Goal: Task Accomplishment & Management: Manage account settings

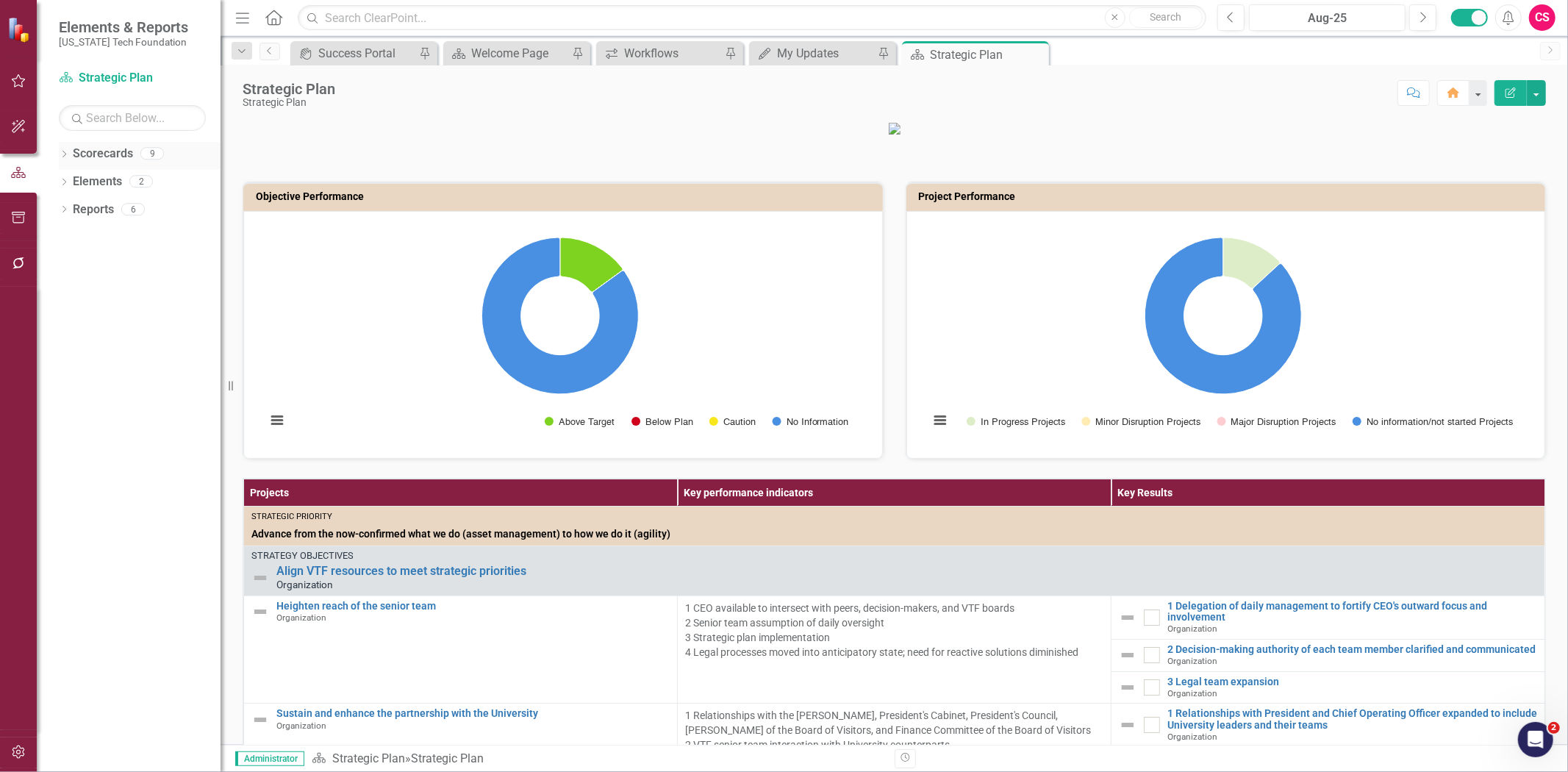
click at [115, 157] on link "Scorecards" at bounding box center [102, 154] width 60 height 17
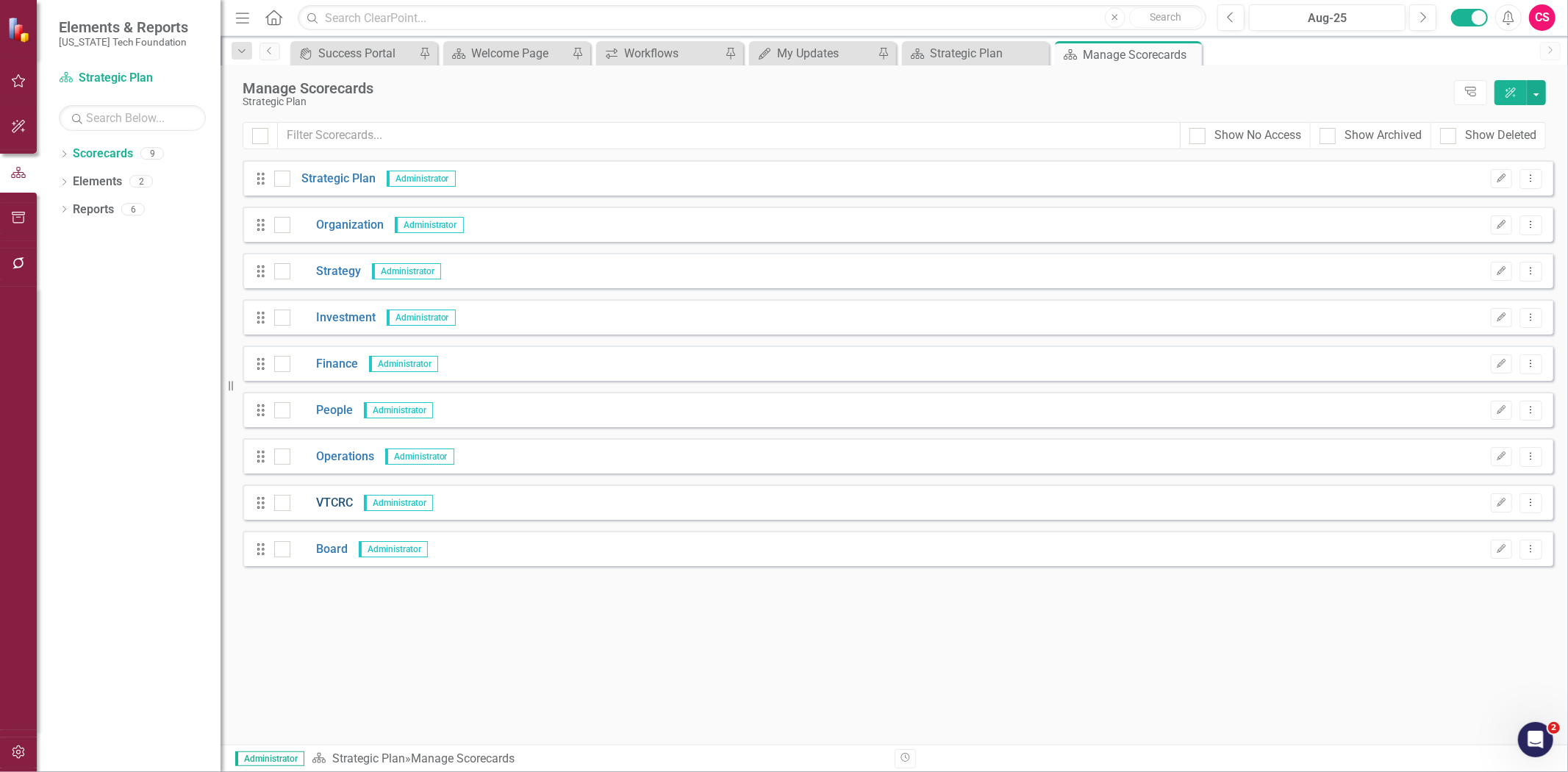
click at [318, 499] on link "VTCRC" at bounding box center [321, 503] width 62 height 17
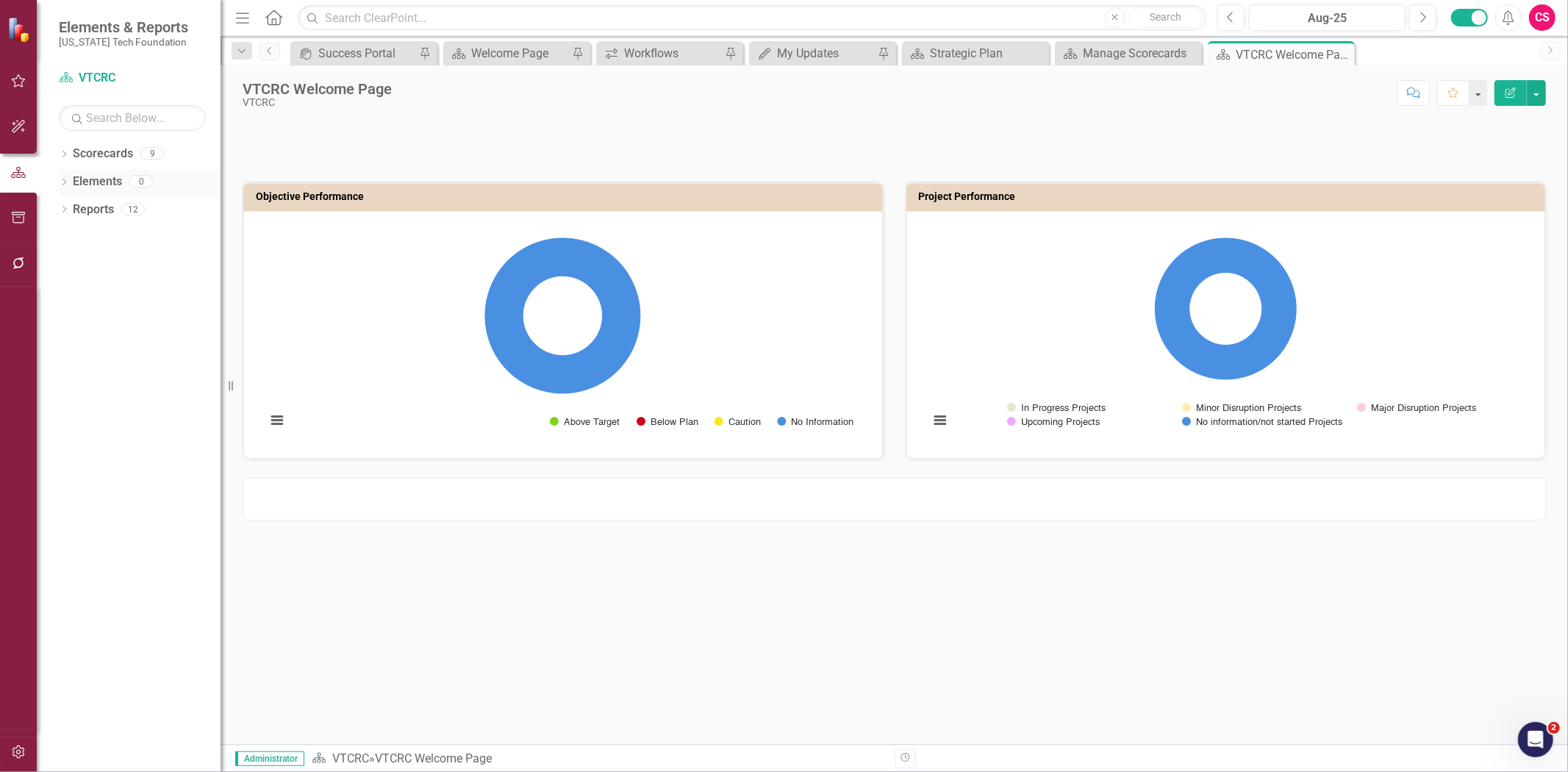
click at [88, 182] on link "Elements" at bounding box center [97, 181] width 50 height 17
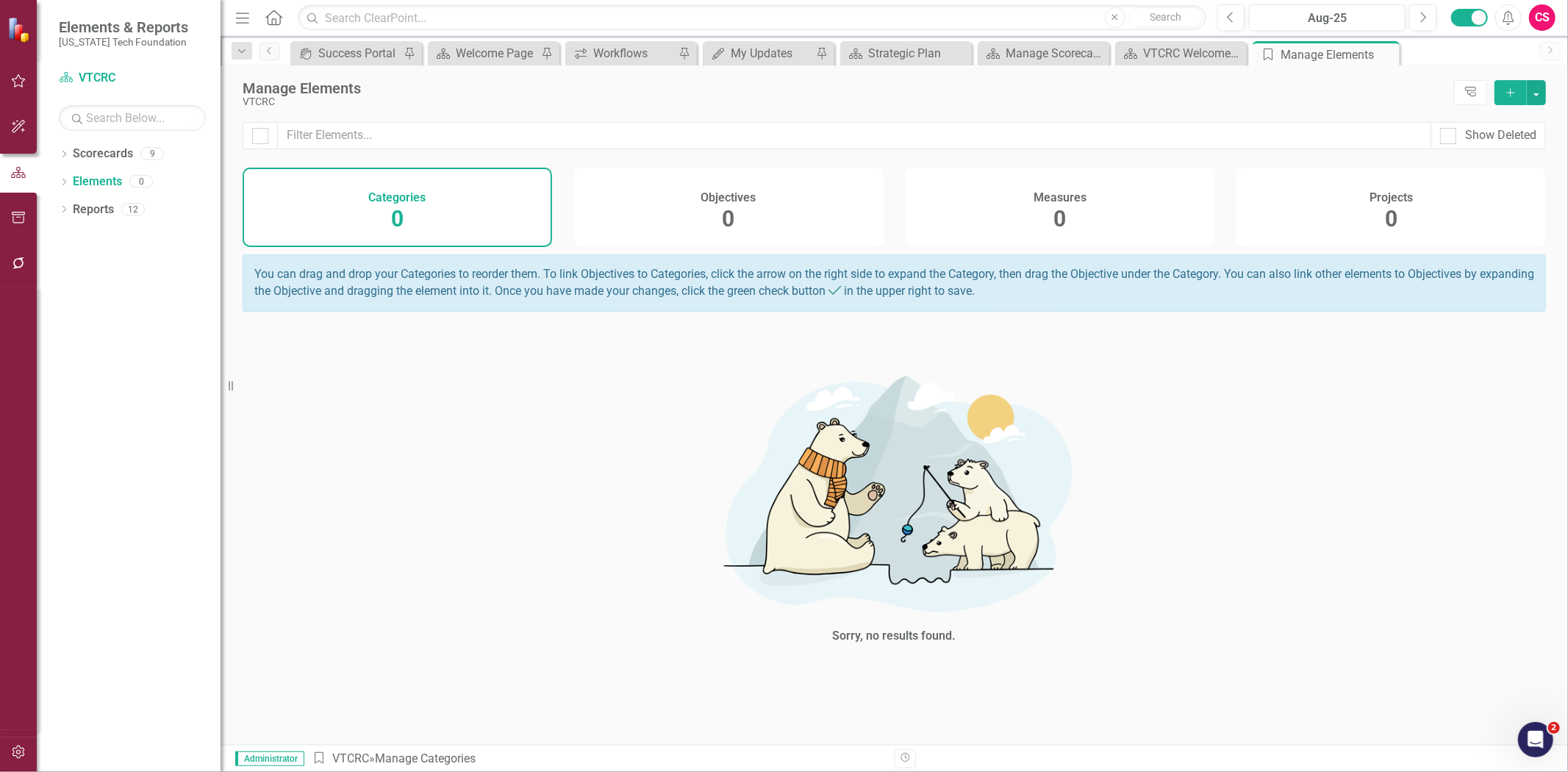
click at [1433, 212] on div "Projects 0" at bounding box center [1391, 207] width 310 height 80
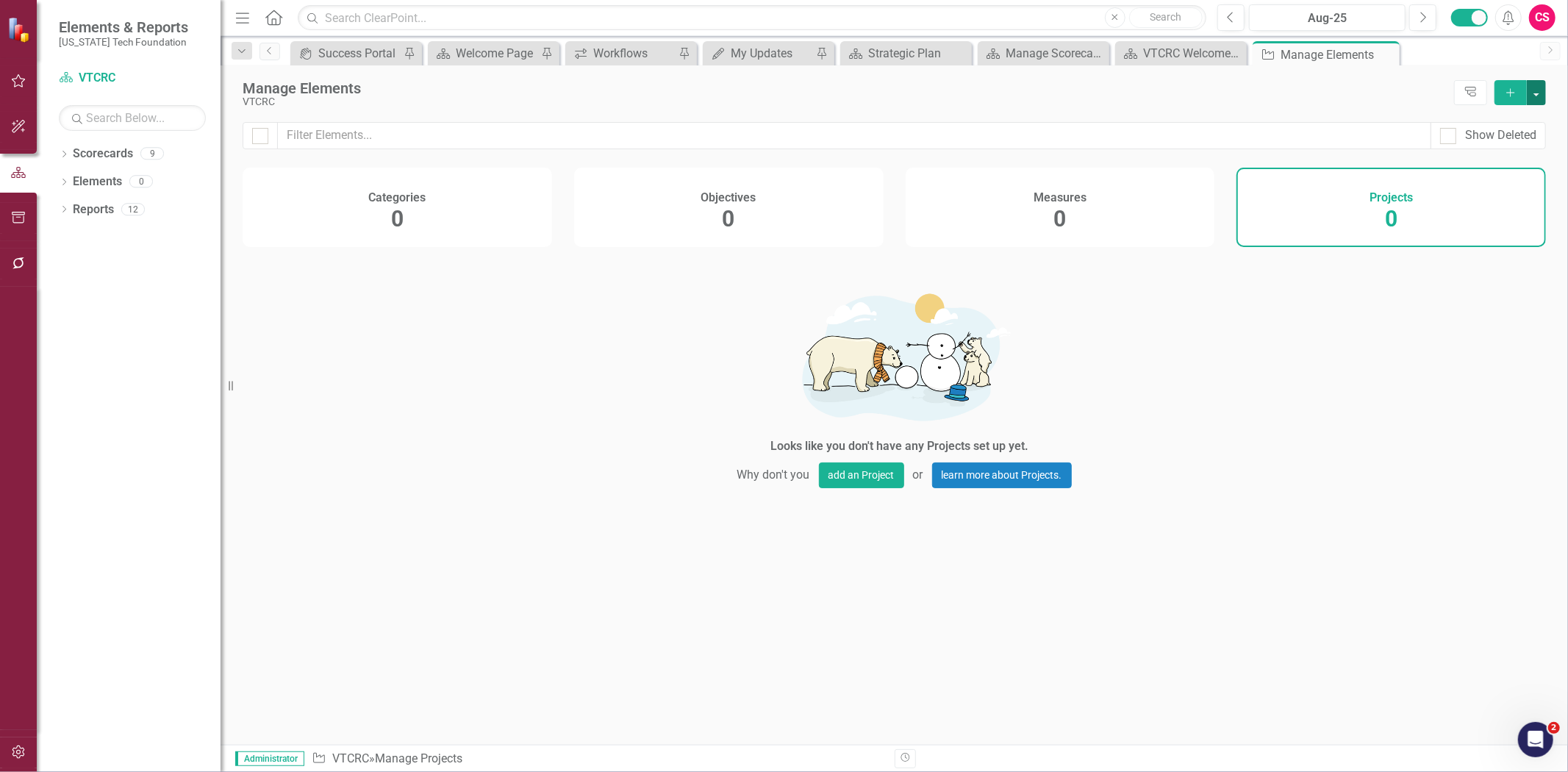
click at [1540, 83] on button "button" at bounding box center [1536, 93] width 19 height 25
click at [1489, 154] on link "Add Multiple Add Multiple" at bounding box center [1487, 147] width 116 height 28
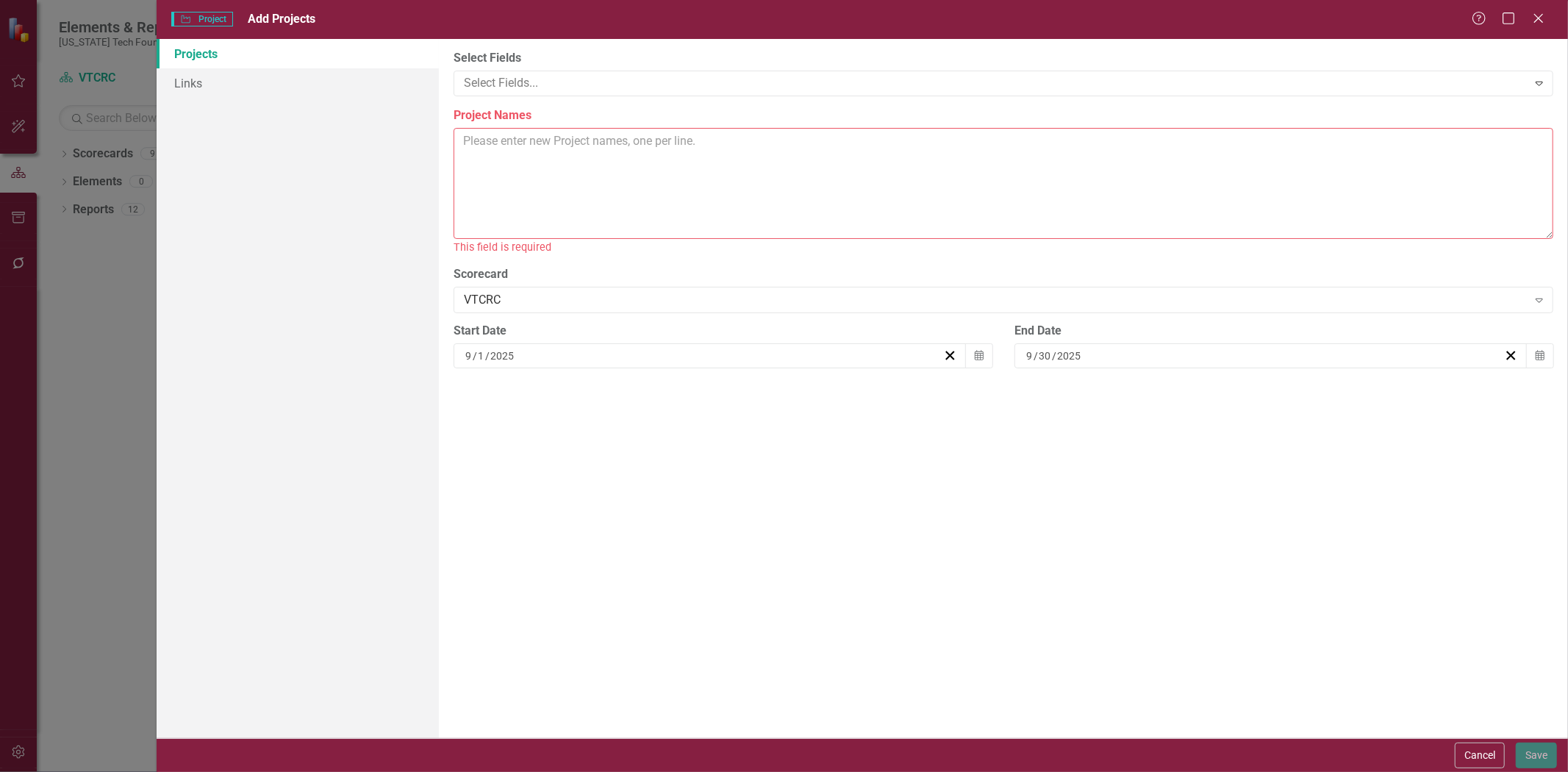
click at [676, 178] on textarea "Project Names" at bounding box center [1004, 183] width 1100 height 111
paste textarea "Corporate: Confirm FY25 projects and team assignments [GEOGRAPHIC_DATA]-centere…"
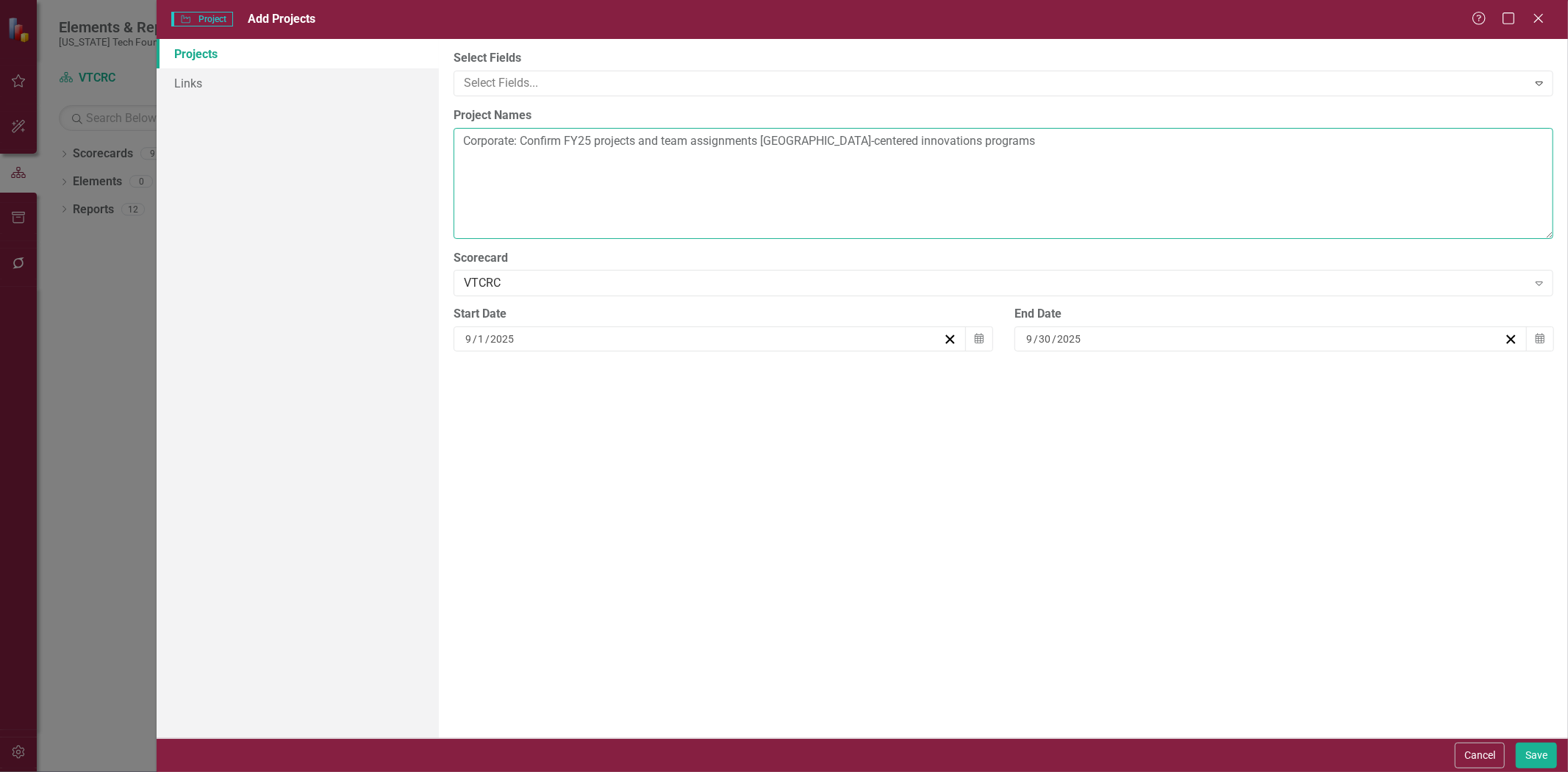
click at [1036, 151] on textarea "Corporate: Confirm FY25 projects and team assignments [GEOGRAPHIC_DATA]-centere…" at bounding box center [1004, 183] width 1100 height 111
paste textarea "Corporate: Develop and execute a marketing and communications plan"
click at [474, 190] on textarea "Corporate: Confirm FY25 projects and team assignments [GEOGRAPHIC_DATA]-centere…" at bounding box center [1004, 183] width 1100 height 111
paste textarea "Corporate: conduct a brand audit and select an agency for rebranding efforts"
click at [934, 169] on textarea "Corporate: Confirm FY25 projects and team assignments [GEOGRAPHIC_DATA]-centere…" at bounding box center [1004, 183] width 1100 height 111
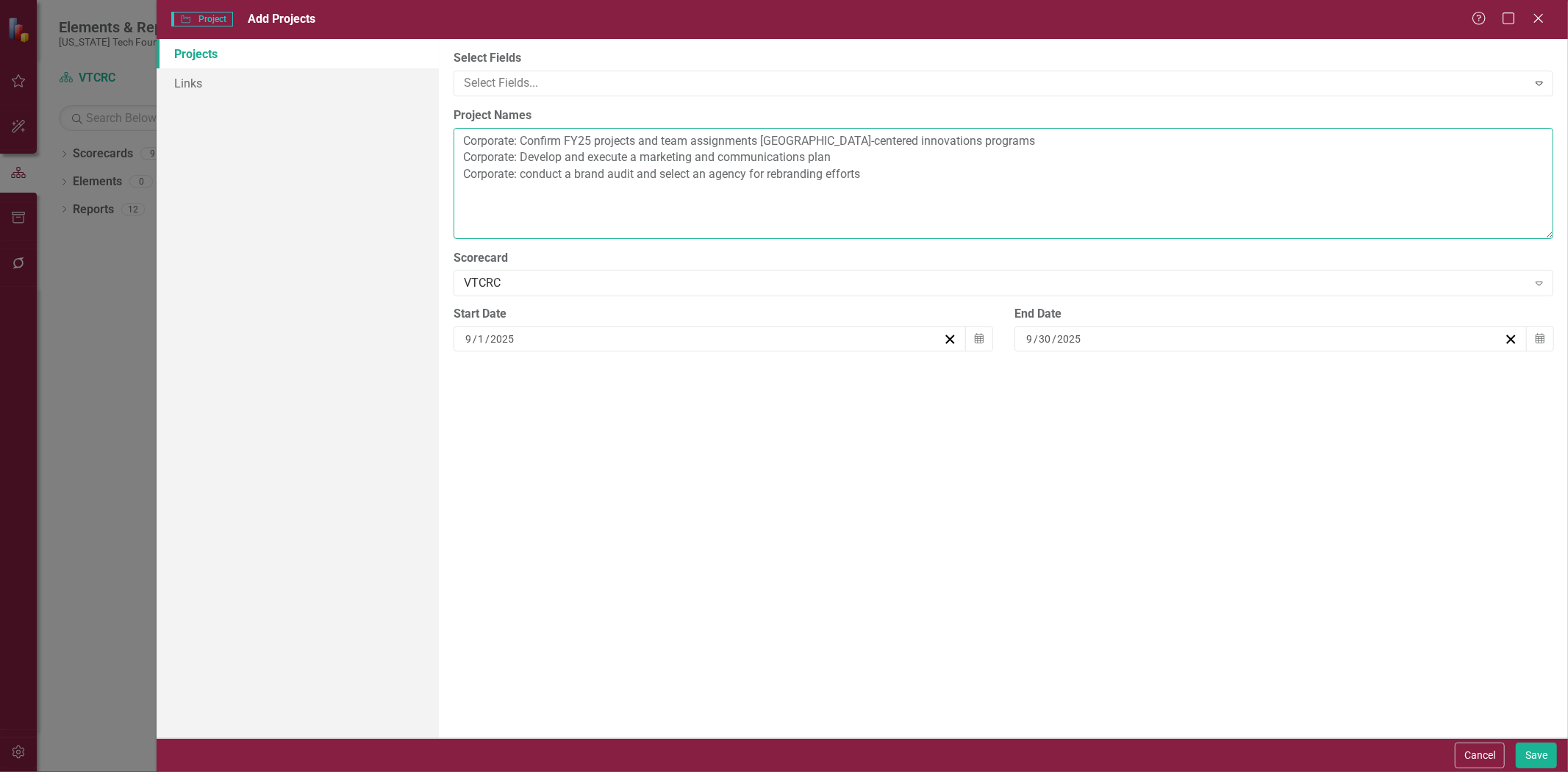
paste textarea "[GEOGRAPHIC_DATA]: continue execution of master site plan"
click at [784, 186] on textarea "Corporate: Confirm FY25 projects and team assignments [GEOGRAPHIC_DATA]-centere…" at bounding box center [1004, 183] width 1100 height 111
paste textarea "[GEOGRAPHIC_DATA]: Grow COgro Co-working space membership"
click at [844, 210] on textarea "Corporate: Confirm FY25 projects and team assignments [GEOGRAPHIC_DATA]-centere…" at bounding box center [1004, 183] width 1100 height 111
paste textarea "[GEOGRAPHIC_DATA]: engage consultant to scope and solicit a firm to update a VT…"
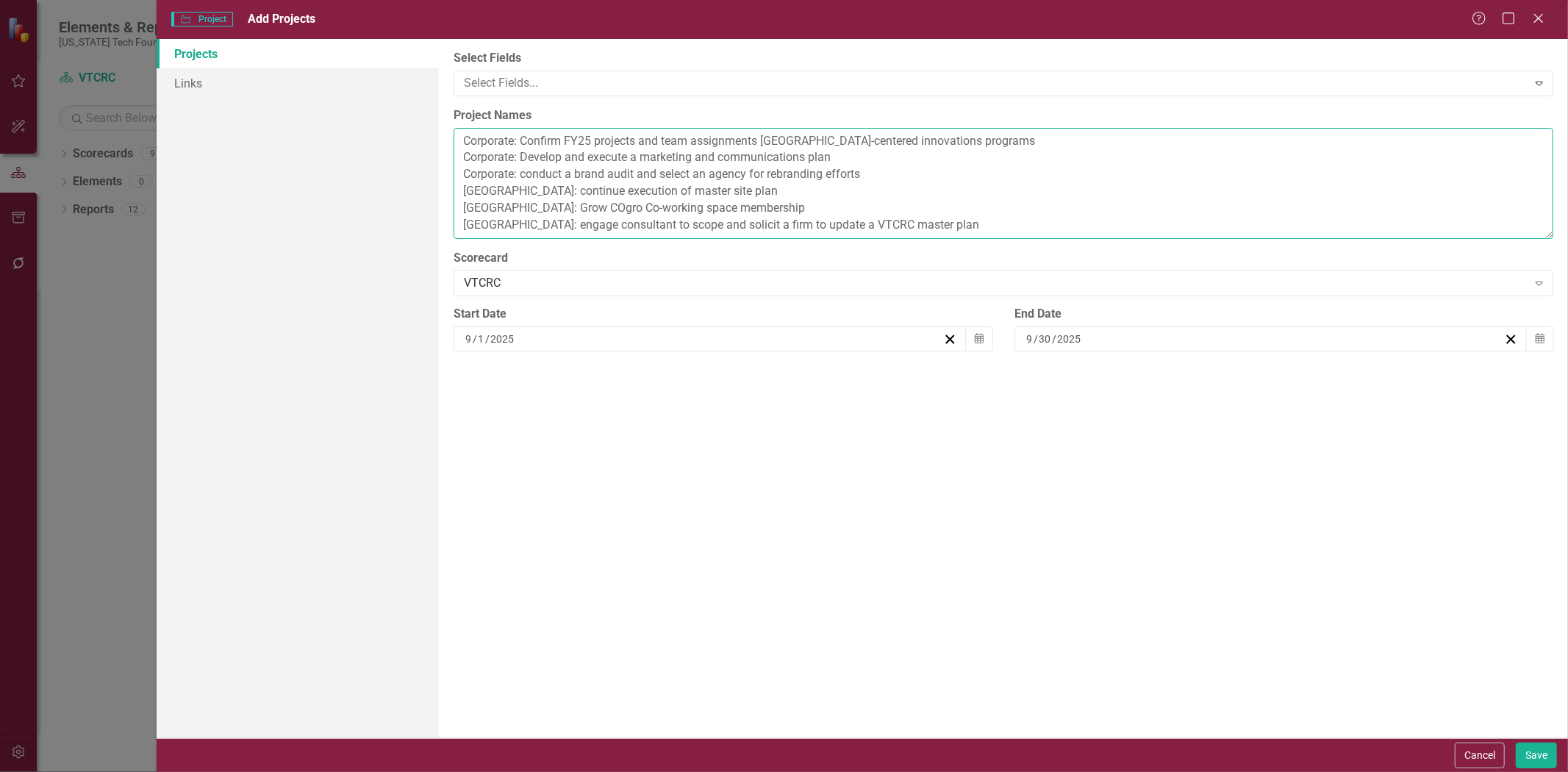
click at [958, 222] on textarea "Corporate: Confirm FY25 projects and team assignments [GEOGRAPHIC_DATA]-centere…" at bounding box center [1004, 183] width 1100 height 111
click at [982, 219] on textarea "Corporate: Confirm FY25 projects and team assignments [GEOGRAPHIC_DATA]-centere…" at bounding box center [1004, 183] width 1100 height 111
paste textarea "[GEOGRAPHIC_DATA]: Attract and engage tenants"
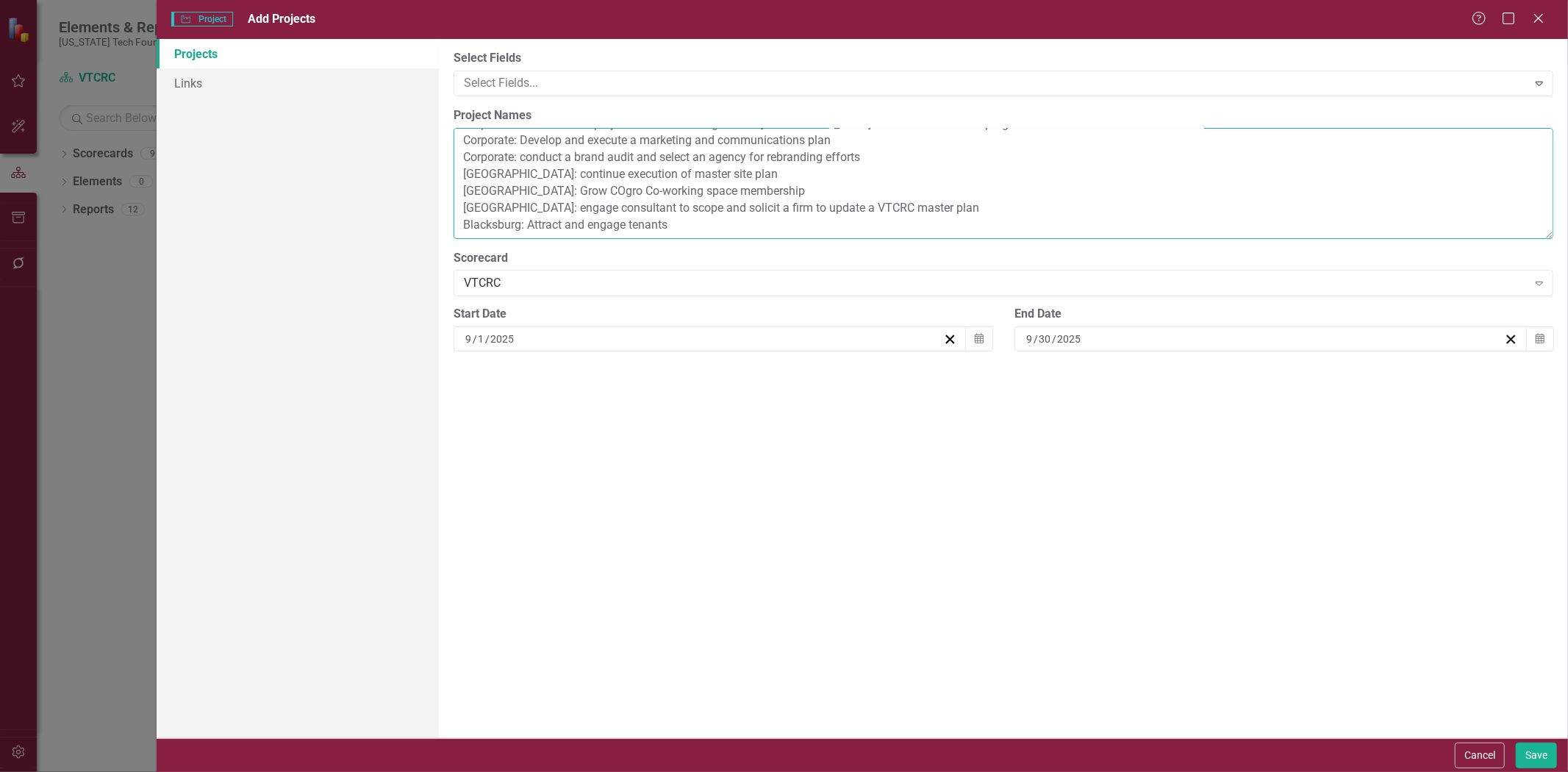
drag, startPoint x: 755, startPoint y: 208, endPoint x: 747, endPoint y: 207, distance: 8.1
click at [753, 208] on textarea "Corporate: Confirm FY25 projects and team assignments [GEOGRAPHIC_DATA]-centere…" at bounding box center [1004, 183] width 1100 height 111
paste textarea "[GEOGRAPHIC_DATA]: [GEOGRAPHIC_DATA] experience, buildings and facilities, and …"
click at [990, 209] on textarea "Corporate: Confirm FY25 projects and team assignments [GEOGRAPHIC_DATA]-centere…" at bounding box center [1004, 183] width 1100 height 111
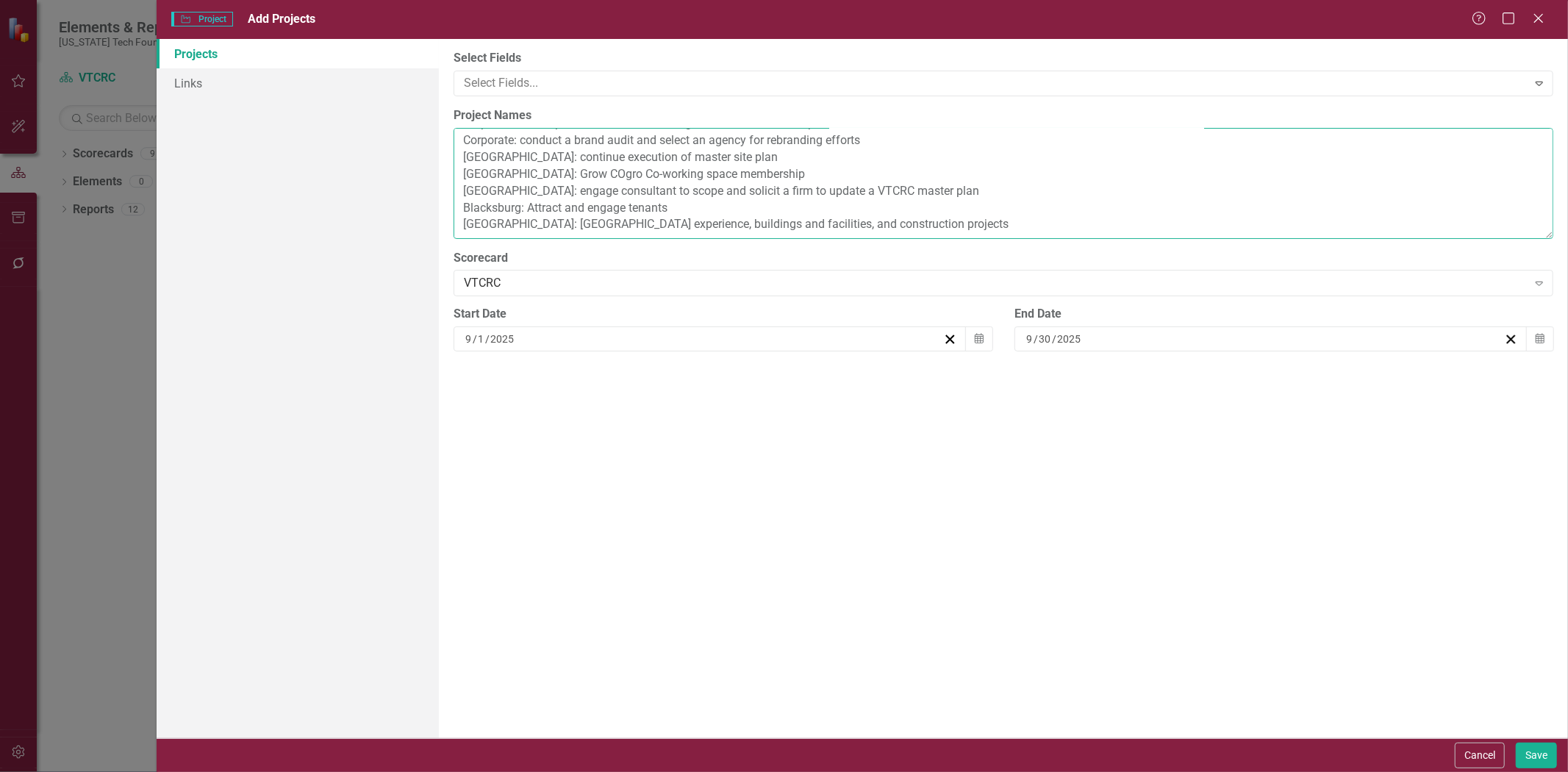
scroll to position [84, 0]
paste textarea "[GEOGRAPHIC_DATA]: Entrepreneurship Resource Center (KnowledgeWorks 2.0)"
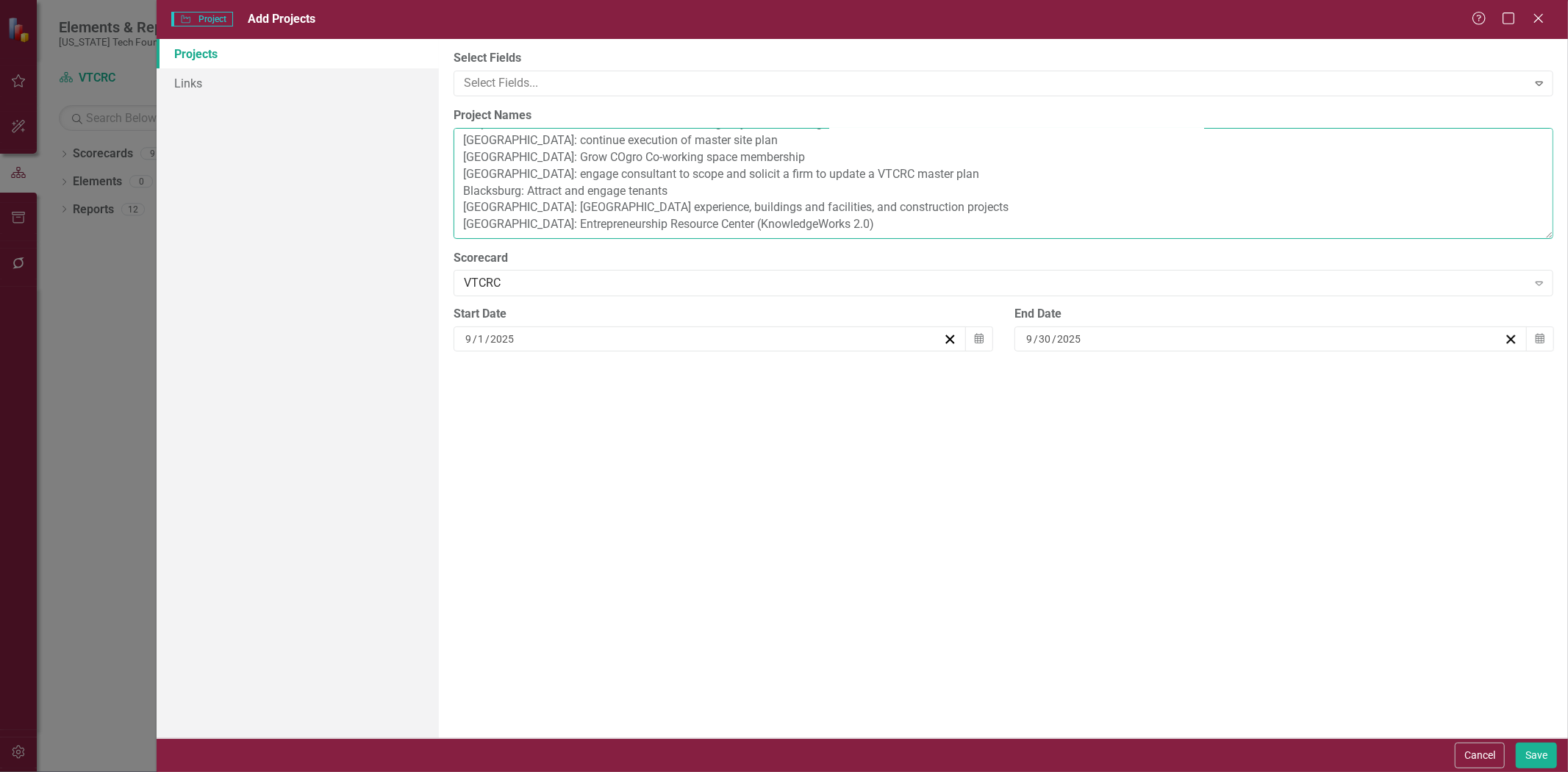
click at [928, 197] on textarea "Corporate: Confirm FY25 projects and team assignments [GEOGRAPHIC_DATA]-centere…" at bounding box center [1004, 183] width 1100 height 111
paste textarea "Newport News: Support SURA- Tech Jefferson Lab recompete agreement"
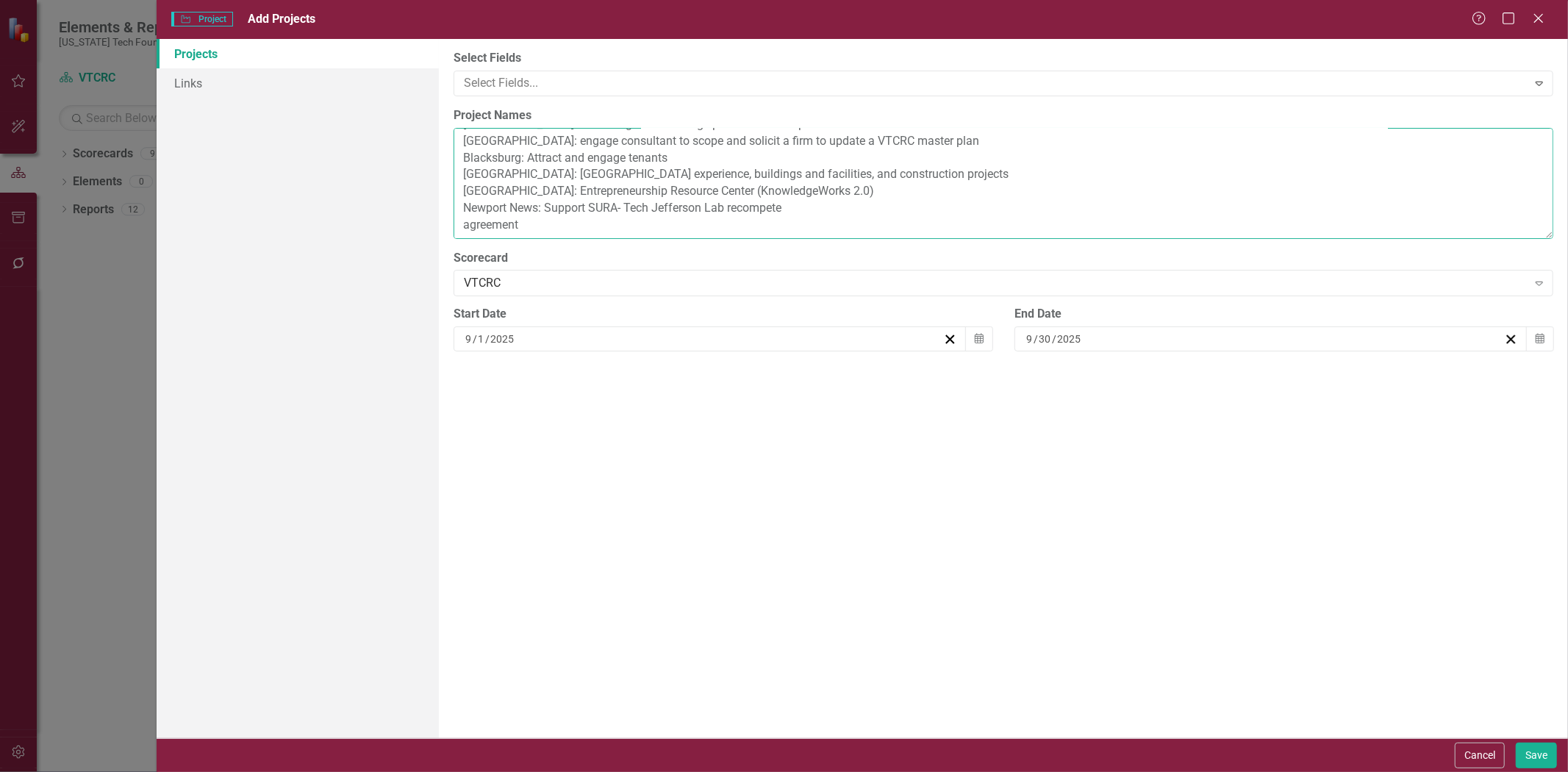
click at [458, 224] on textarea "Corporate: Confirm FY25 projects and team assignments [GEOGRAPHIC_DATA]-centere…" at bounding box center [1004, 183] width 1100 height 111
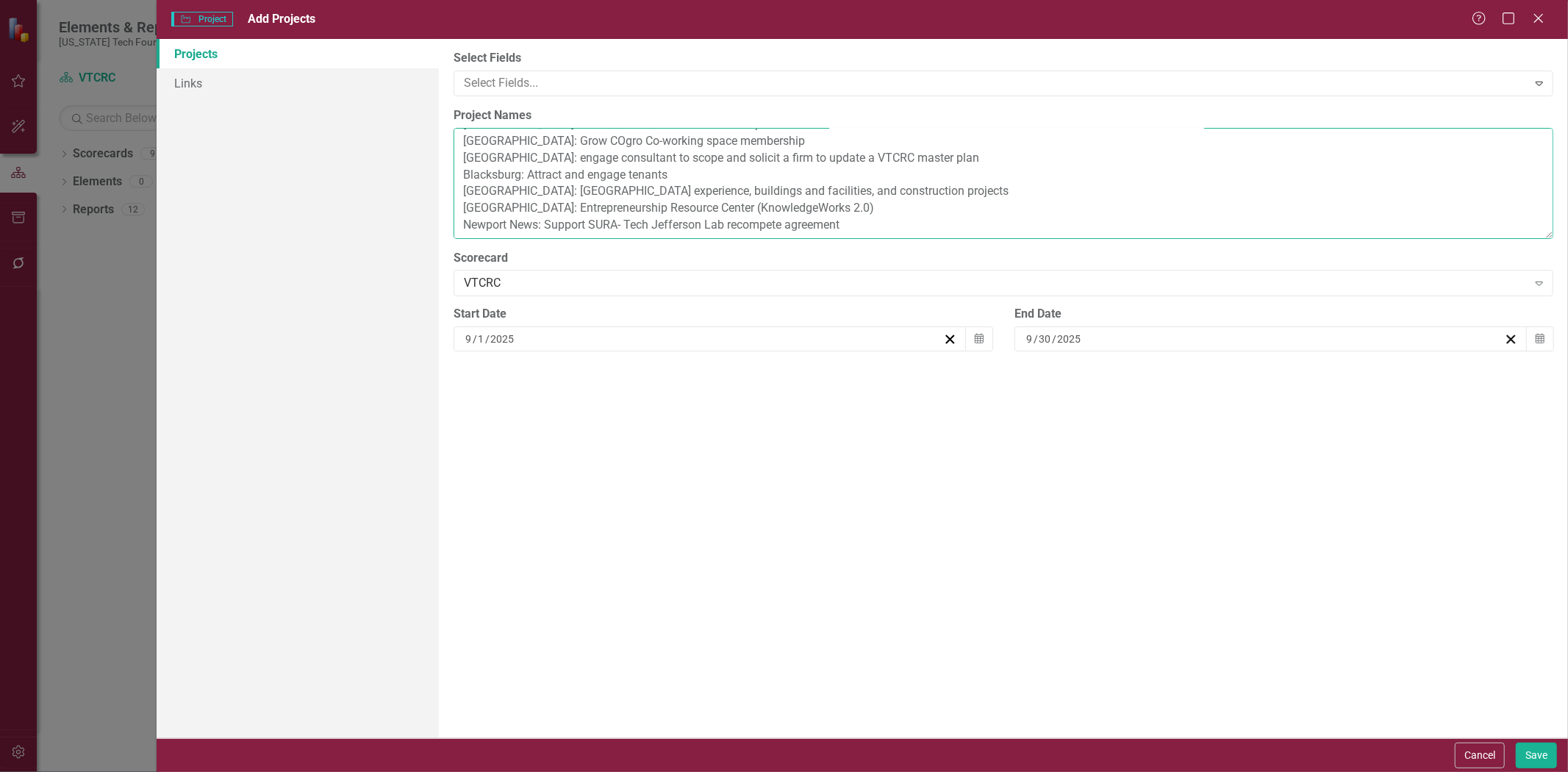
click at [902, 202] on textarea "Corporate: Confirm FY25 projects and team assignments [GEOGRAPHIC_DATA]-centere…" at bounding box center [1004, 183] width 1100 height 111
click at [619, 228] on textarea "Corporate: Confirm FY25 projects and team assignments [GEOGRAPHIC_DATA]-centere…" at bounding box center [1004, 183] width 1100 height 111
paste textarea "Newport News: Launch an energy center that aligns with [US_STATE][GEOGRAPHIC_DA…"
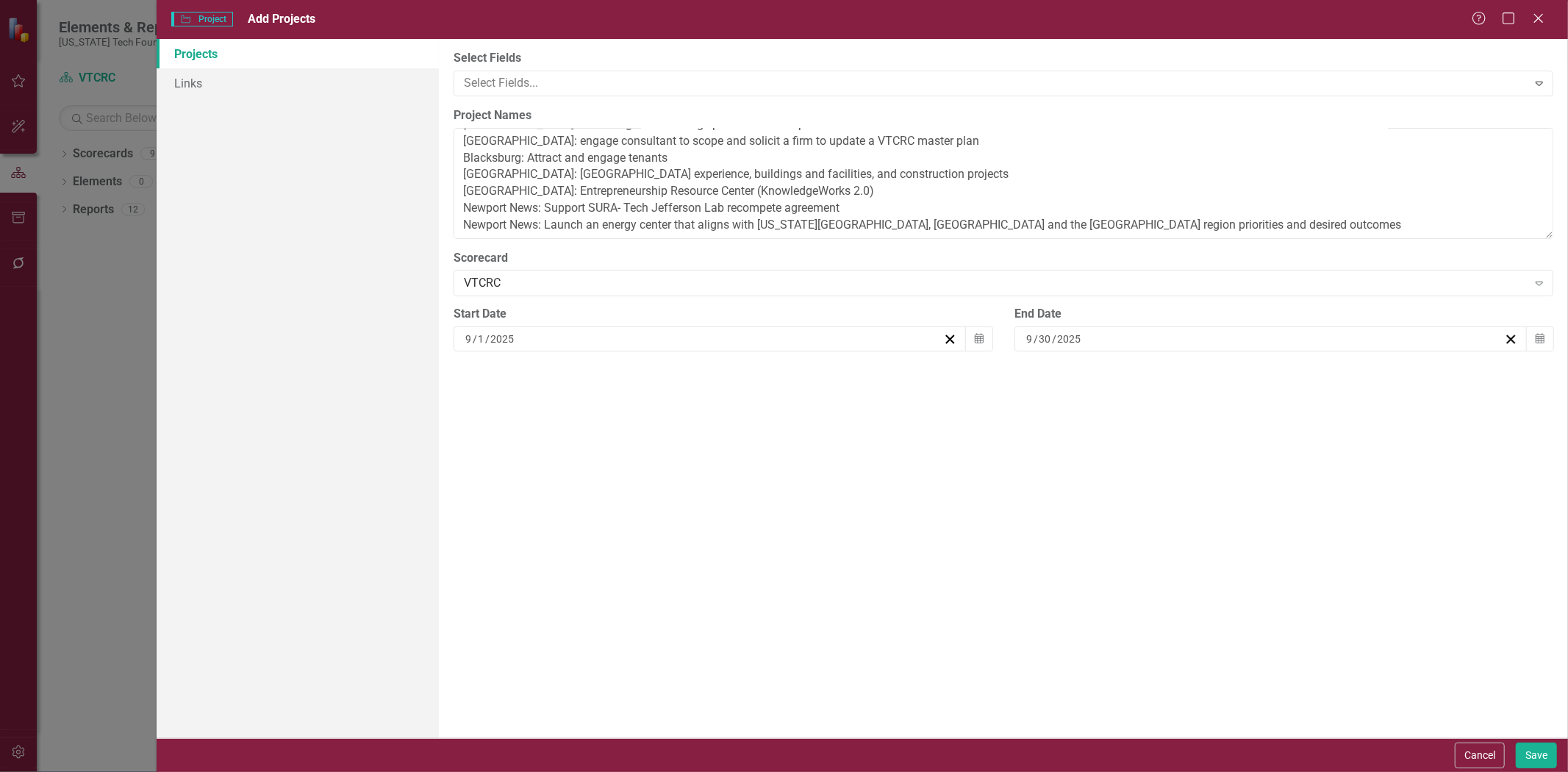
scroll to position [168, 0]
click at [528, 177] on textarea "Corporate: Confirm FY25 projects and team assignments [GEOGRAPHIC_DATA]-centere…" at bounding box center [1004, 183] width 1100 height 111
click at [488, 160] on textarea "Corporate: Confirm FY25 projects and team assignments [GEOGRAPHIC_DATA]-centere…" at bounding box center [1004, 183] width 1100 height 111
paste textarea "[GEOGRAPHIC_DATA]: grow COgro Labs membership, impact, and traction"
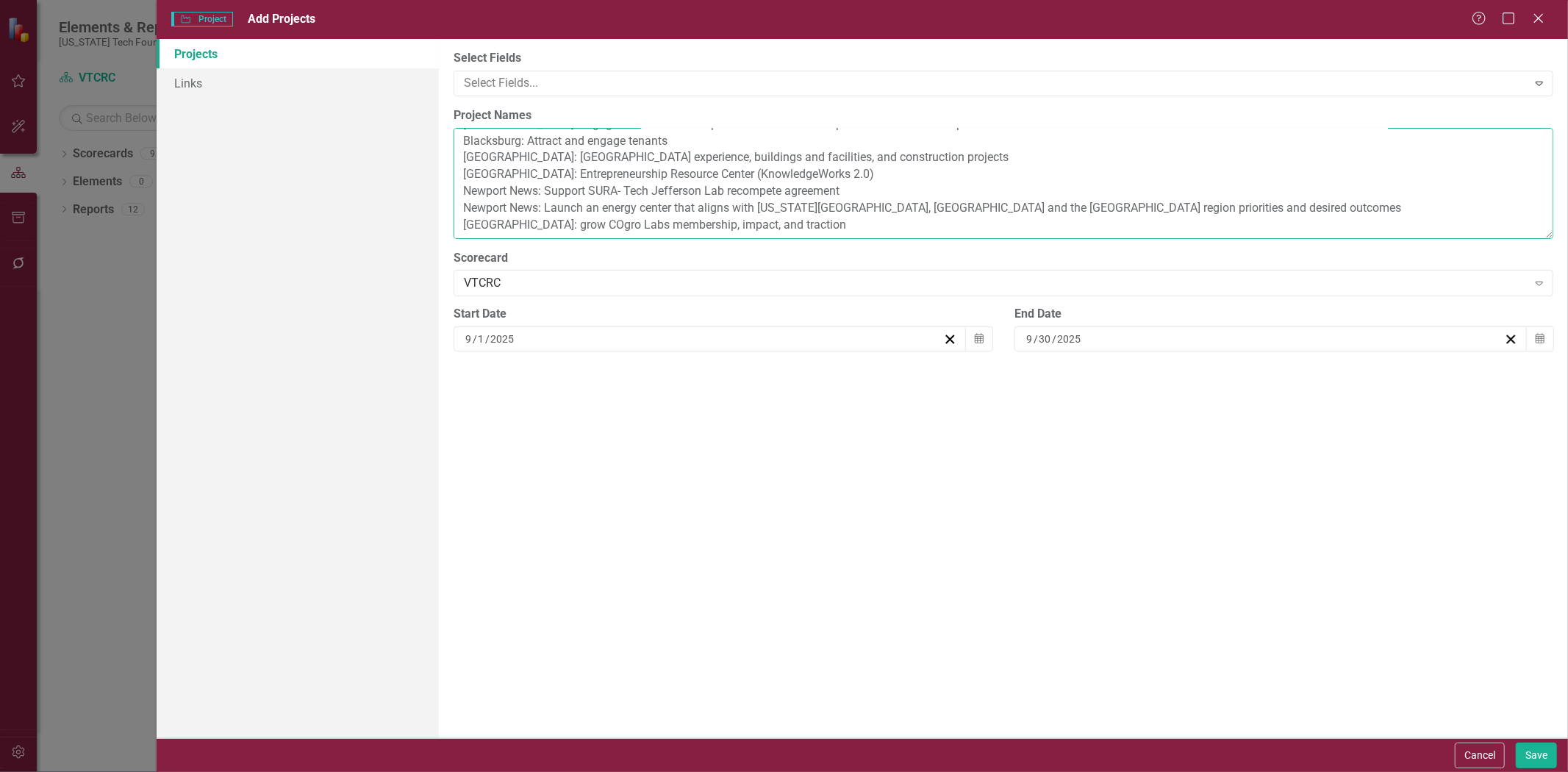
click at [506, 175] on textarea "Corporate: Confirm FY25 projects and team assignments [GEOGRAPHIC_DATA]-centere…" at bounding box center [1004, 183] width 1100 height 111
paste textarea "[GEOGRAPHIC_DATA]: High Performance Computing Test Bed"
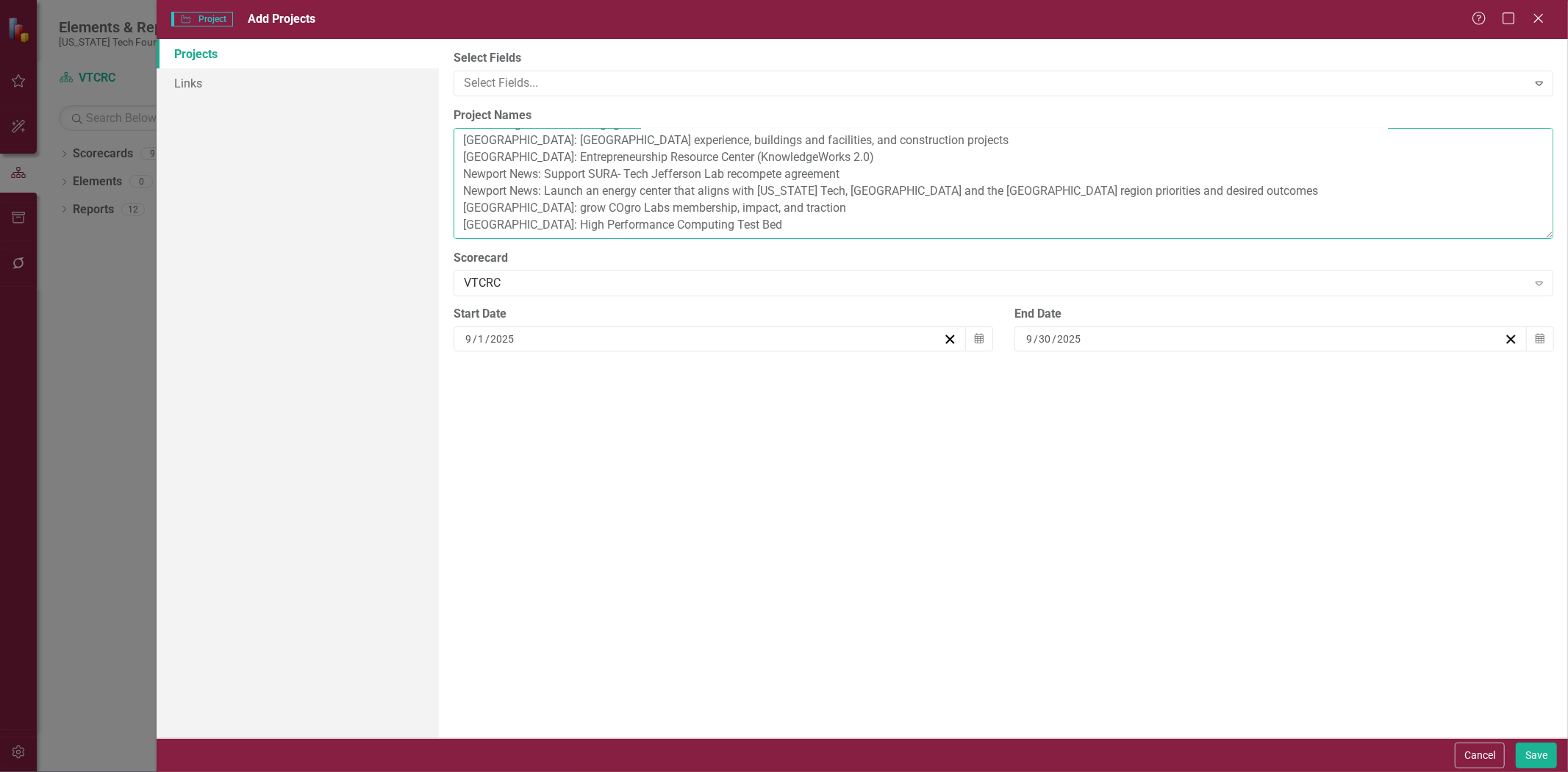
click at [503, 188] on textarea "Corporate: Confirm FY25 projects and team assignments [GEOGRAPHIC_DATA]-centere…" at bounding box center [1004, 183] width 1100 height 111
click at [526, 193] on textarea "Corporate: Confirm FY25 projects and team assignments [GEOGRAPHIC_DATA]-centere…" at bounding box center [1004, 183] width 1100 height 111
paste textarea "[GEOGRAPHIC_DATA]: ERC Makerspace"
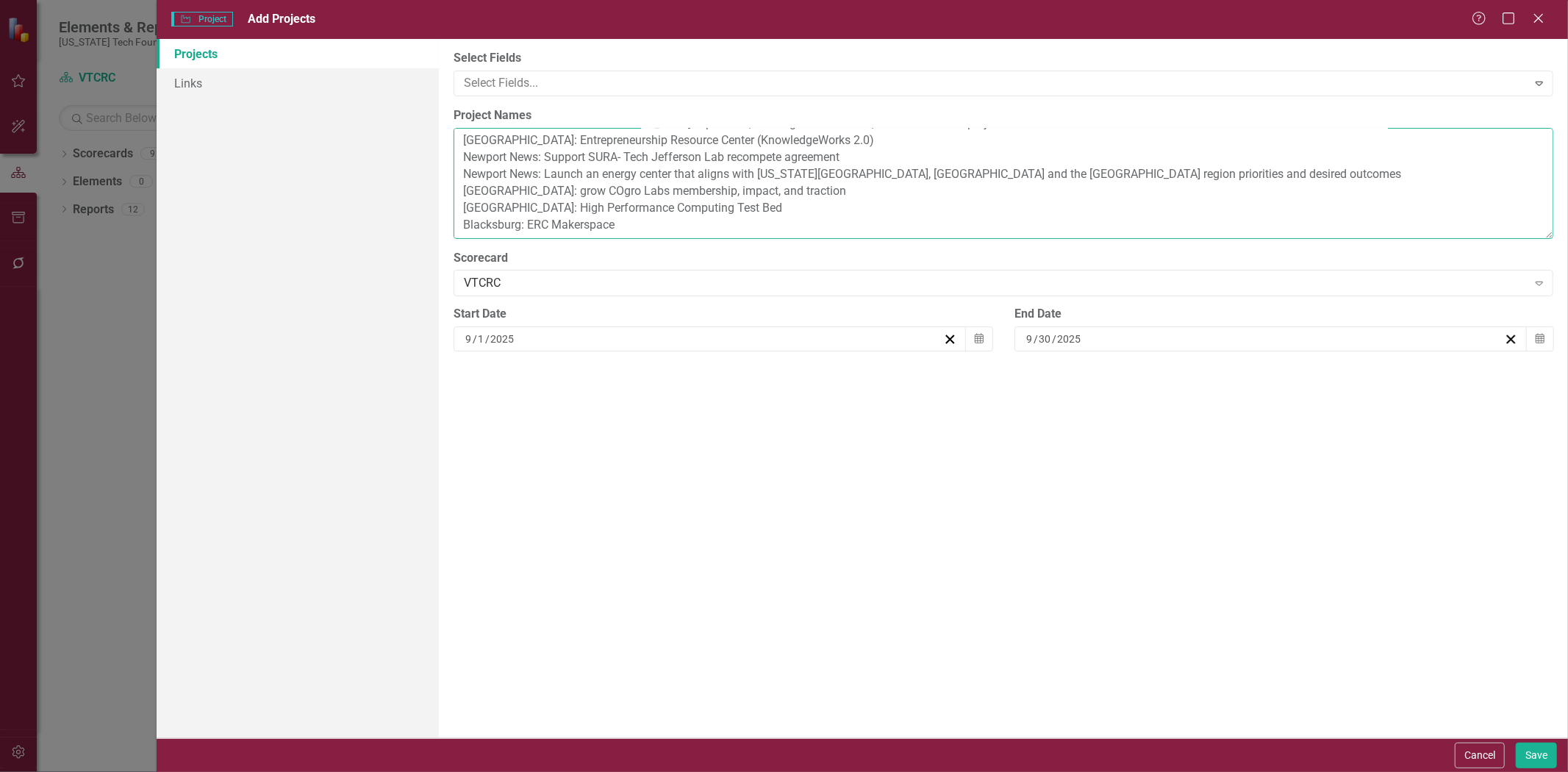
click at [498, 212] on textarea "Corporate: Confirm FY25 projects and team assignments [GEOGRAPHIC_DATA]-centere…" at bounding box center [1004, 183] width 1100 height 111
click at [489, 211] on textarea "Corporate: Confirm FY25 projects and team assignments [GEOGRAPHIC_DATA]-centere…" at bounding box center [1004, 183] width 1100 height 111
paste textarea "Roanoke: Complete the Roanoke Biotech Incubator"
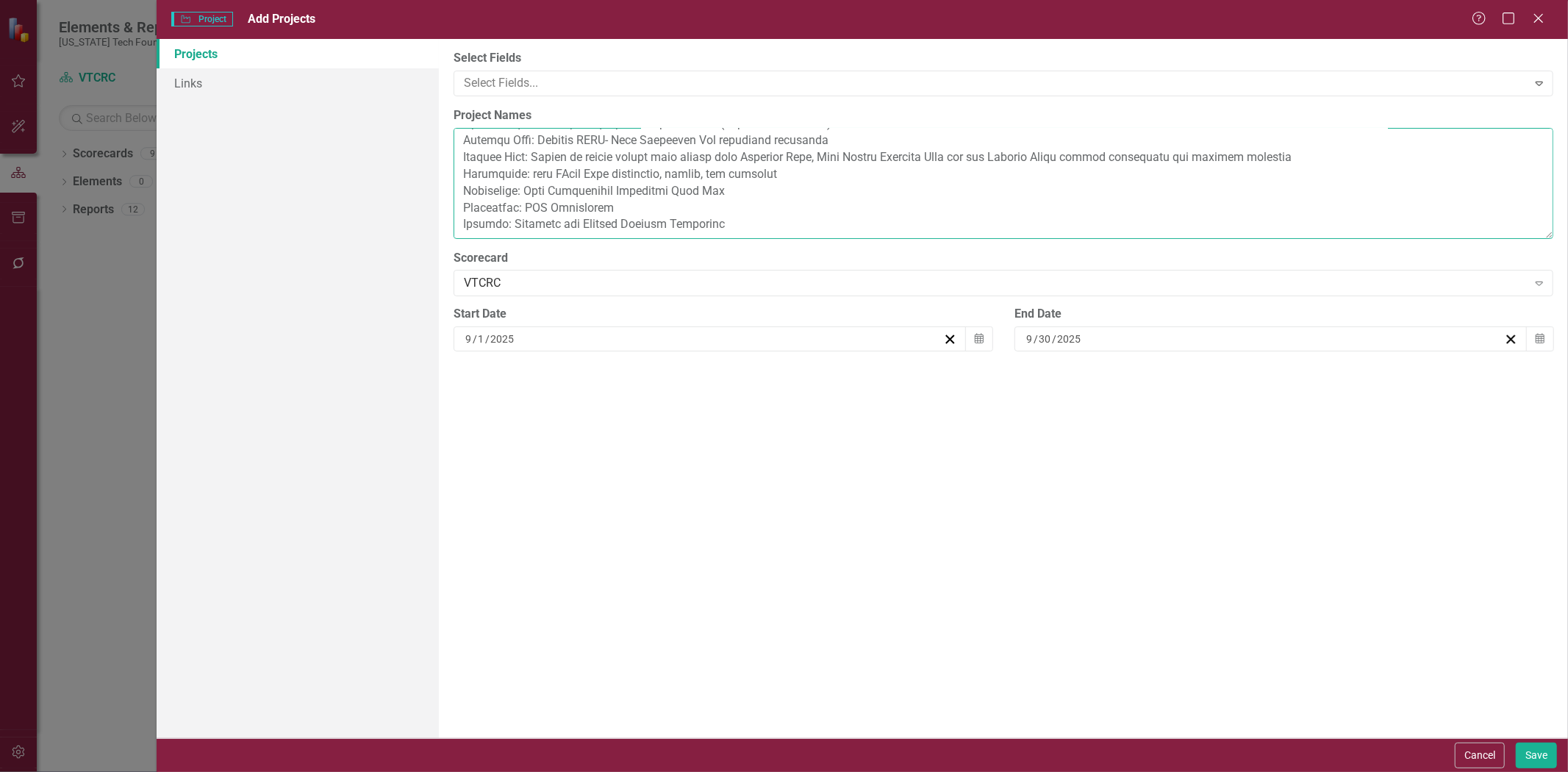
click at [466, 222] on textarea "Project Names" at bounding box center [1004, 183] width 1100 height 111
paste textarea "Newport News: Assess demand for energy proving ground concept at [GEOGRAPHIC_DA…"
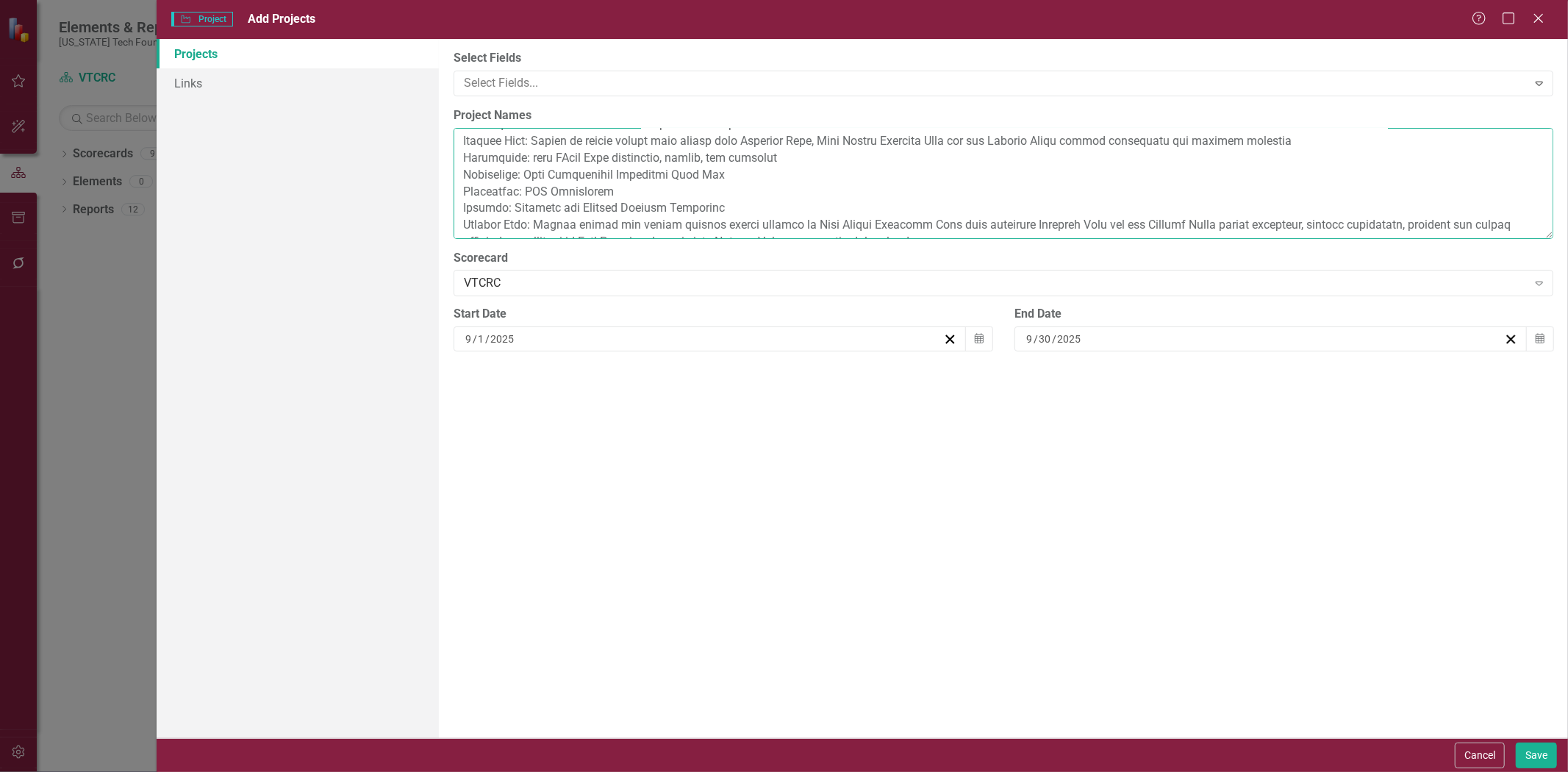
scroll to position [180, 0]
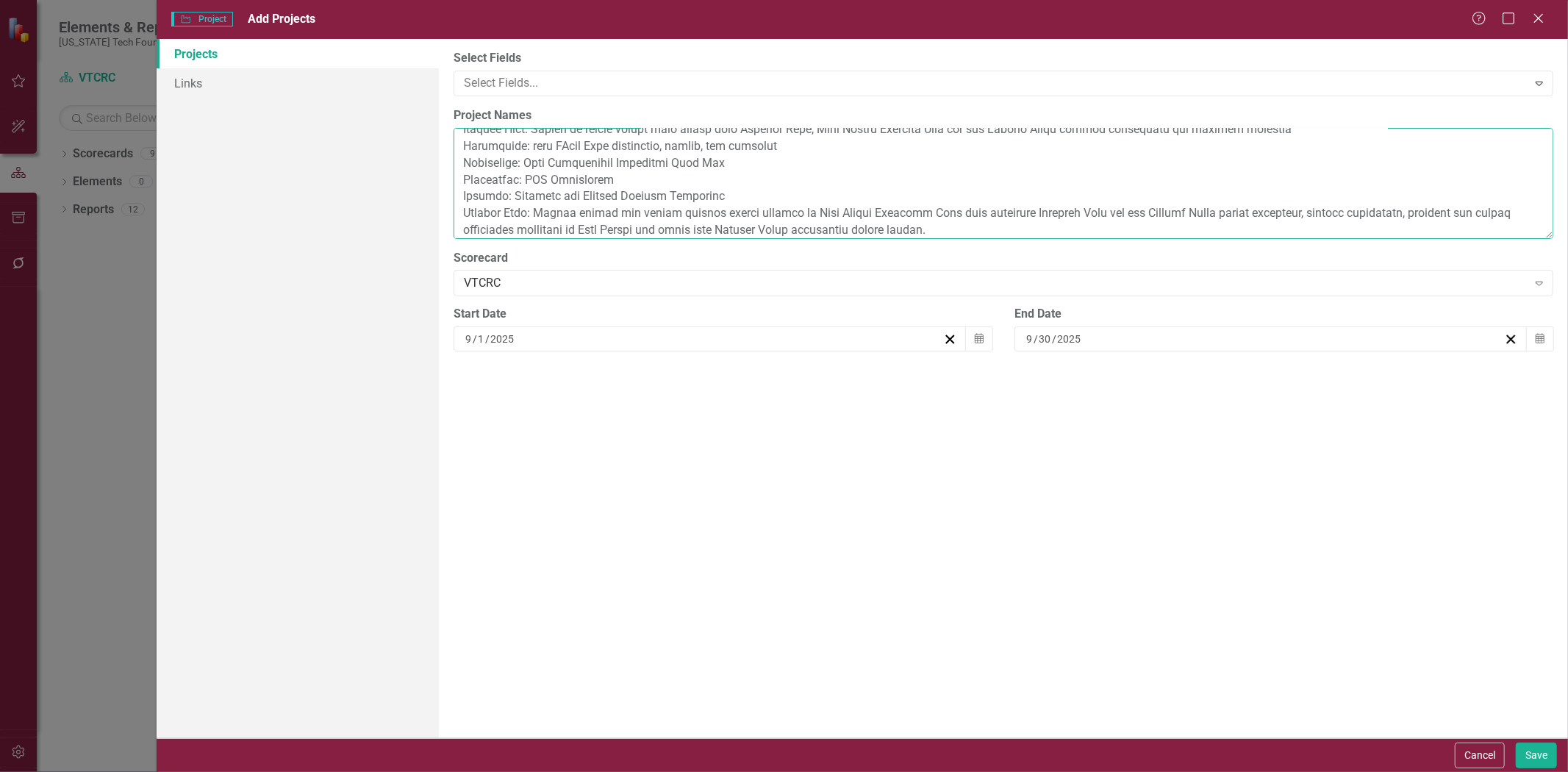
click at [465, 231] on textarea "Project Names" at bounding box center [1004, 183] width 1100 height 111
click at [1039, 225] on textarea "Project Names" at bounding box center [1004, 183] width 1100 height 111
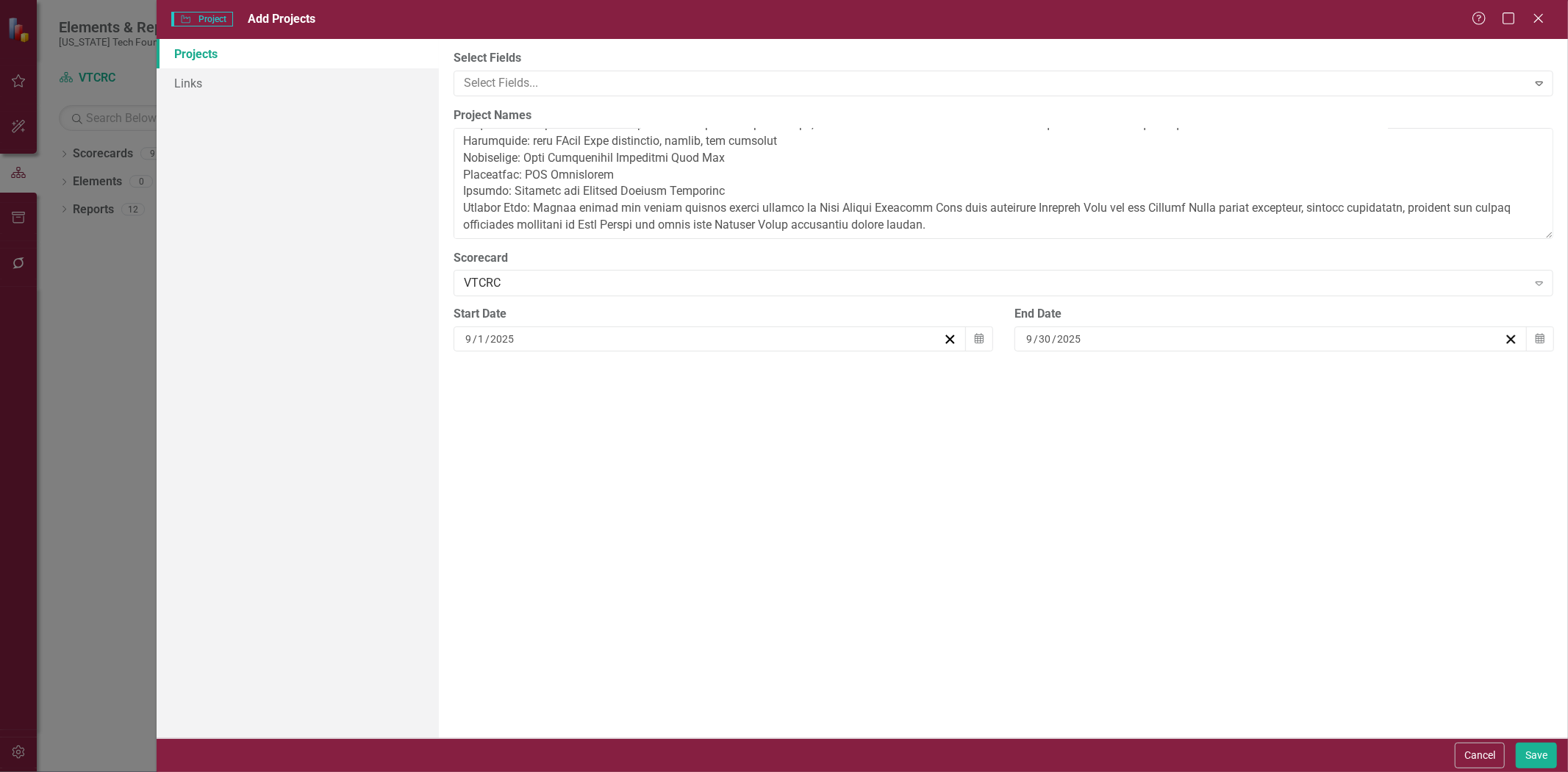
scroll to position [218, 0]
click at [478, 206] on textarea "Project Names" at bounding box center [1004, 183] width 1100 height 111
paste textarea "Corporate: Align with University around research frontiers, industry sector pri…"
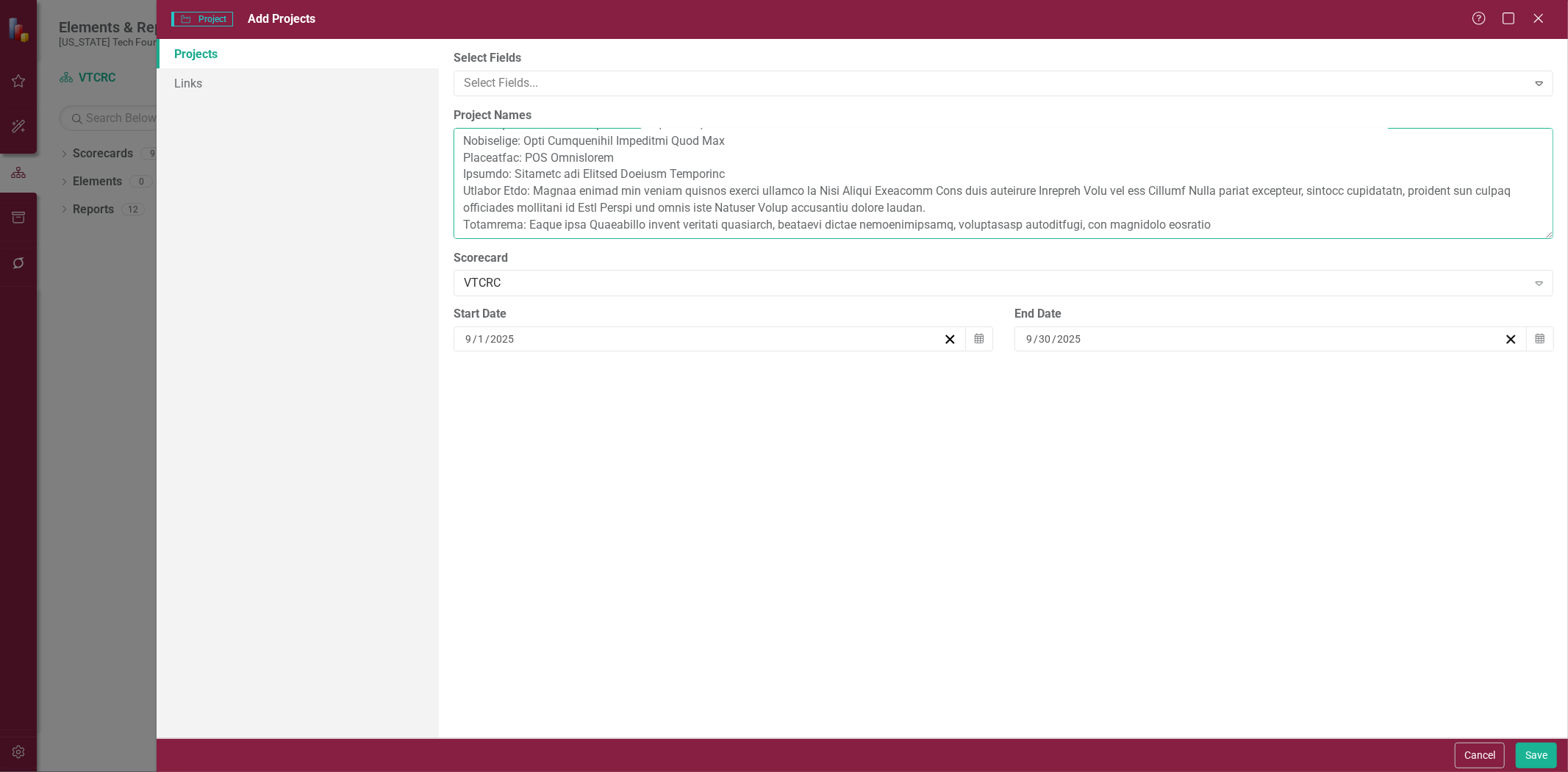
click at [488, 231] on textarea "Project Names" at bounding box center [1004, 183] width 1100 height 111
paste textarea "Conduct VTCRC board strategy sessions"
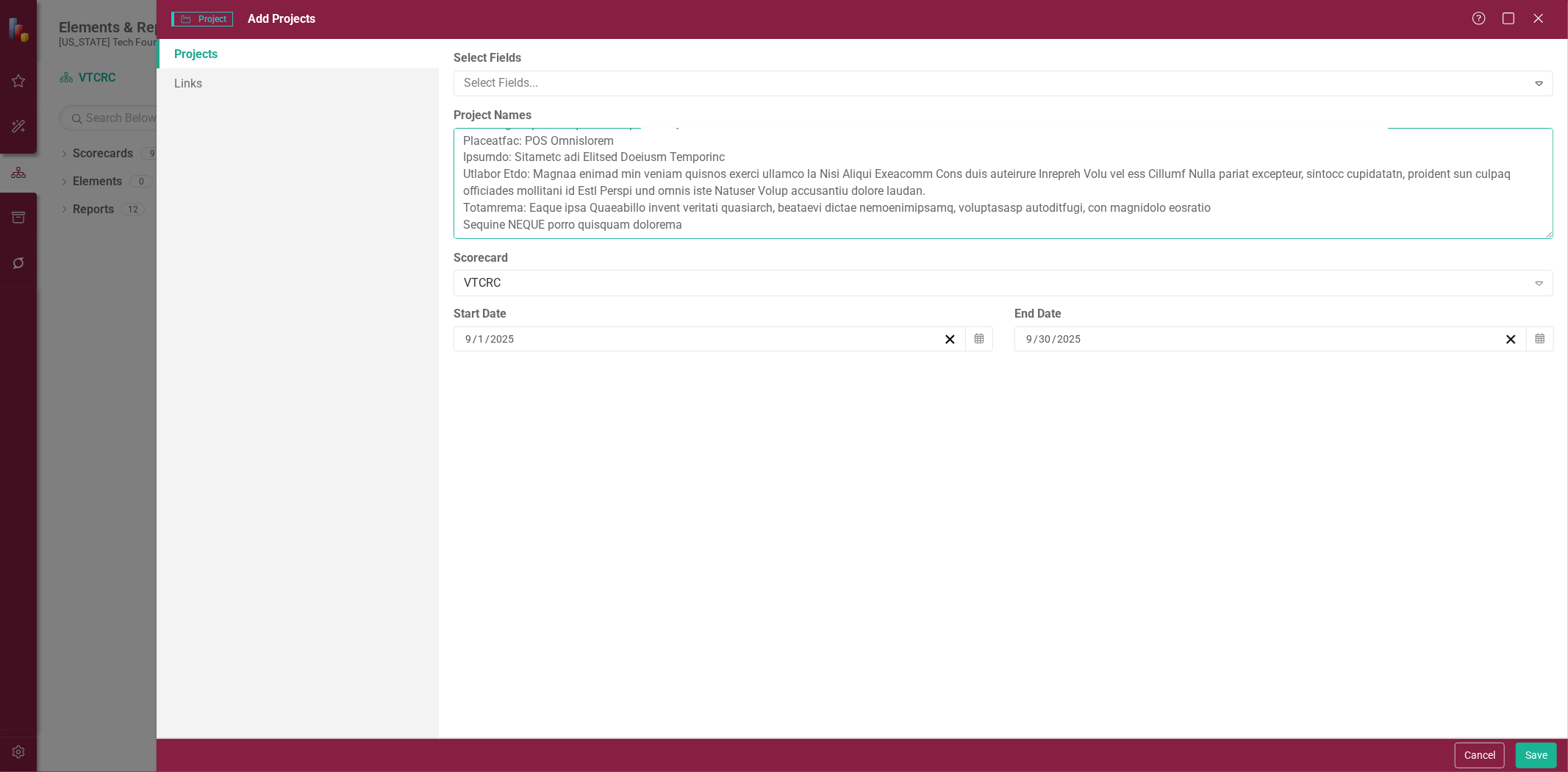
scroll to position [230, 0]
click at [504, 232] on textarea "Project Names" at bounding box center [1004, 183] width 1100 height 111
paste textarea "Develop best-in-class model for VTCRC business"
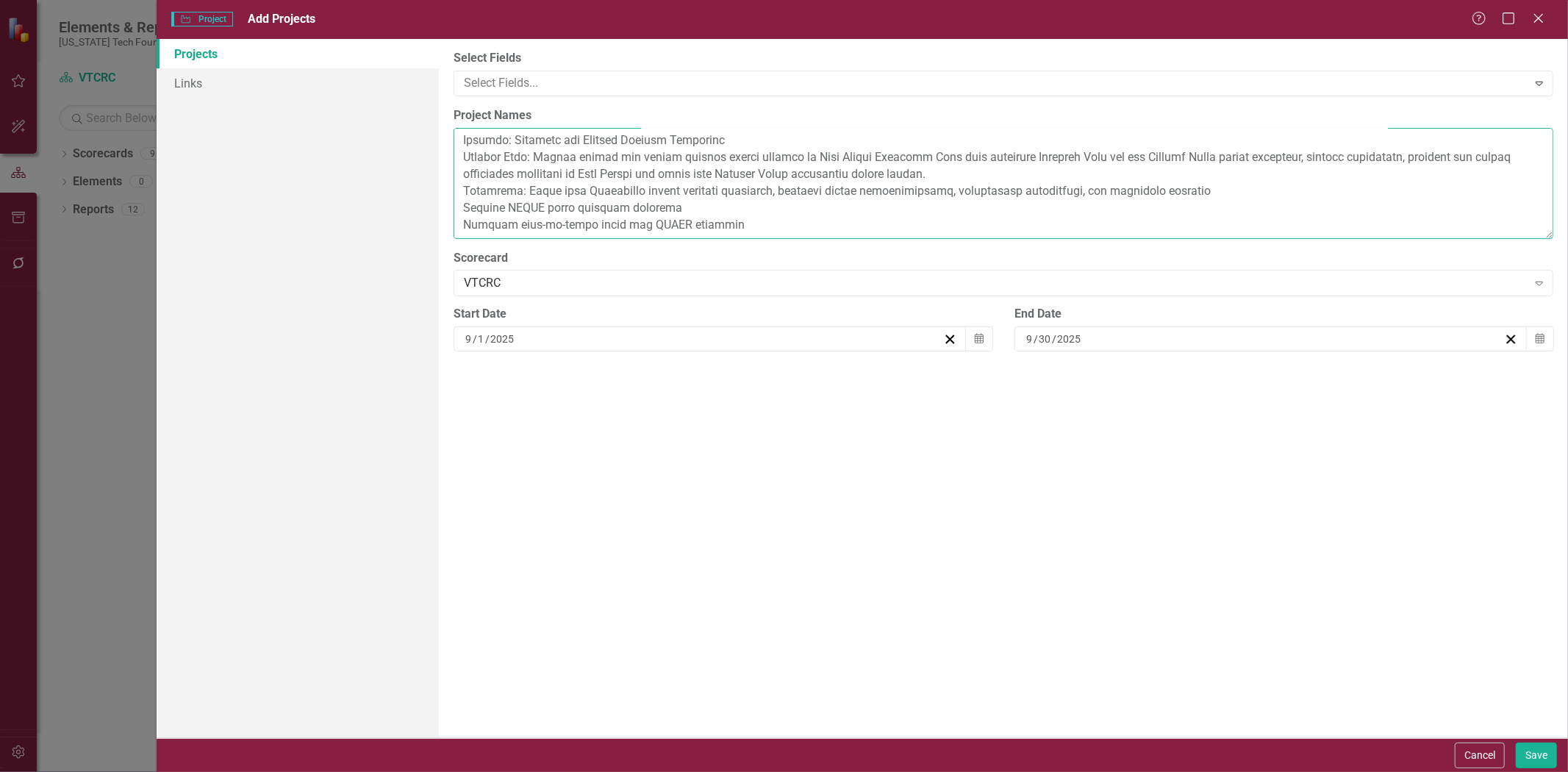
scroll to position [247, 0]
click at [468, 232] on textarea "Project Names" at bounding box center [1004, 183] width 1100 height 111
paste textarea "Develop a shared work planning framework and integrated performance rhythms"
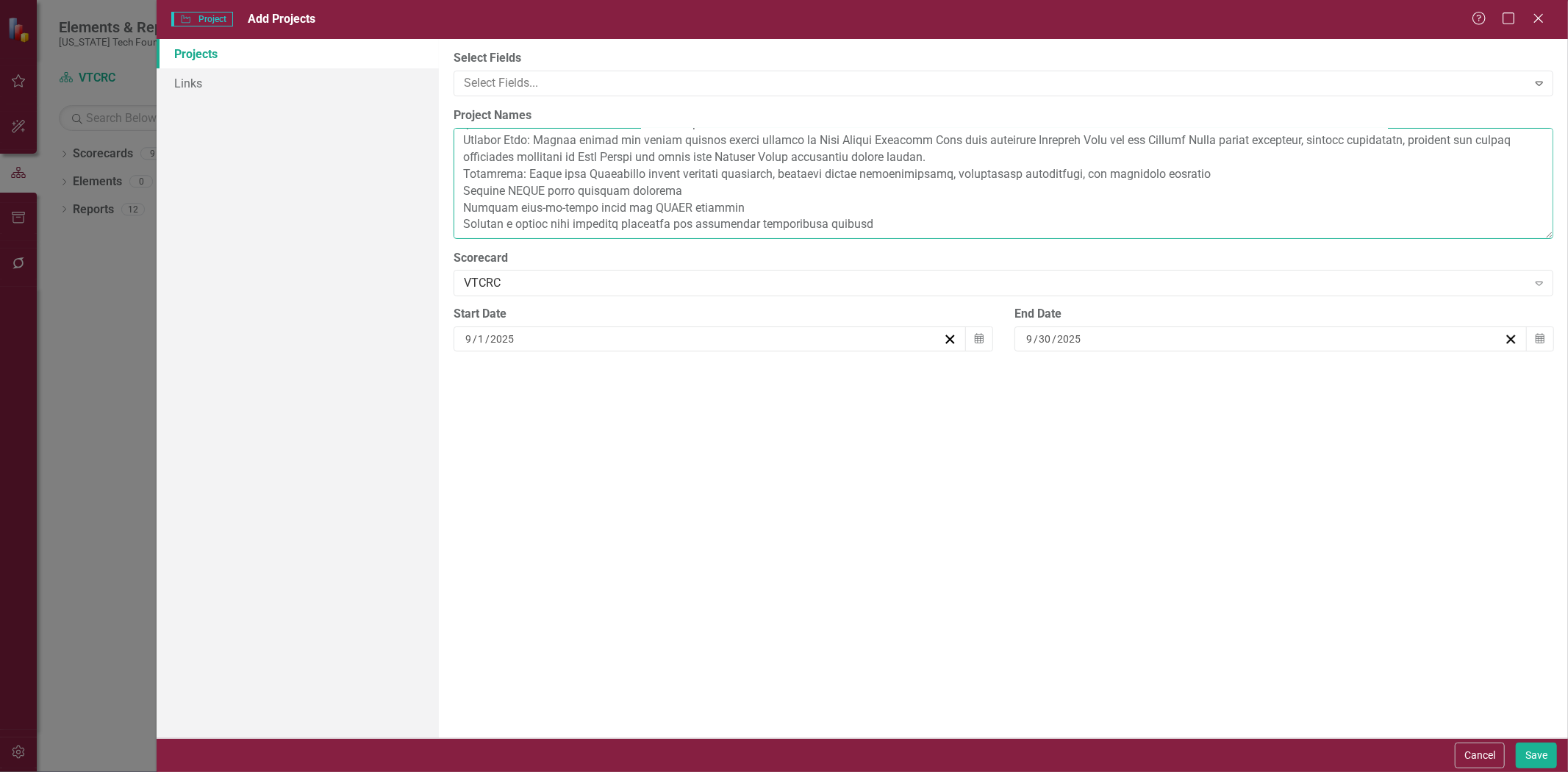
scroll to position [263, 0]
type textarea "Corporate: Confirm FY25 projects and team assignments [GEOGRAPHIC_DATA]-centere…"
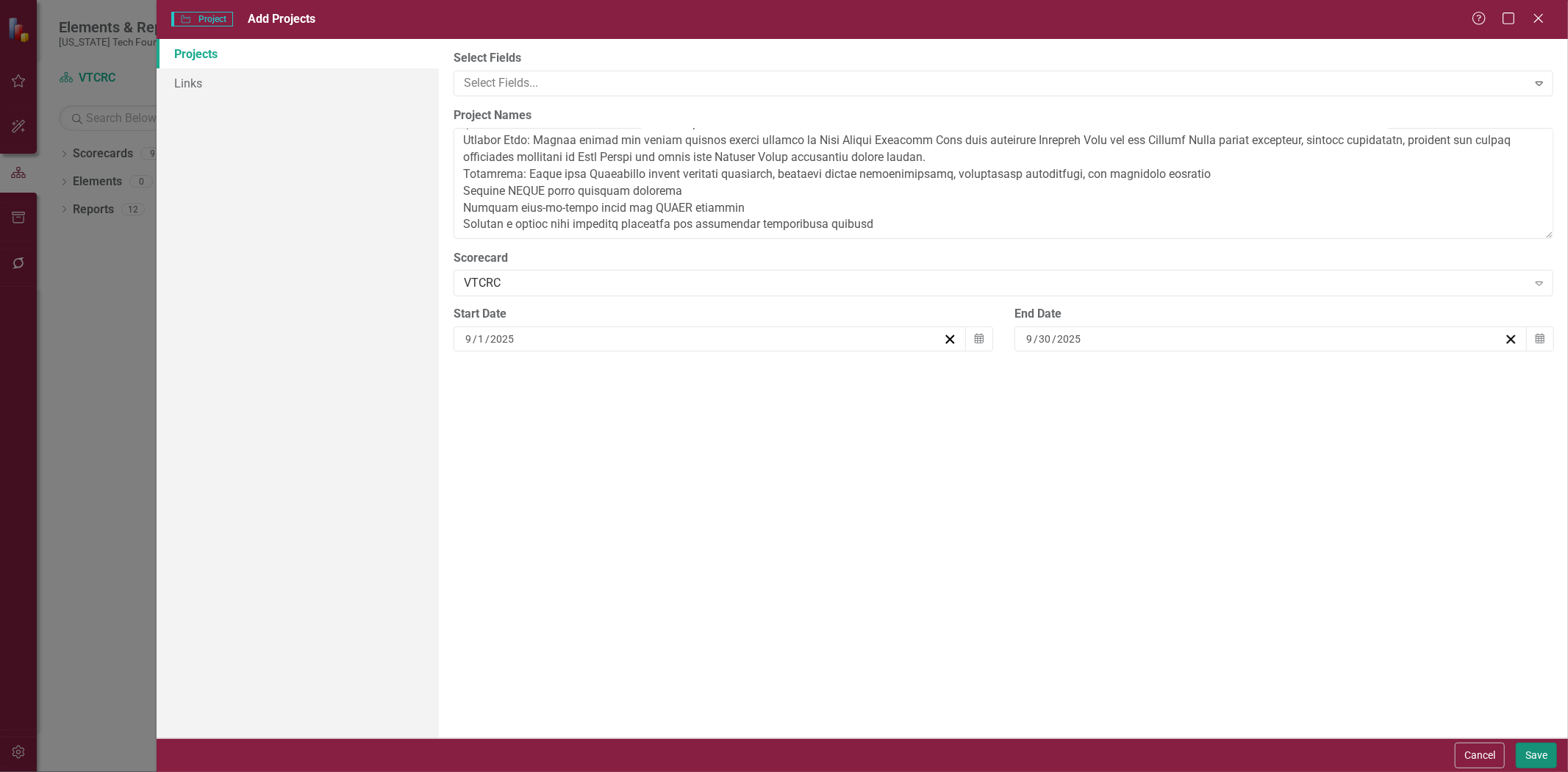
click at [1555, 753] on button "Save" at bounding box center [1536, 755] width 41 height 26
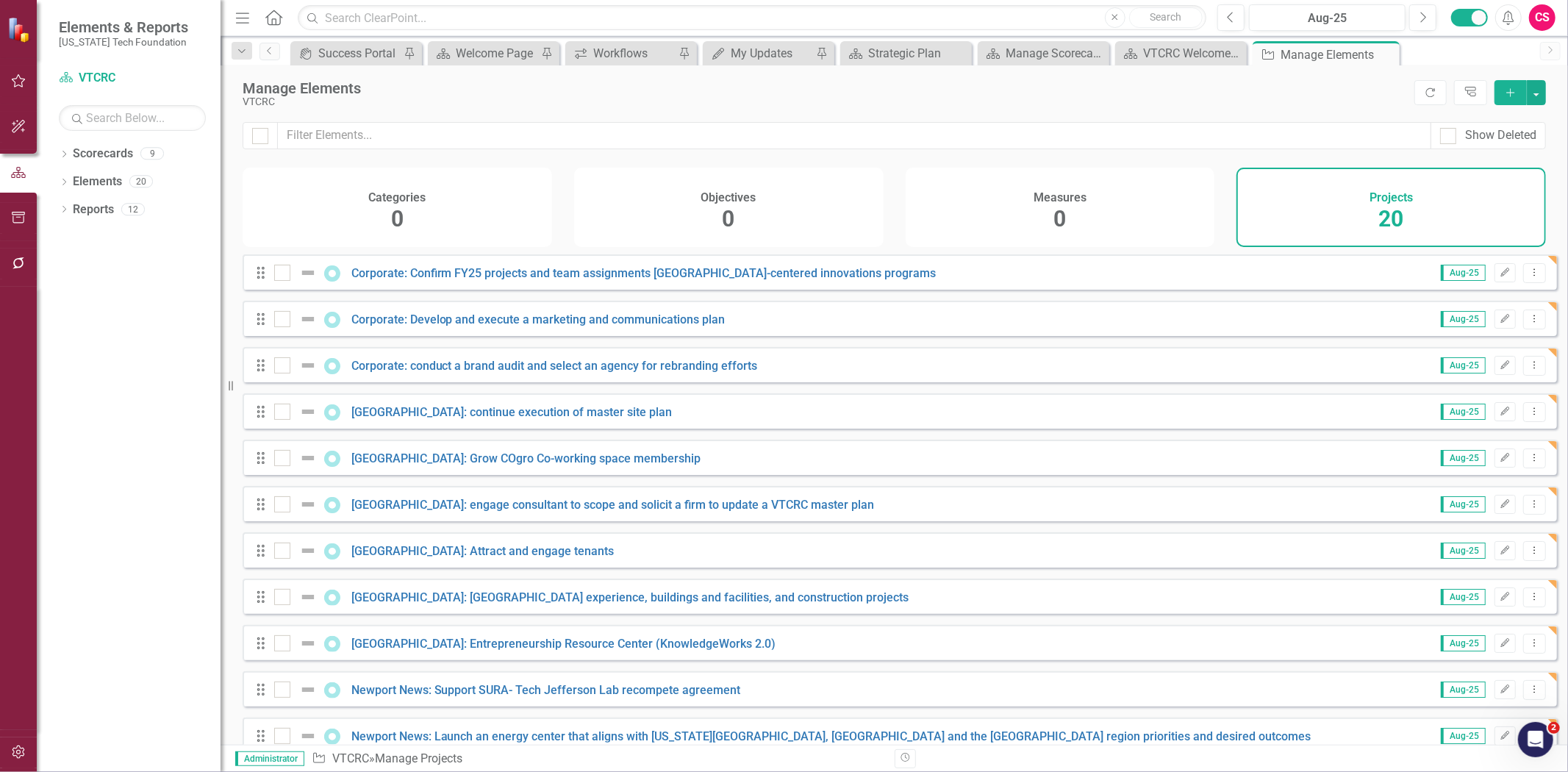
click at [765, 206] on div "Objectives 0" at bounding box center [729, 207] width 310 height 80
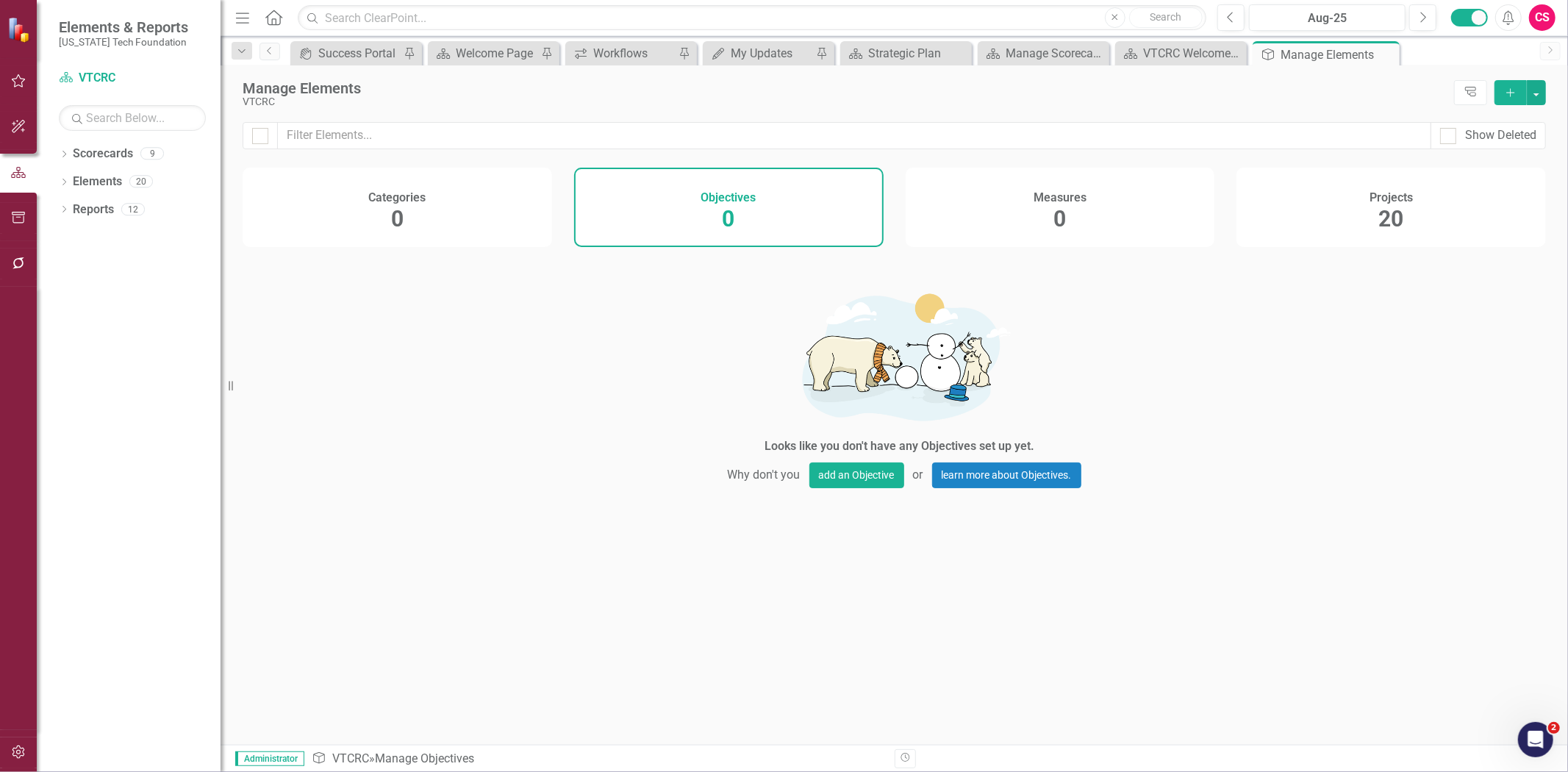
click at [1547, 90] on div "Manage Elements VTCRC Tree Explorer Add" at bounding box center [894, 94] width 1347 height 57
click at [1542, 91] on button "button" at bounding box center [1536, 93] width 19 height 25
click at [1496, 137] on link "Add Multiple Add Multiple" at bounding box center [1487, 147] width 116 height 28
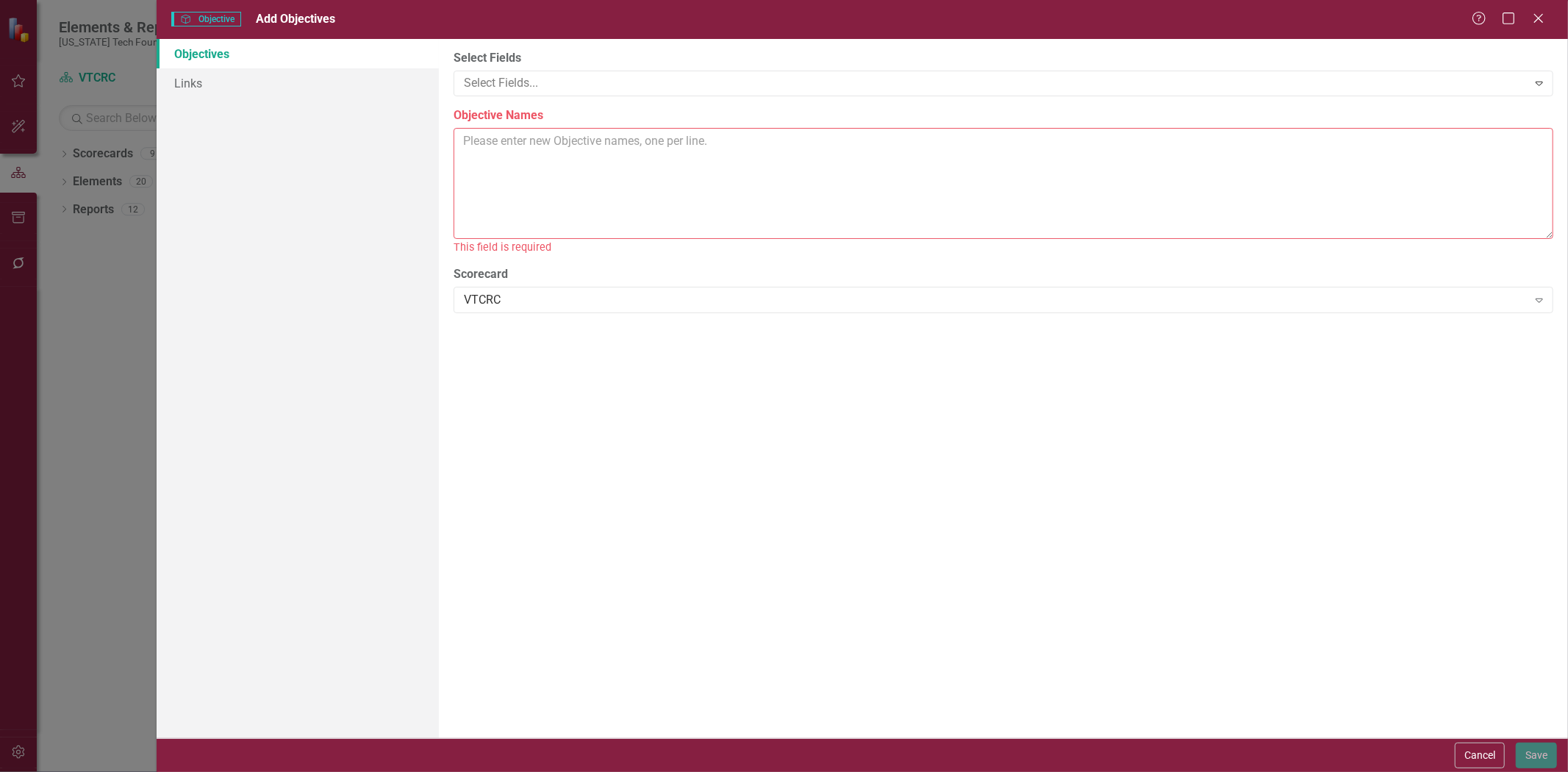
click at [585, 165] on textarea "Objective Names" at bounding box center [1004, 183] width 1100 height 111
paste textarea "1 Position locations in [GEOGRAPHIC_DATA], [GEOGRAPHIC_DATA], [GEOGRAPHIC_DATA]…"
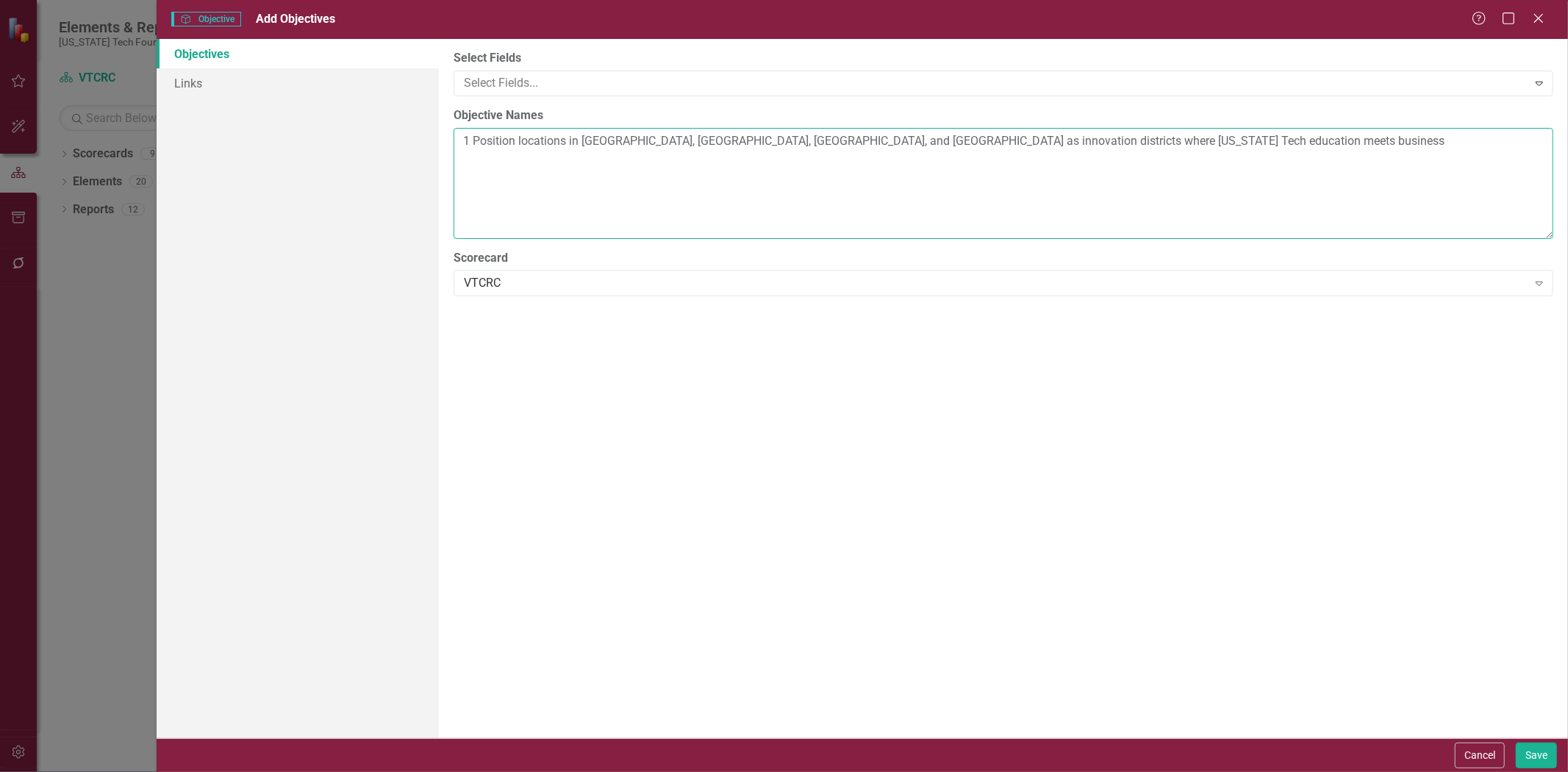
click at [503, 163] on textarea "1 Position locations in [GEOGRAPHIC_DATA], [GEOGRAPHIC_DATA], [GEOGRAPHIC_DATA]…" at bounding box center [1004, 183] width 1100 height 111
click at [1287, 158] on textarea "1 Position locations in [GEOGRAPHIC_DATA], [GEOGRAPHIC_DATA], [GEOGRAPHIC_DATA]…" at bounding box center [1004, 183] width 1100 height 111
paste textarea "2 Assess demand for labs and testbeds associated with [US_STATE] Tech research"
click at [578, 182] on textarea "1 Position locations in [GEOGRAPHIC_DATA], [GEOGRAPHIC_DATA], [GEOGRAPHIC_DATA]…" at bounding box center [1004, 183] width 1100 height 111
paste textarea "3 Cultivate and support opportunities between industry and [US_STATE] Tech rese…"
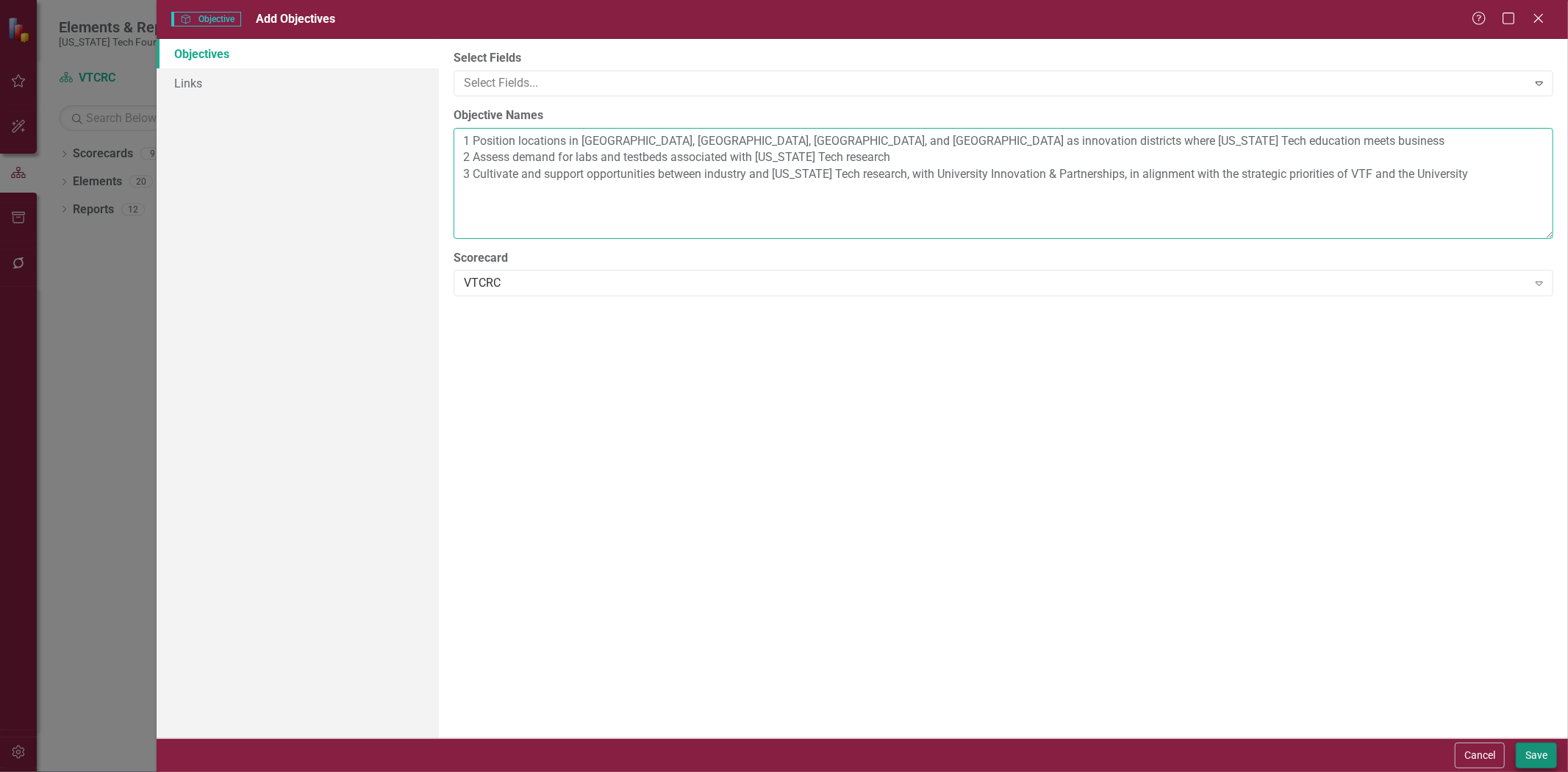
type textarea "1 Position locations in [GEOGRAPHIC_DATA], [GEOGRAPHIC_DATA], [GEOGRAPHIC_DATA]…"
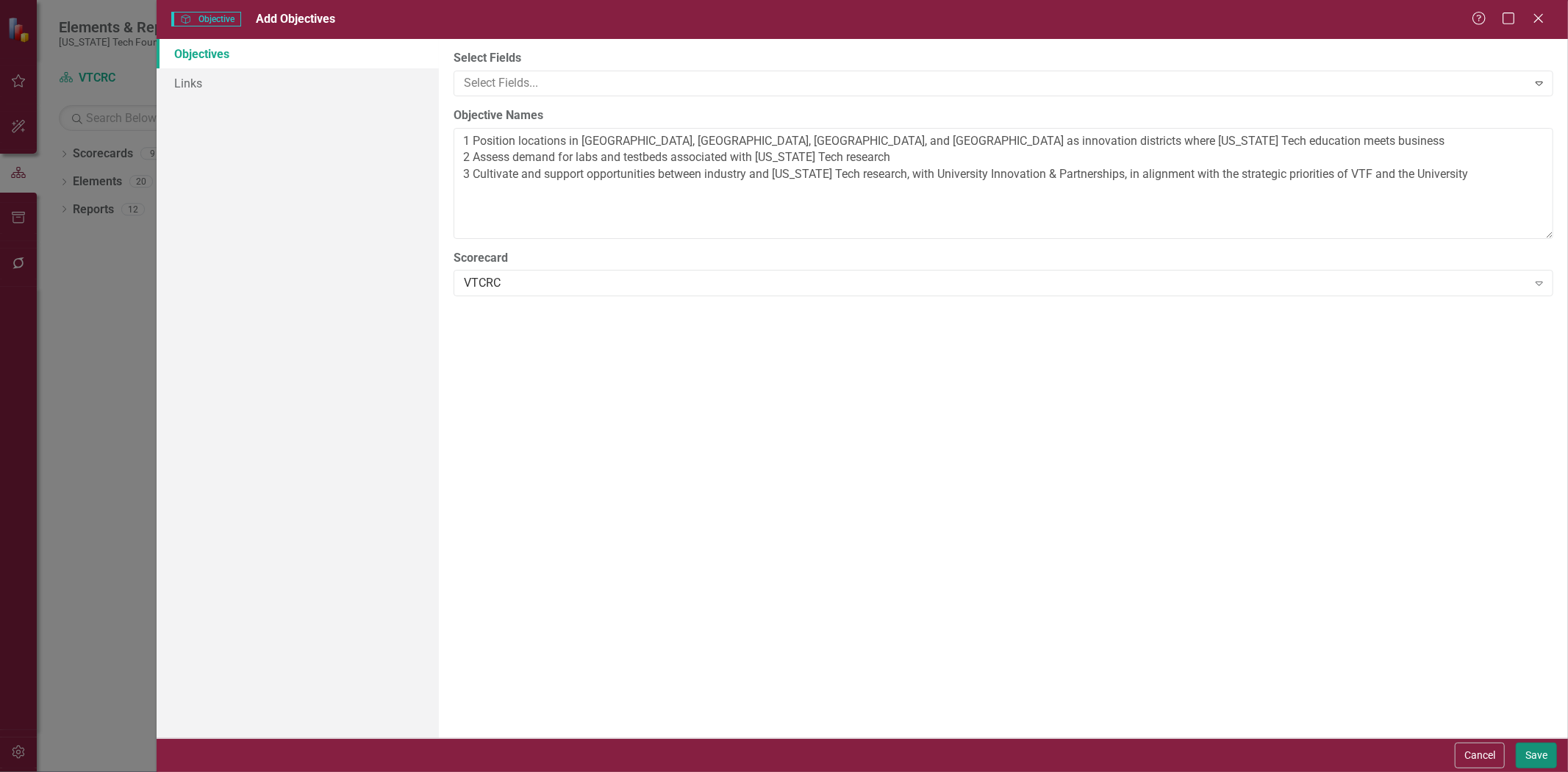
click at [1540, 759] on button "Save" at bounding box center [1536, 755] width 41 height 26
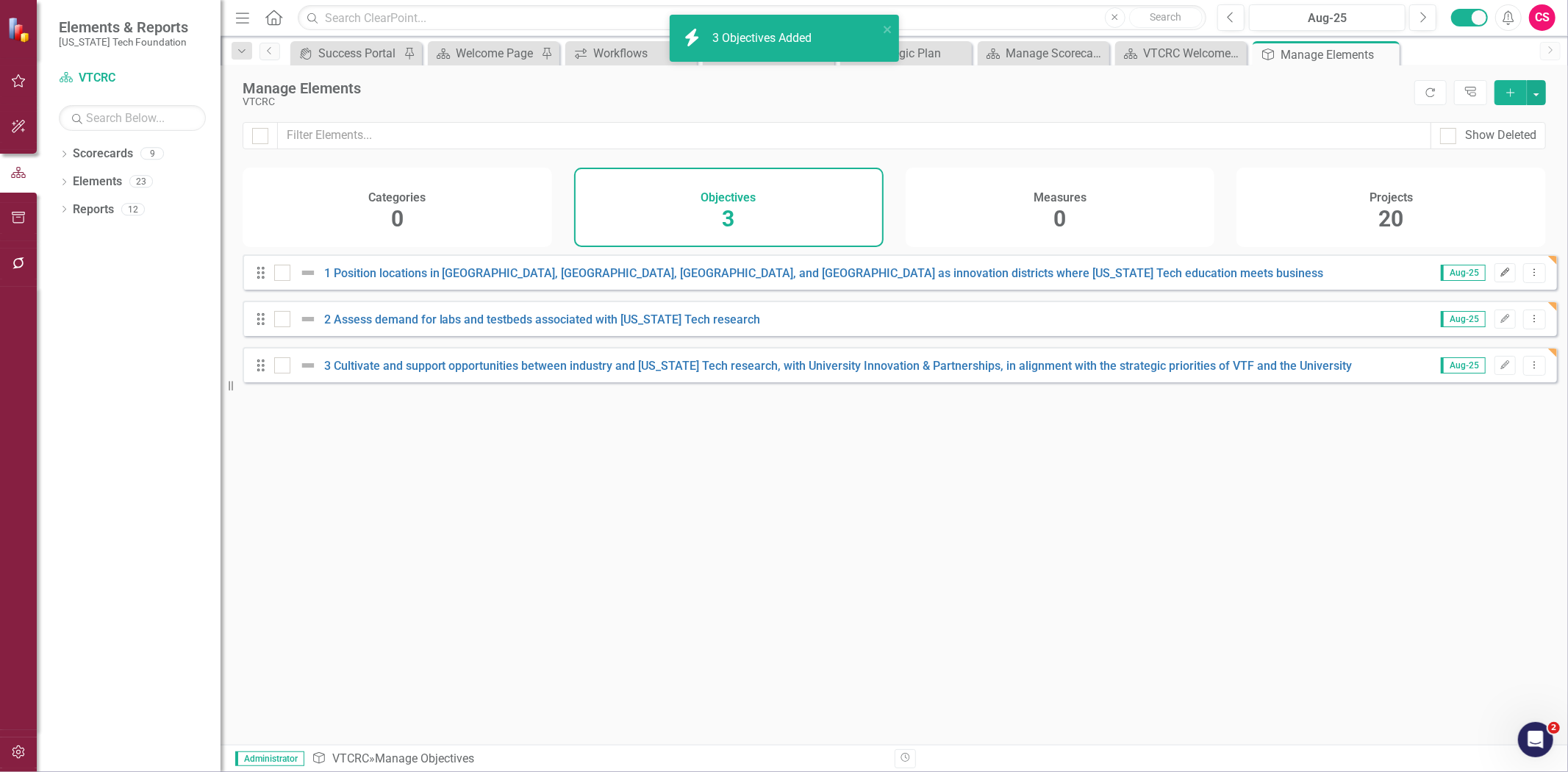
click at [1499, 277] on icon "Edit" at bounding box center [1505, 272] width 11 height 9
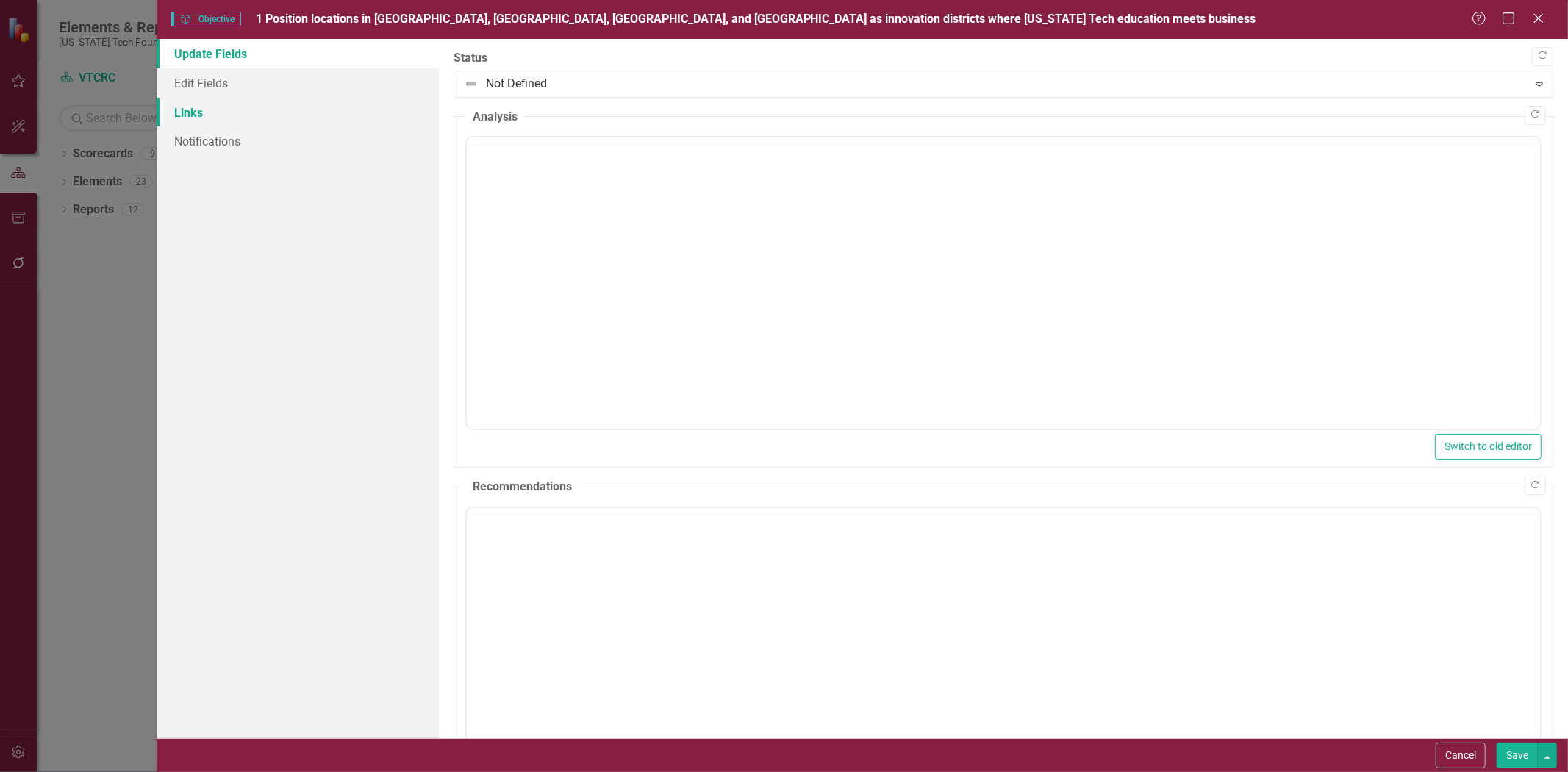
click at [280, 113] on link "Links" at bounding box center [298, 112] width 282 height 29
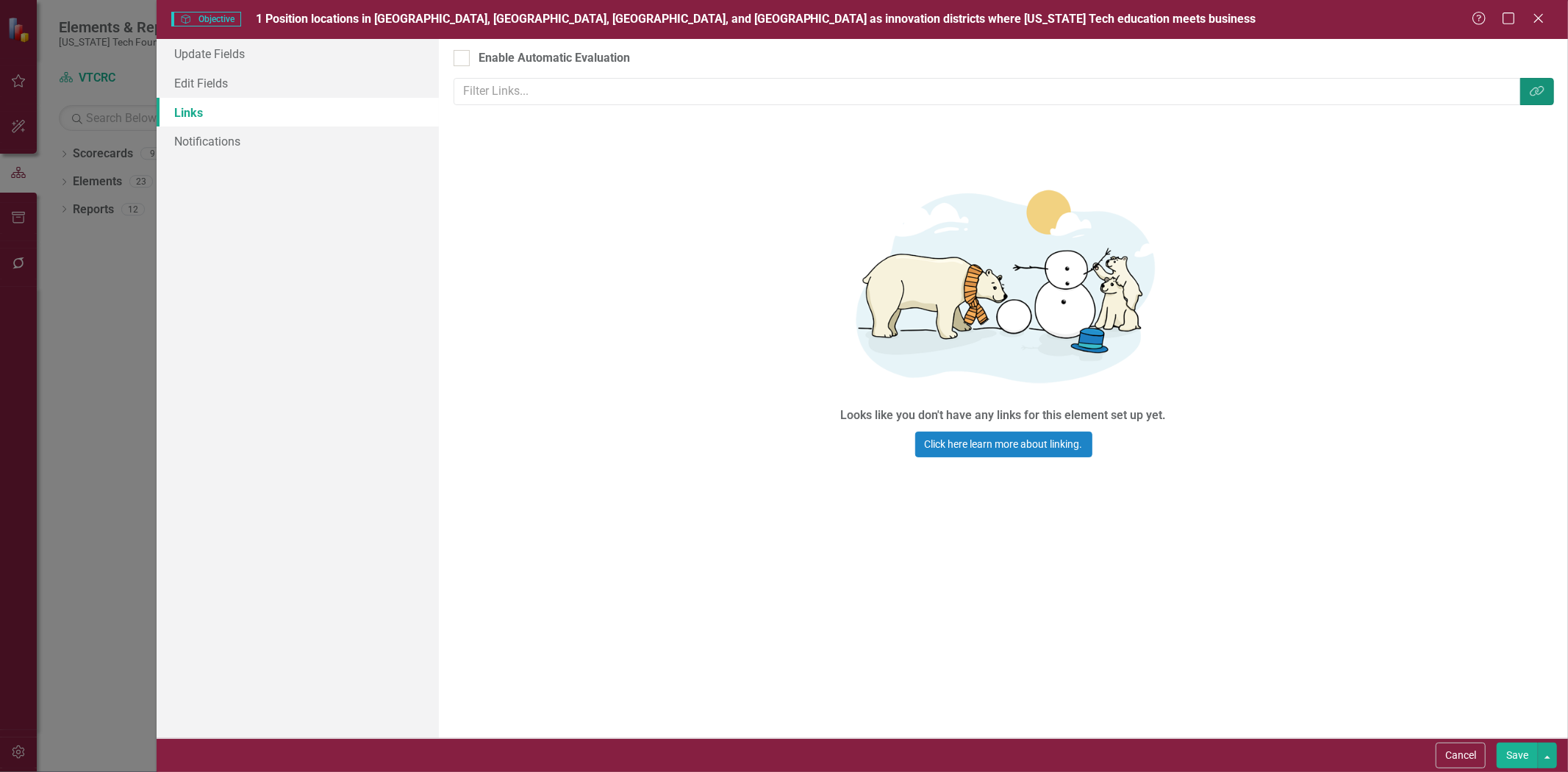
click at [1525, 86] on button "Link Tag" at bounding box center [1536, 91] width 34 height 28
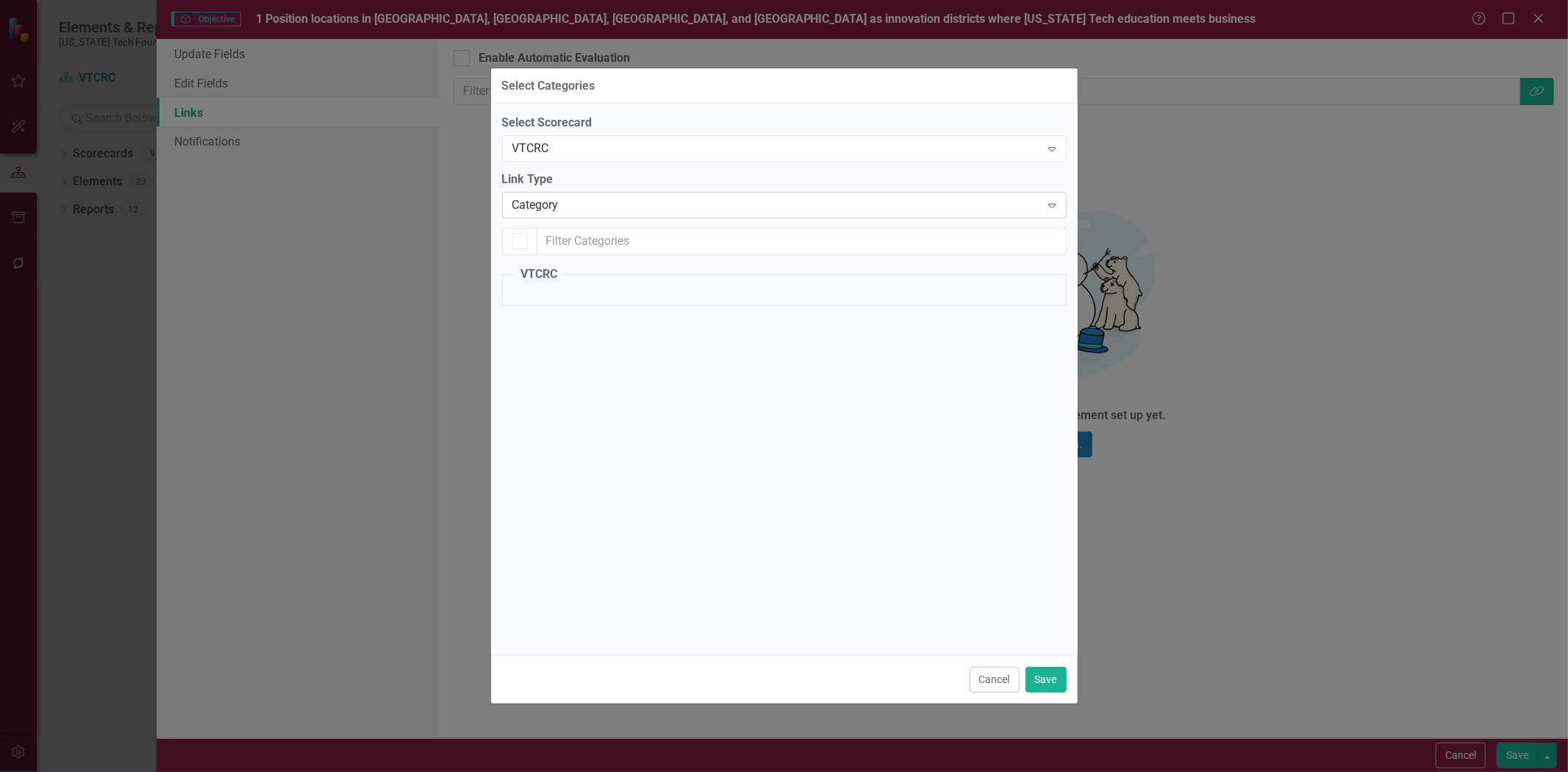
click at [553, 194] on div "Category Expand" at bounding box center [784, 205] width 564 height 27
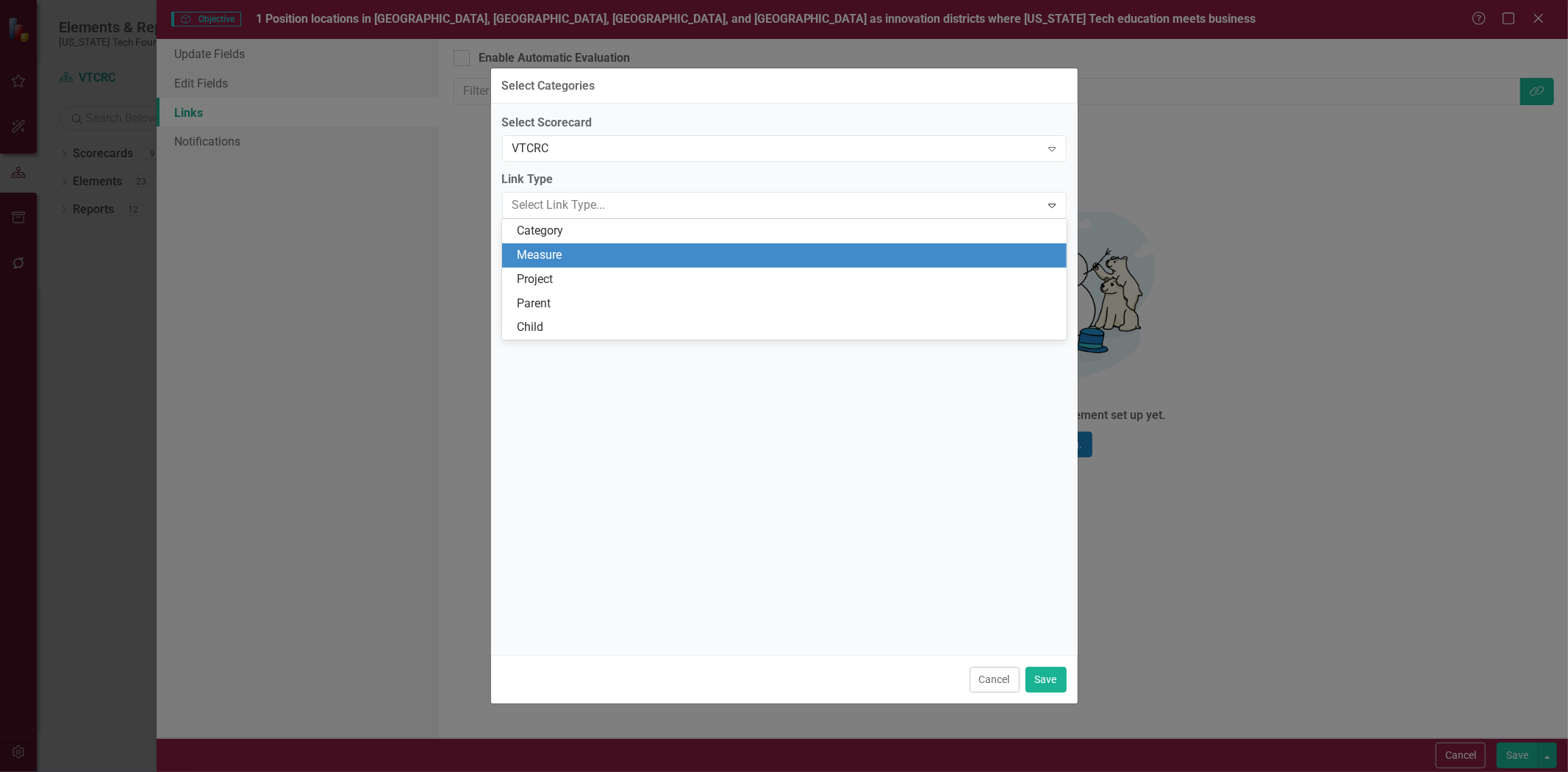
click at [539, 246] on div "Measure" at bounding box center [784, 255] width 564 height 24
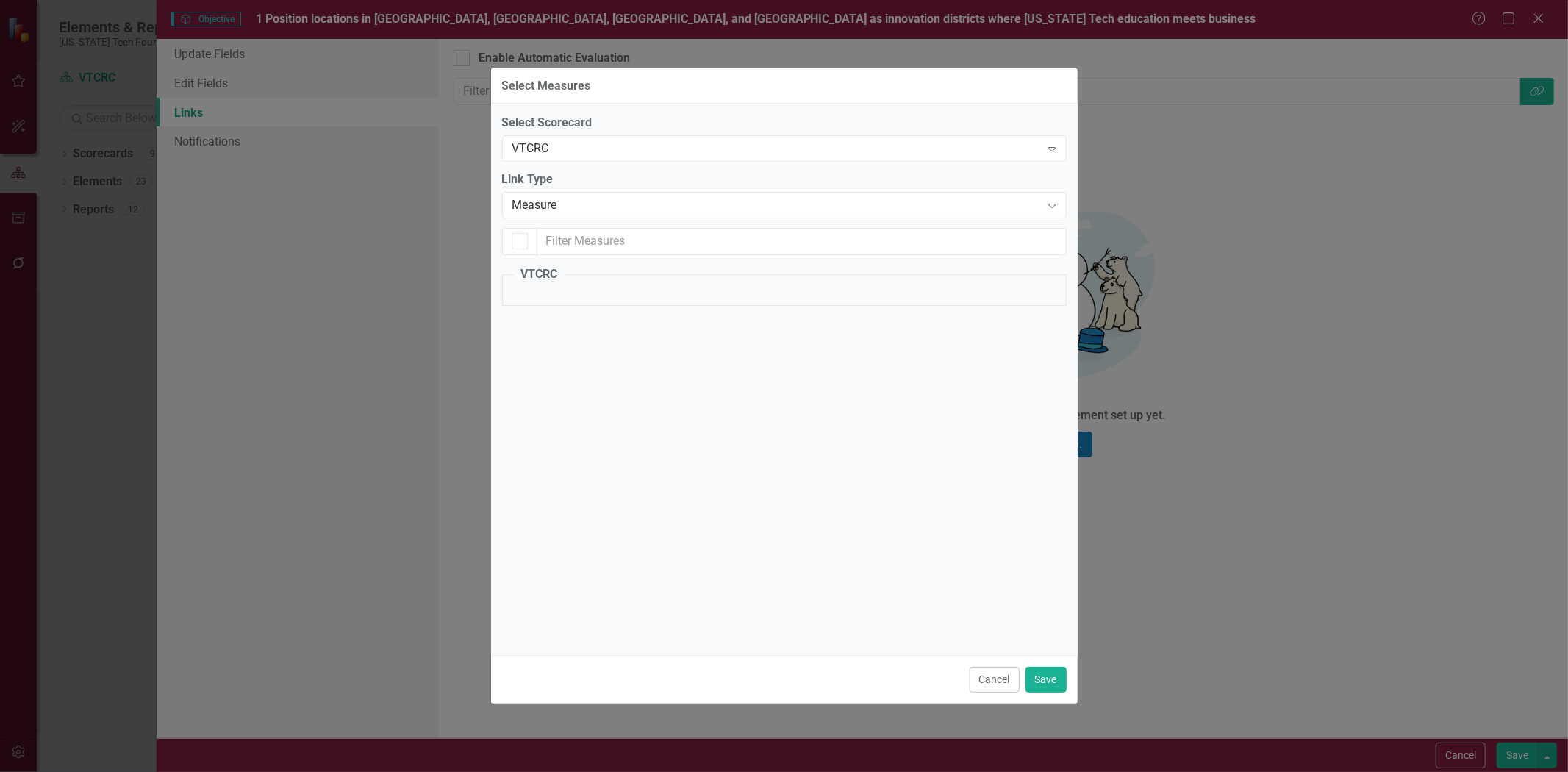
drag, startPoint x: 561, startPoint y: 195, endPoint x: 571, endPoint y: 178, distance: 19.7
click at [562, 193] on div "Measure Expand" at bounding box center [784, 205] width 564 height 27
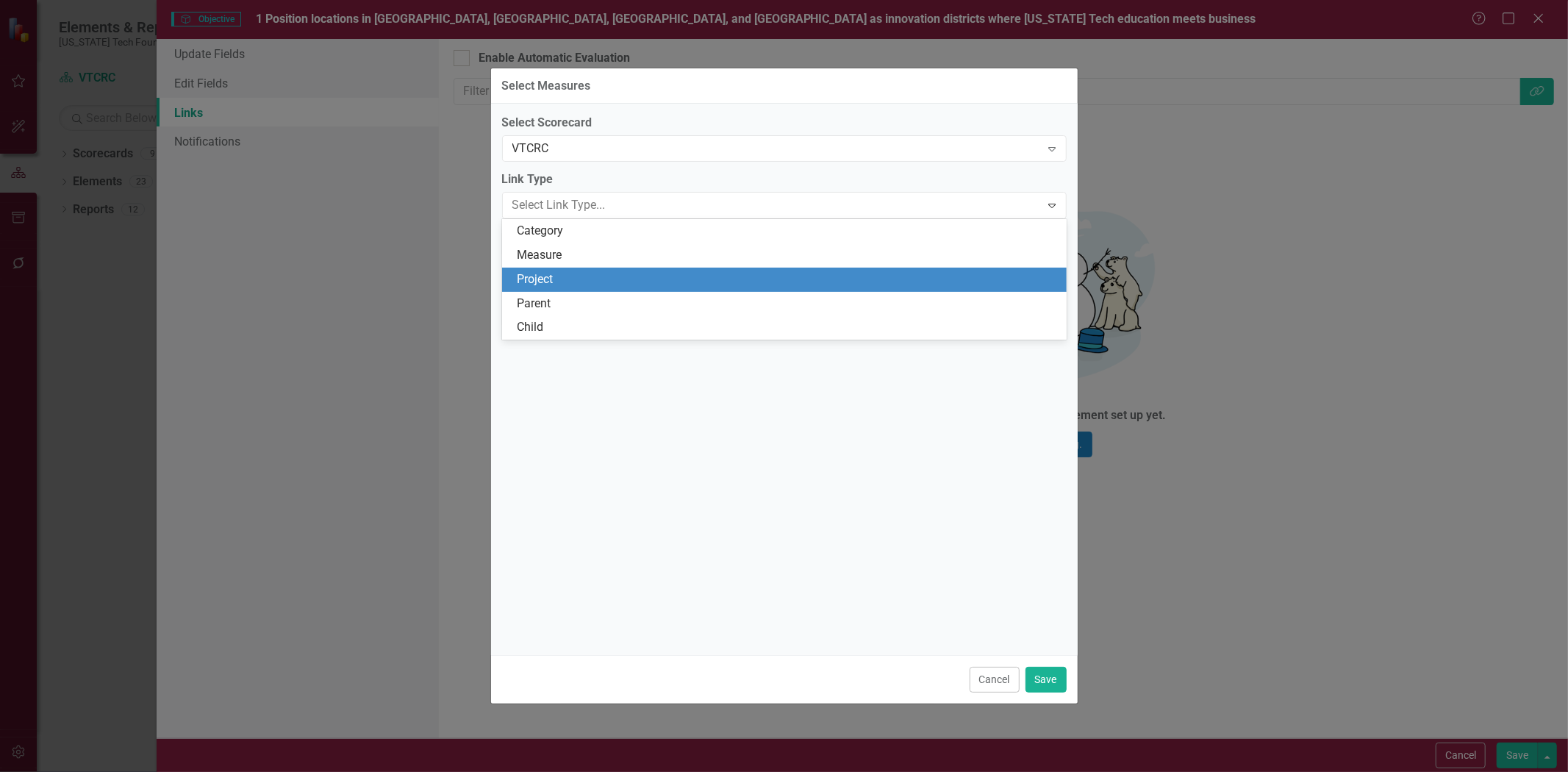
click at [548, 273] on div "Project" at bounding box center [787, 279] width 541 height 17
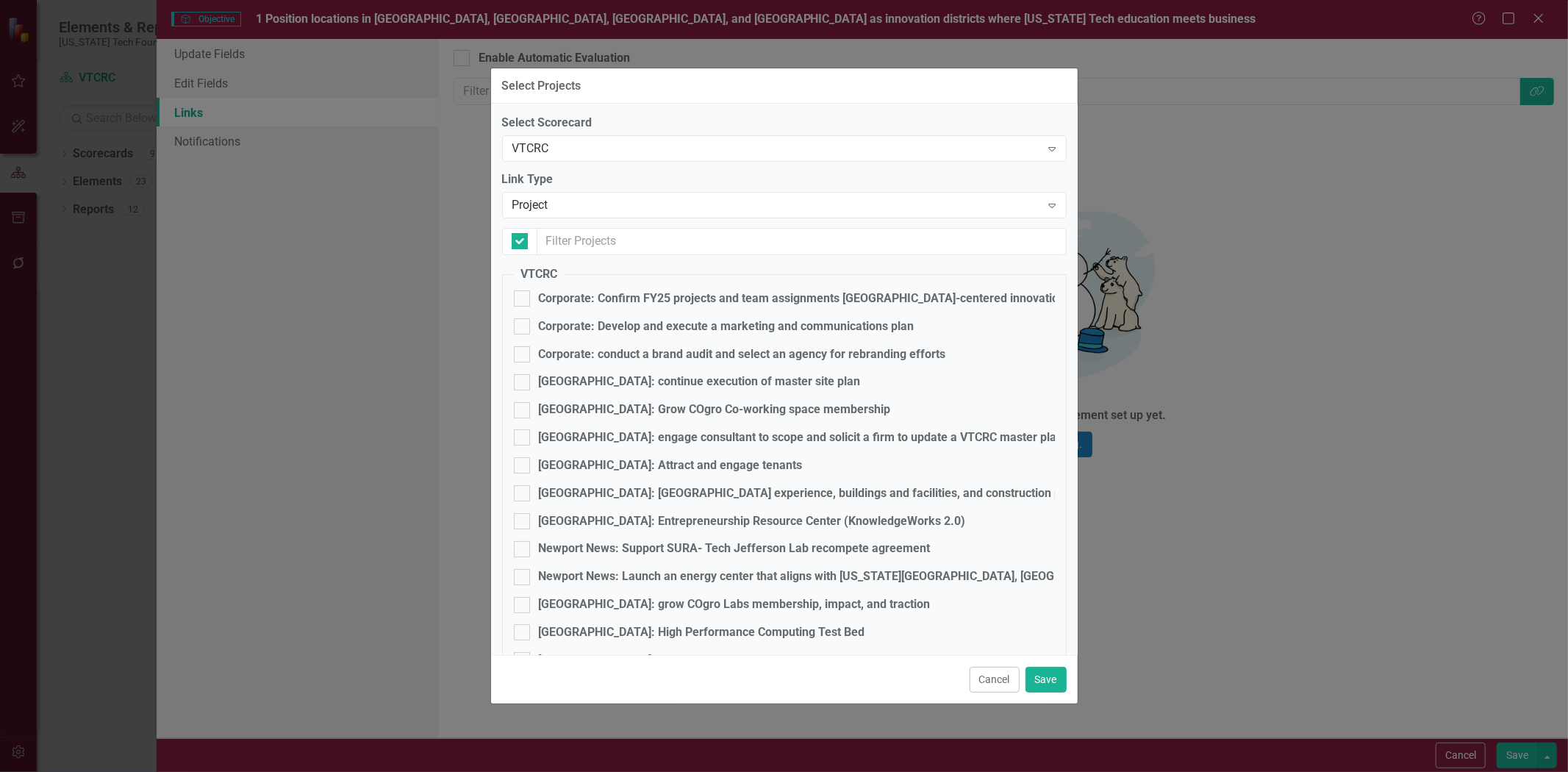
checkbox input "false"
click at [572, 297] on div "Corporate: Confirm FY25 projects and team assignments [GEOGRAPHIC_DATA]-centere…" at bounding box center [832, 298] width 587 height 17
click at [523, 297] on input "Corporate: Confirm FY25 projects and team assignments [GEOGRAPHIC_DATA]-centere…" at bounding box center [518, 295] width 9 height 9
checkbox input "true"
click at [637, 328] on div "Corporate: Develop and execute a marketing and communications plan" at bounding box center [726, 326] width 376 height 17
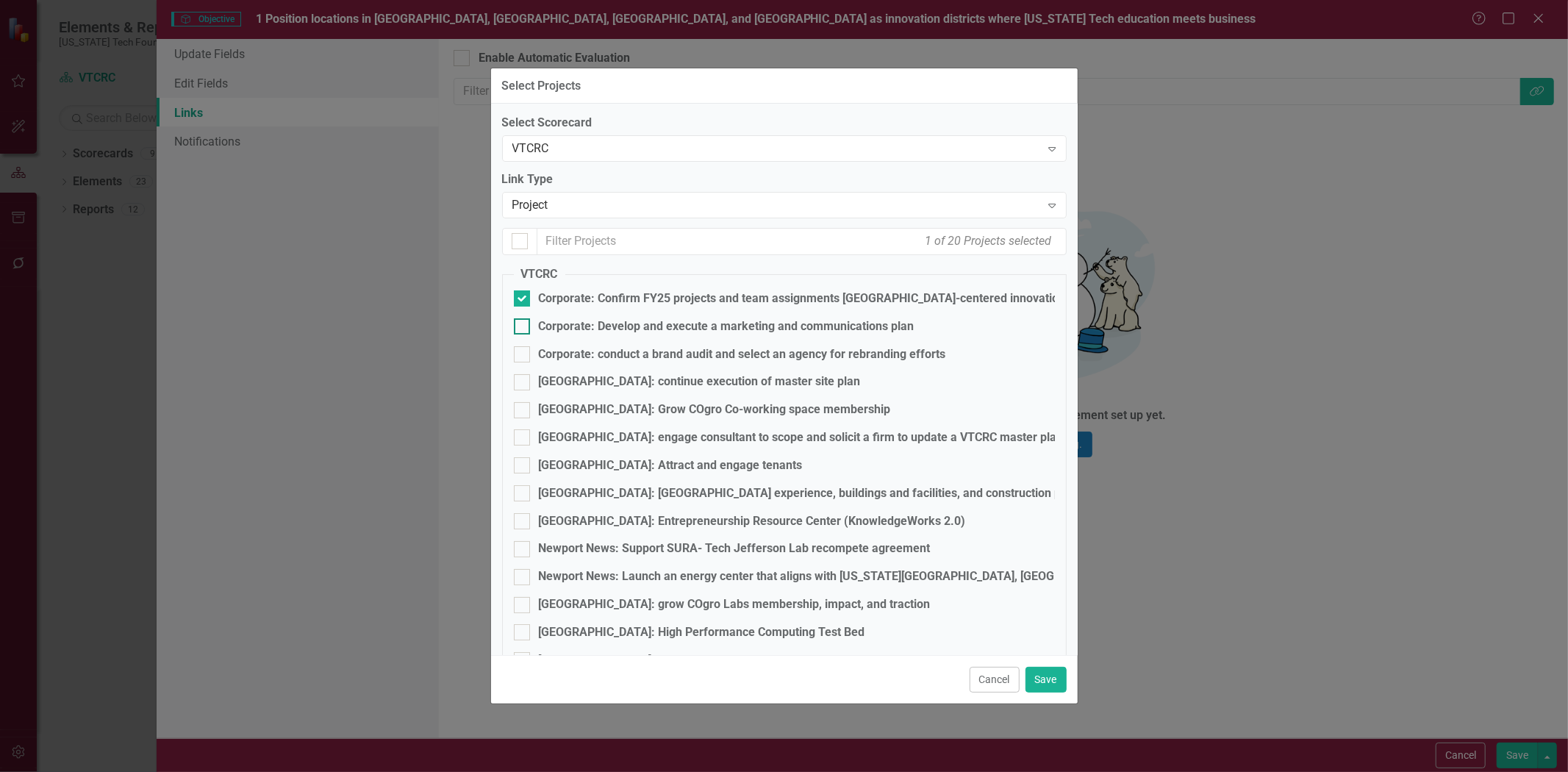
click at [523, 328] on input "Corporate: Develop and execute a marketing and communications plan" at bounding box center [518, 323] width 9 height 9
checkbox input "true"
click at [676, 353] on div "Corporate: conduct a brand audit and select an agency for rebranding efforts" at bounding box center [742, 354] width 407 height 17
click at [523, 353] on input "Corporate: conduct a brand audit and select an agency for rebranding efforts" at bounding box center [518, 351] width 9 height 9
checkbox input "true"
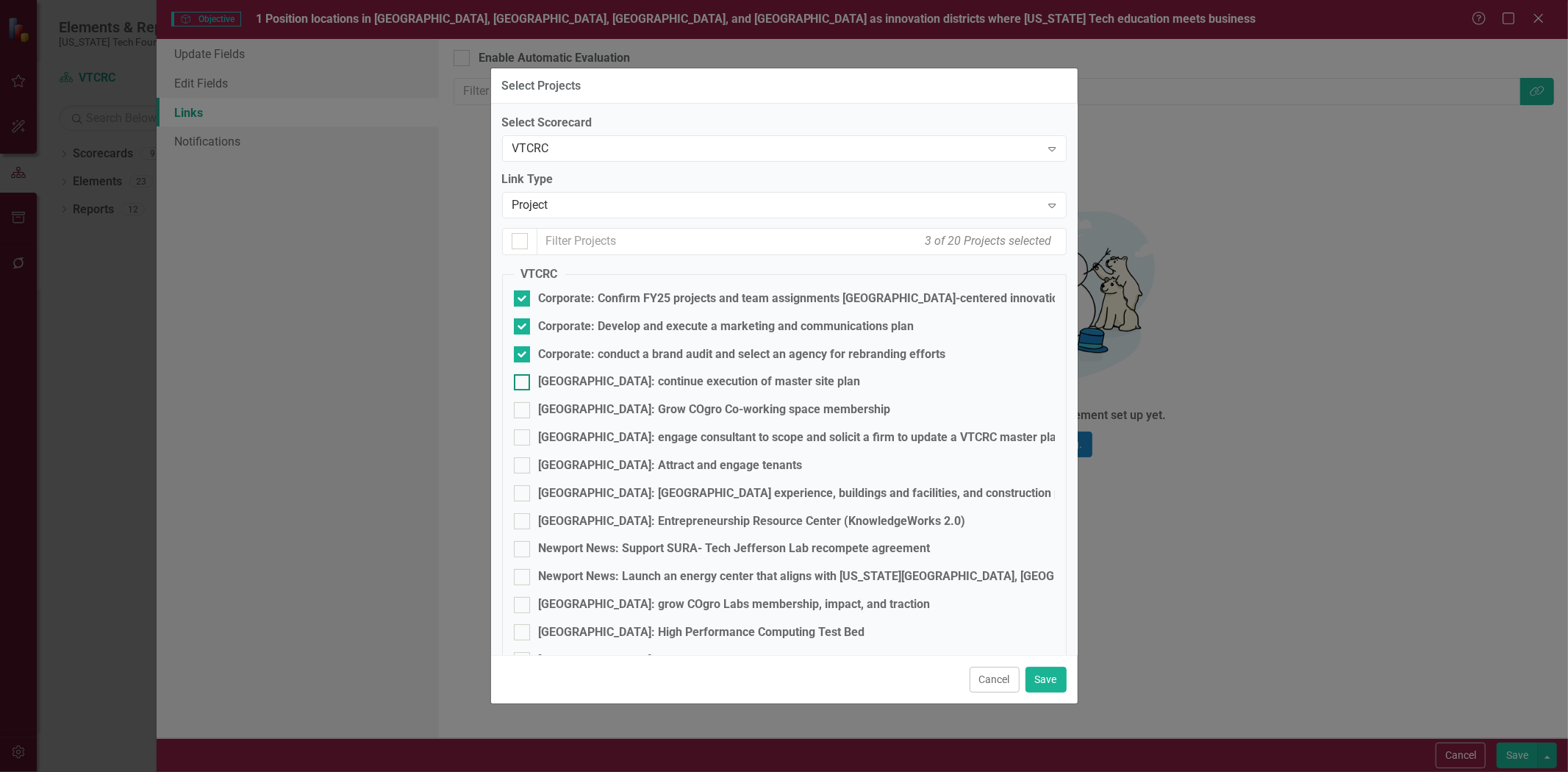
click at [645, 388] on div "[GEOGRAPHIC_DATA]: continue execution of master site plan" at bounding box center [700, 381] width 322 height 17
click at [523, 384] on input "[GEOGRAPHIC_DATA]: continue execution of master site plan" at bounding box center [518, 379] width 9 height 9
checkbox input "true"
click at [600, 403] on div "[GEOGRAPHIC_DATA]: Grow COgro Co-working space membership" at bounding box center [715, 409] width 352 height 17
click at [523, 403] on input "[GEOGRAPHIC_DATA]: Grow COgro Co-working space membership" at bounding box center [518, 406] width 9 height 9
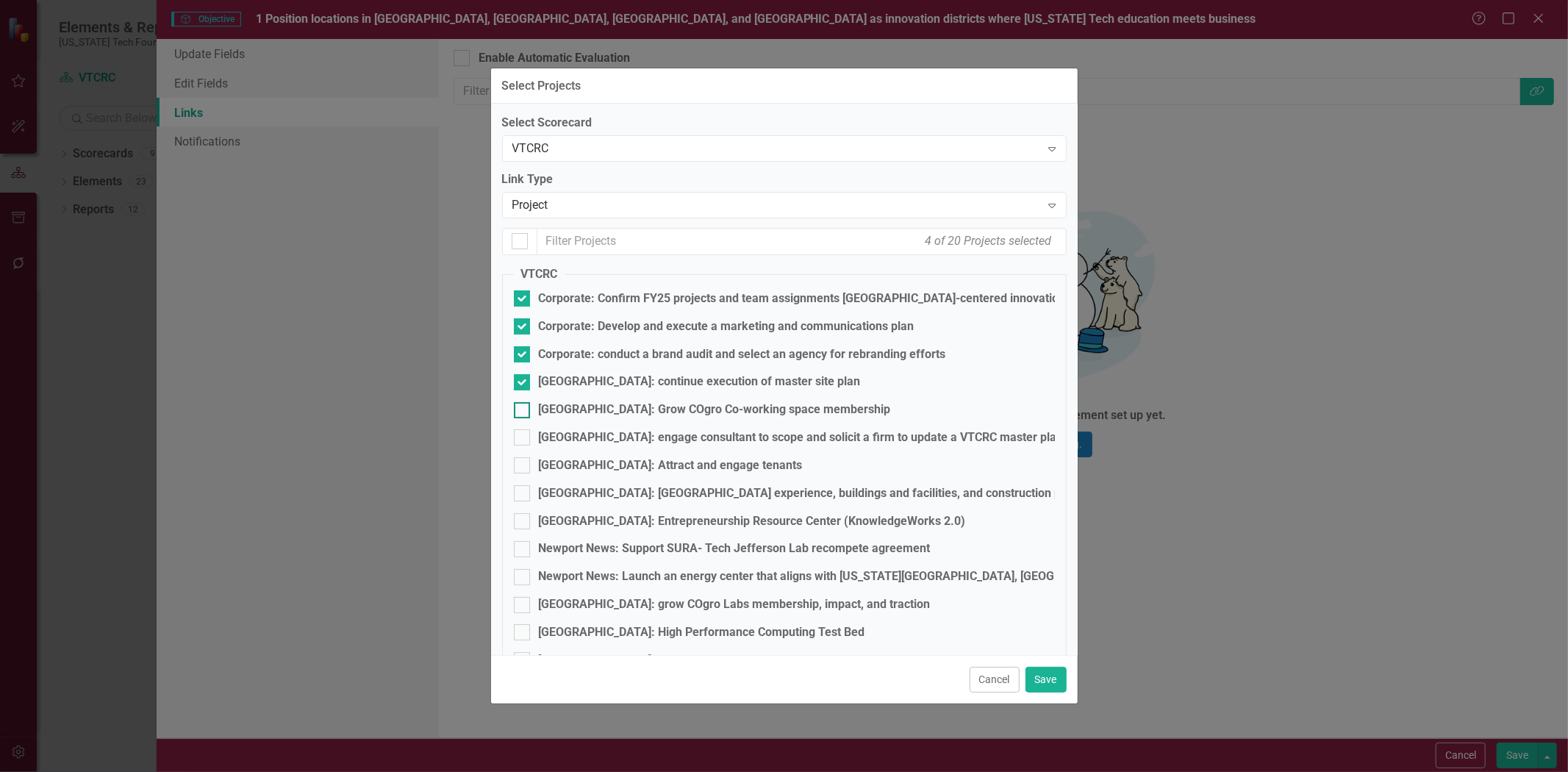
checkbox input "true"
click at [692, 436] on div "[GEOGRAPHIC_DATA]: engage consultant to scope and solicit a firm to update a VT…" at bounding box center [801, 437] width 525 height 17
click at [523, 436] on input "[GEOGRAPHIC_DATA]: engage consultant to scope and solicit a firm to update a VT…" at bounding box center [518, 434] width 9 height 9
checkbox input "true"
click at [632, 455] on fieldset "VTCRC Corporate: Confirm FY25 projects and team assignments [GEOGRAPHIC_DATA]-c…" at bounding box center [784, 557] width 564 height 581
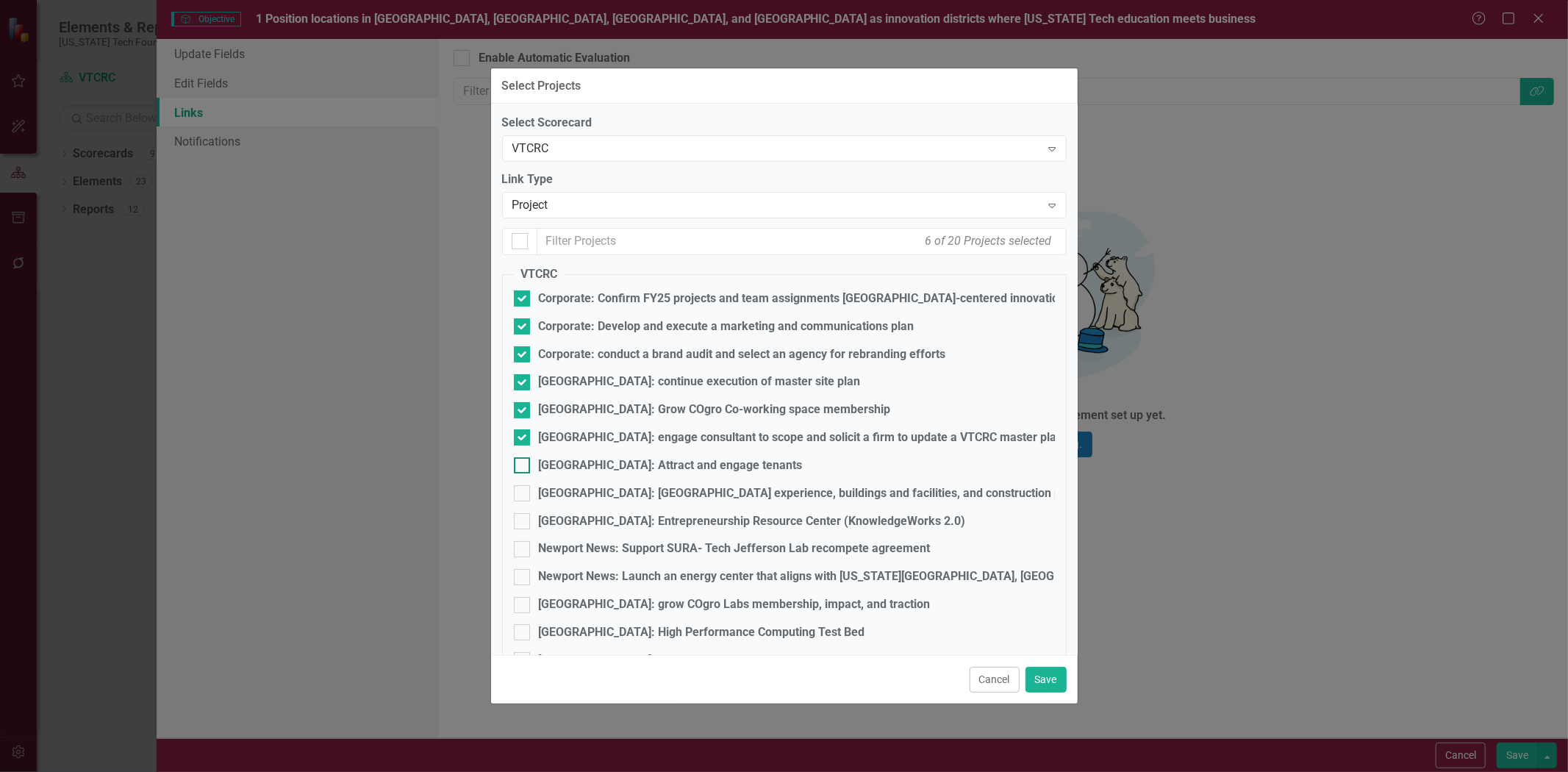
click at [622, 463] on div "[GEOGRAPHIC_DATA]: Attract and engage tenants" at bounding box center [671, 465] width 264 height 17
click at [523, 463] on input "[GEOGRAPHIC_DATA]: Attract and engage tenants" at bounding box center [518, 462] width 9 height 9
checkbox input "true"
click at [660, 491] on div "[GEOGRAPHIC_DATA]: [GEOGRAPHIC_DATA] experience, buildings and facilities, and …" at bounding box center [818, 493] width 559 height 17
click at [523, 491] on input "[GEOGRAPHIC_DATA]: [GEOGRAPHIC_DATA] experience, buildings and facilities, and …" at bounding box center [518, 490] width 9 height 9
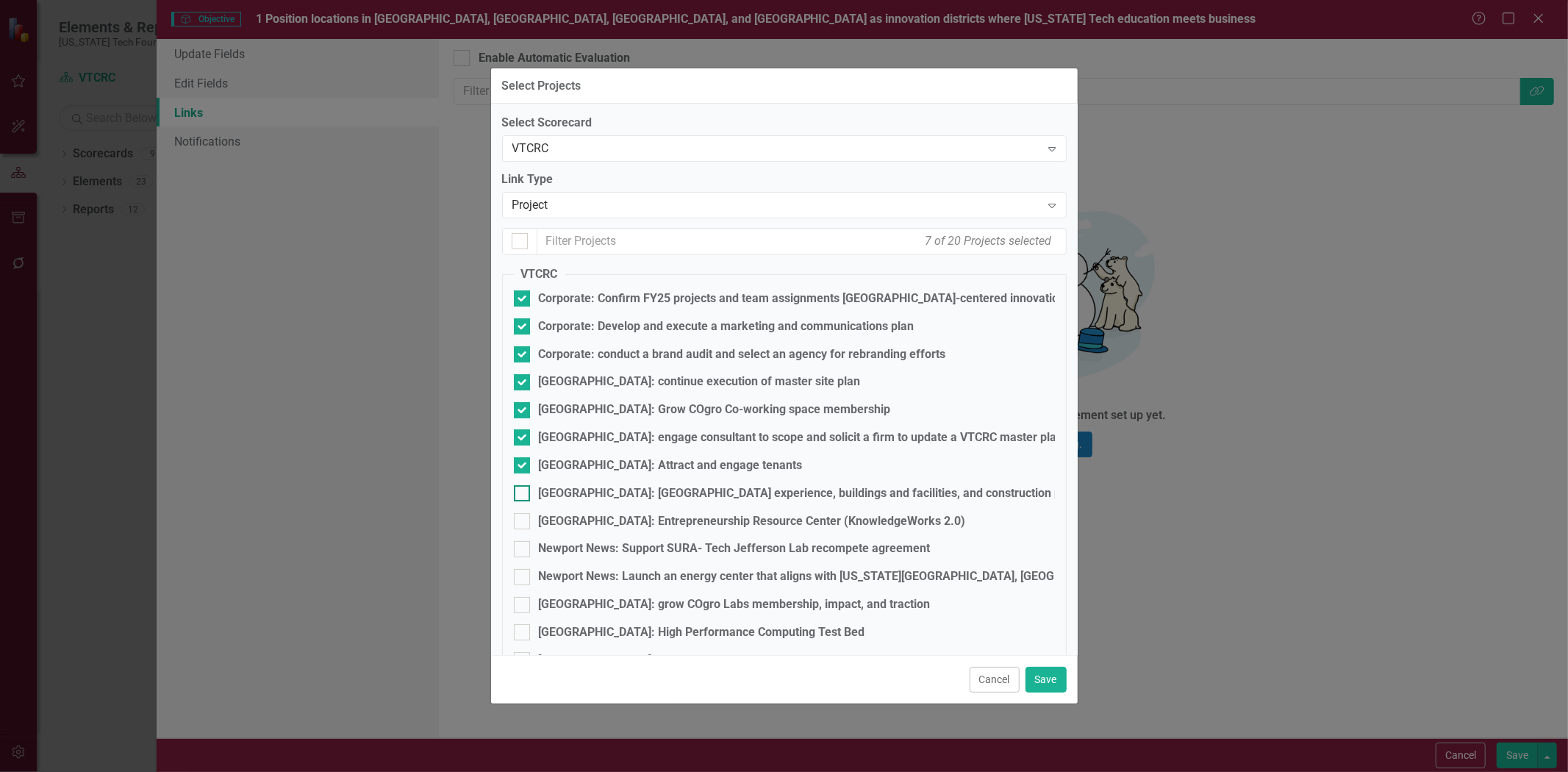
checkbox input "true"
click at [614, 519] on div "[GEOGRAPHIC_DATA]: Entrepreneurship Resource Center (KnowledgeWorks 2.0)" at bounding box center [752, 521] width 427 height 17
click at [523, 519] on input "[GEOGRAPHIC_DATA]: Entrepreneurship Resource Center (KnowledgeWorks 2.0)" at bounding box center [518, 518] width 9 height 9
checkbox input "true"
click at [578, 538] on fieldset "VTCRC Corporate: Confirm FY25 projects and team assignments [GEOGRAPHIC_DATA]-c…" at bounding box center [784, 557] width 564 height 581
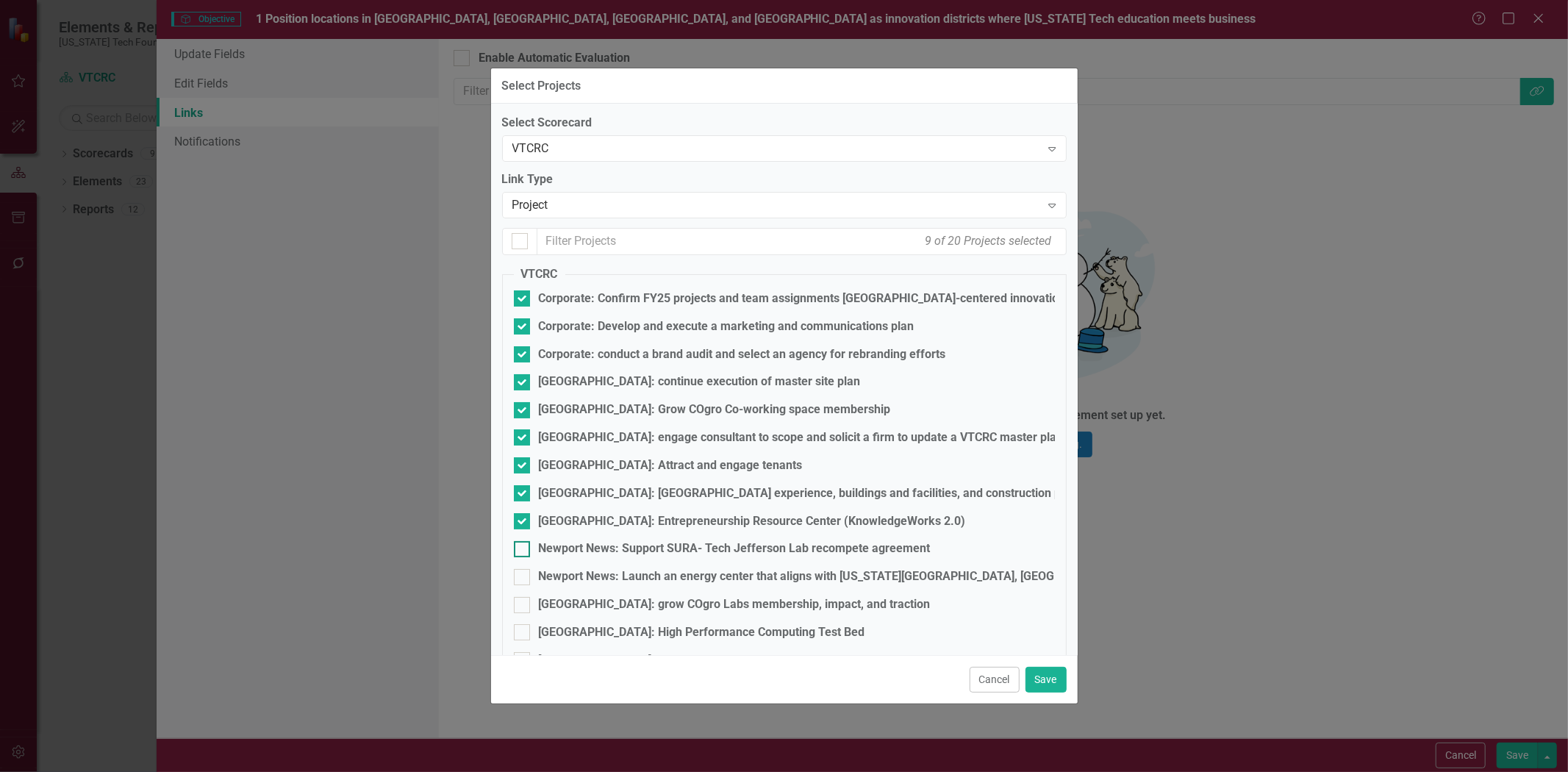
click at [574, 542] on div "Newport News: Support SURA- Tech Jefferson Lab recompete agreement" at bounding box center [734, 548] width 392 height 17
click at [523, 542] on input "Newport News: Support SURA- Tech Jefferson Lab recompete agreement" at bounding box center [518, 546] width 9 height 9
checkbox input "true"
click at [674, 575] on div "Newport News: Launch an energy center that aligns with [US_STATE][GEOGRAPHIC_DA…" at bounding box center [1020, 576] width 961 height 17
click at [523, 575] on input "Newport News: Launch an energy center that aligns with [US_STATE][GEOGRAPHIC_DA…" at bounding box center [518, 573] width 9 height 9
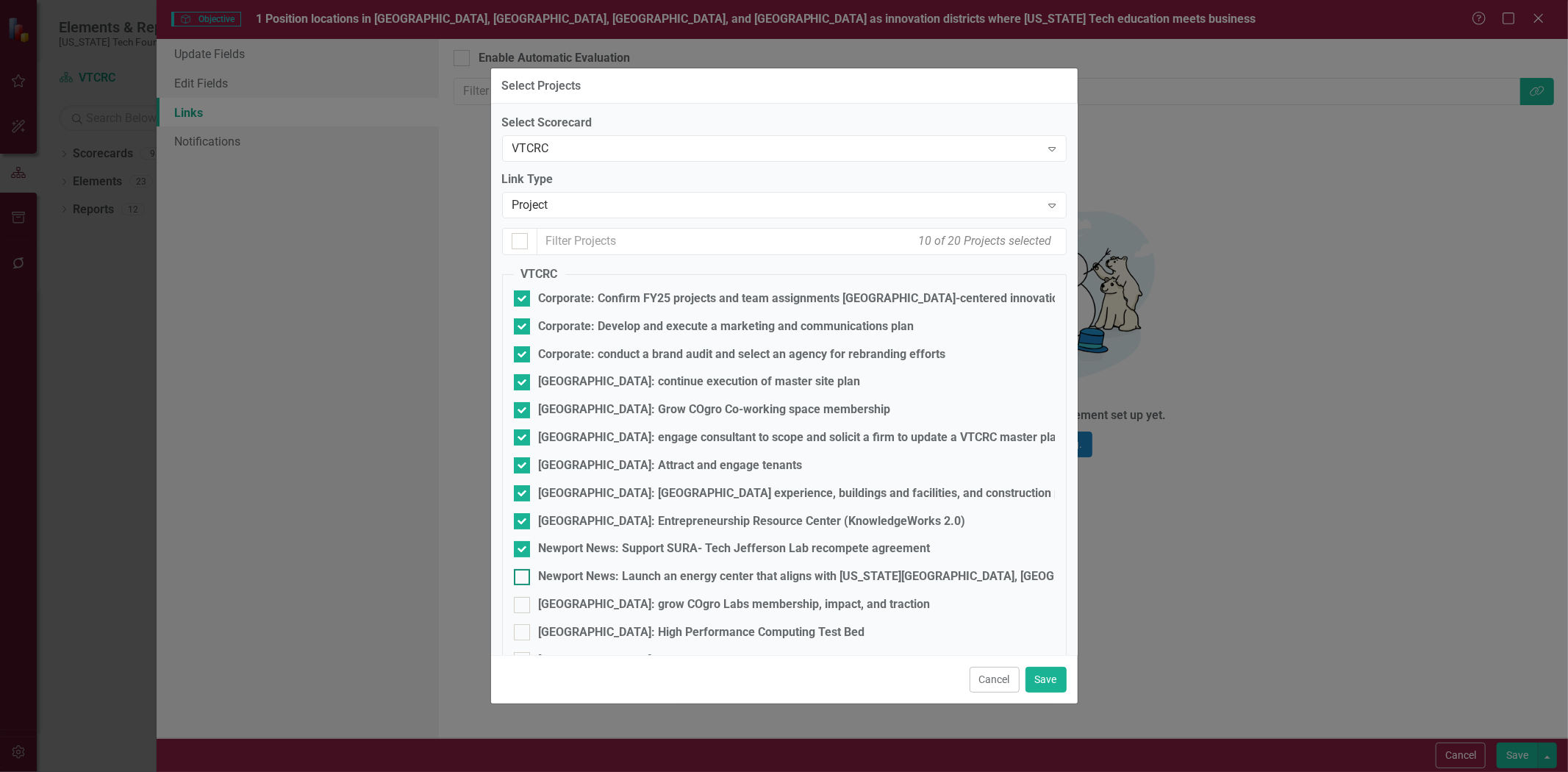
checkbox input "true"
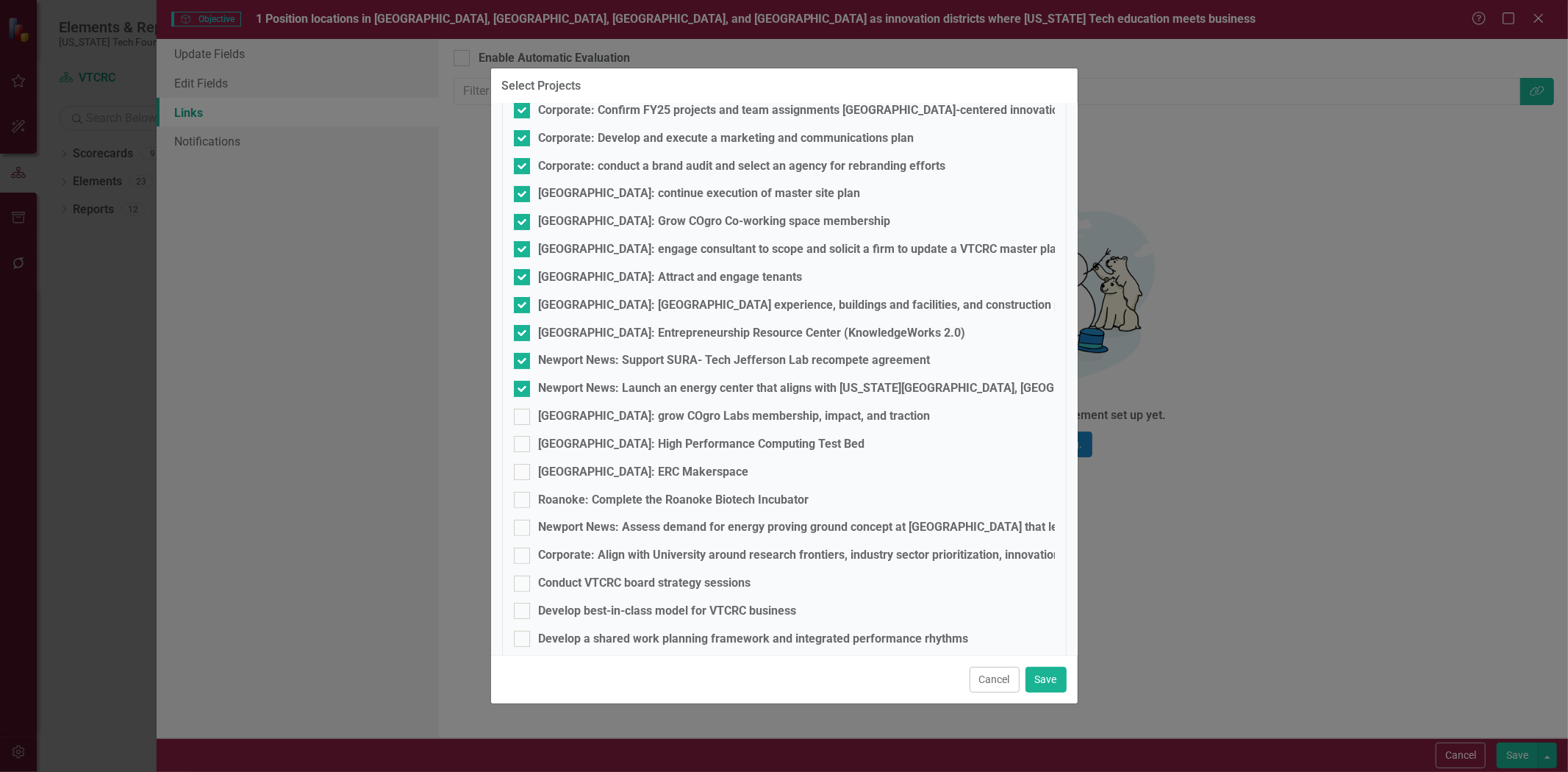
scroll to position [207, 0]
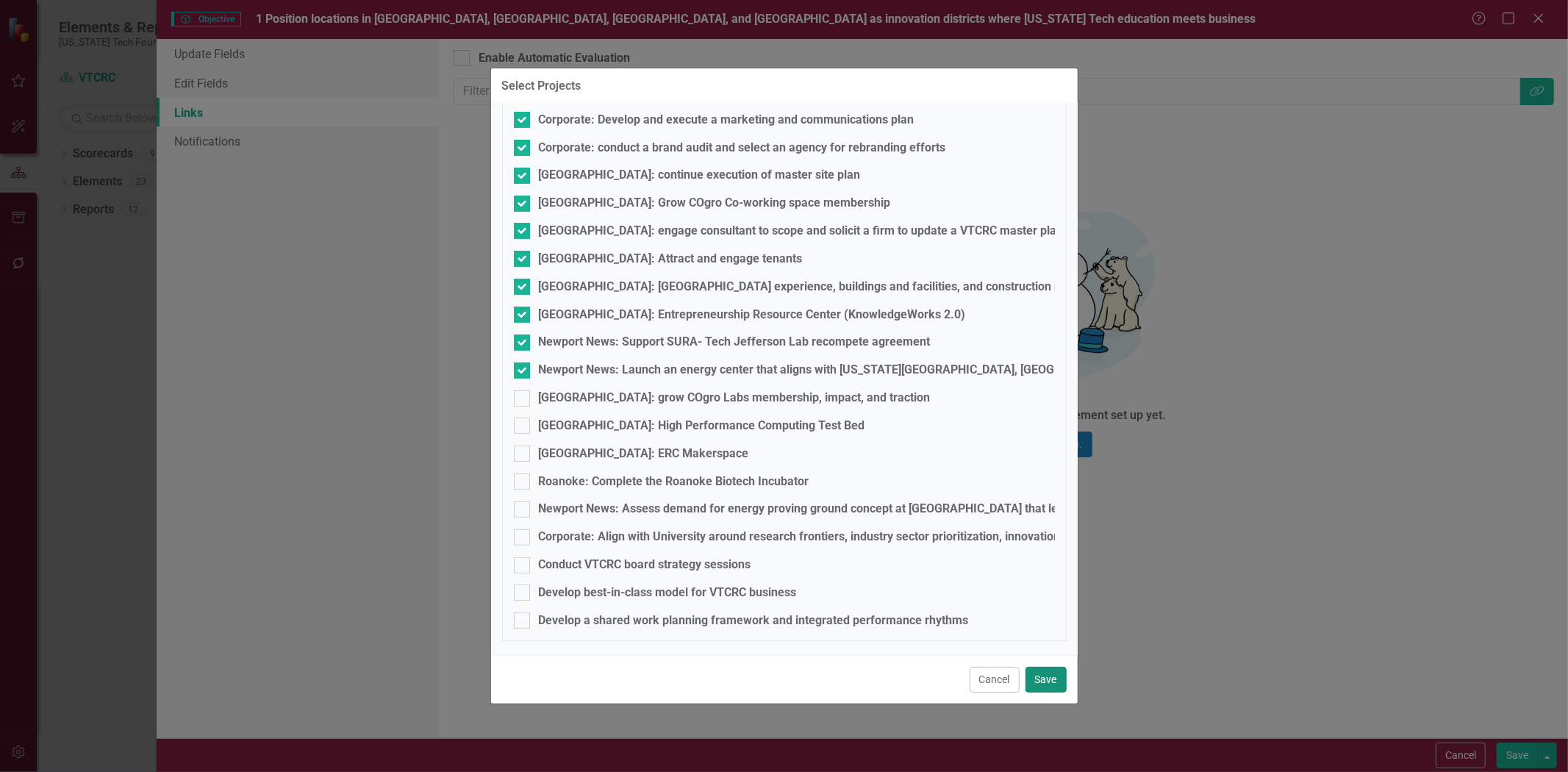
click at [1051, 677] on button "Save" at bounding box center [1046, 679] width 41 height 26
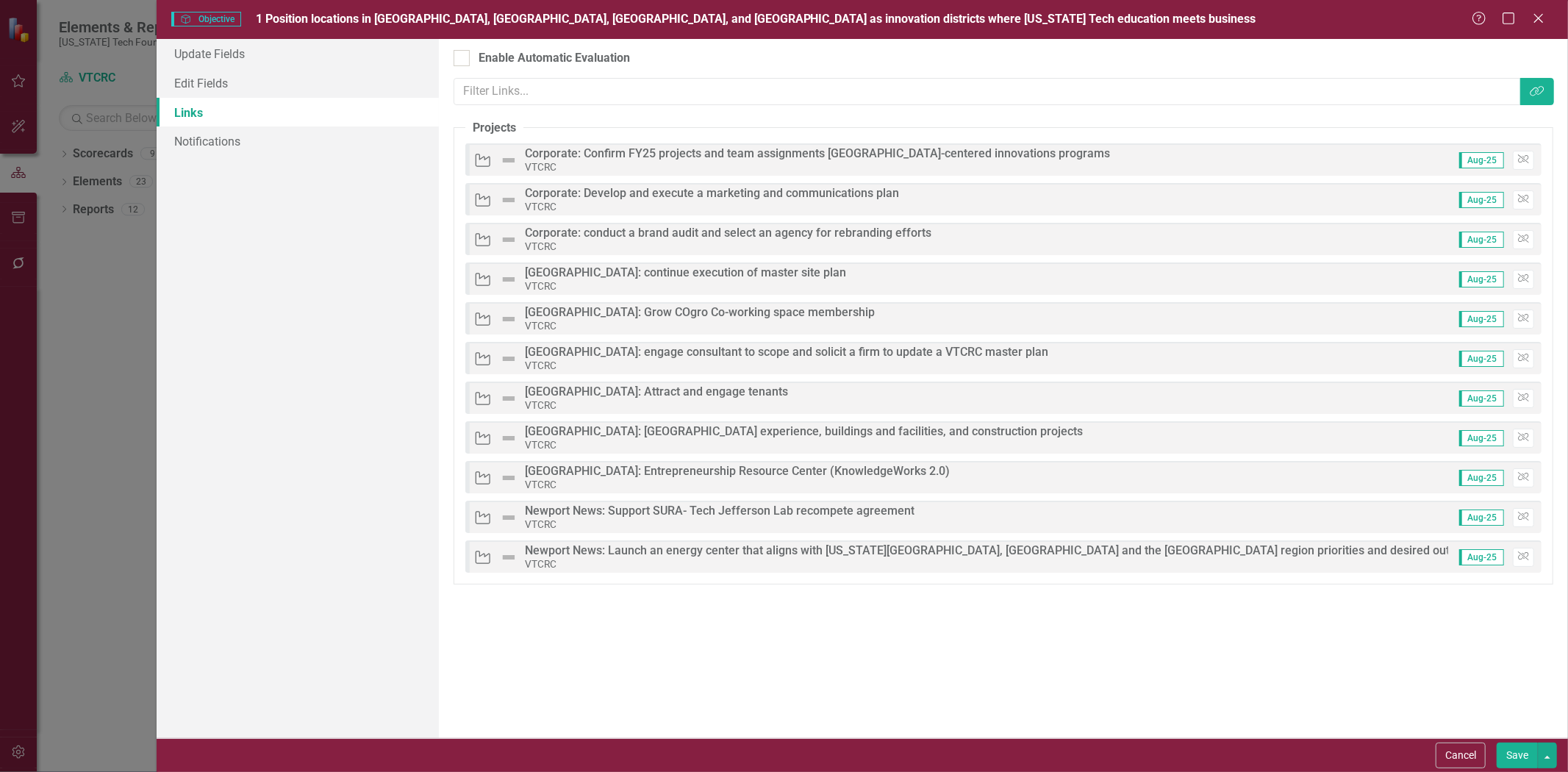
click at [1510, 755] on button "Save" at bounding box center [1517, 755] width 41 height 26
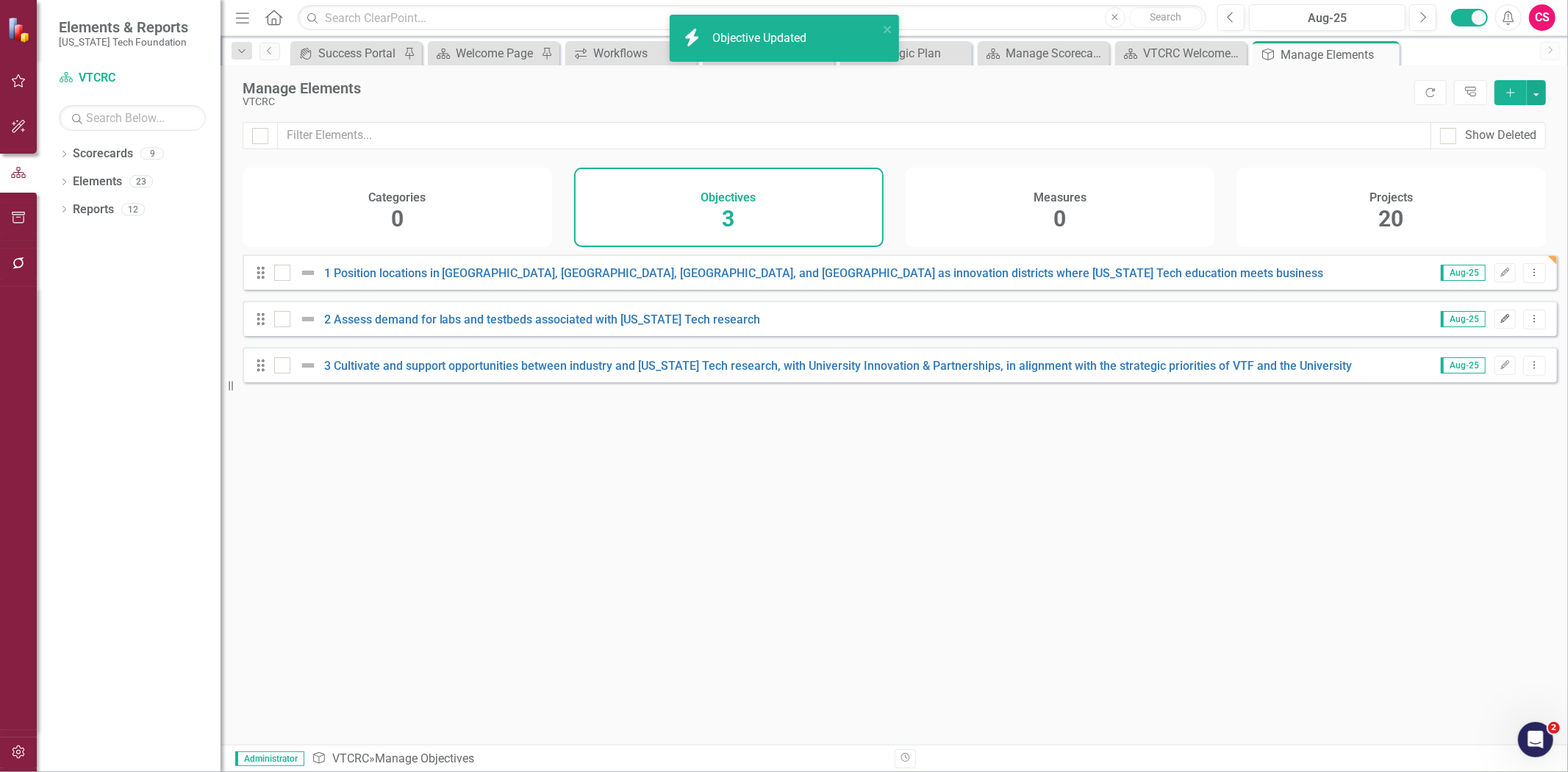
click at [1495, 328] on button "Edit" at bounding box center [1505, 319] width 21 height 19
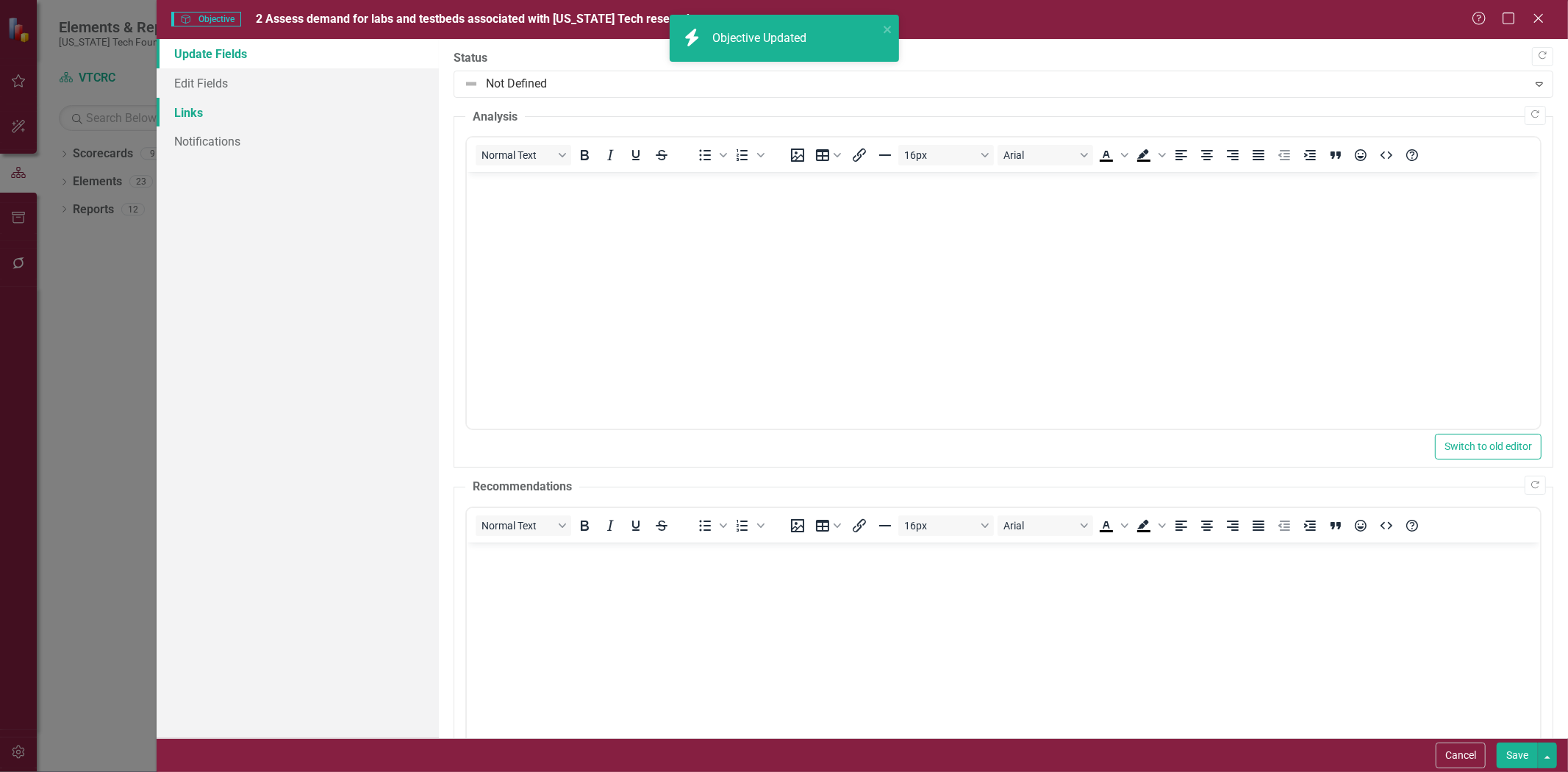
scroll to position [0, 0]
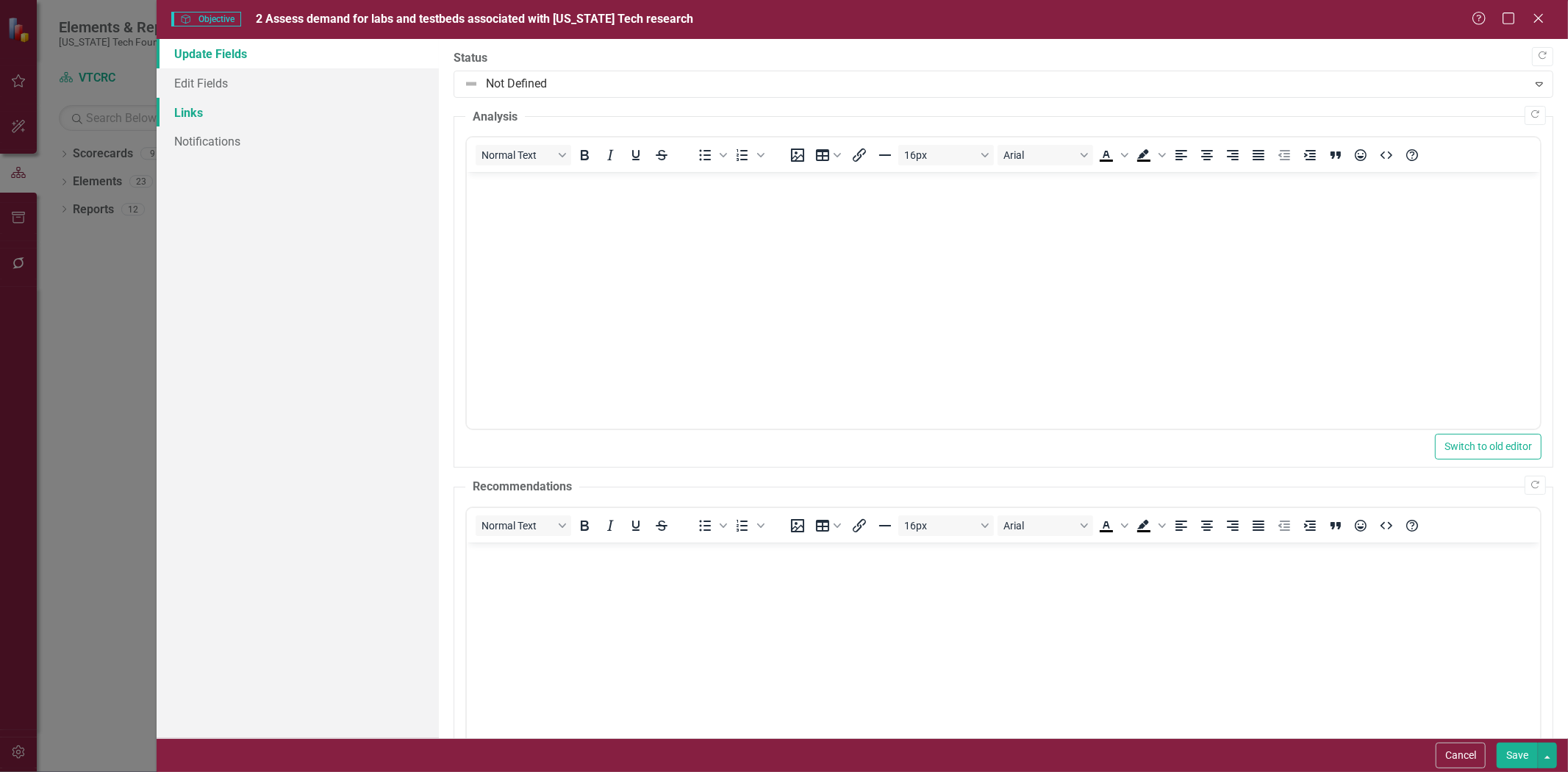
click at [251, 102] on link "Links" at bounding box center [298, 112] width 282 height 29
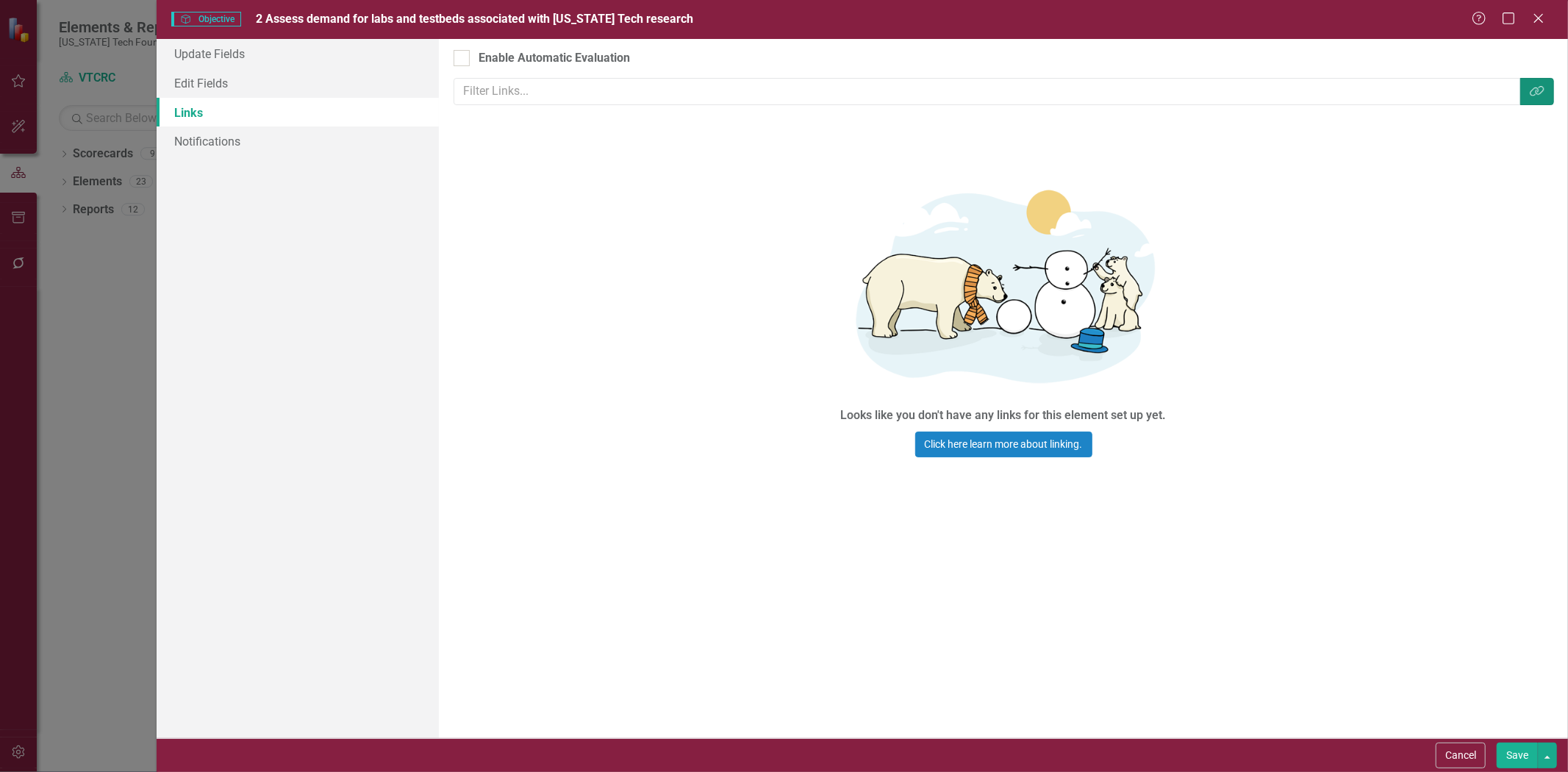
click at [1544, 101] on button "Link Tag" at bounding box center [1536, 91] width 34 height 28
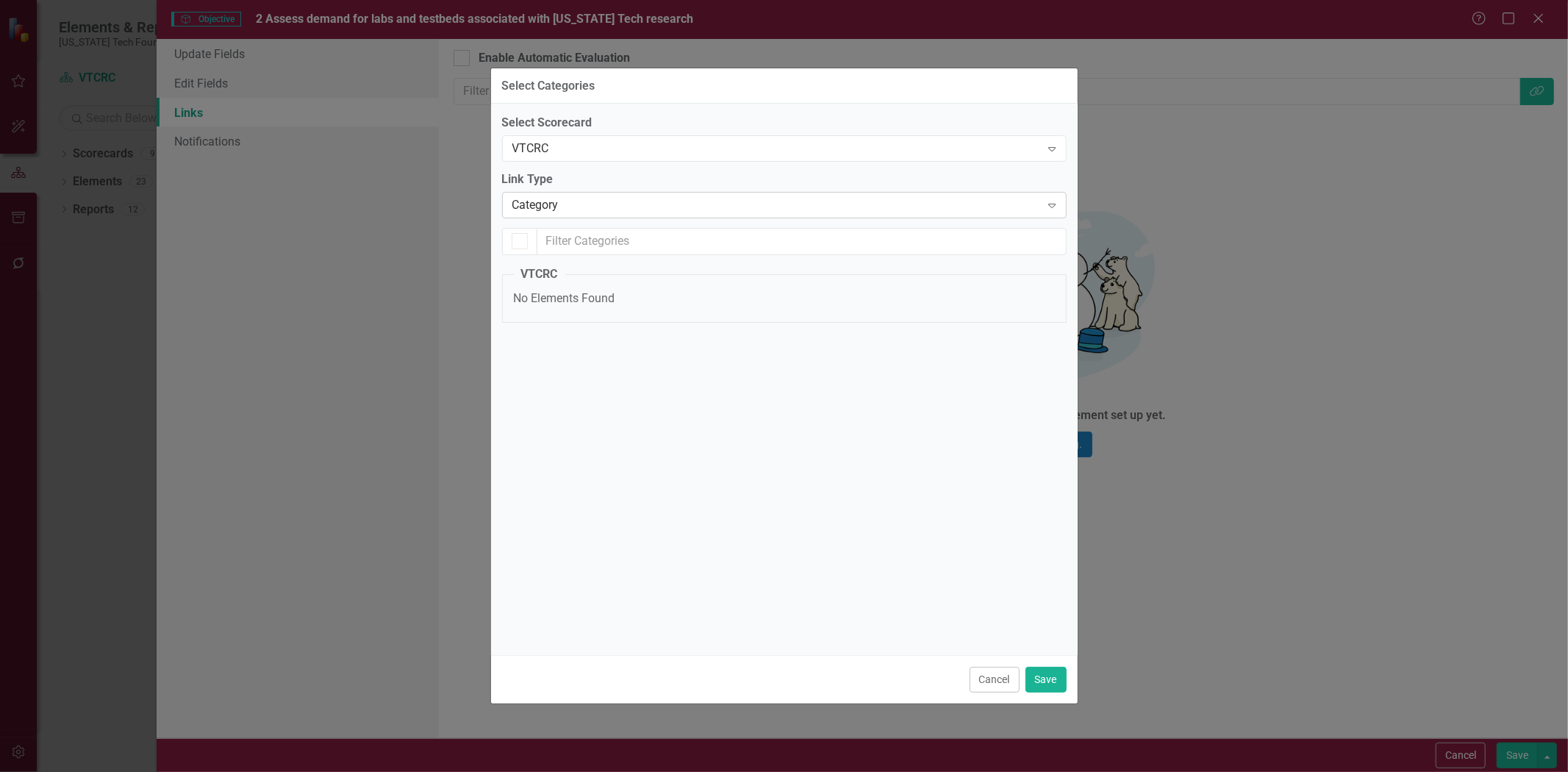
click at [630, 208] on div "Category" at bounding box center [776, 205] width 529 height 17
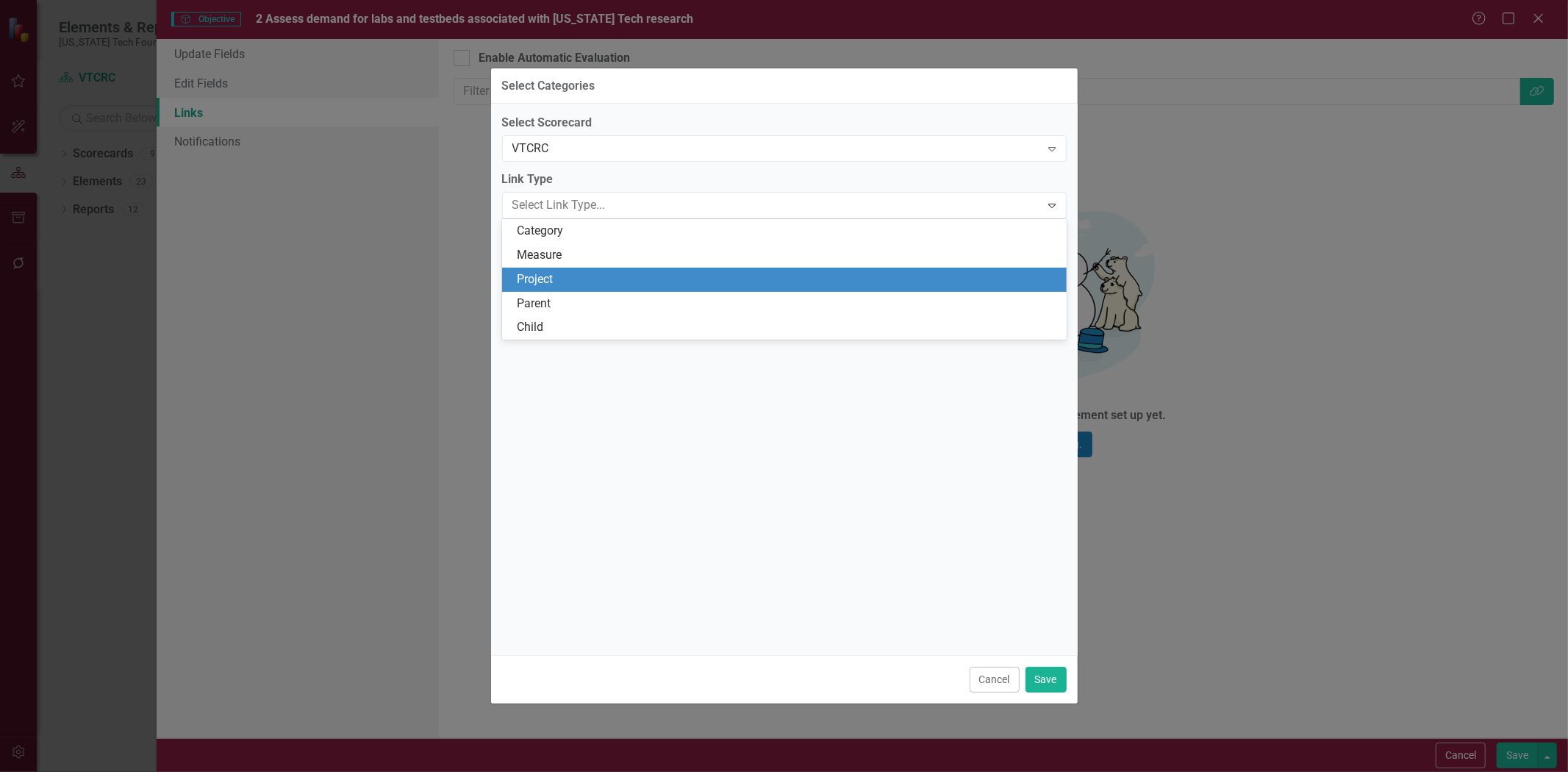
click at [620, 273] on div "Project" at bounding box center [787, 279] width 541 height 17
checkbox input "false"
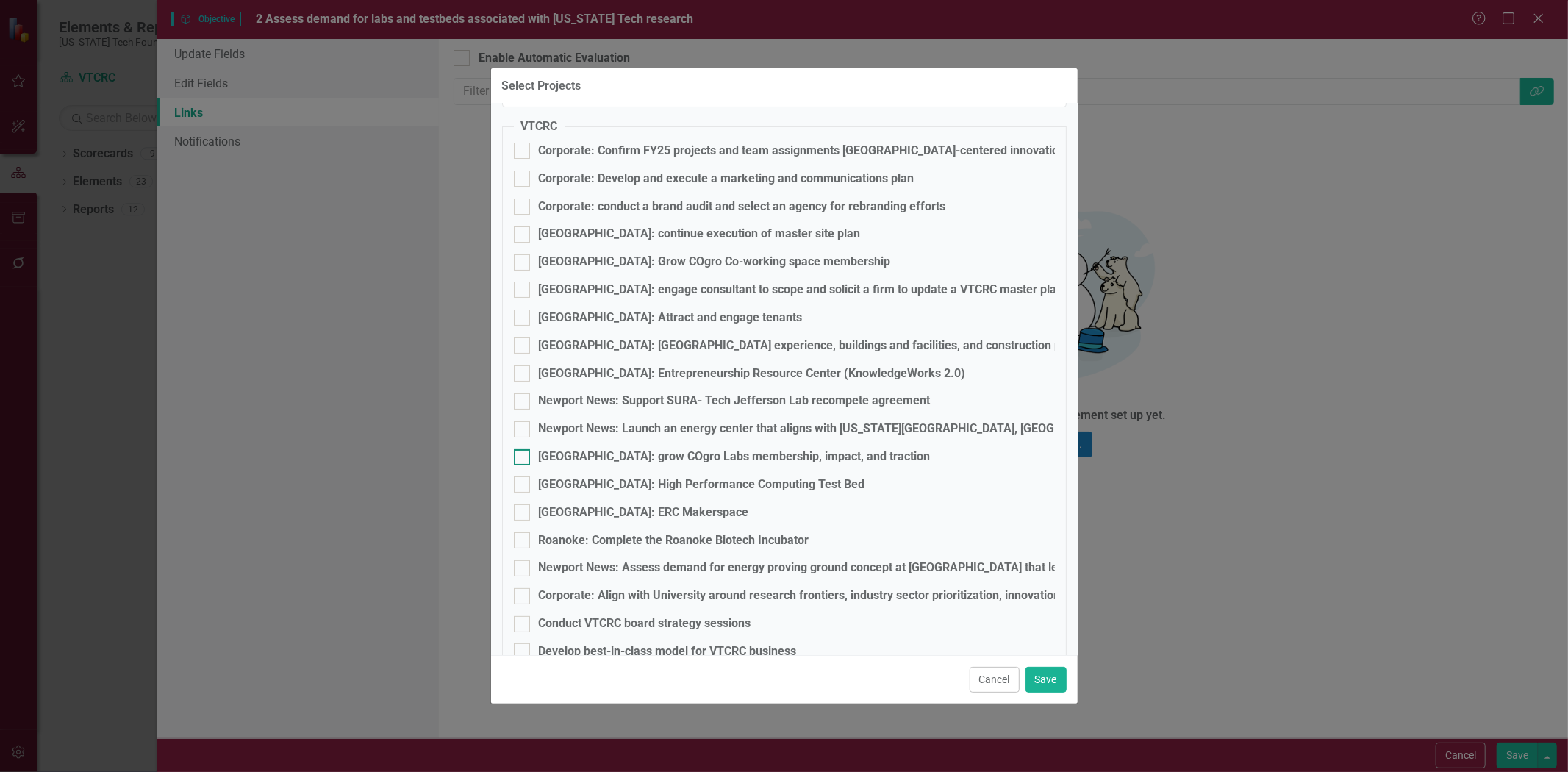
scroll to position [207, 0]
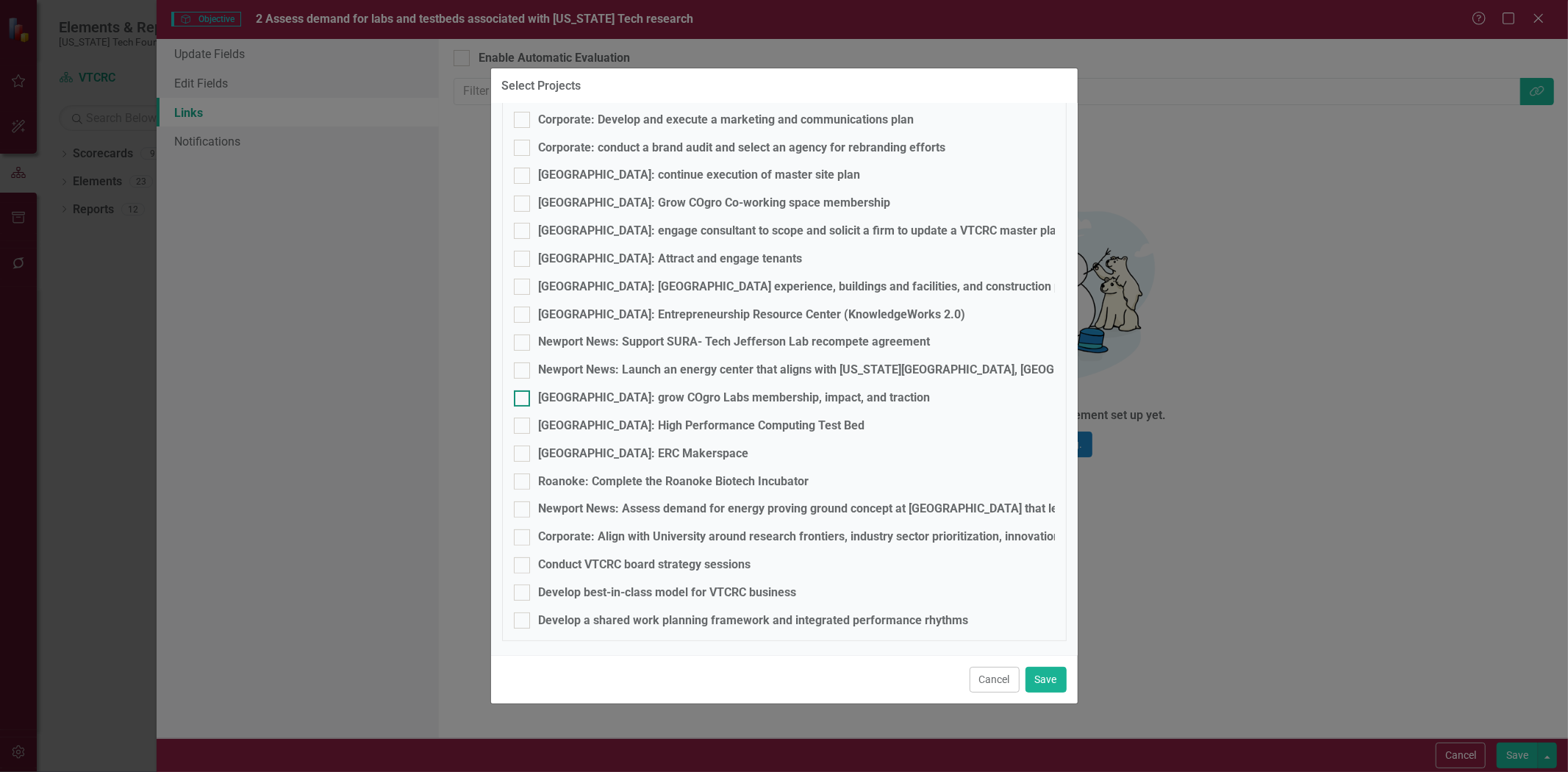
click at [738, 389] on div "[GEOGRAPHIC_DATA]: grow COgro Labs membership, impact, and traction" at bounding box center [734, 397] width 392 height 17
click at [523, 390] on input "[GEOGRAPHIC_DATA]: grow COgro Labs membership, impact, and traction" at bounding box center [518, 395] width 9 height 9
checkbox input "true"
click at [592, 429] on div "[GEOGRAPHIC_DATA]: High Performance Computing Test Bed" at bounding box center [702, 425] width 326 height 17
click at [523, 427] on input "[GEOGRAPHIC_DATA]: High Performance Computing Test Bed" at bounding box center [518, 422] width 9 height 9
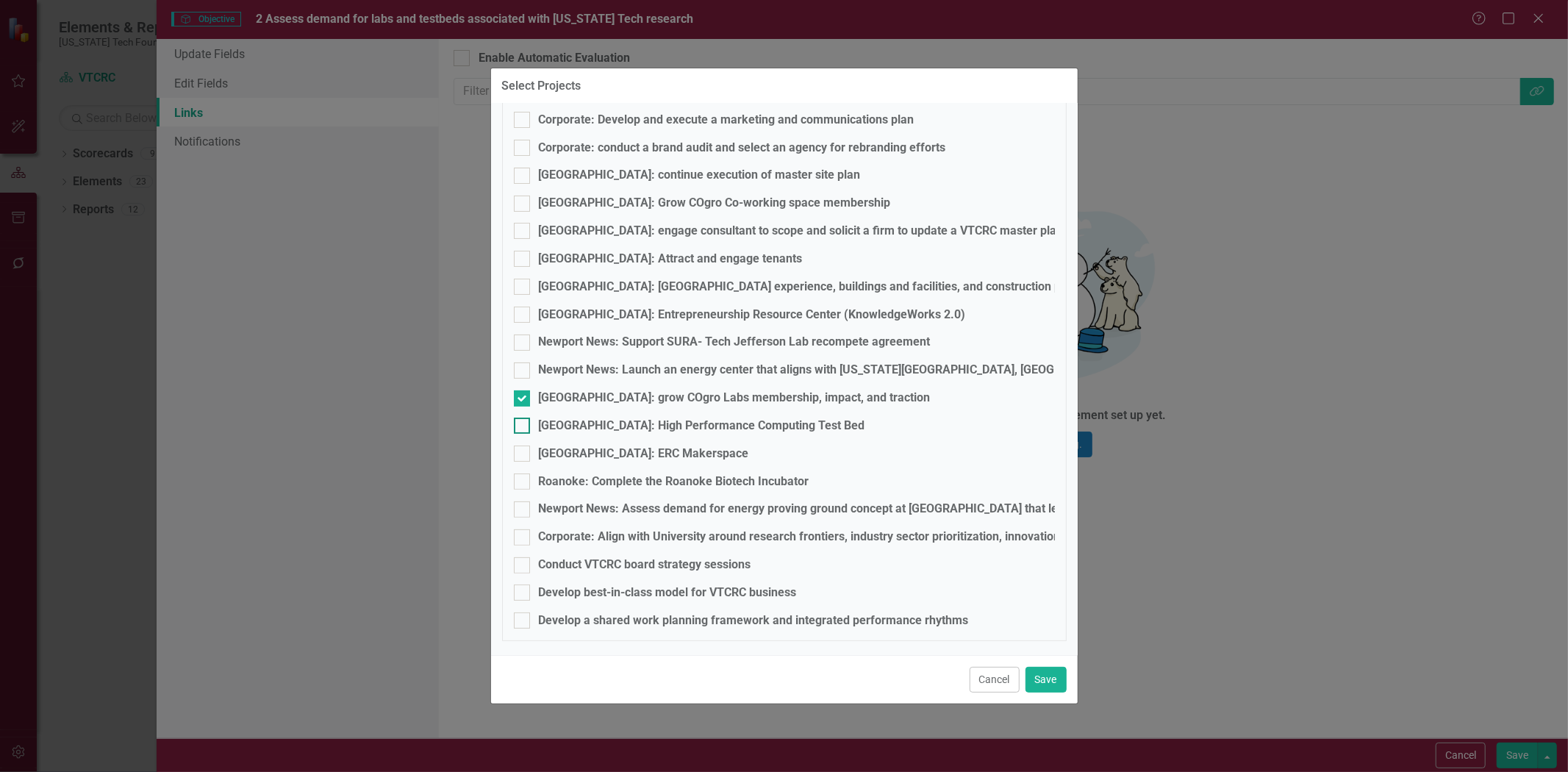
checkbox input "true"
click at [563, 450] on div "[GEOGRAPHIC_DATA]: ERC Makerspace" at bounding box center [644, 453] width 210 height 17
click at [523, 450] on input "[GEOGRAPHIC_DATA]: ERC Makerspace" at bounding box center [518, 450] width 9 height 9
checkbox input "true"
click at [529, 487] on div at bounding box center [522, 481] width 17 height 17
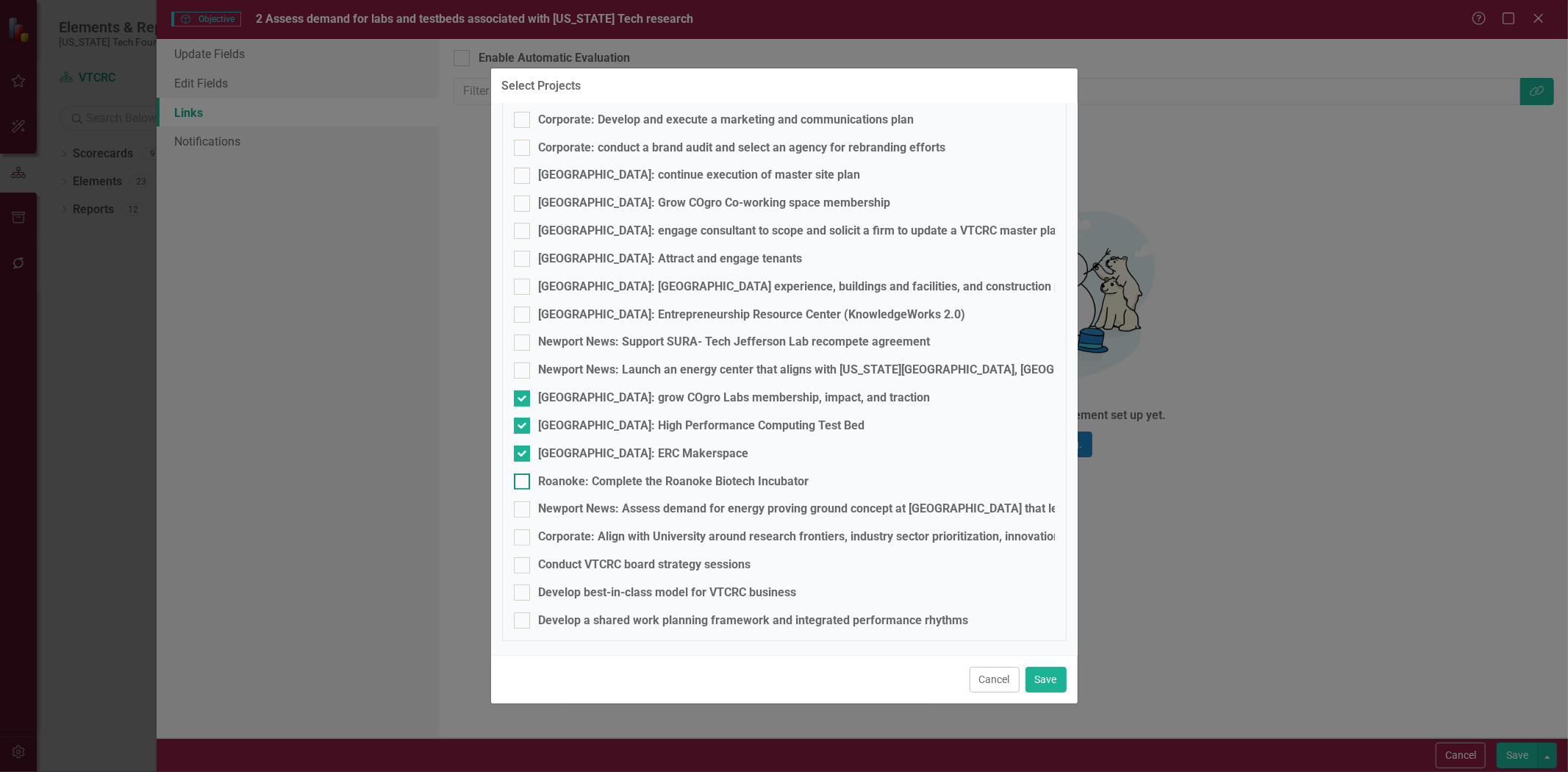
click at [523, 483] on input "Roanoke: Complete the Roanoke Biotech Incubator" at bounding box center [518, 478] width 9 height 9
checkbox input "true"
click at [575, 509] on div "Newport News: Assess demand for energy proving ground concept at [GEOGRAPHIC_DA…" at bounding box center [1427, 508] width 1777 height 17
click at [523, 509] on input "Newport News: Assess demand for energy proving ground concept at [GEOGRAPHIC_DA…" at bounding box center [518, 506] width 9 height 9
checkbox input "true"
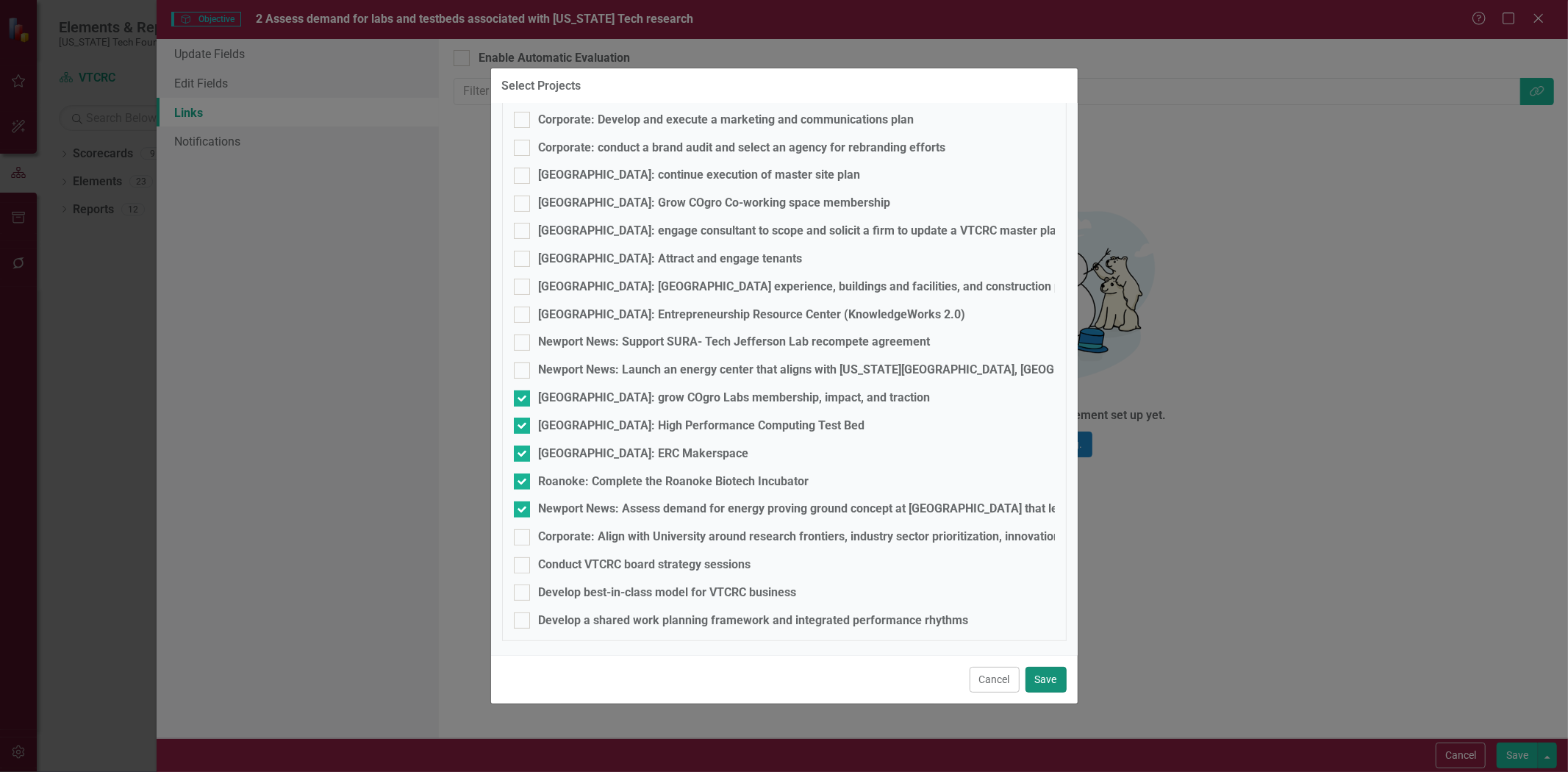
click at [1046, 678] on button "Save" at bounding box center [1046, 679] width 41 height 26
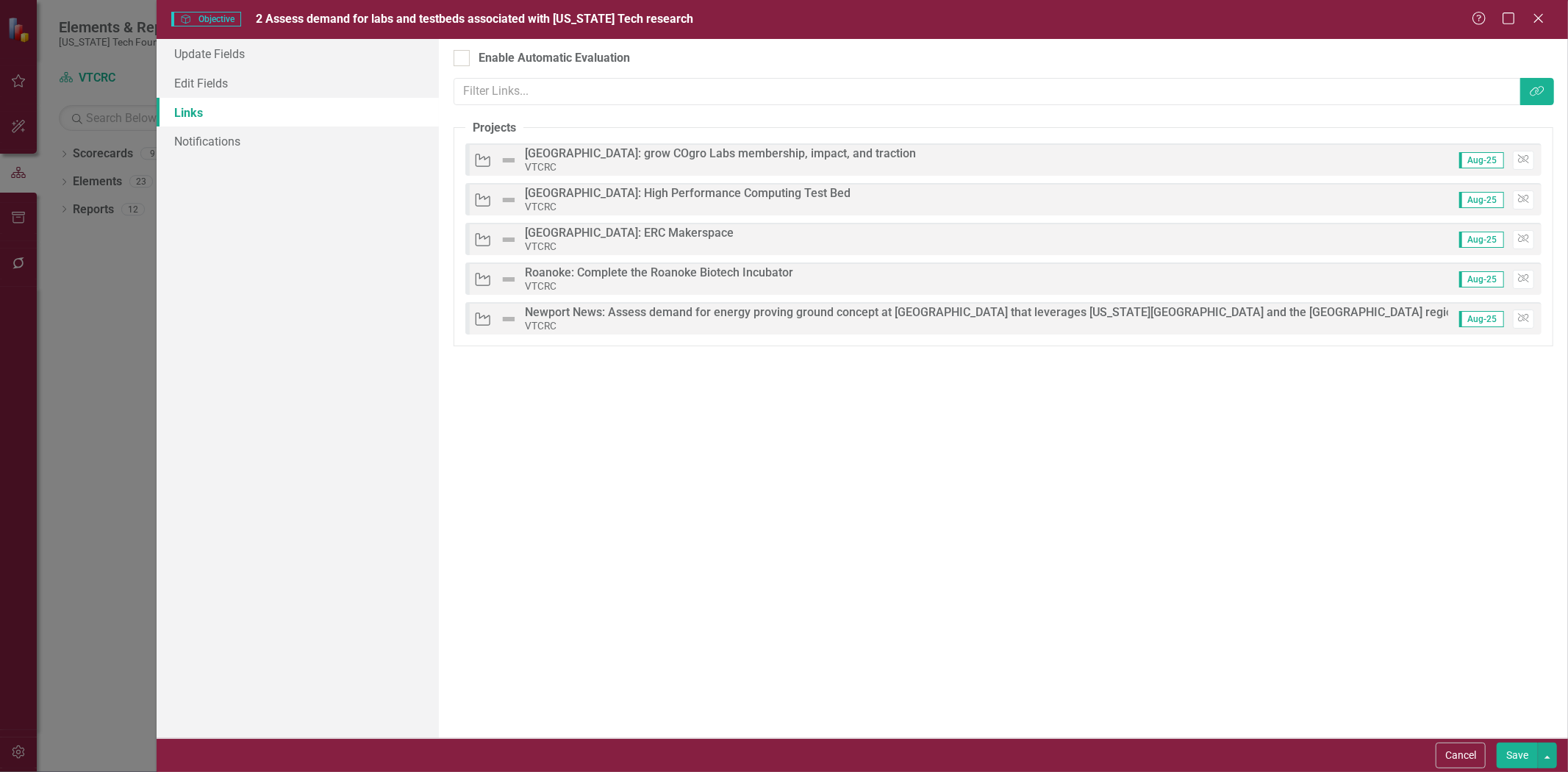
click at [1503, 743] on button "Save" at bounding box center [1517, 755] width 41 height 26
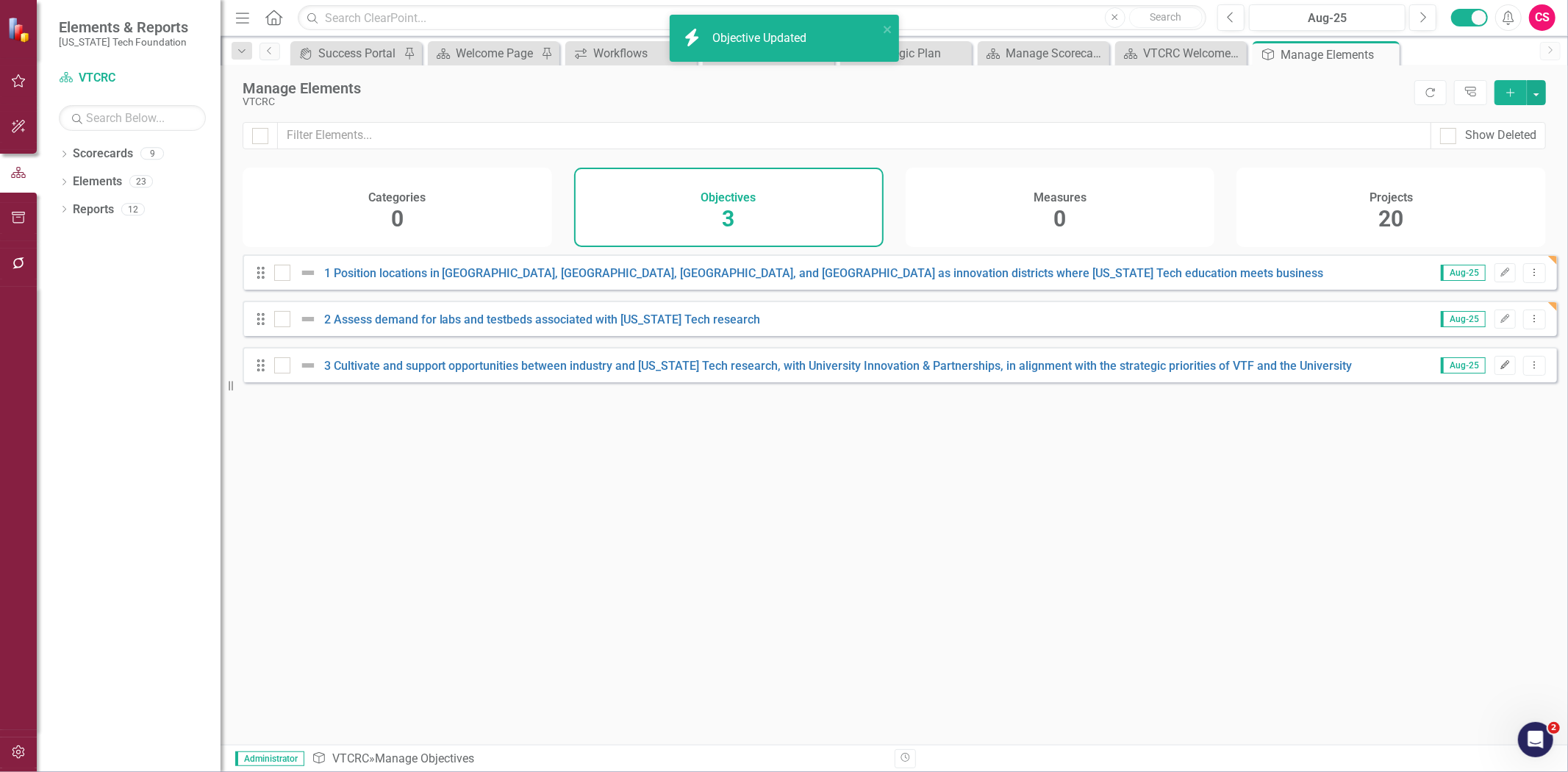
click at [1495, 375] on button "Edit" at bounding box center [1505, 366] width 21 height 19
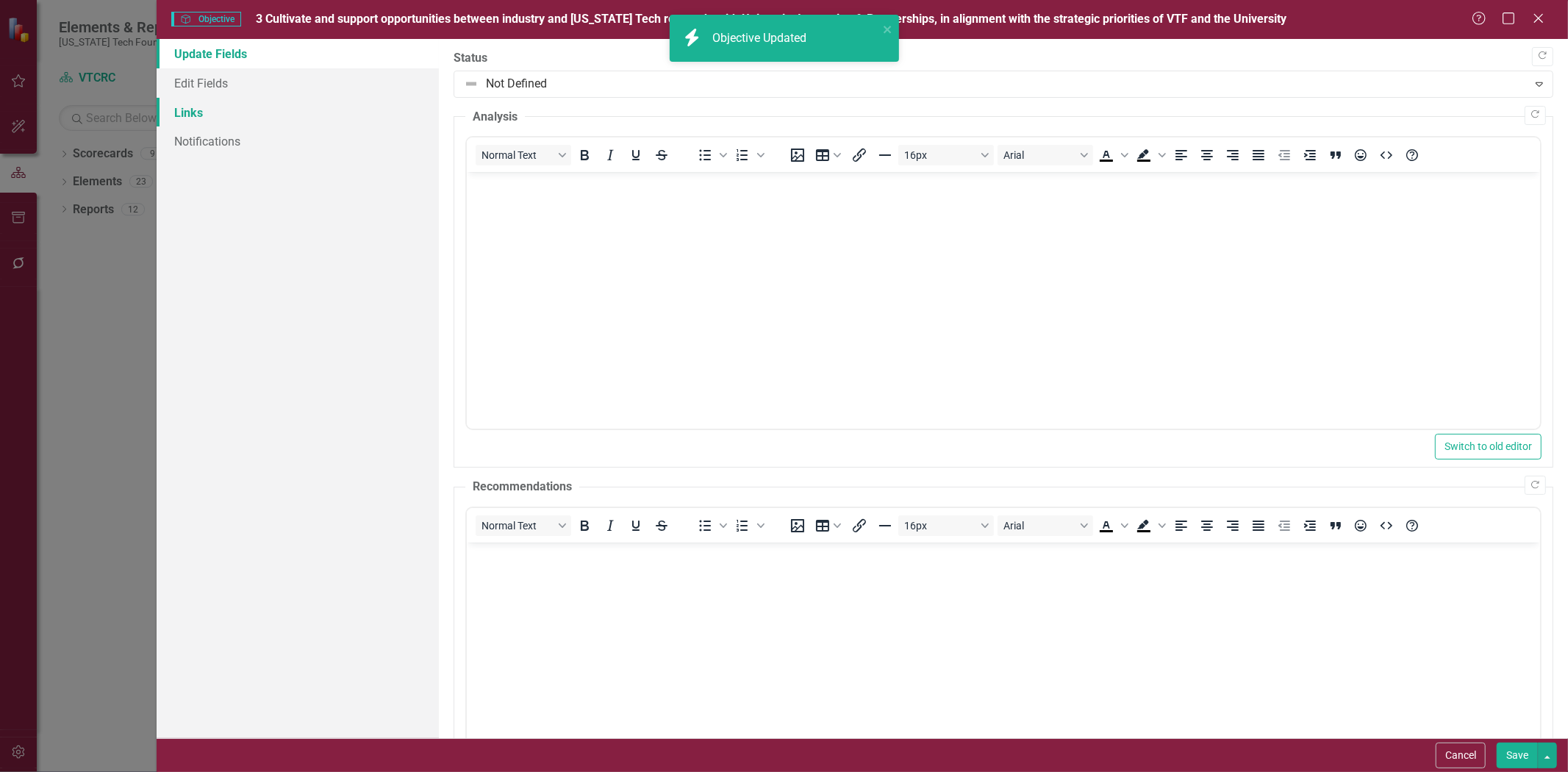
scroll to position [0, 0]
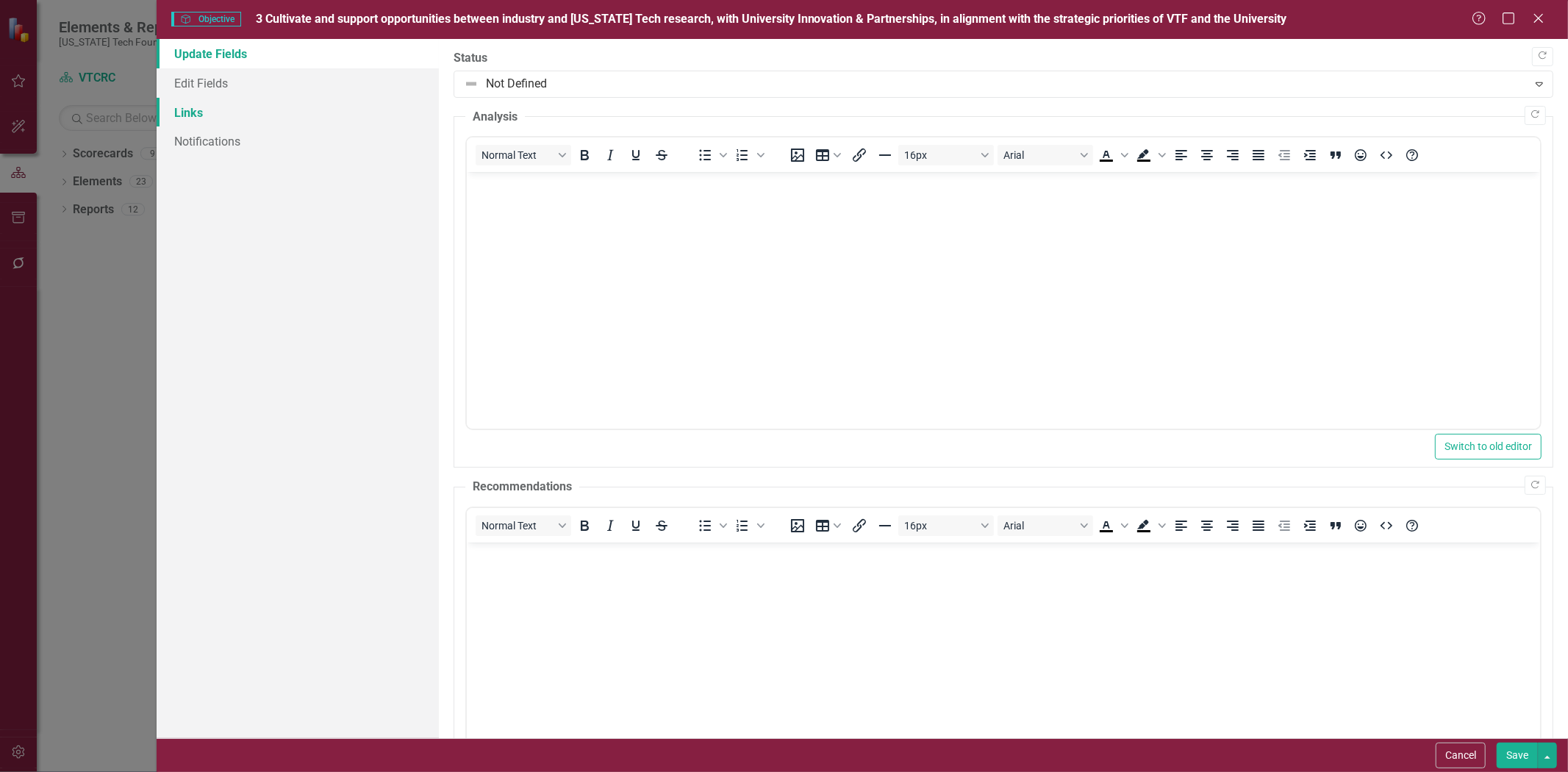
click at [165, 115] on link "Links" at bounding box center [298, 112] width 282 height 29
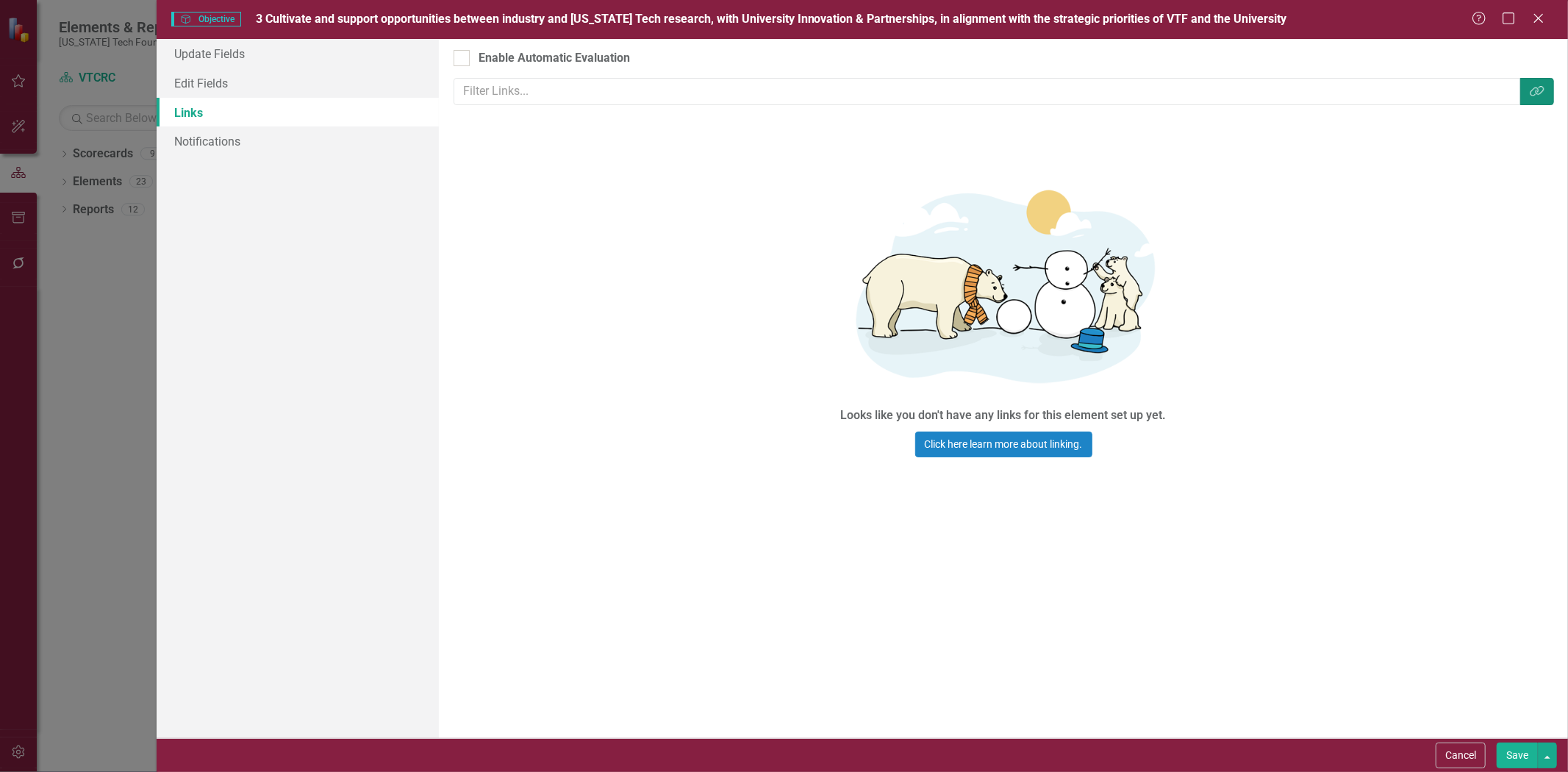
click at [1545, 93] on button "Link Tag" at bounding box center [1536, 91] width 34 height 28
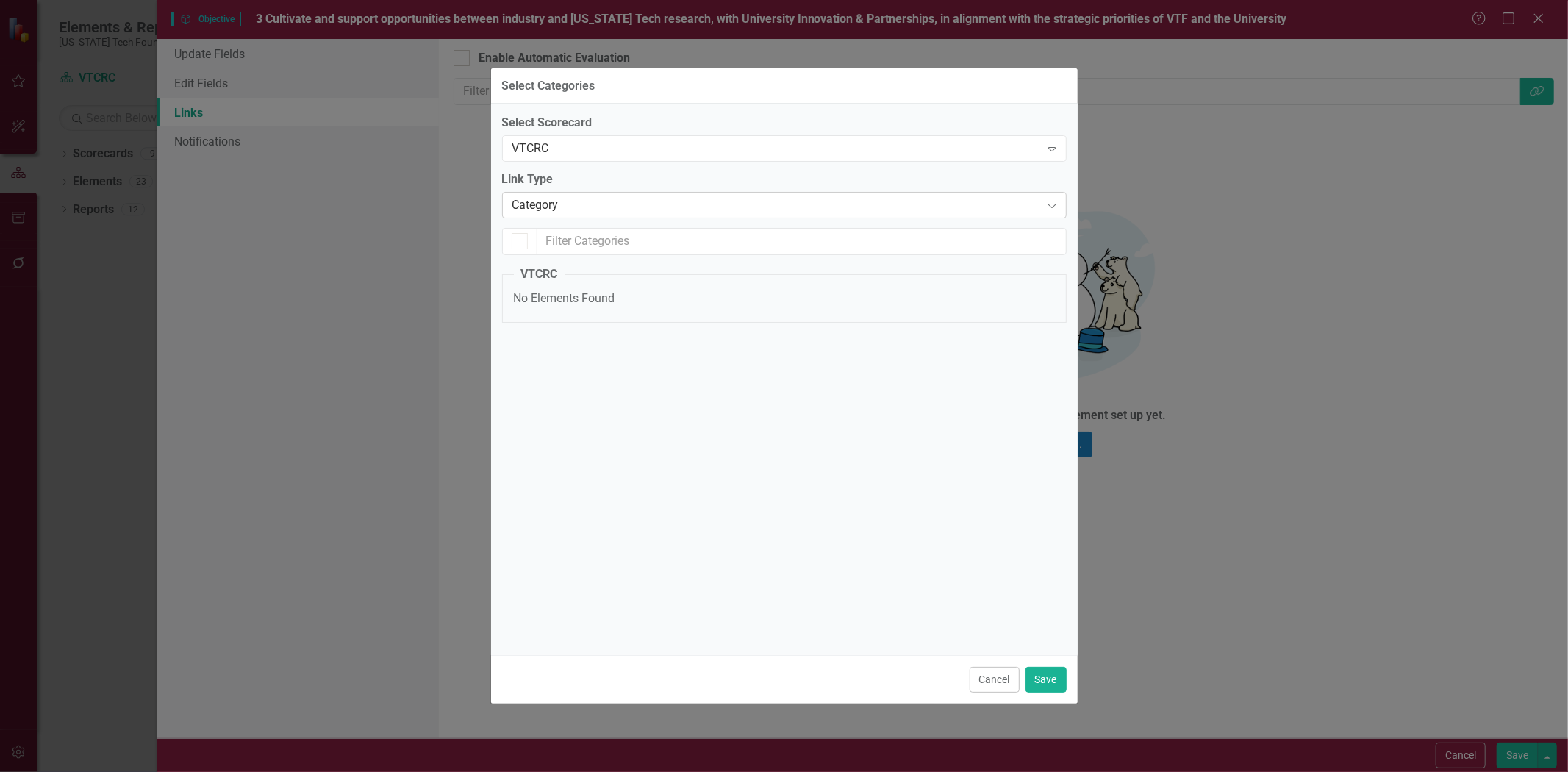
click at [598, 208] on div "Category" at bounding box center [776, 205] width 529 height 17
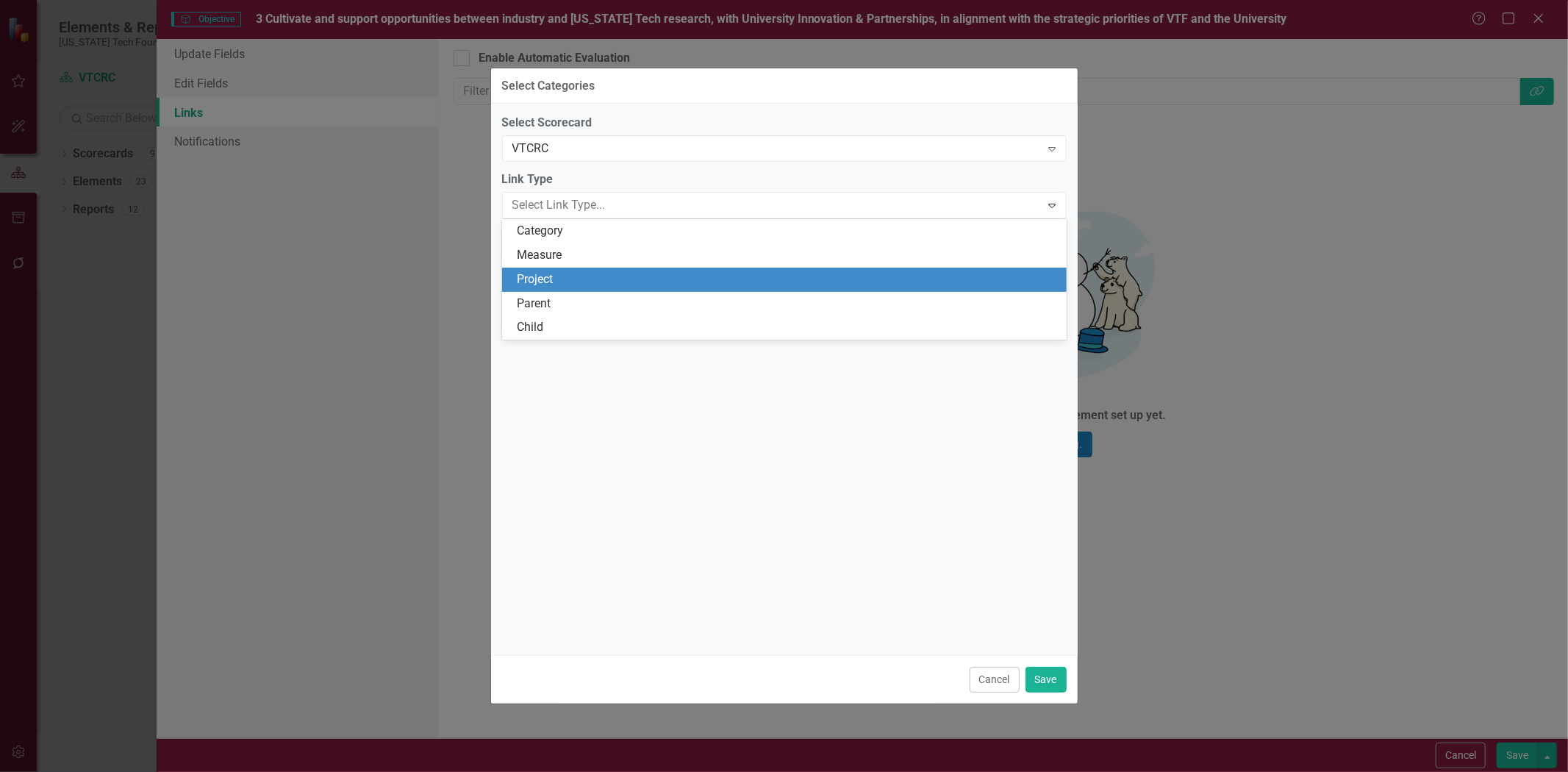
click at [585, 282] on div "Project" at bounding box center [787, 279] width 541 height 17
checkbox input "false"
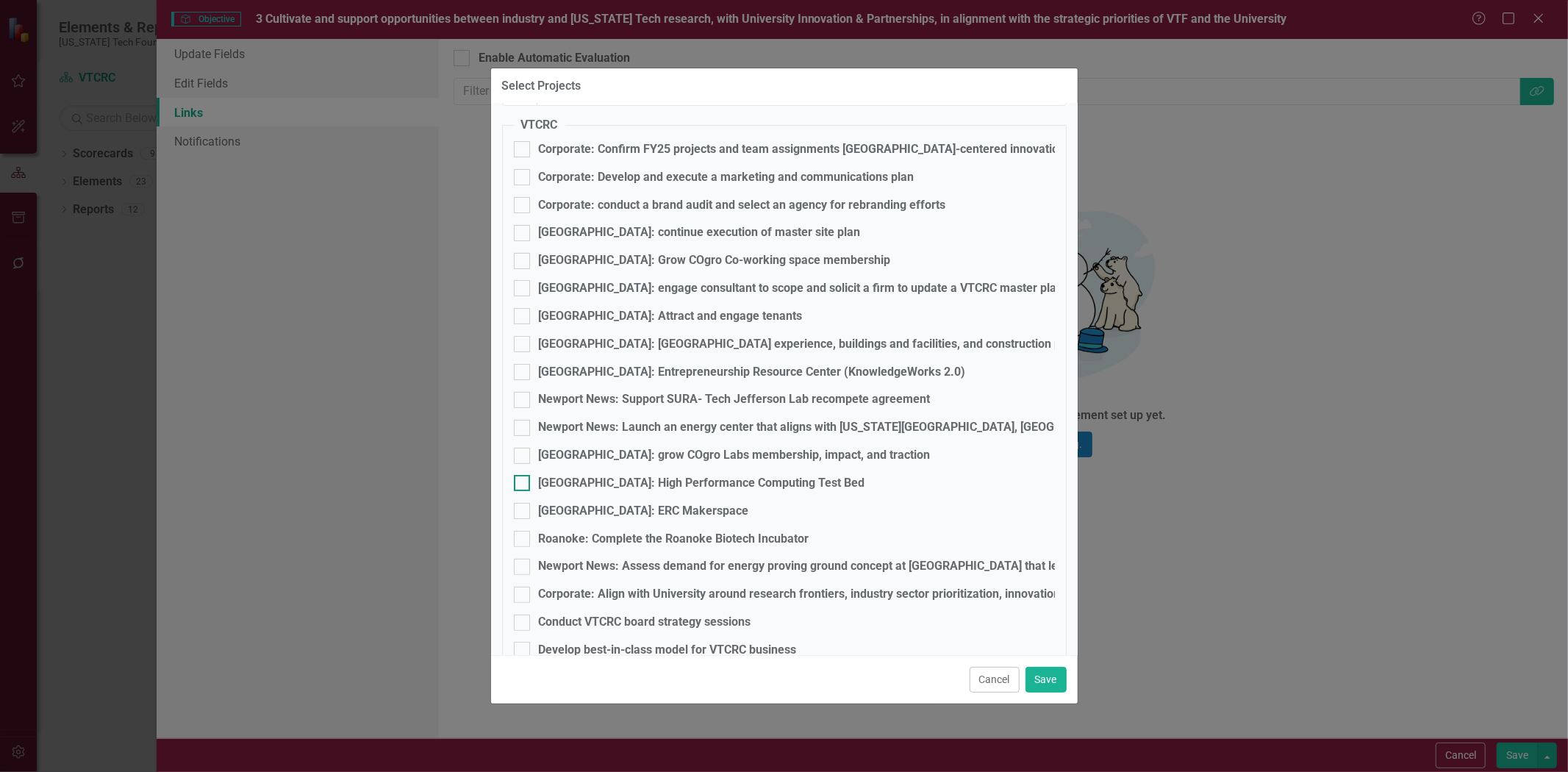
scroll to position [207, 0]
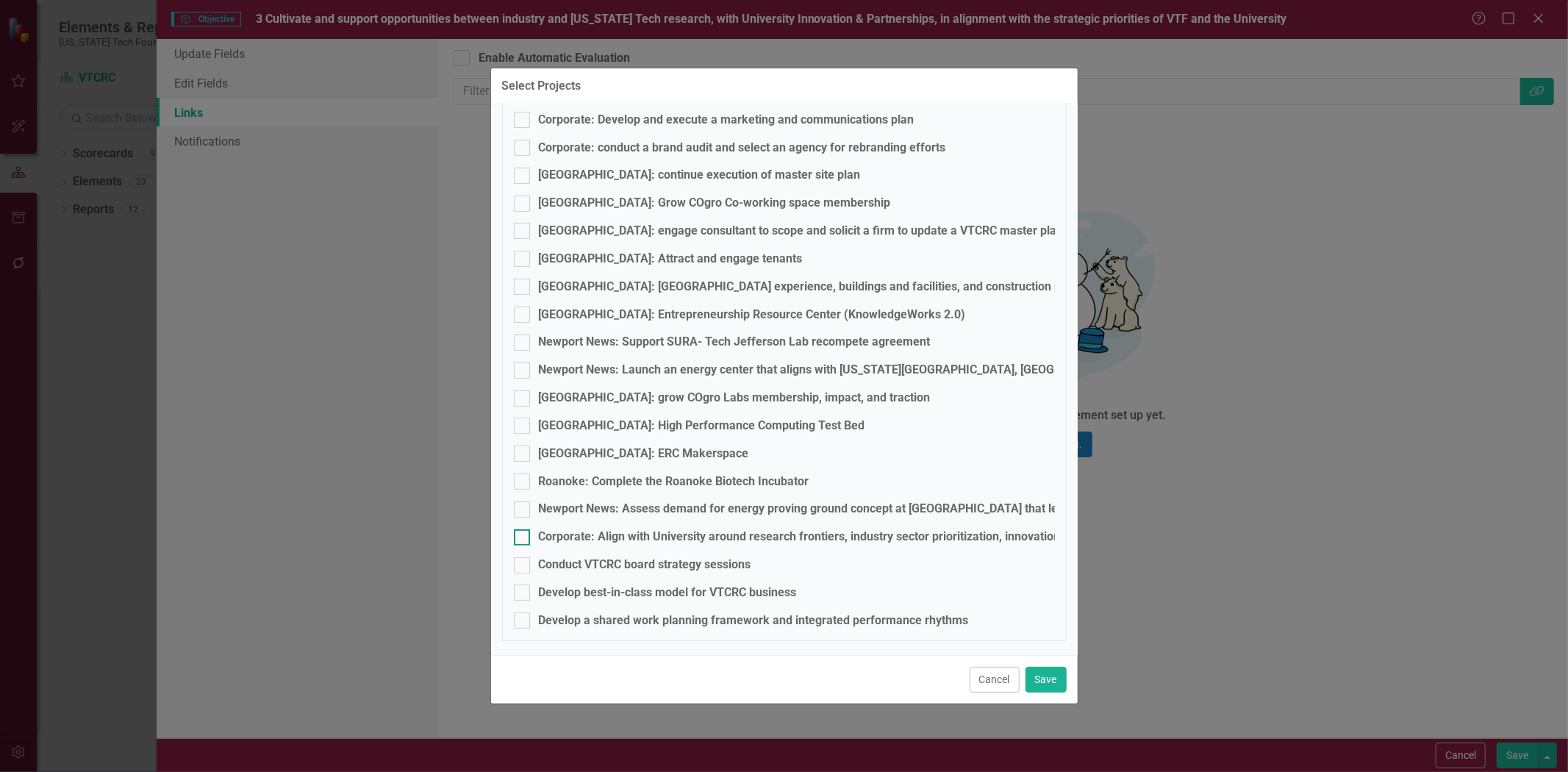
click at [597, 529] on div "Corporate: Align with University around research frontiers, industry sector pri…" at bounding box center [905, 536] width 733 height 17
click at [523, 529] on input "Corporate: Align with University around research frontiers, industry sector pri…" at bounding box center [518, 534] width 9 height 9
checkbox input "true"
click at [589, 560] on div "Conduct VTCRC board strategy sessions" at bounding box center [645, 564] width 213 height 17
click at [523, 560] on input "Conduct VTCRC board strategy sessions" at bounding box center [518, 562] width 9 height 9
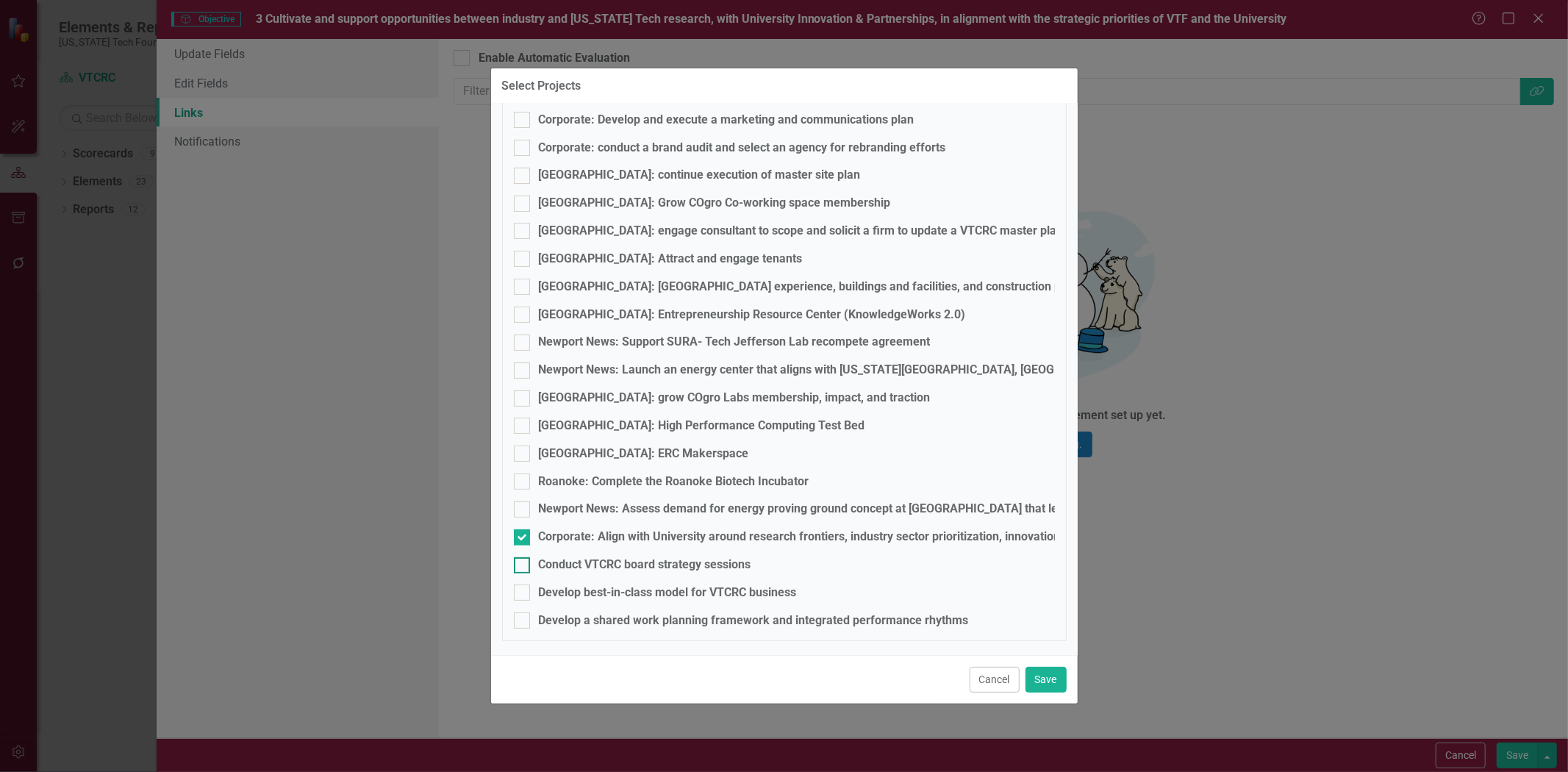
checkbox input "true"
click at [578, 600] on fieldset "VTCRC Corporate: Confirm FY25 projects and team assignments [GEOGRAPHIC_DATA]-c…" at bounding box center [784, 351] width 564 height 581
click at [574, 585] on div "Develop best-in-class model for VTCRC business" at bounding box center [667, 592] width 258 height 17
click at [523, 585] on input "Develop best-in-class model for VTCRC business" at bounding box center [518, 589] width 9 height 9
checkbox input "true"
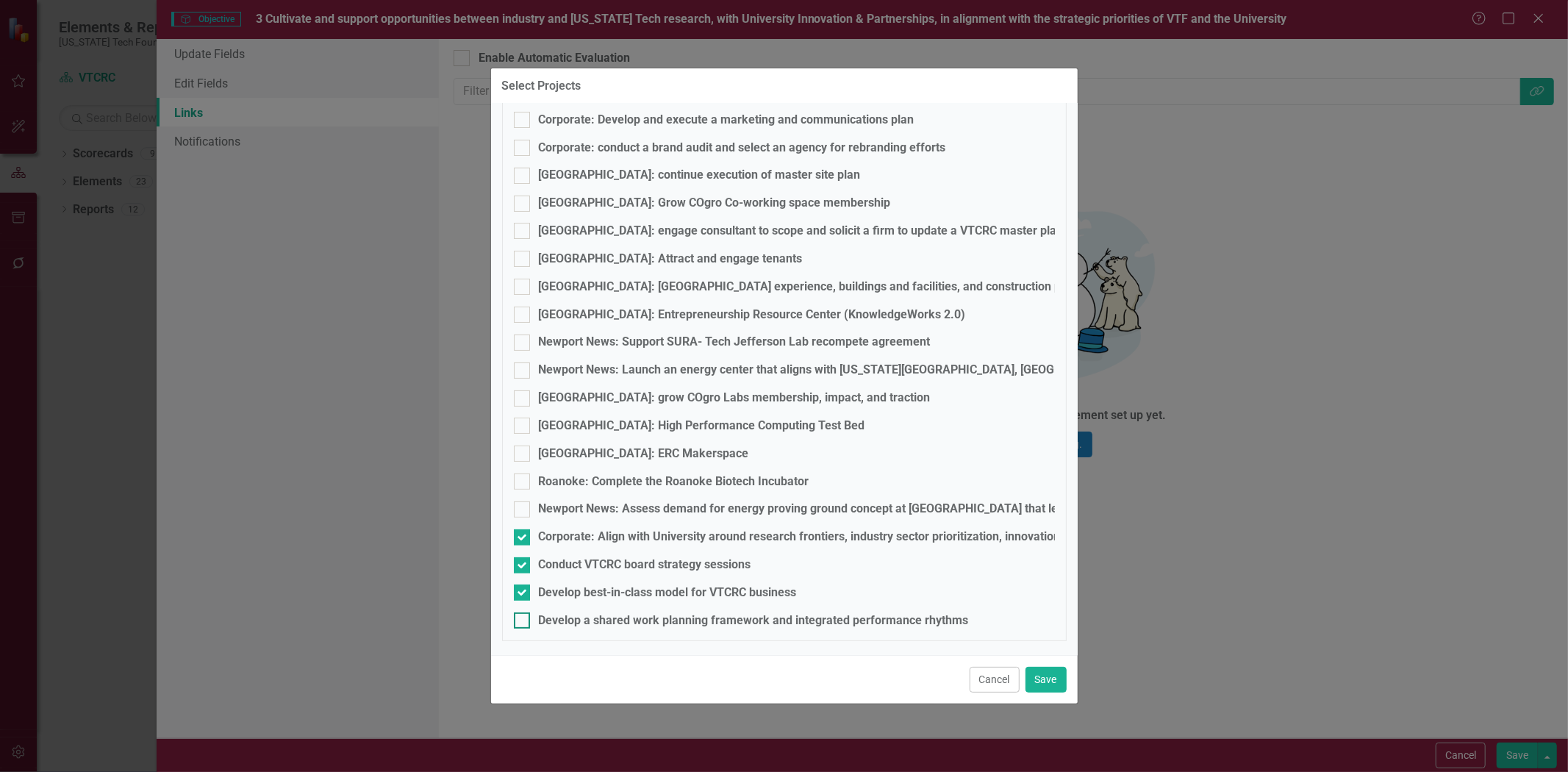
click at [569, 625] on div "Develop a shared work planning framework and integrated performance rhythms" at bounding box center [754, 620] width 430 height 17
click at [523, 622] on input "Develop a shared work planning framework and integrated performance rhythms" at bounding box center [518, 617] width 9 height 9
checkbox input "true"
click at [1056, 684] on button "Save" at bounding box center [1046, 679] width 41 height 26
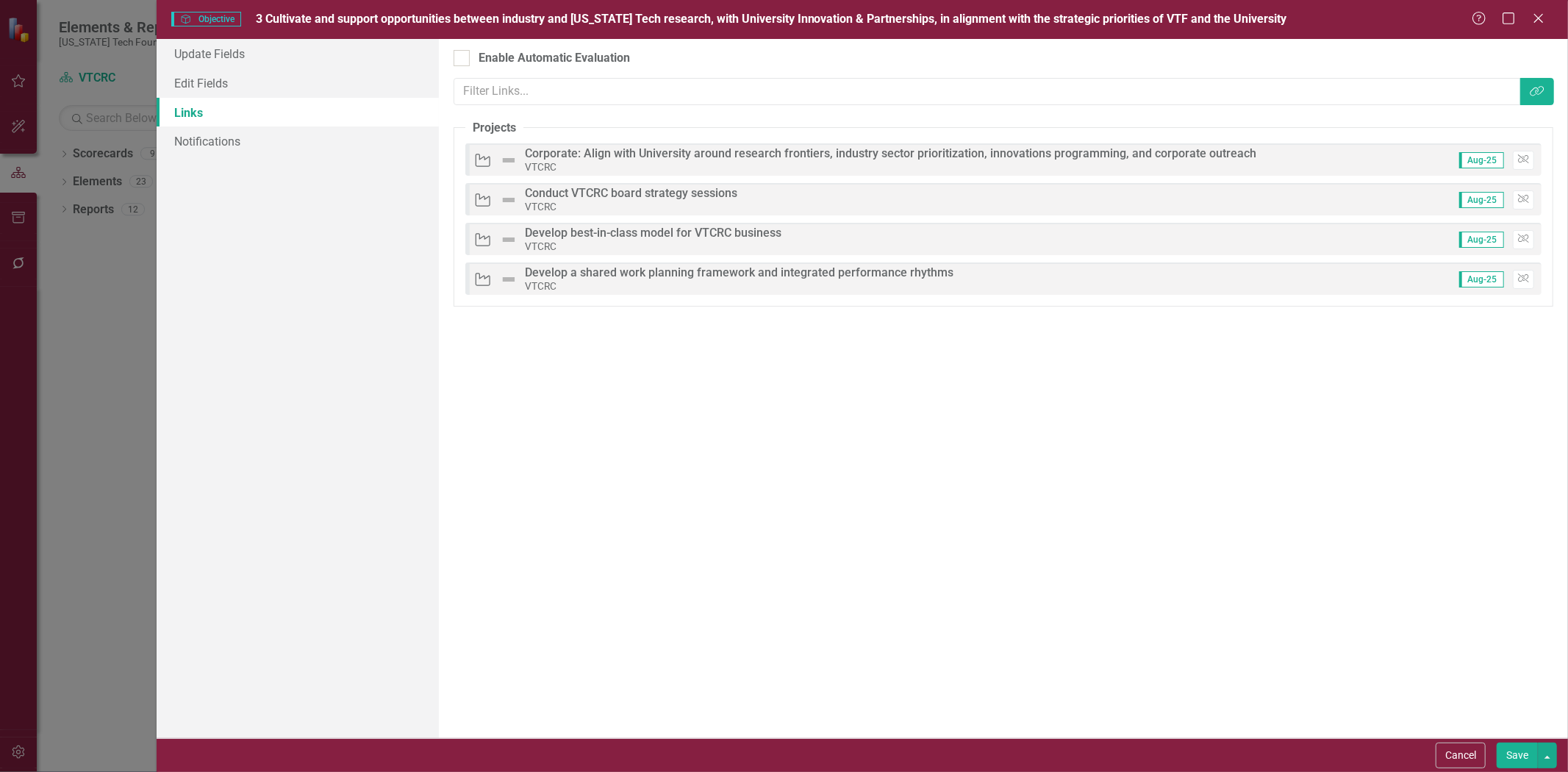
click at [1507, 745] on button "Save" at bounding box center [1517, 755] width 41 height 26
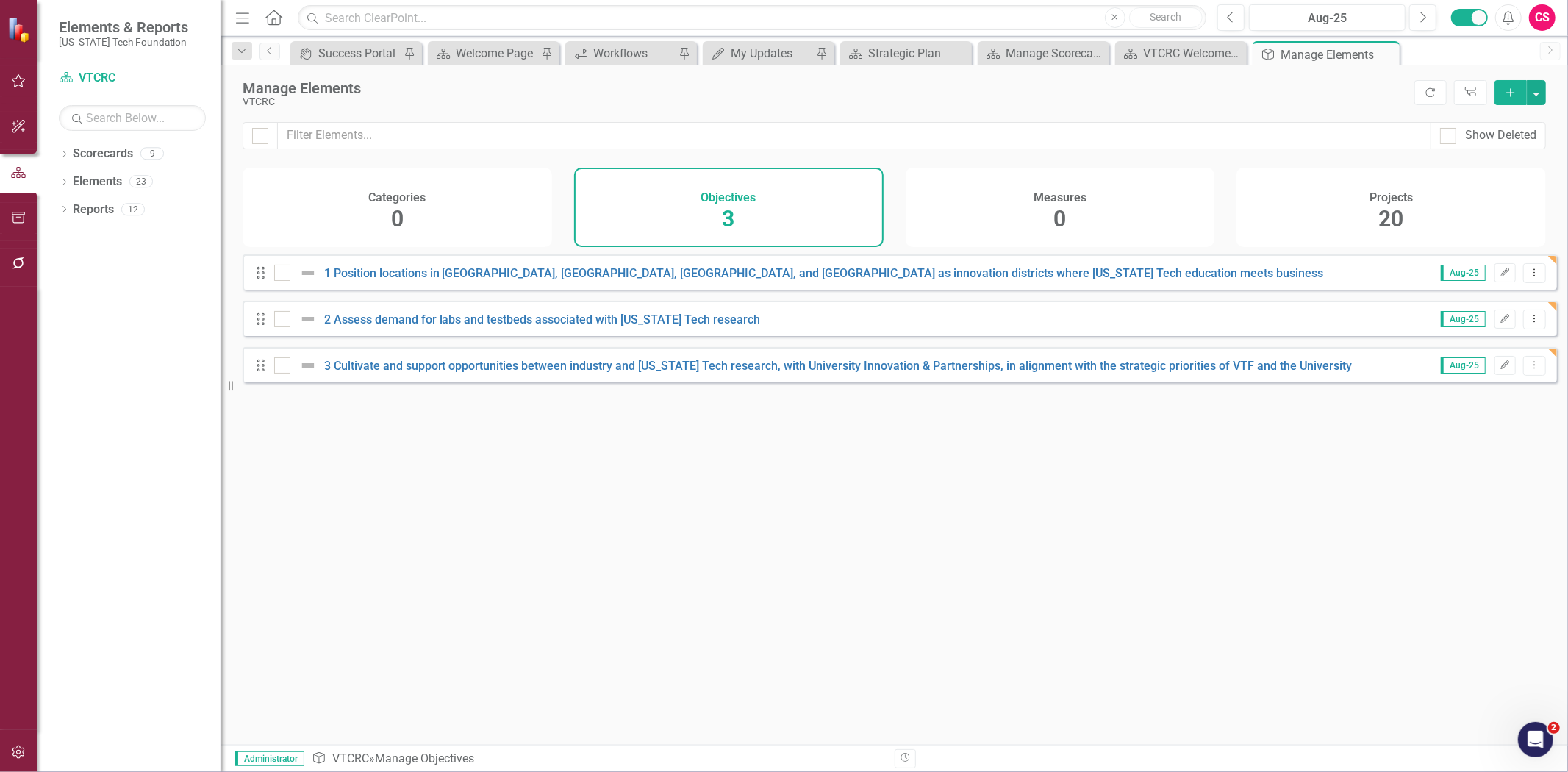
click at [1418, 217] on div "Projects 20" at bounding box center [1391, 207] width 310 height 80
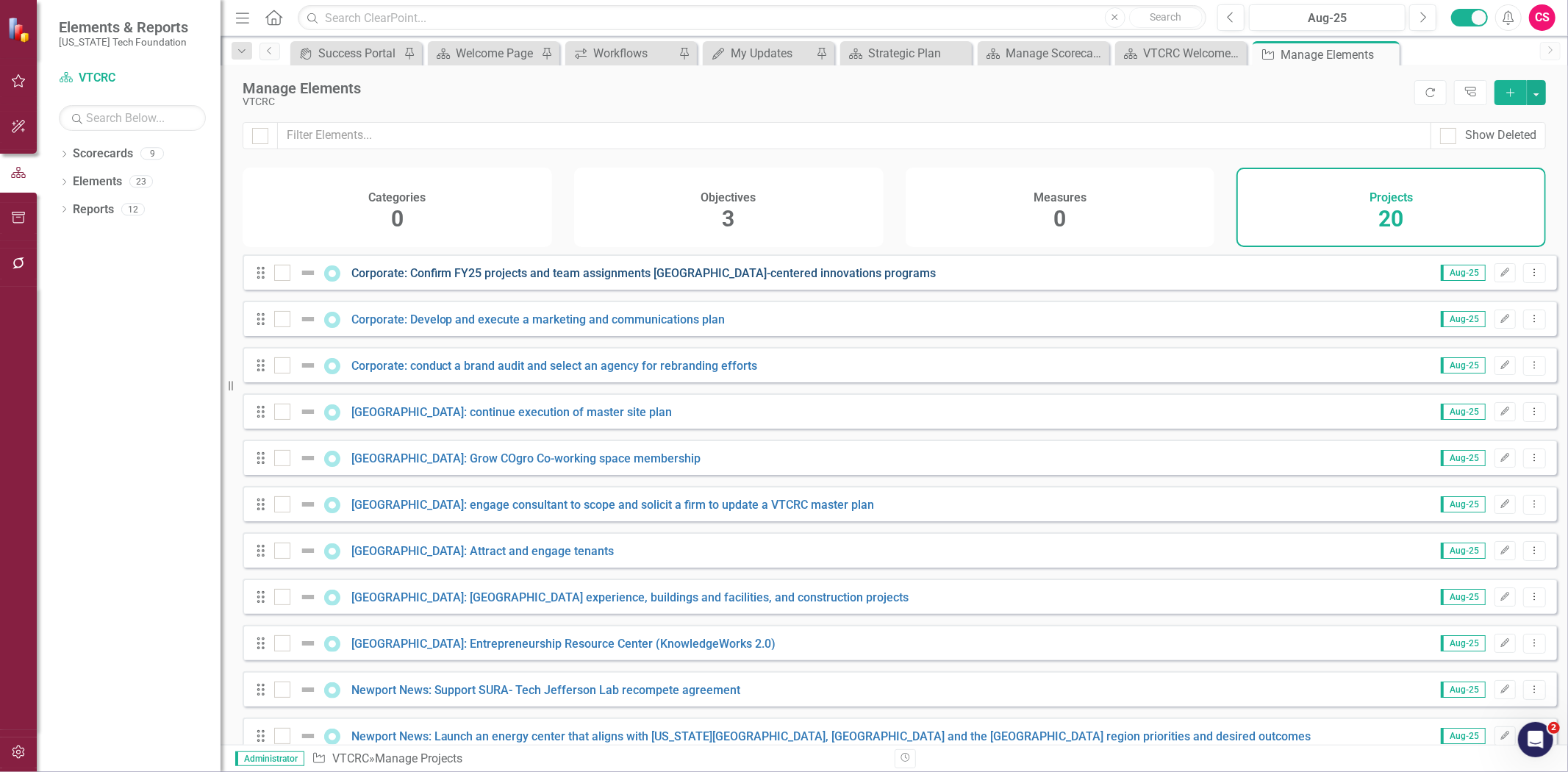
click at [377, 280] on link "Corporate: Confirm FY25 projects and team assignments [GEOGRAPHIC_DATA]-centere…" at bounding box center [644, 273] width 585 height 14
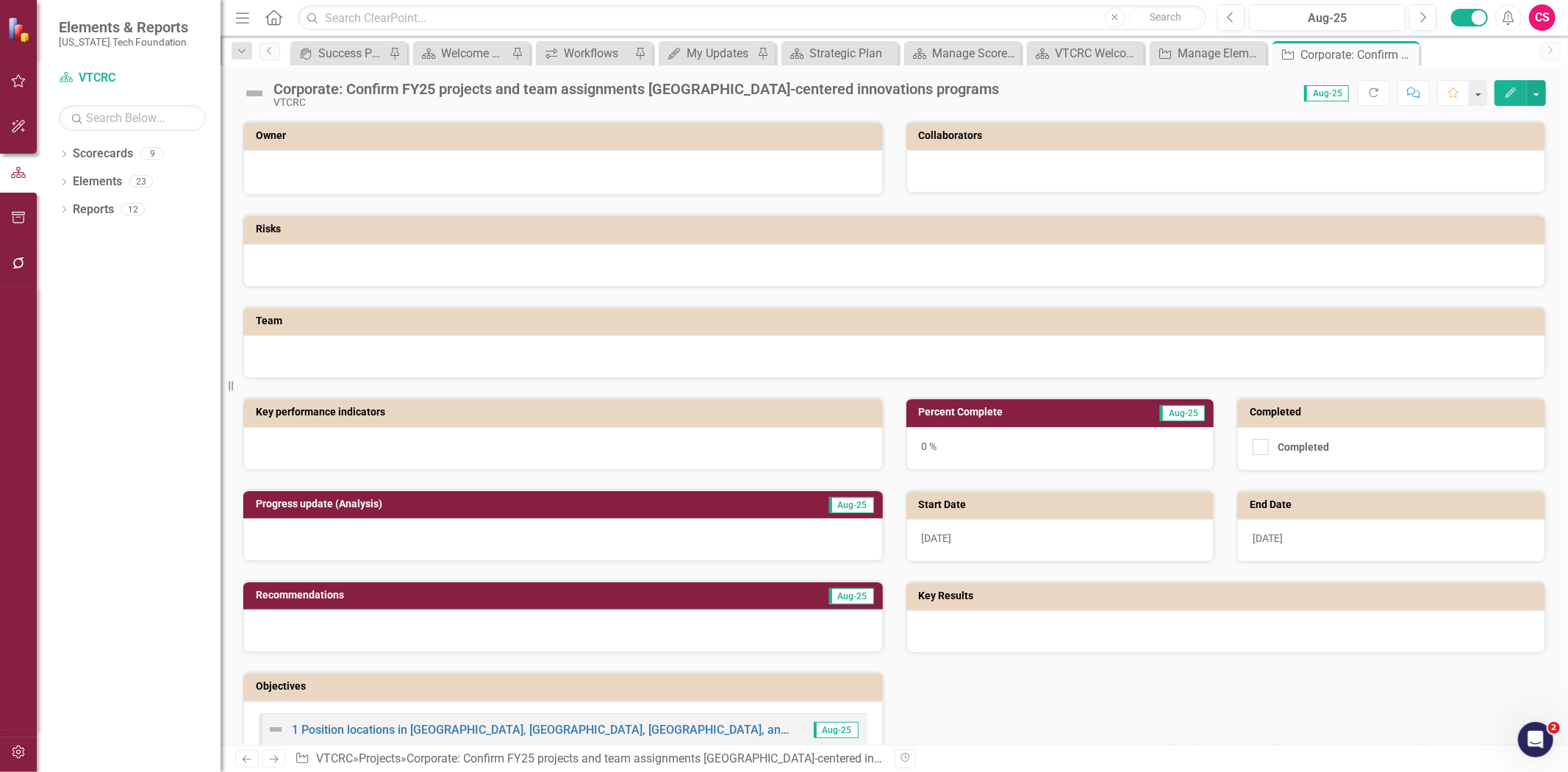
click at [1053, 622] on div at bounding box center [1226, 631] width 640 height 43
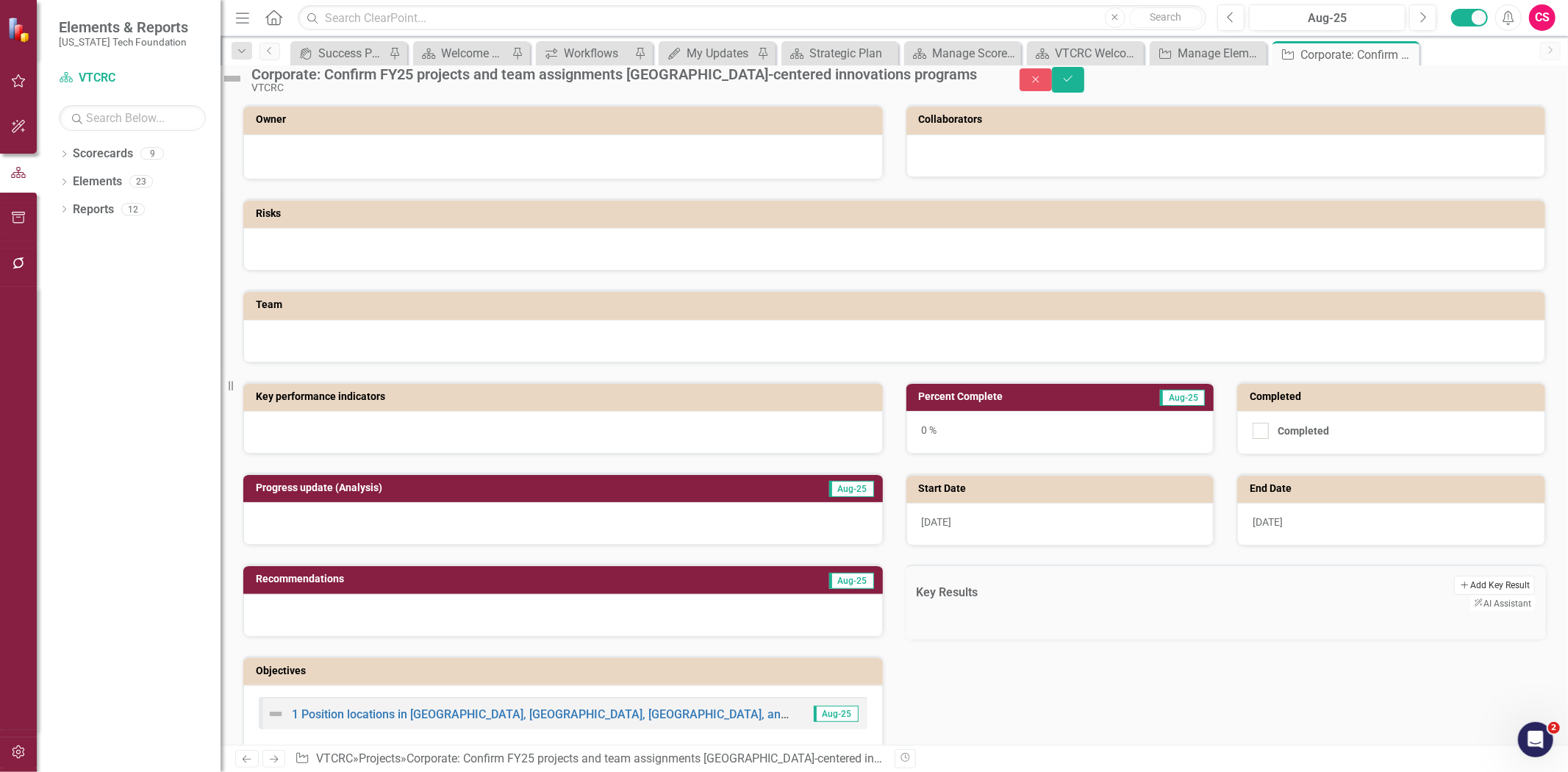
click at [1454, 591] on button "Add Add Key Result" at bounding box center [1494, 585] width 81 height 19
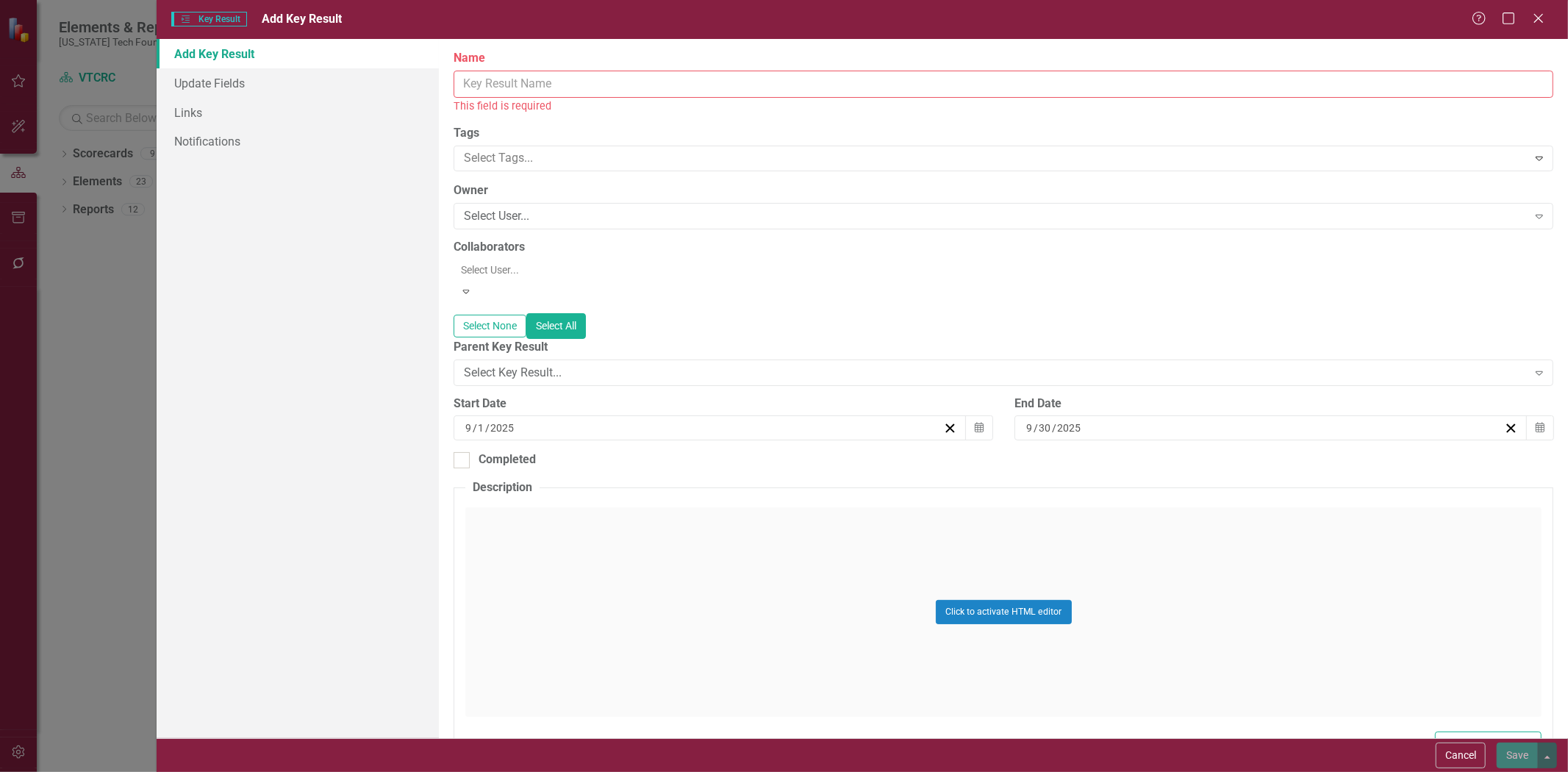
click at [515, 82] on input "Name" at bounding box center [1004, 84] width 1100 height 28
paste input "1 Accurate and updated "central" PowerPoint deck describing CRC purpose, servic…"
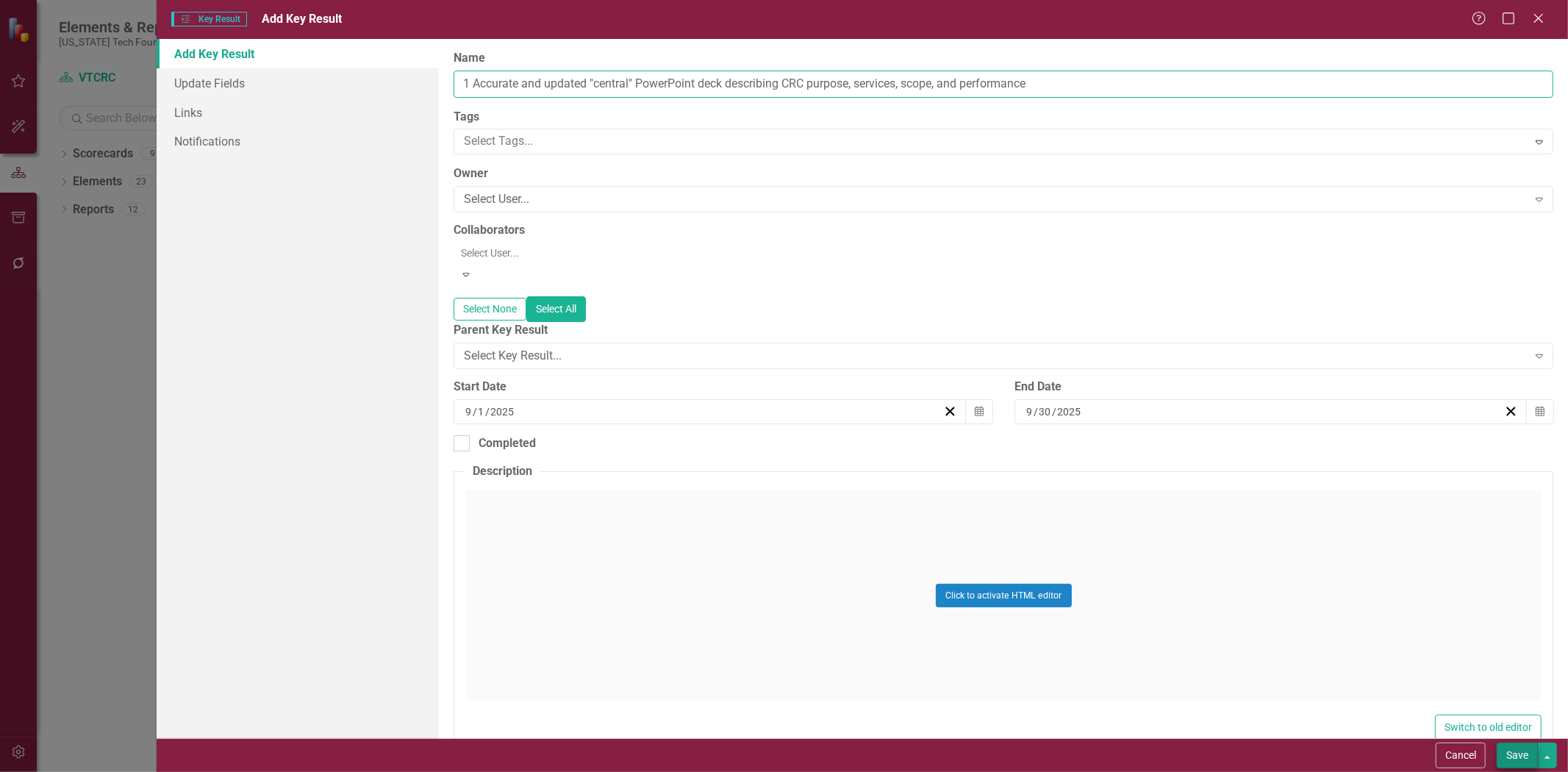
type input "1 Accurate and updated "central" PowerPoint deck describing CRC purpose, servic…"
click at [1506, 754] on button "Save" at bounding box center [1517, 755] width 41 height 26
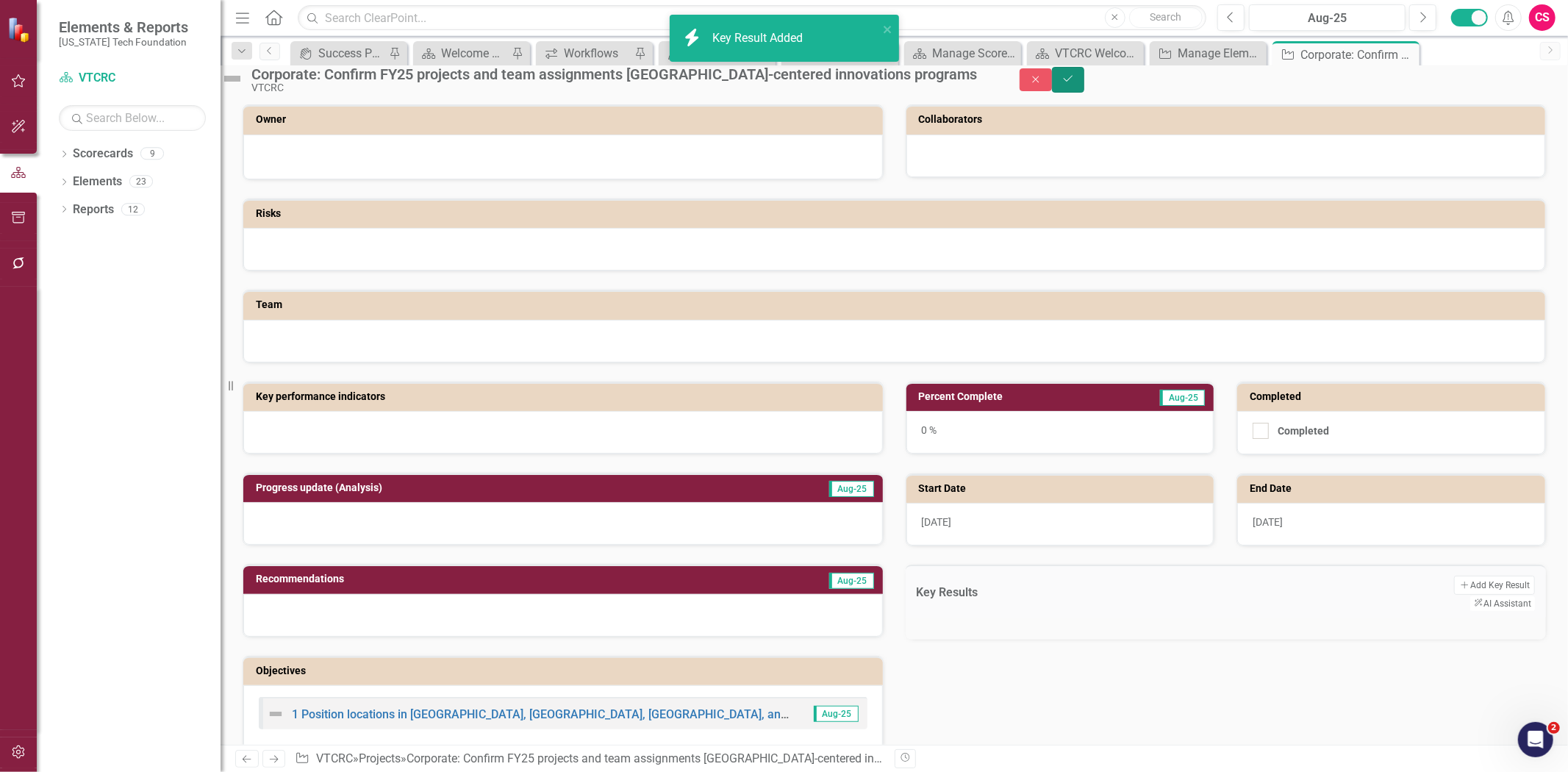
click at [1075, 84] on icon "Save" at bounding box center [1068, 78] width 13 height 10
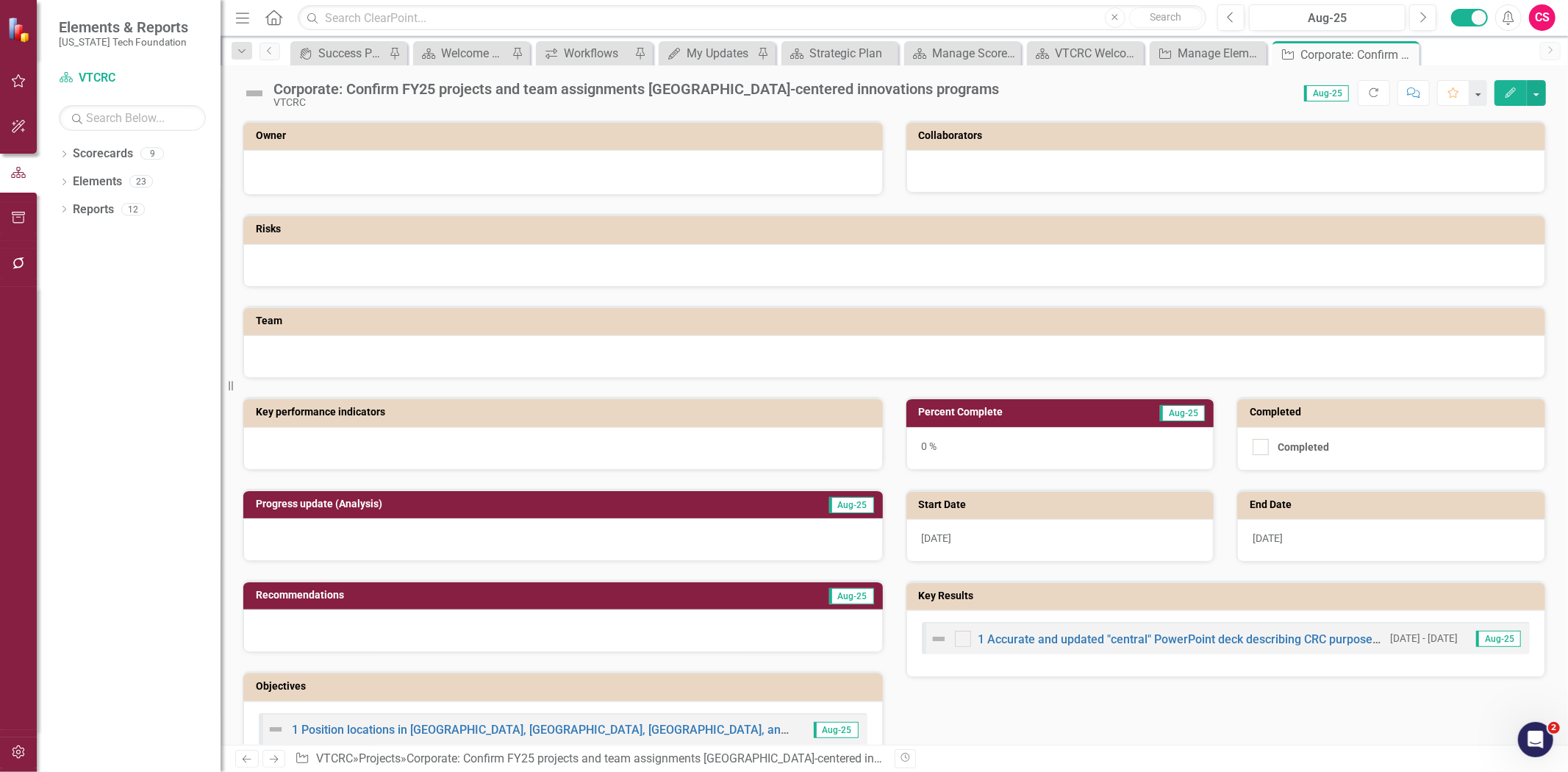
click at [272, 758] on icon "Next" at bounding box center [274, 759] width 13 height 9
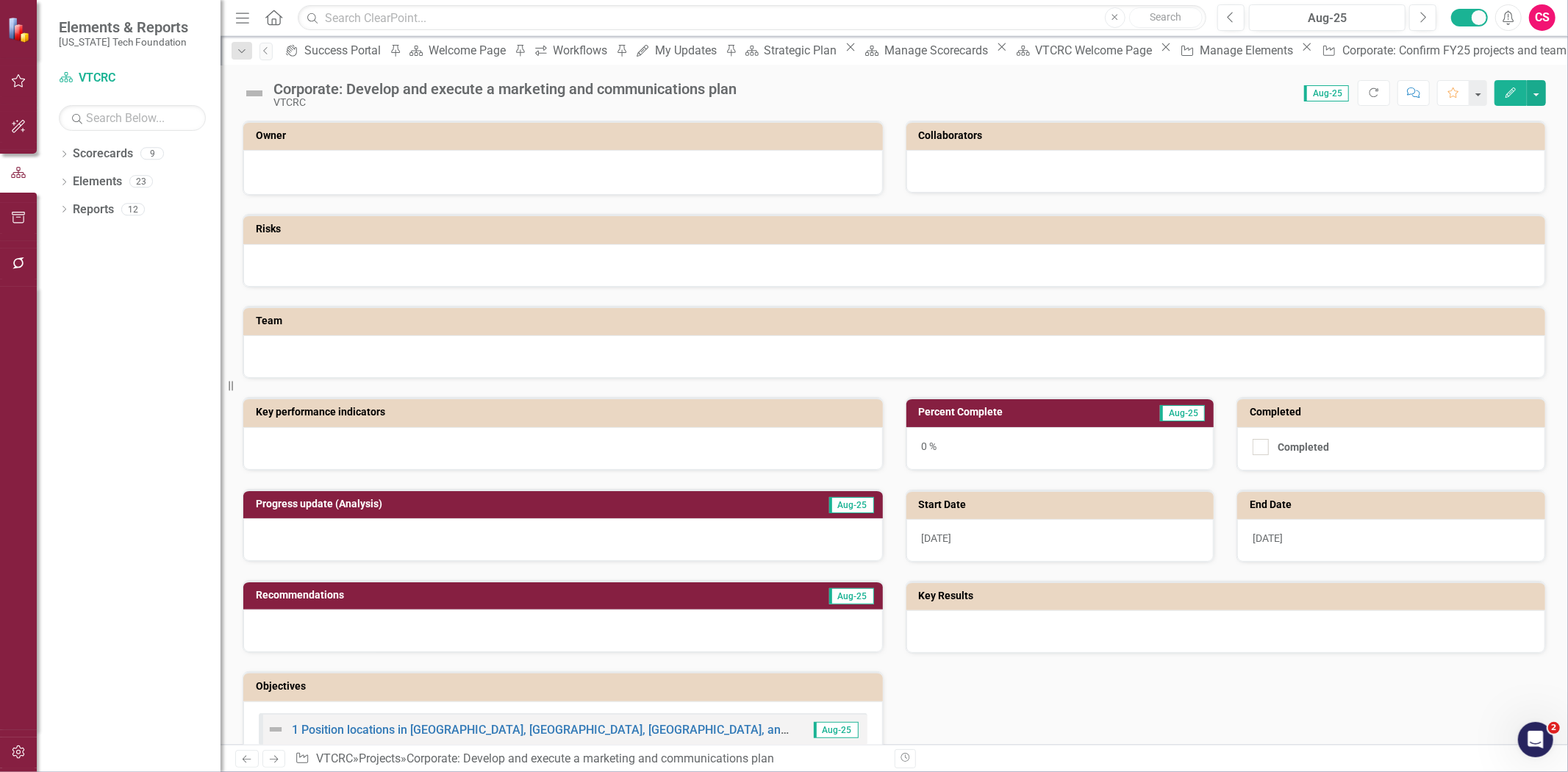
click at [247, 767] on div "Previous Next Project VTCRC » Projects » Corporate: Develop and execute a marke…" at bounding box center [894, 758] width 1347 height 28
drag, startPoint x: 250, startPoint y: 762, endPoint x: 277, endPoint y: 757, distance: 27.5
click at [250, 762] on icon "Previous" at bounding box center [247, 759] width 13 height 9
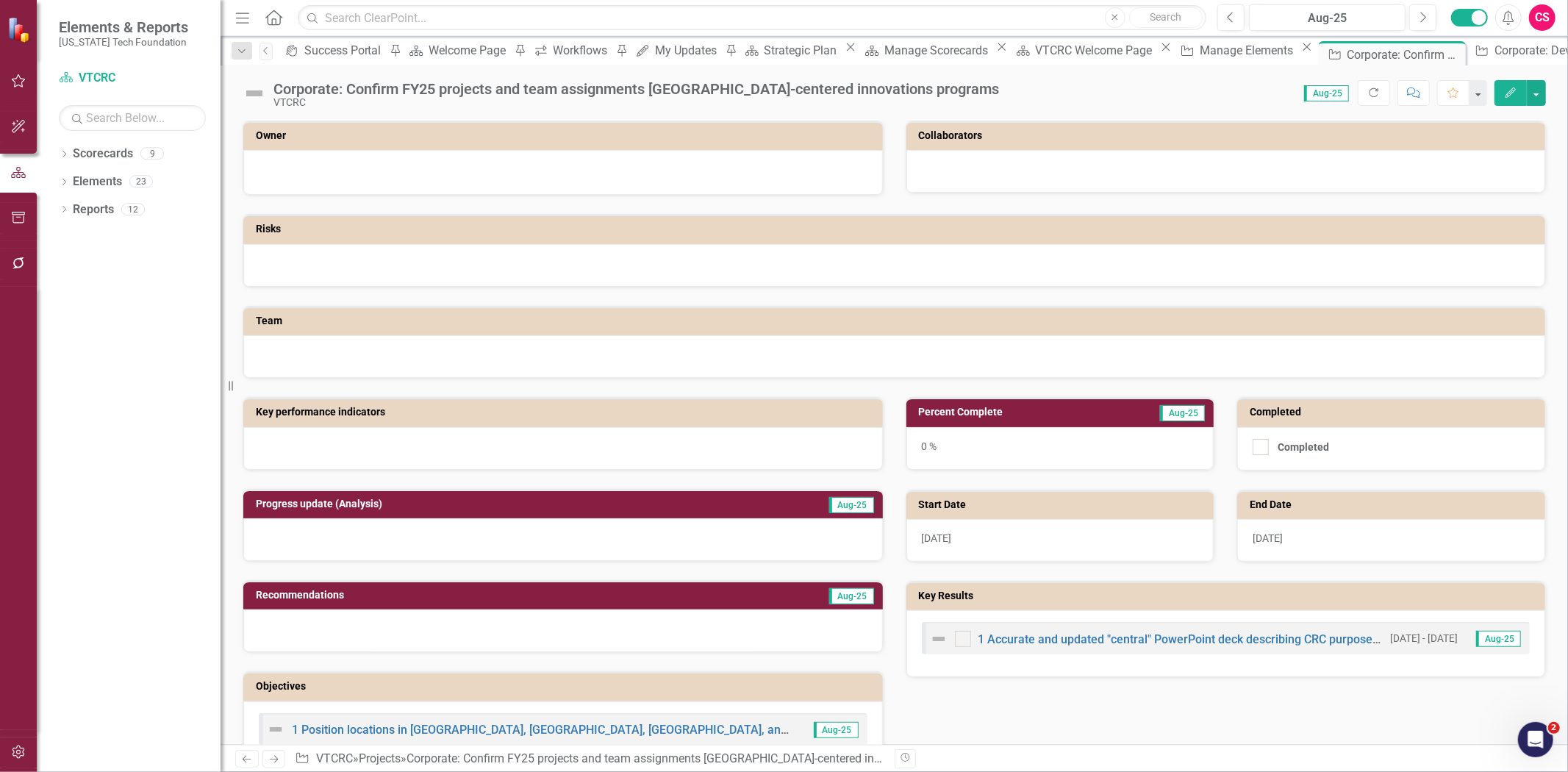
click at [277, 757] on icon "Next" at bounding box center [274, 759] width 13 height 9
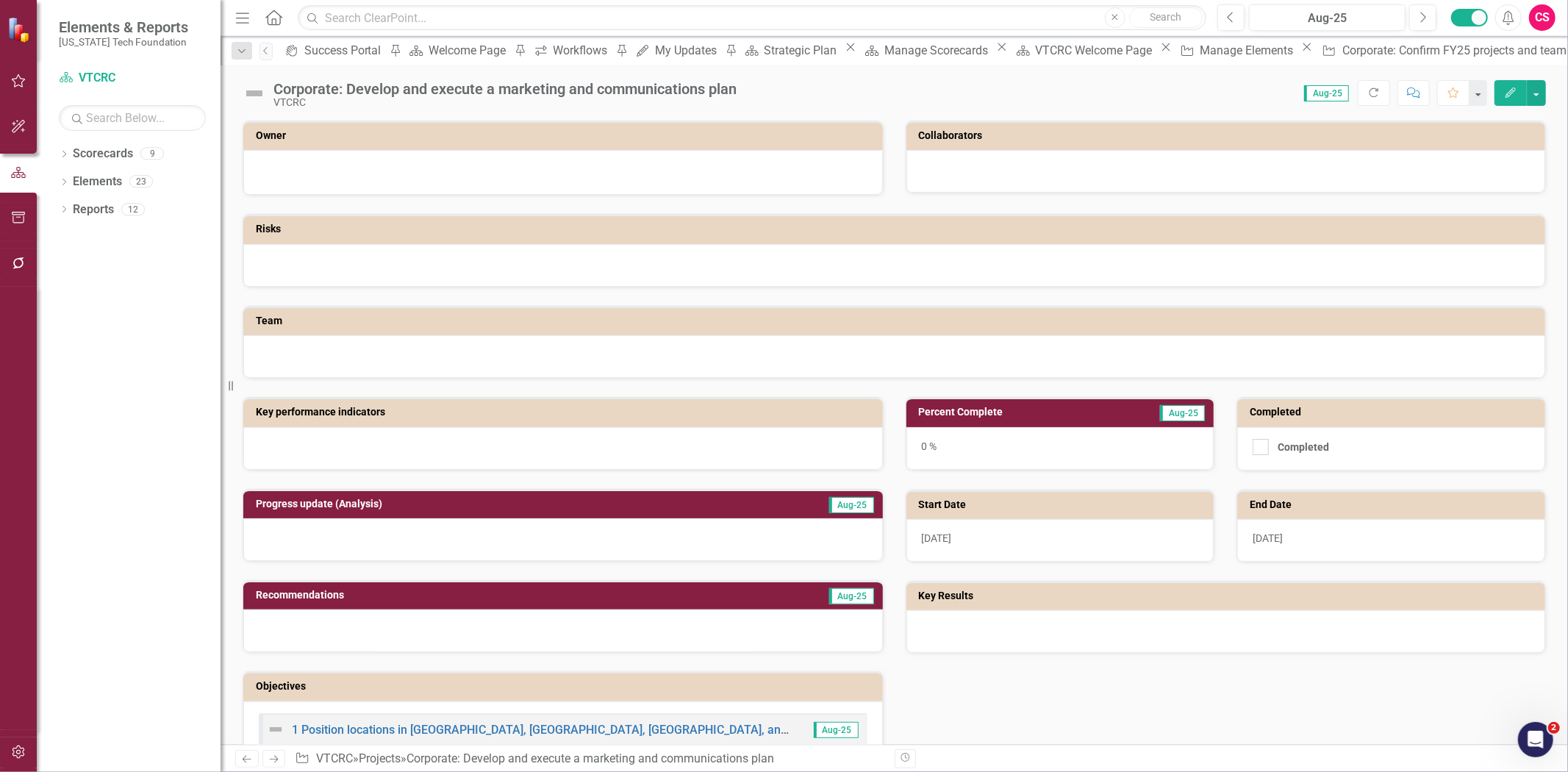
click at [1505, 102] on button "Edit" at bounding box center [1510, 93] width 32 height 26
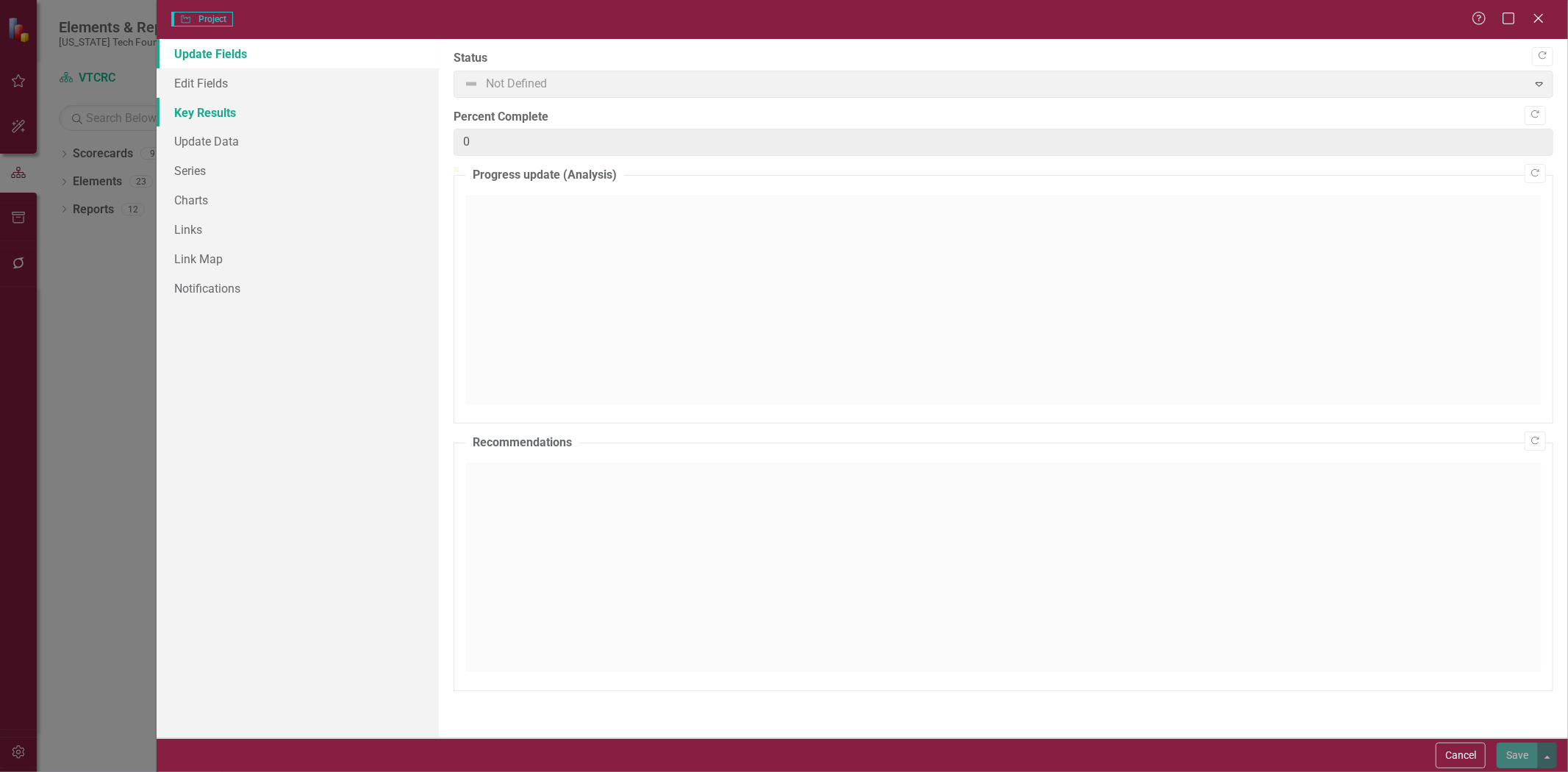
type input "0"
click at [228, 112] on link "Key Results" at bounding box center [298, 112] width 282 height 29
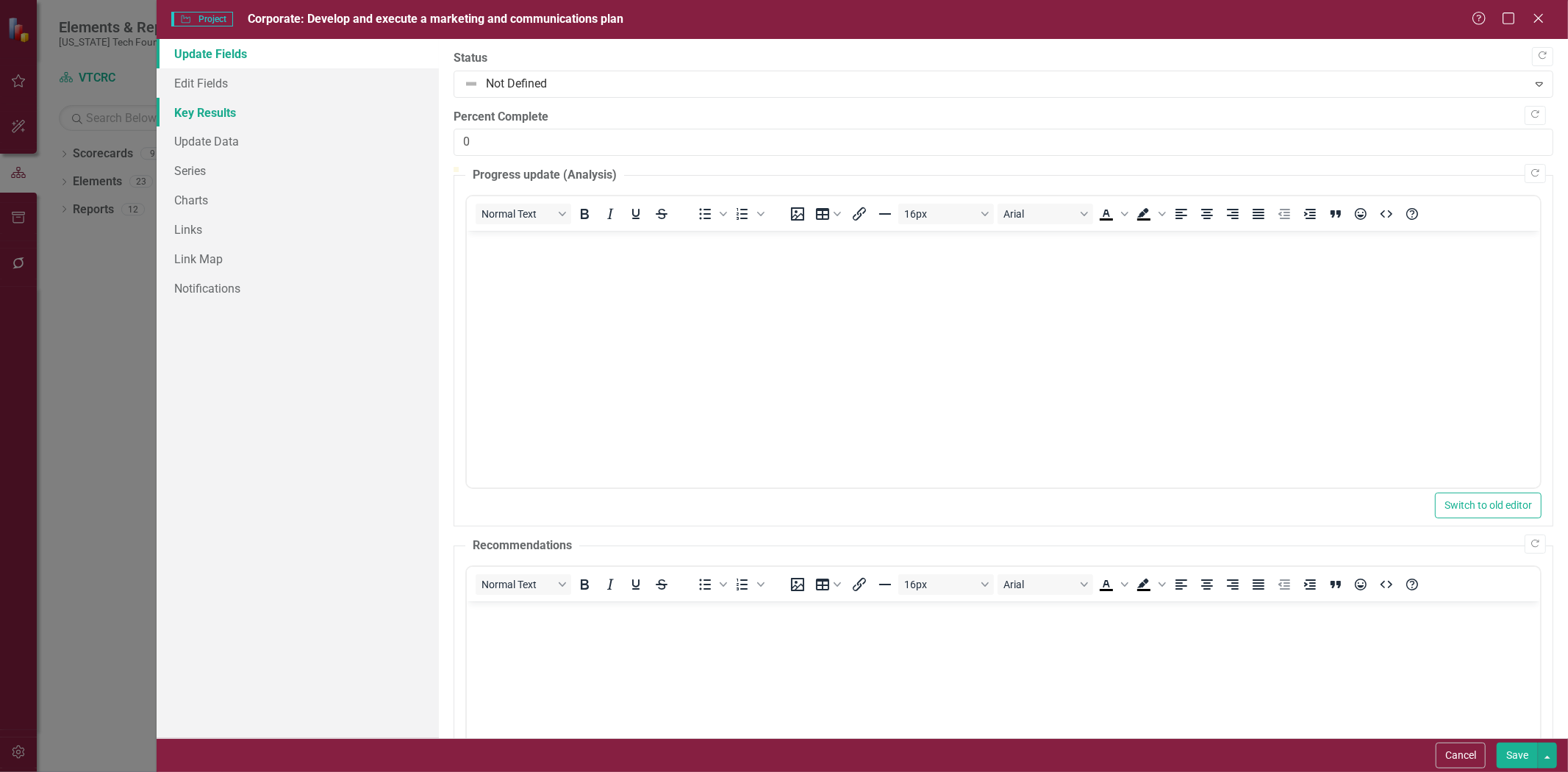
click at [247, 100] on link "Key Results" at bounding box center [298, 112] width 282 height 29
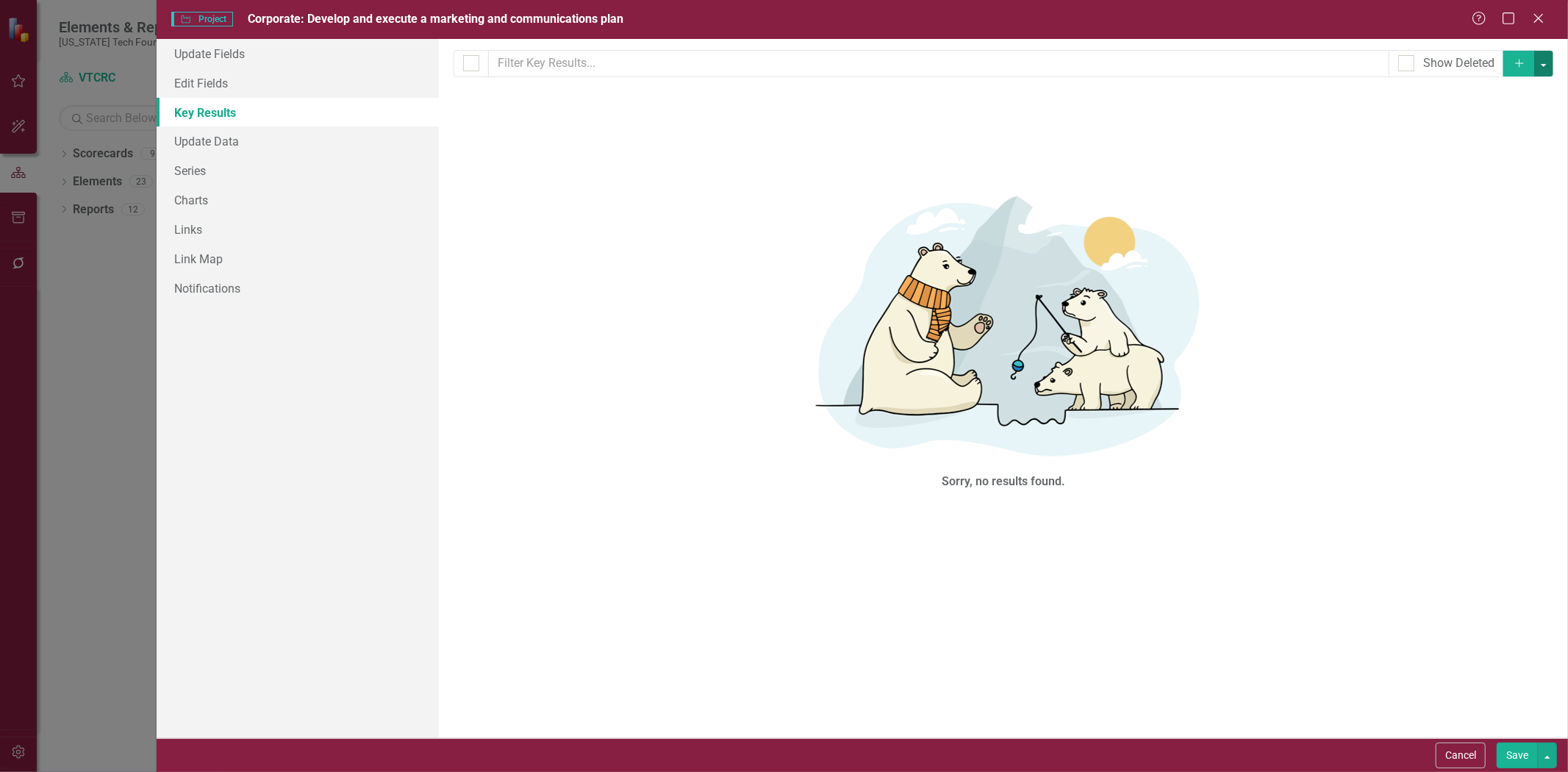
click at [1544, 60] on button "button" at bounding box center [1544, 63] width 19 height 26
click at [1500, 111] on link "Add Multiple Add Multiple" at bounding box center [1494, 117] width 116 height 28
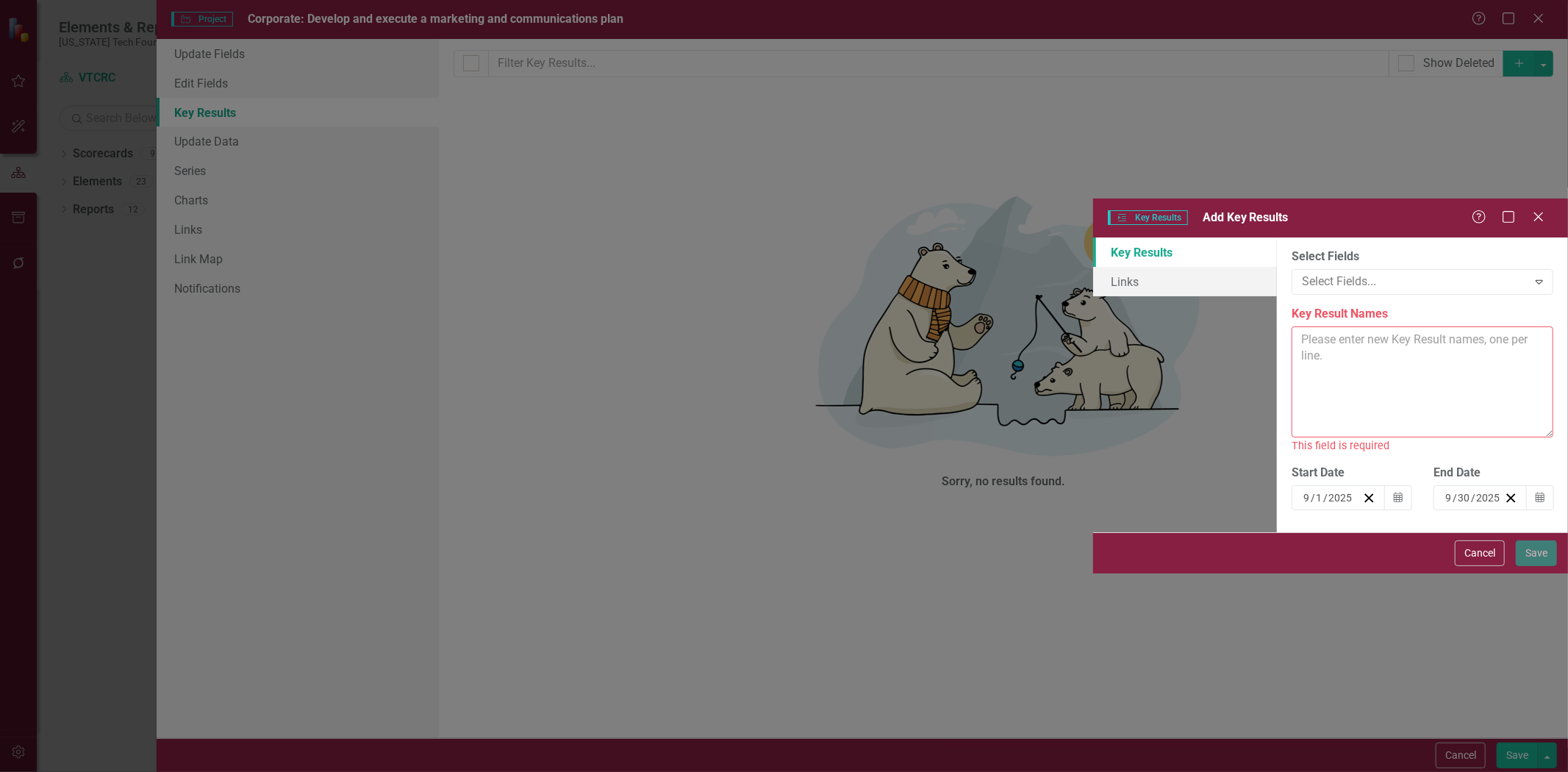
click at [1291, 326] on textarea "Key Result Names" at bounding box center [1422, 381] width 262 height 111
paste textarea "1 Market definition and corresponding VTCRC positioning 2 Activity categories: …"
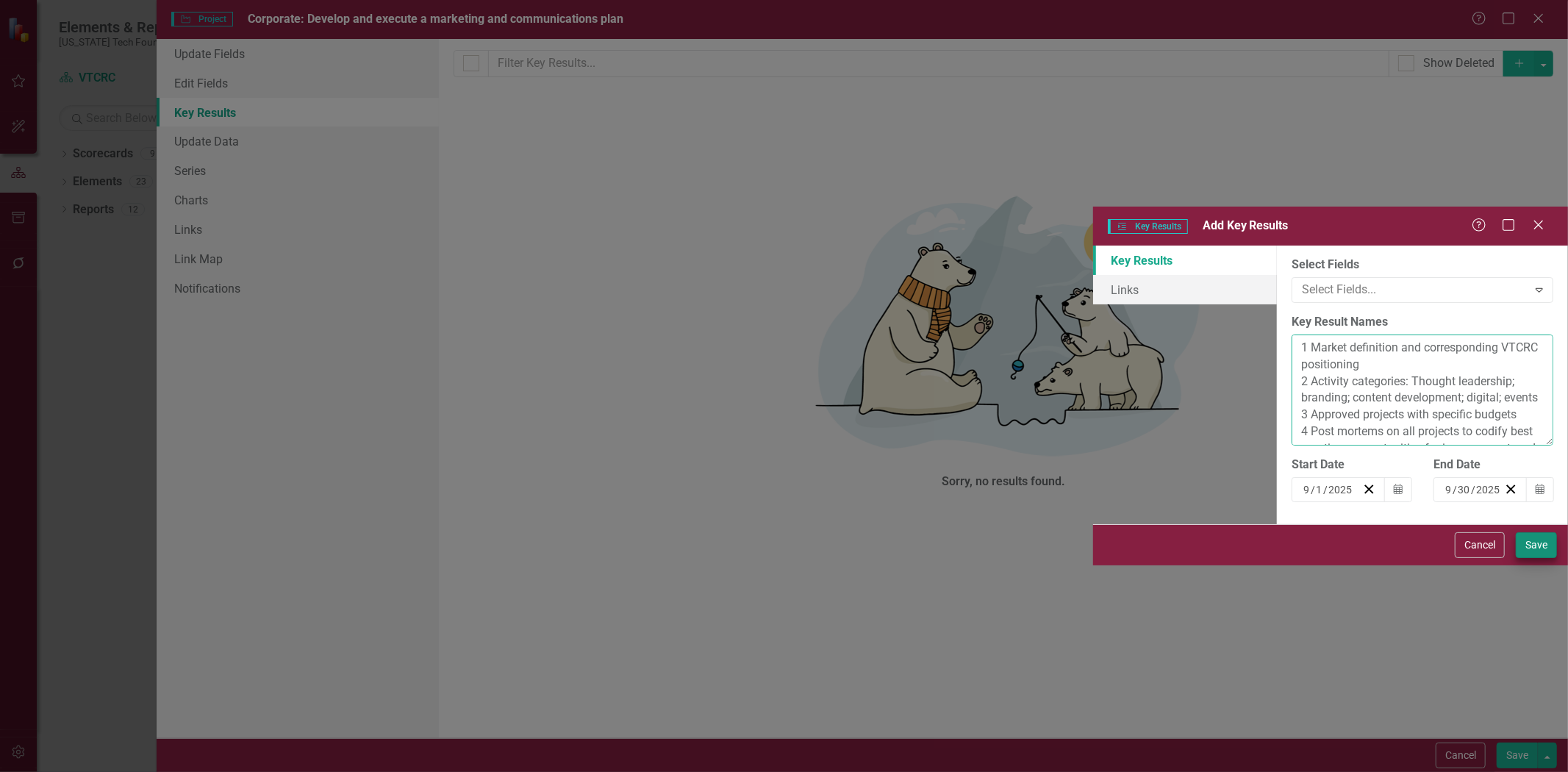
type textarea "1 Market definition and corresponding VTCRC positioning 2 Activity categories: …"
click at [1541, 558] on button "Save" at bounding box center [1536, 544] width 41 height 26
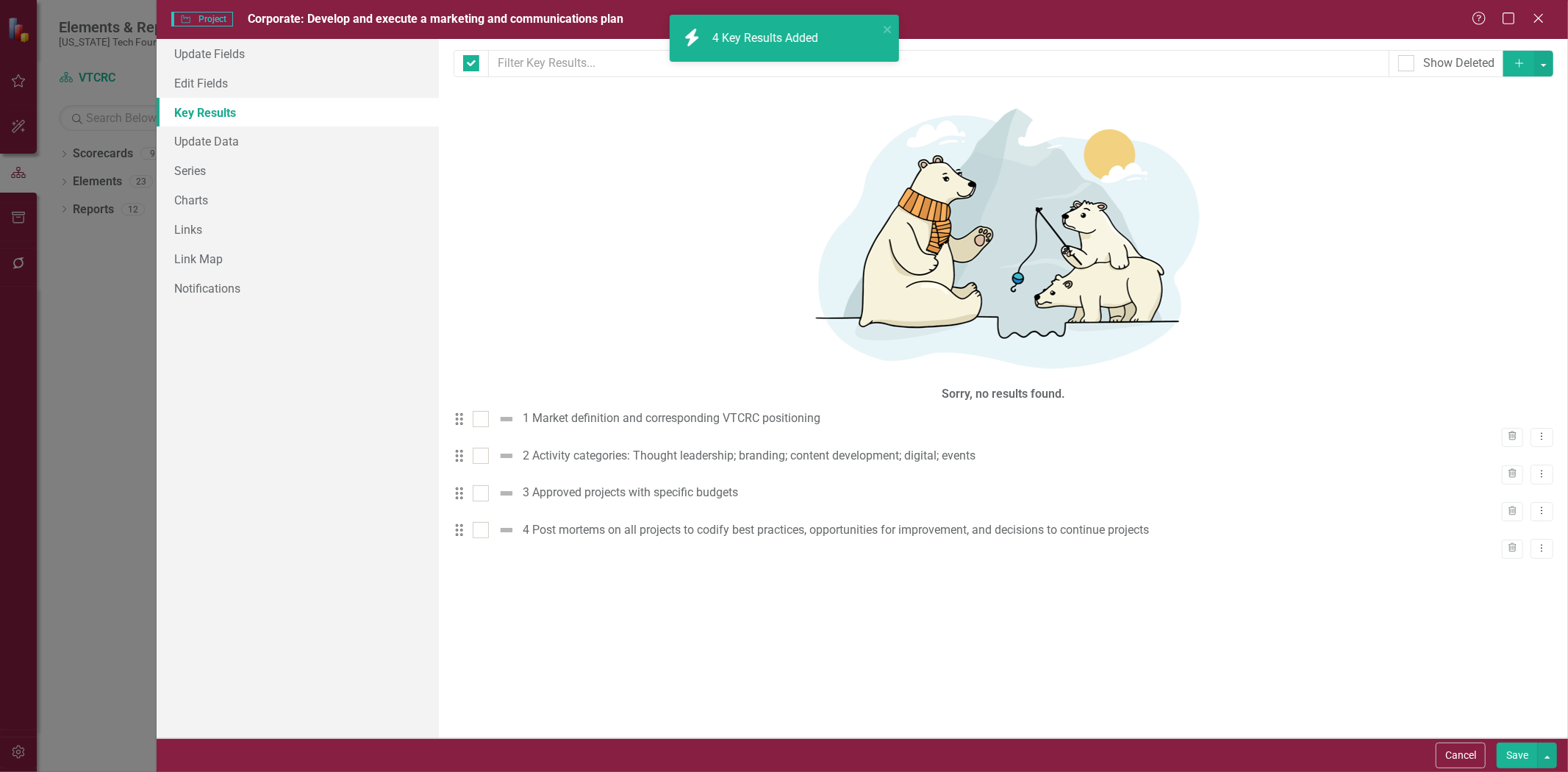
click at [1505, 753] on button "Save" at bounding box center [1517, 755] width 41 height 26
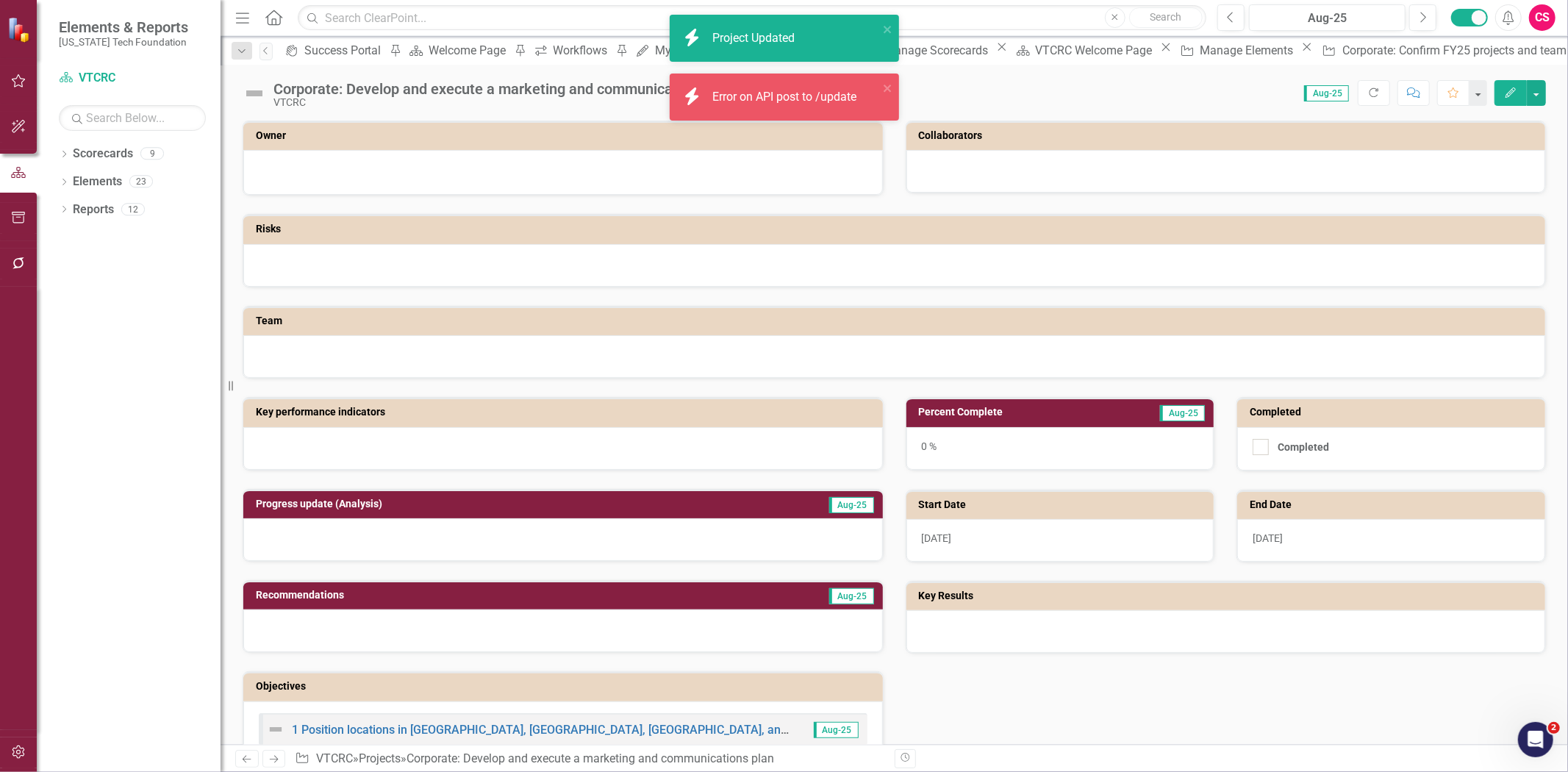
click at [876, 98] on div "icon.bolt Error on API post to /update" at bounding box center [779, 97] width 199 height 25
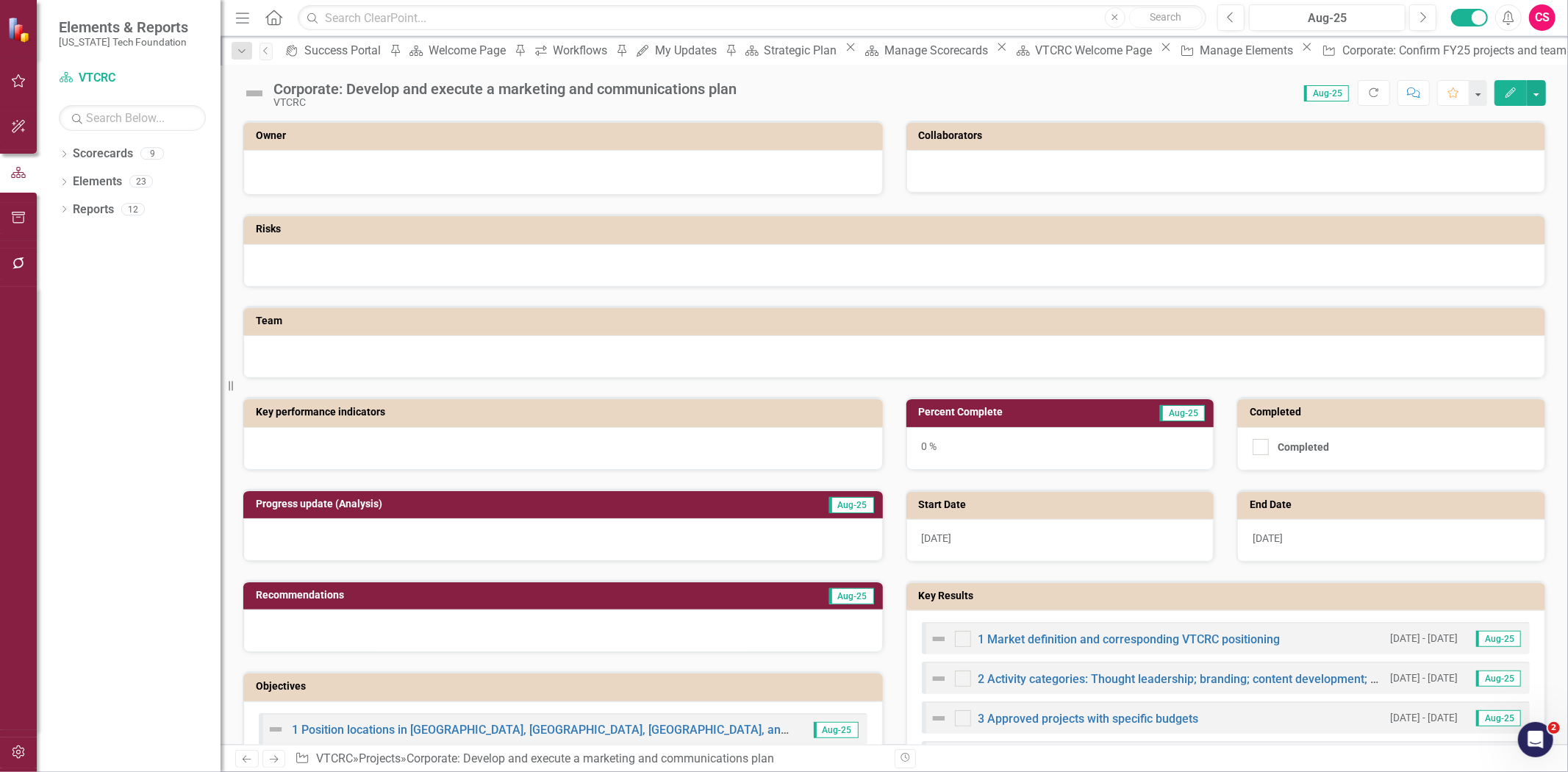
click at [276, 763] on icon "Next" at bounding box center [274, 759] width 13 height 9
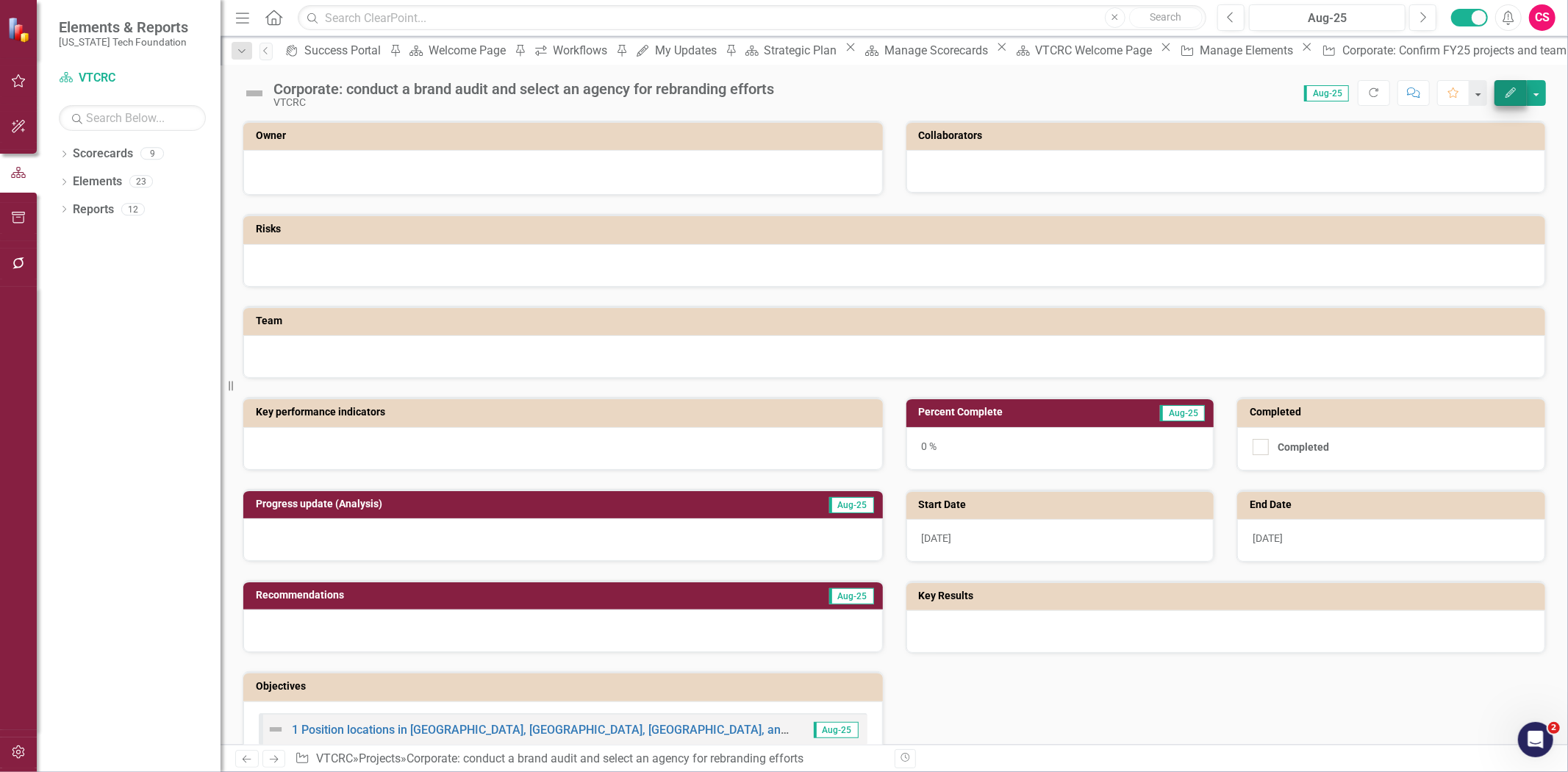
click at [1498, 106] on div "Corporate: conduct a brand audit and select an agency for rebranding efforts VT…" at bounding box center [894, 87] width 1347 height 44
click at [1500, 104] on button "Edit" at bounding box center [1510, 93] width 32 height 26
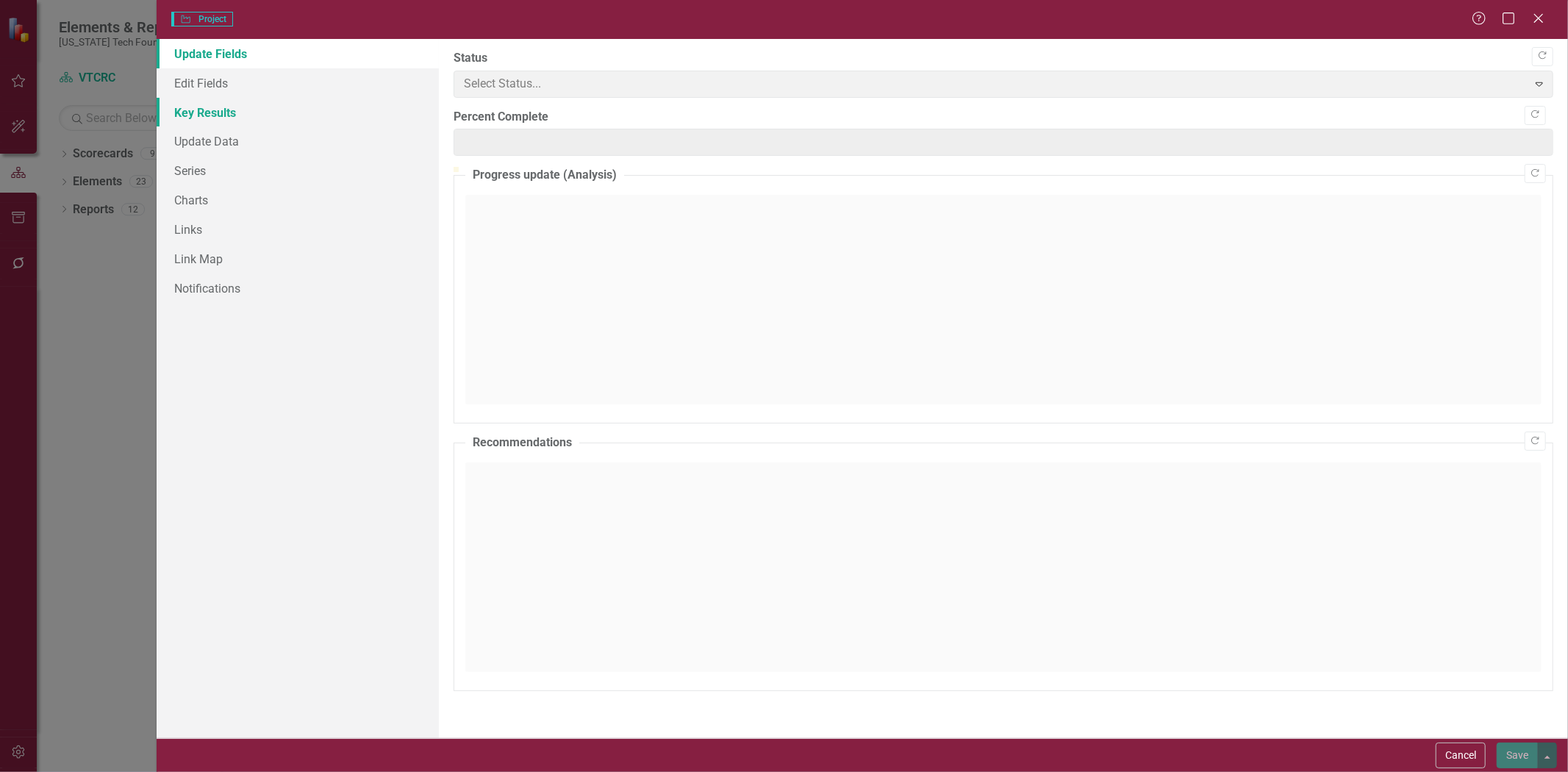
type input "0"
click at [225, 111] on link "Key Results" at bounding box center [298, 112] width 282 height 29
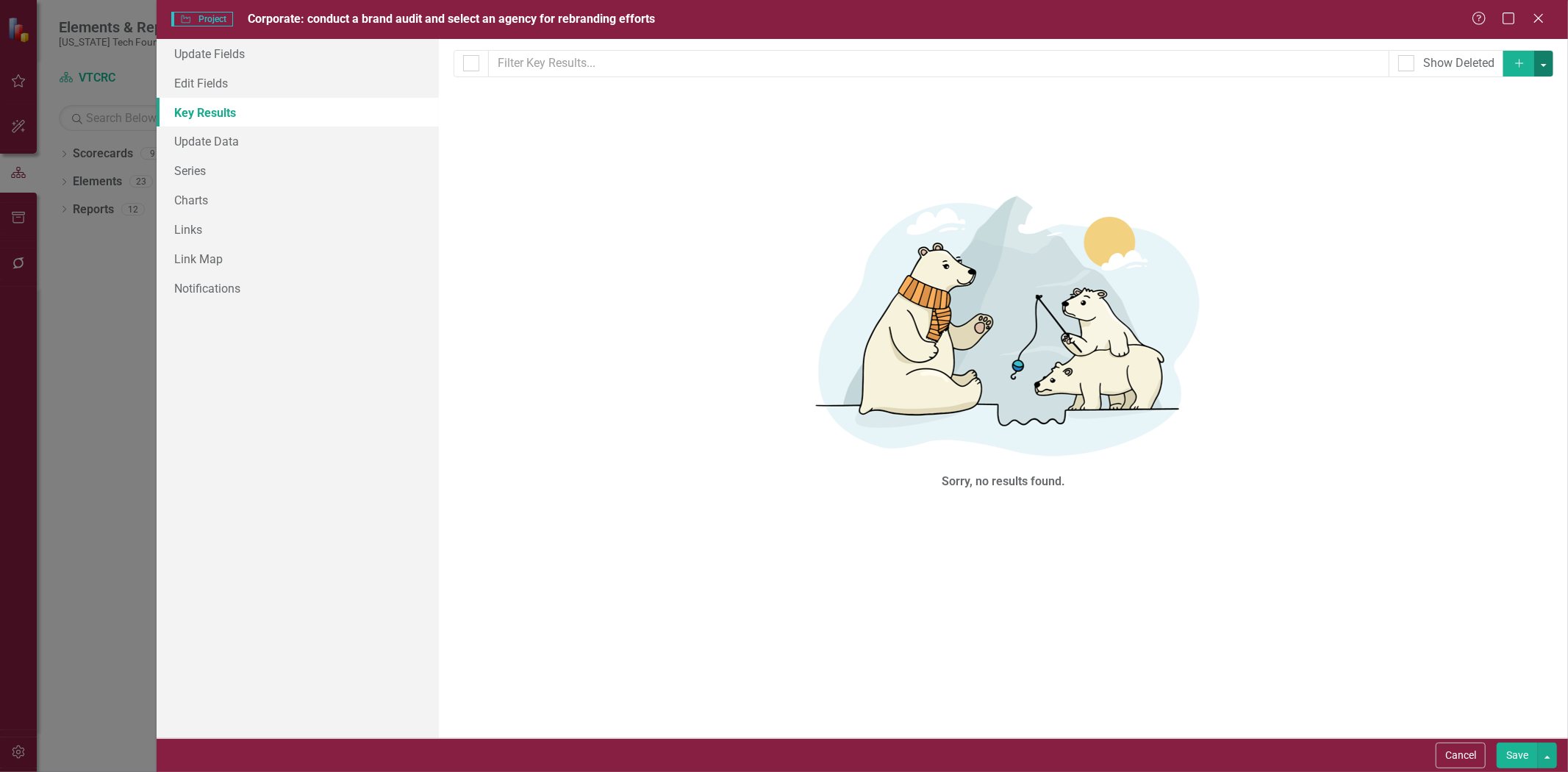
click at [1546, 73] on button "button" at bounding box center [1544, 63] width 19 height 26
click at [1516, 121] on link "Add Multiple Add Multiple" at bounding box center [1494, 117] width 116 height 28
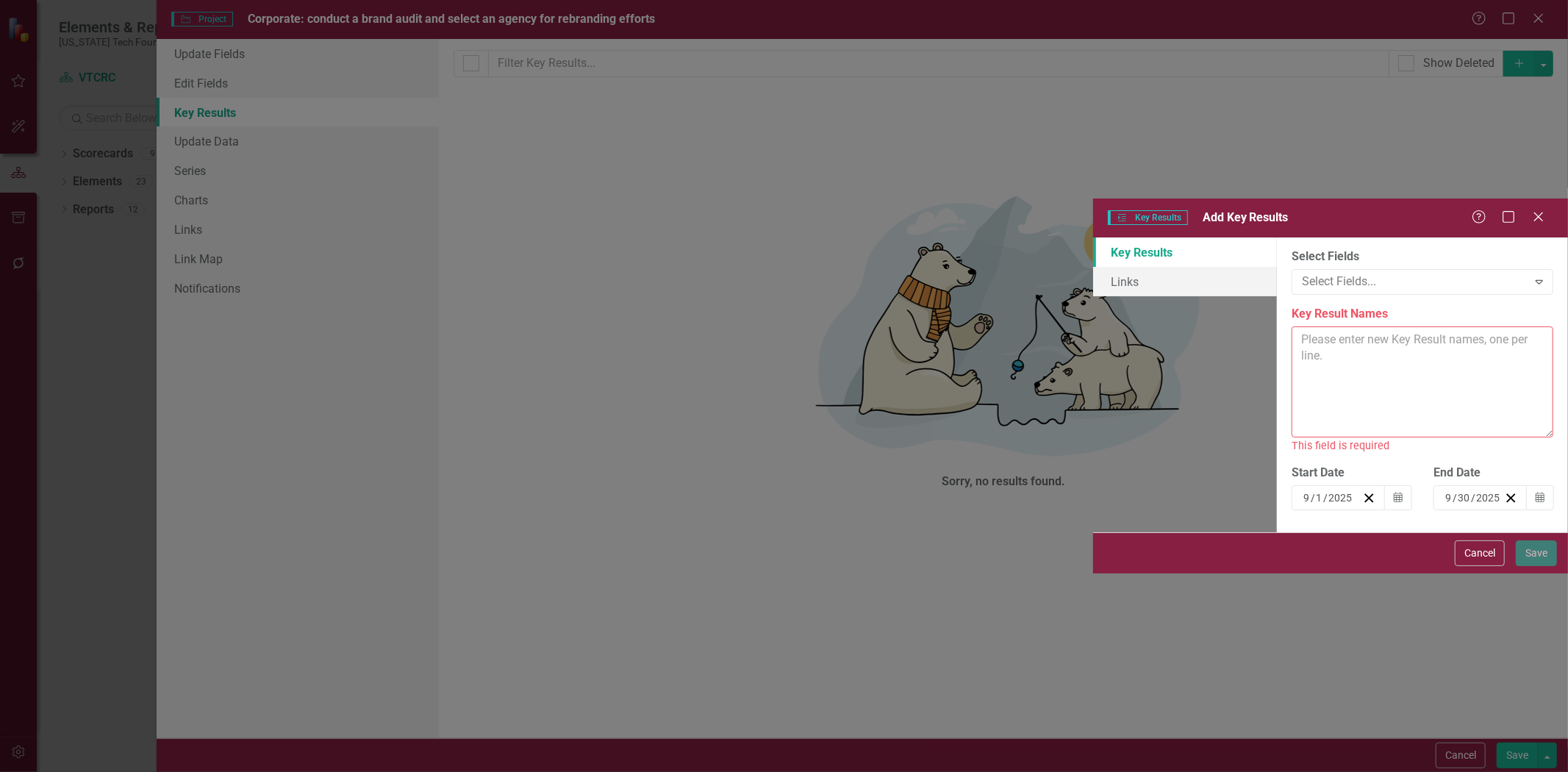
click at [1291, 326] on textarea "Key Result Names" at bounding box center [1422, 381] width 262 height 111
paste textarea "1. Brand audit completed by Q4 FY26 2. Firm selected and rebranding roadmap est…"
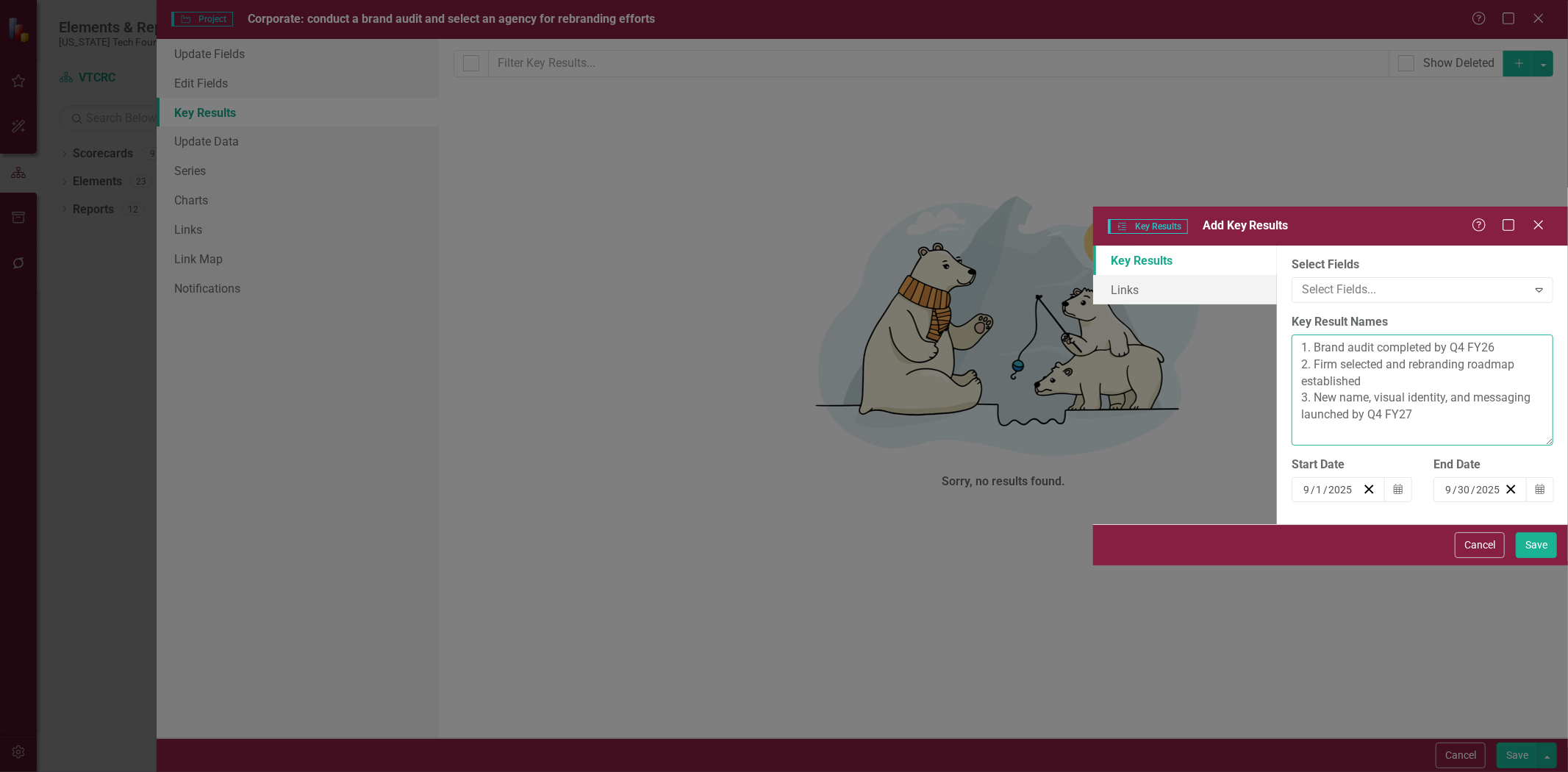
click at [1291, 334] on textarea "1. Brand audit completed by Q4 FY26 2. Firm selected and rebranding roadmap est…" at bounding box center [1422, 389] width 262 height 111
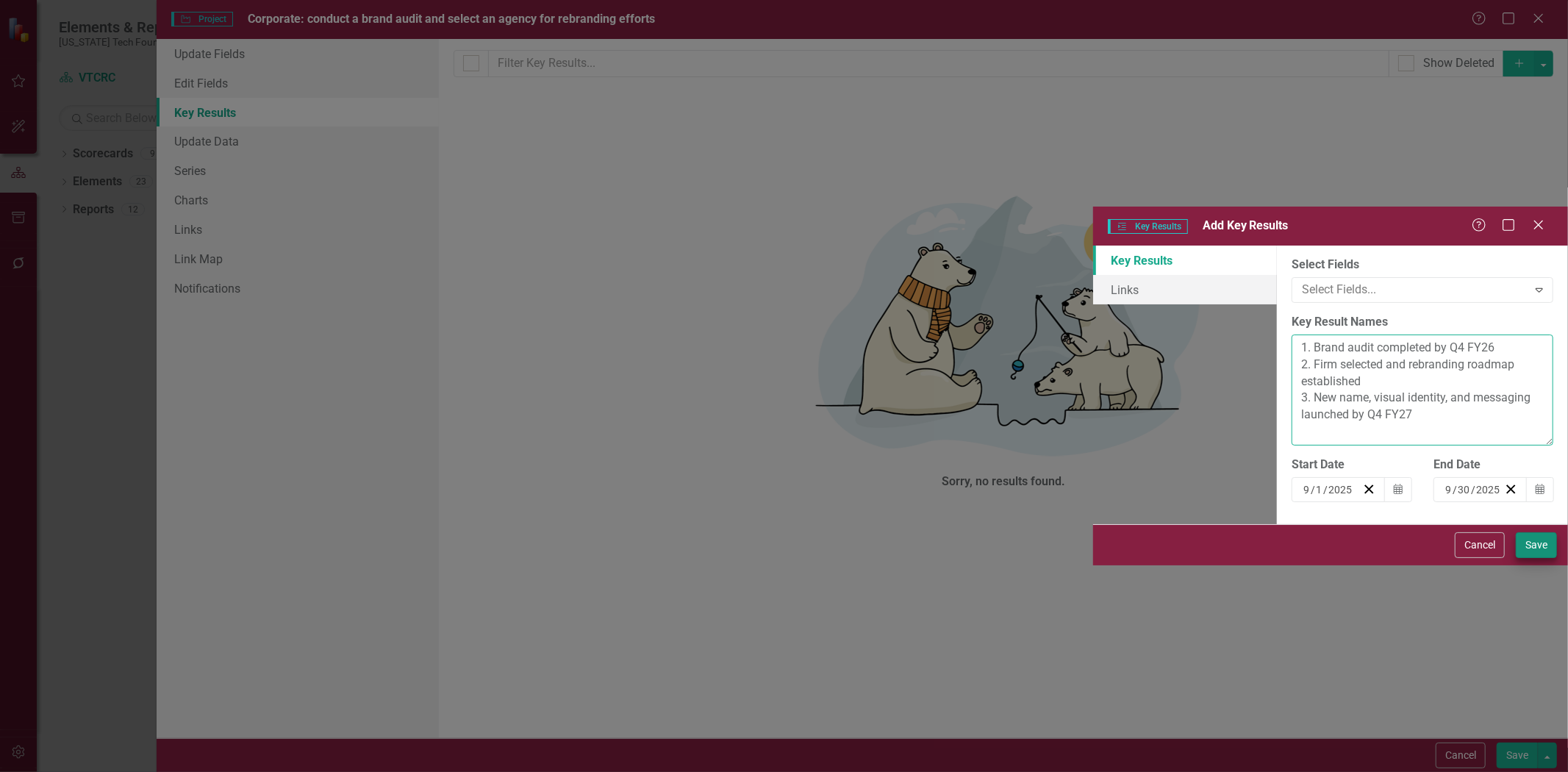
type textarea "1. Brand audit completed by Q4 FY26 2. Firm selected and rebranding roadmap est…"
click at [1533, 558] on button "Save" at bounding box center [1536, 544] width 41 height 26
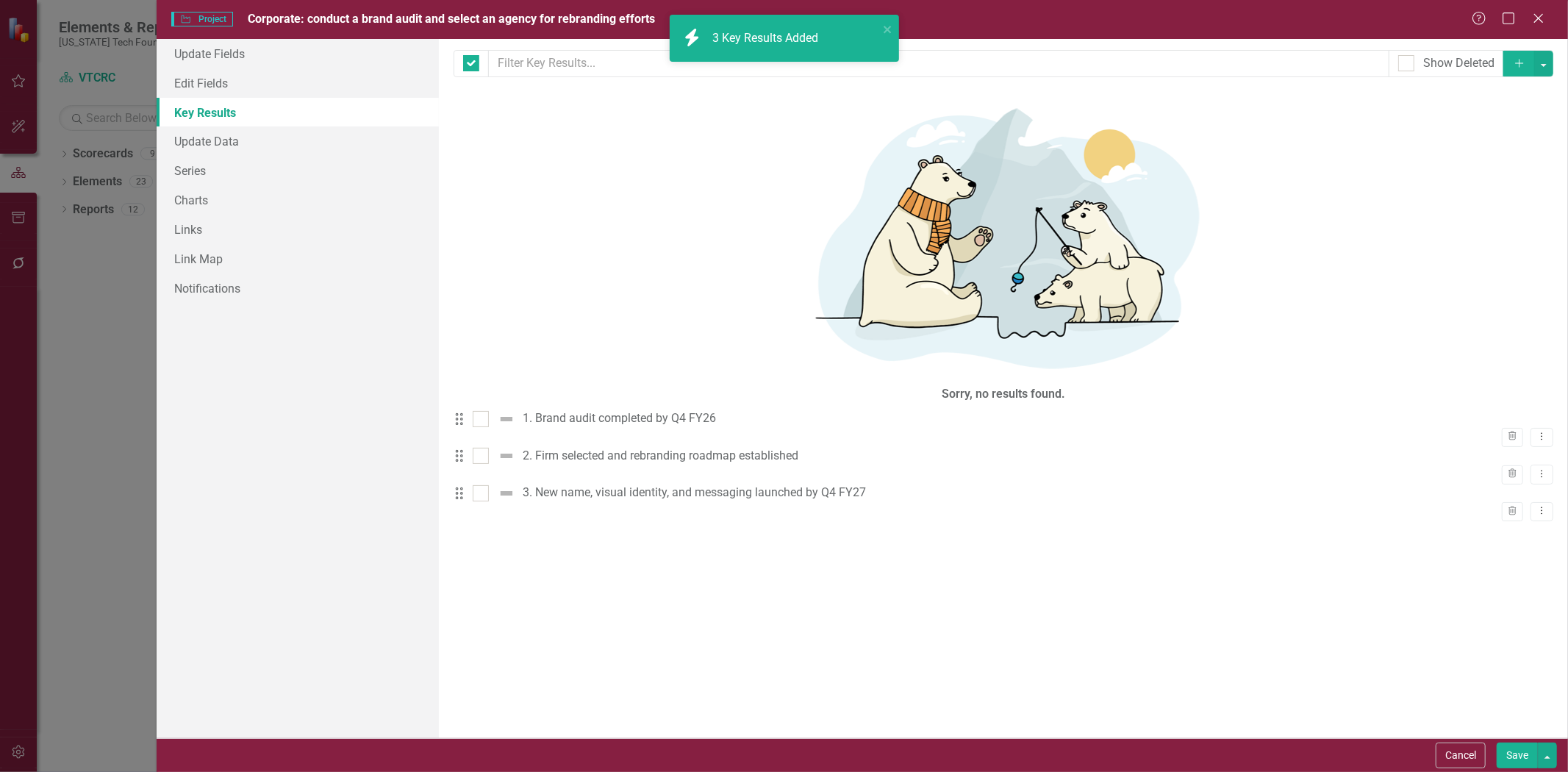
click at [1510, 757] on button "Save" at bounding box center [1517, 755] width 41 height 26
checkbox input "false"
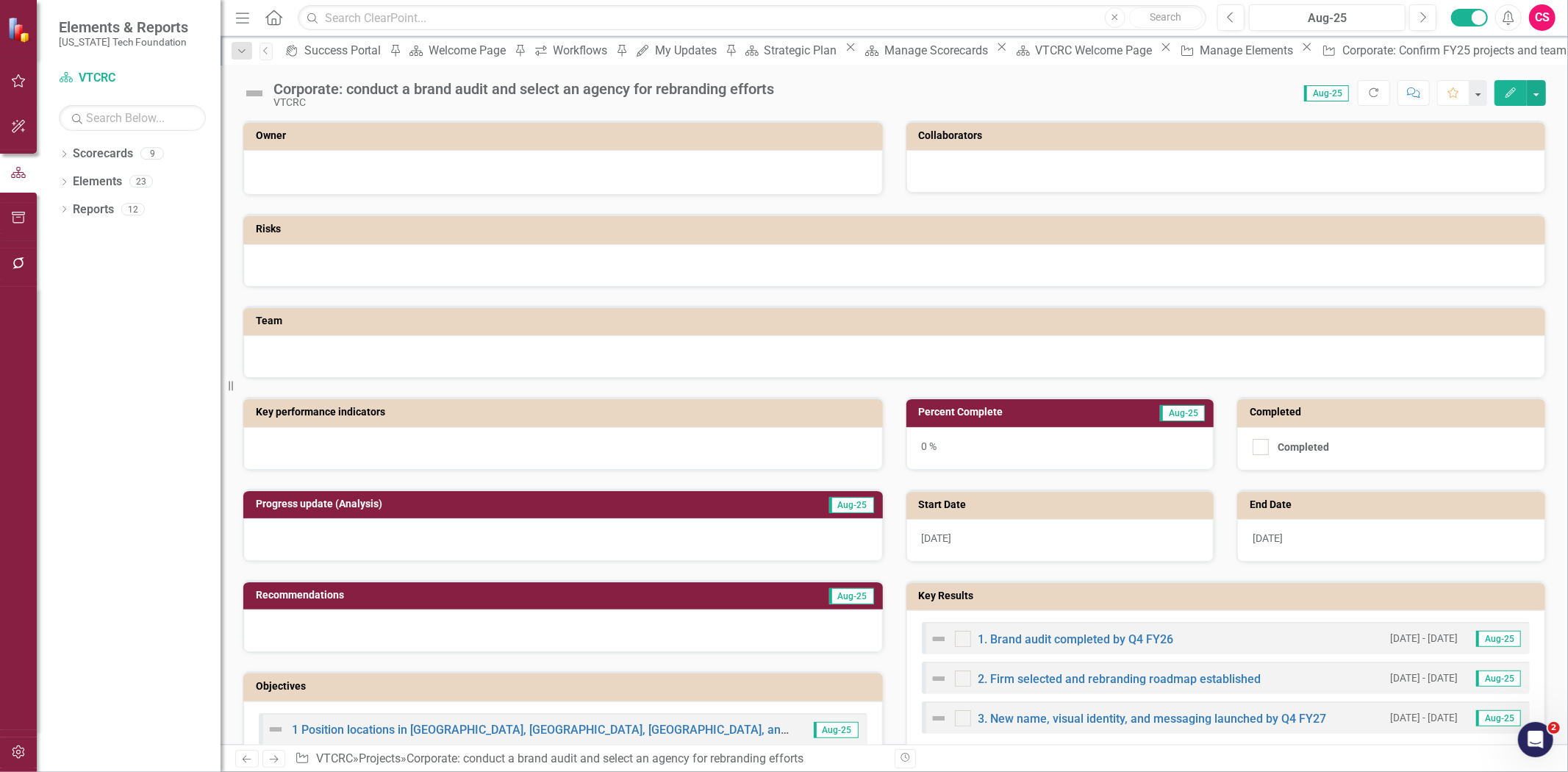
click at [277, 754] on icon "Next" at bounding box center [274, 759] width 13 height 9
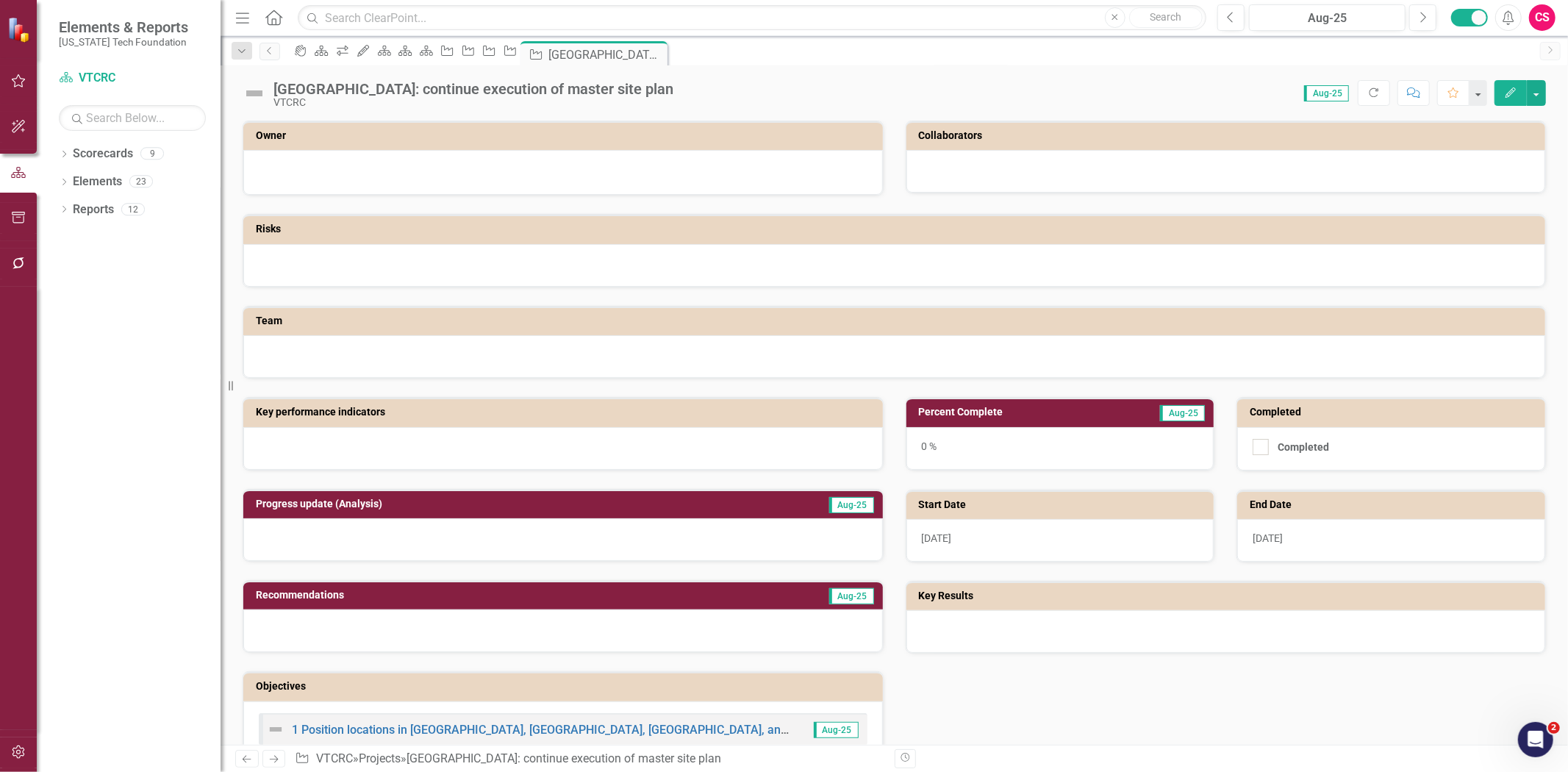
click at [1507, 93] on icon "button" at bounding box center [1510, 92] width 10 height 10
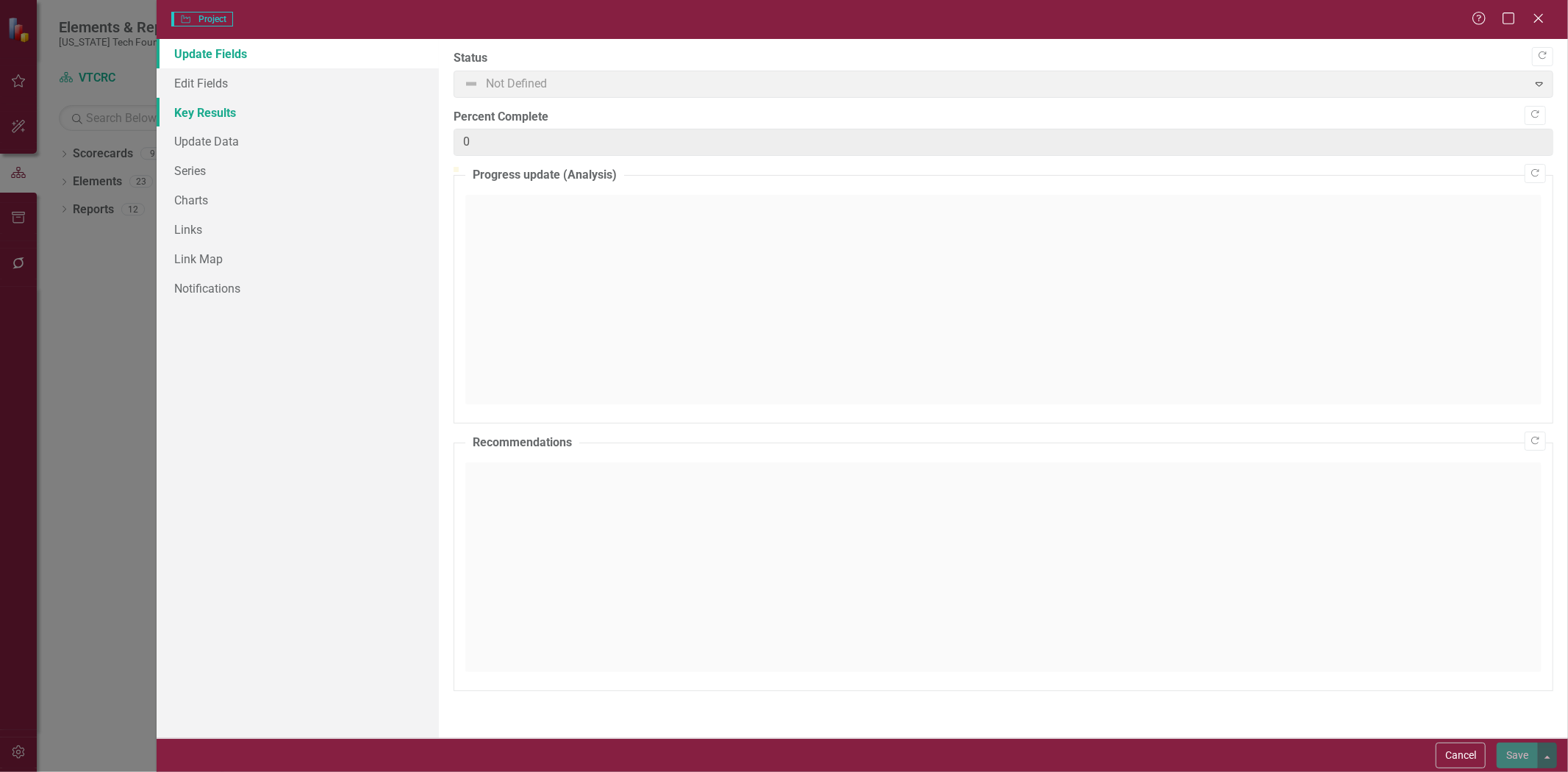
click at [208, 117] on link "Key Results" at bounding box center [298, 112] width 282 height 29
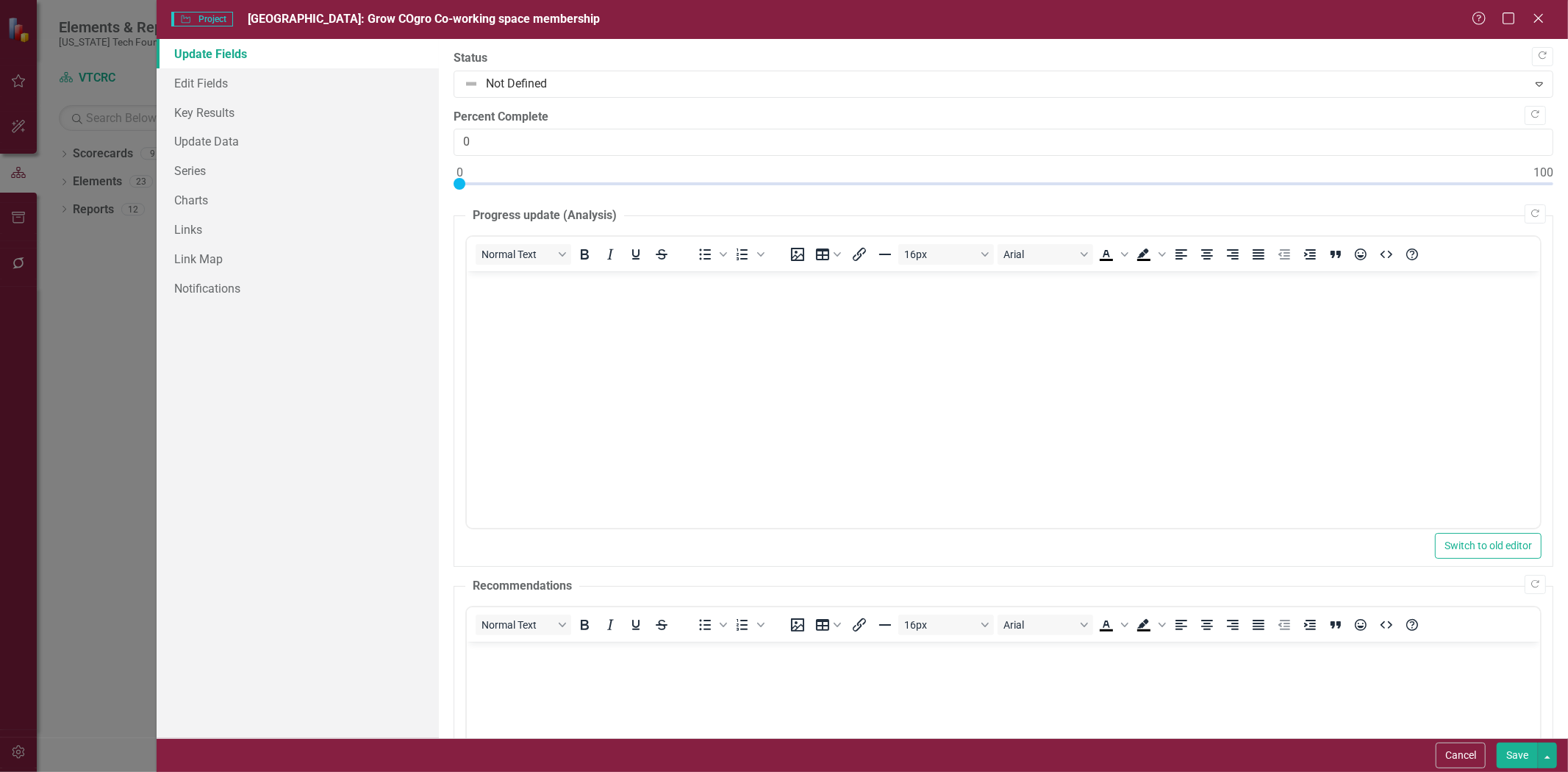
click at [211, 116] on link "Key Results" at bounding box center [298, 112] width 282 height 29
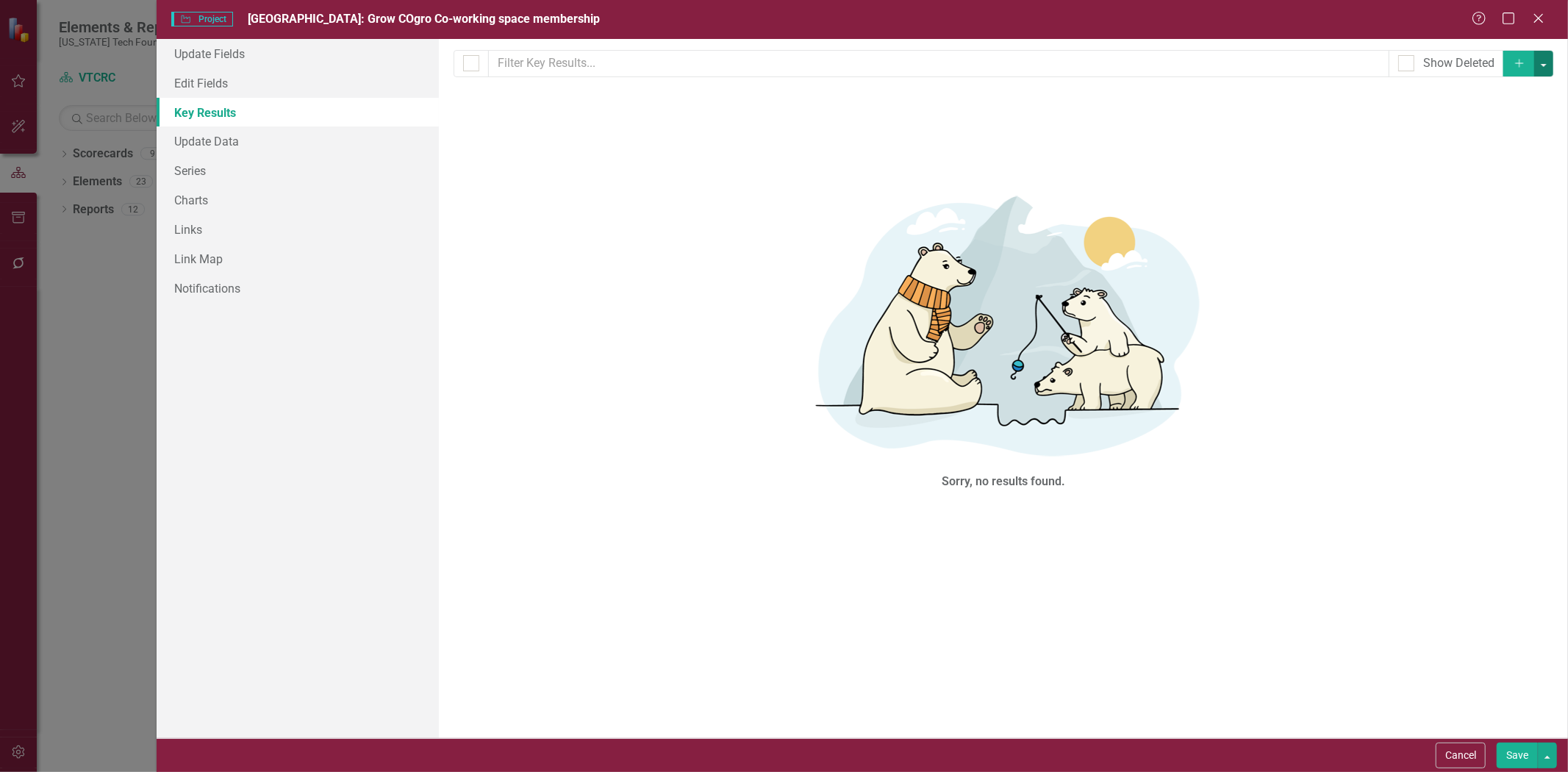
click at [1545, 71] on button "button" at bounding box center [1544, 63] width 19 height 26
click at [1518, 121] on link "Add Multiple Add Multiple" at bounding box center [1494, 117] width 116 height 28
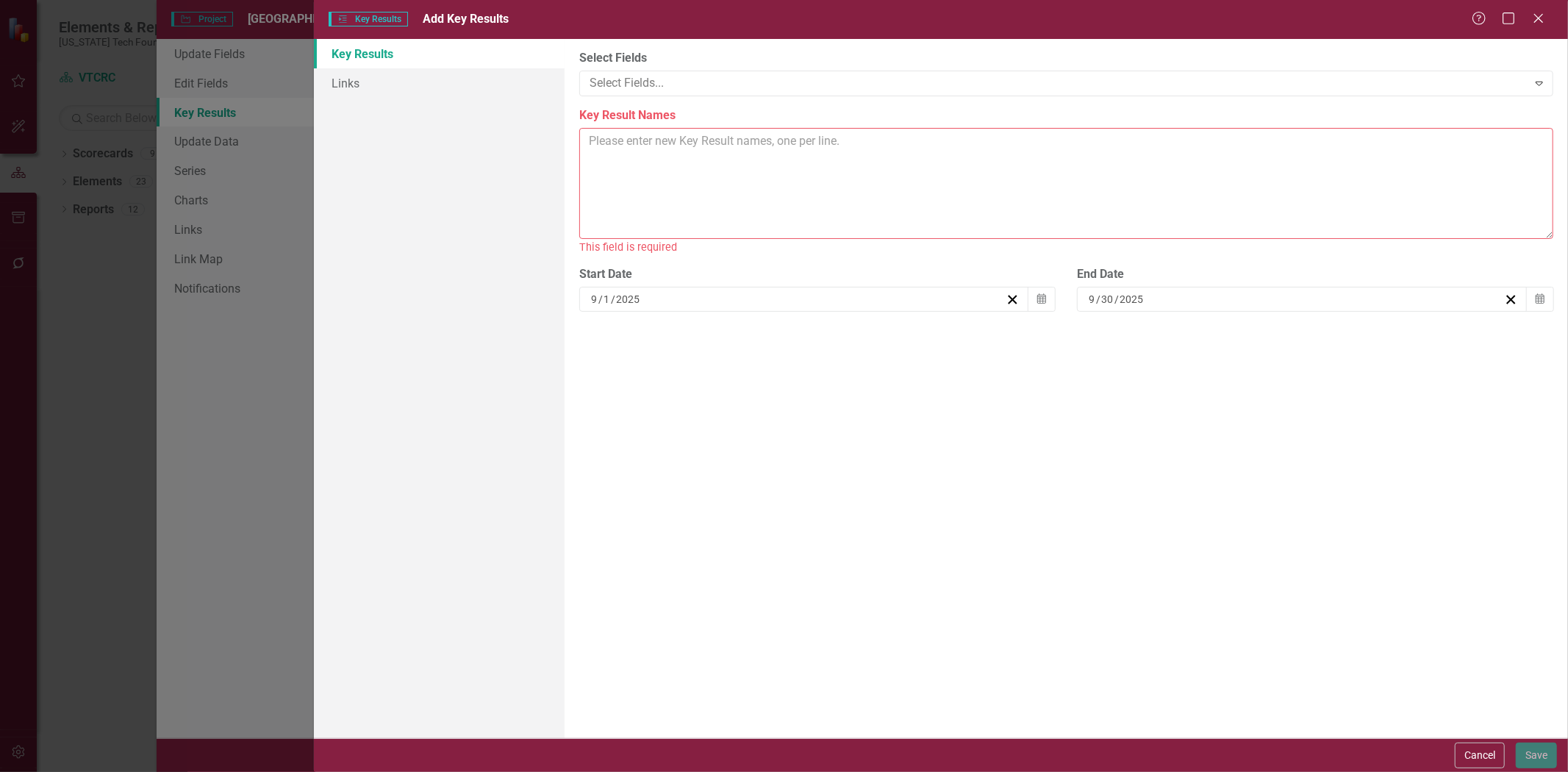
click at [626, 159] on textarea "Key Result Names" at bounding box center [1066, 183] width 974 height 111
paste textarea "1 Current Cogro Occupancy 2 Suites (4-person) 3 Standard Offices (2-person) 4 S…"
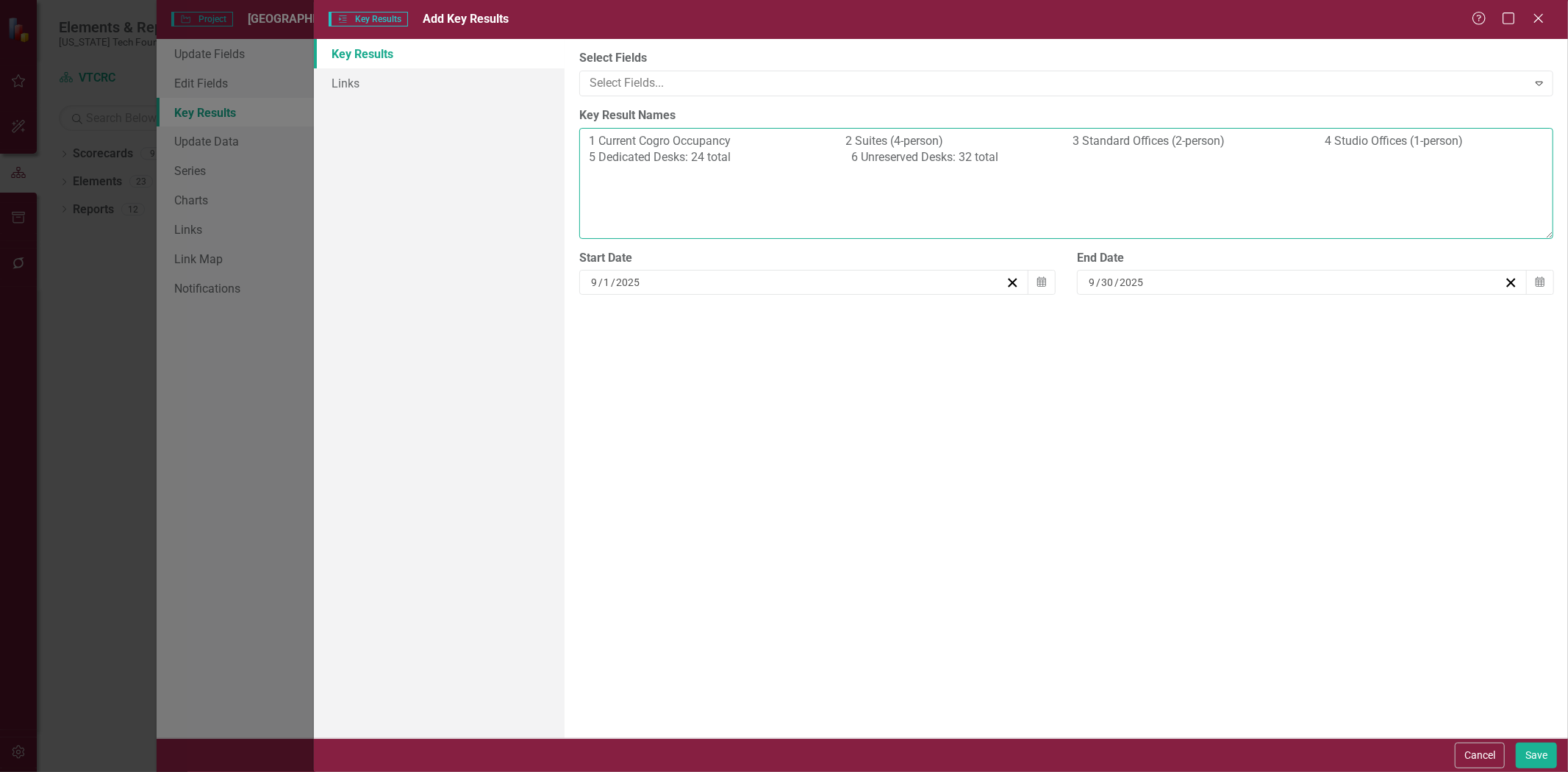
click at [845, 135] on textarea "1 Current Cogro Occupancy 2 Suites (4-person) 3 Standard Offices (2-person) 4 S…" at bounding box center [1066, 183] width 974 height 111
click at [817, 156] on textarea "1 Current Cogro Occupancy 2 Suites (4-person) 3 Standard Offices (2-person) 4 S…" at bounding box center [1066, 183] width 974 height 111
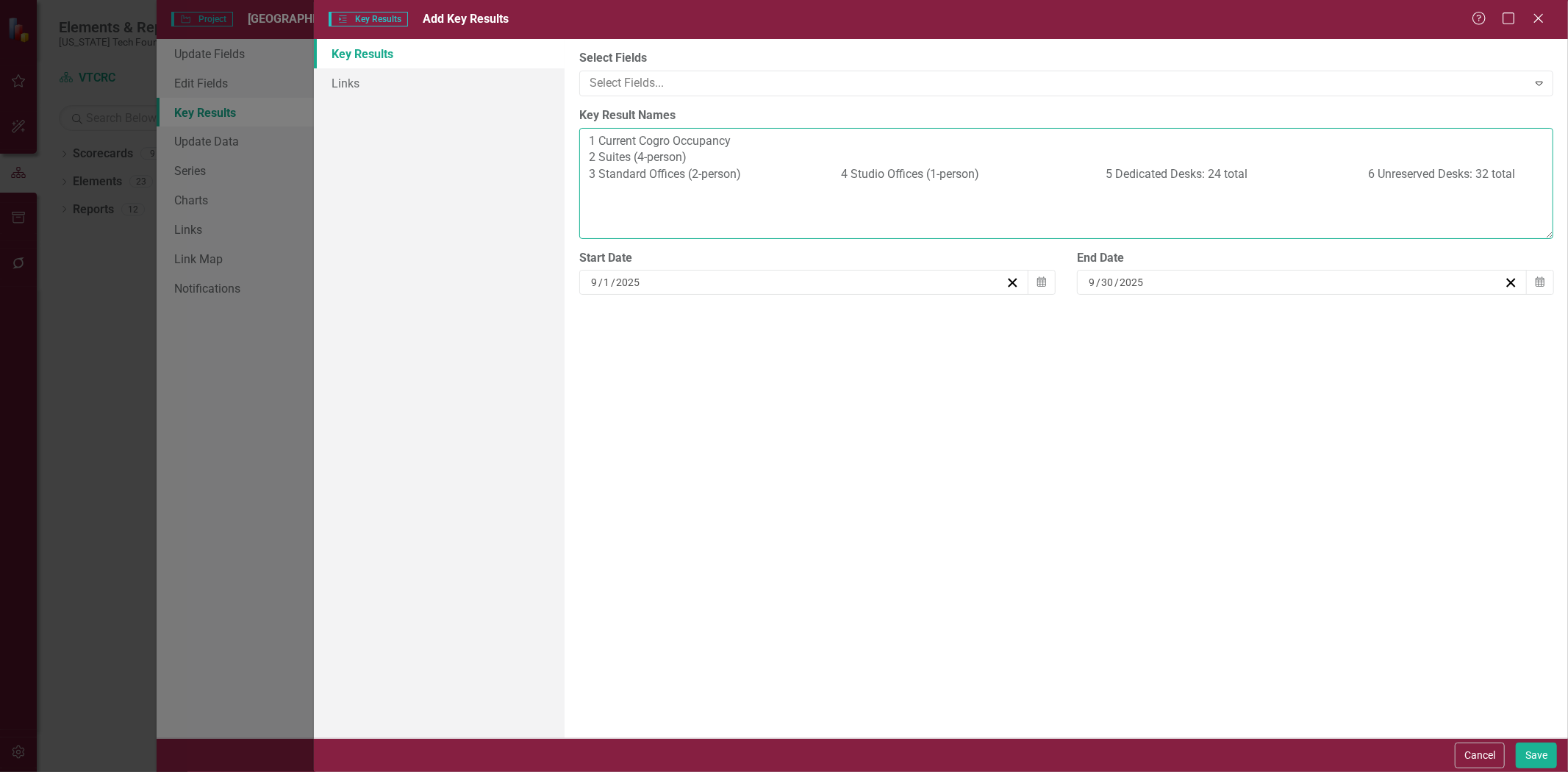
click at [841, 169] on textarea "1 Current Cogro Occupancy 2 Suites (4-person) 3 Standard Offices (2-person) 4 S…" at bounding box center [1066, 183] width 974 height 111
click at [853, 185] on textarea "1 Current Cogro Occupancy 2 Suites (4-person) 3 Standard Offices (2-person) 4 S…" at bounding box center [1066, 183] width 974 height 111
click at [849, 207] on textarea "1 Current Cogro Occupancy 2 Suites (4-person) 3 Standard Offices (2-person) 4 S…" at bounding box center [1066, 183] width 974 height 111
click at [776, 217] on textarea "1 Current Cogro Occupancy 2 Suites (4-person) 3 Standard Offices (2-person) 4 S…" at bounding box center [1066, 183] width 974 height 111
click at [763, 207] on textarea "1 Current Cogro Occupancy 2 Suites (4-person) 3 Standard Offices (2-person) 4 S…" at bounding box center [1066, 183] width 974 height 111
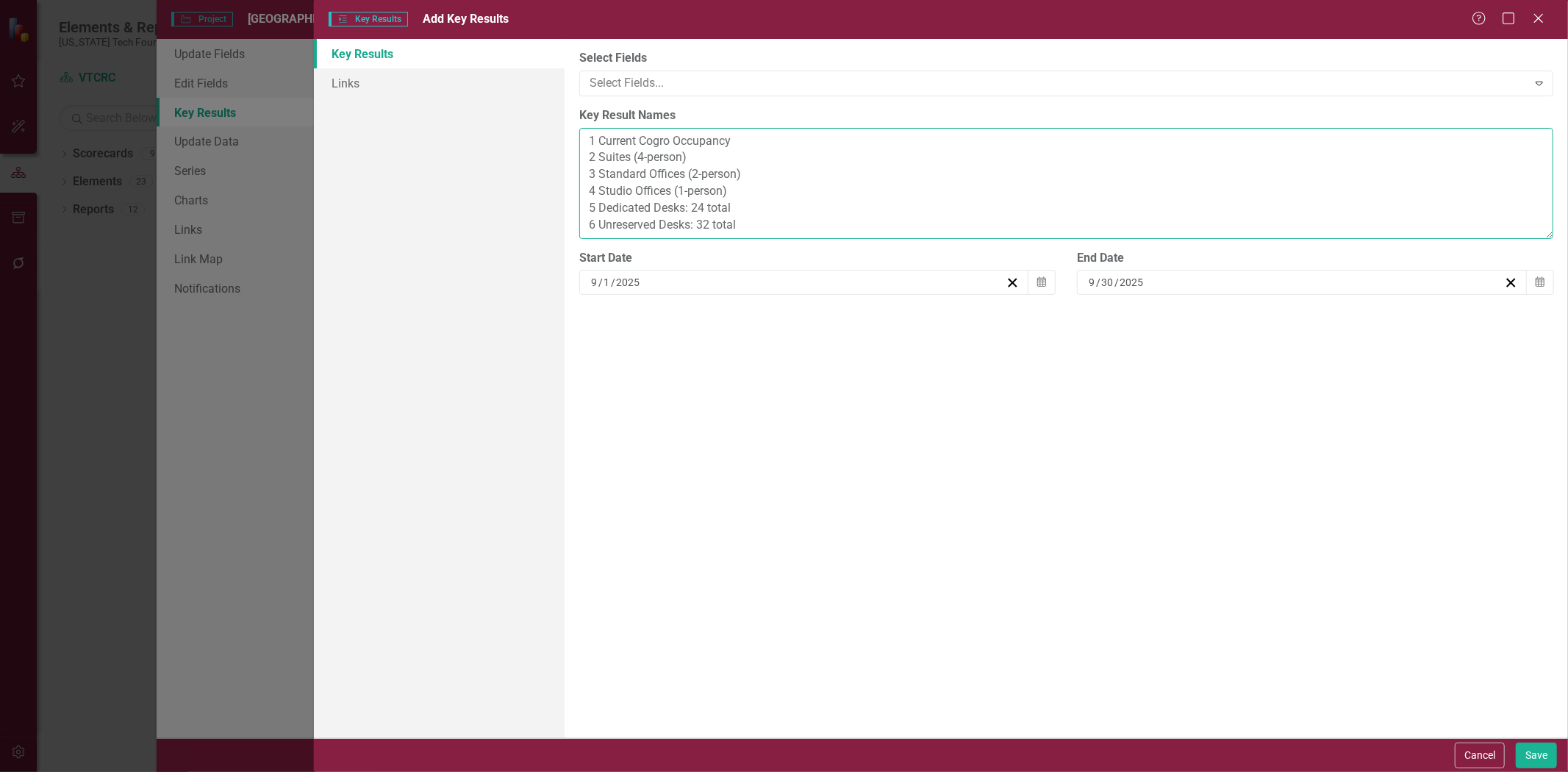
click at [757, 190] on textarea "1 Current Cogro Occupancy 2 Suites (4-person) 3 Standard Offices (2-person) 4 S…" at bounding box center [1066, 183] width 974 height 111
click at [764, 209] on textarea "1 Current Cogro Occupancy 2 Suites (4-person) 3 Standard Offices (2-person) 4 S…" at bounding box center [1066, 183] width 974 height 111
click at [777, 224] on textarea "1 Current Cogro Occupancy 2 Suites (4-person) 3 Standard Offices (2-person) 4 S…" at bounding box center [1066, 183] width 974 height 111
click at [758, 195] on textarea "1 Current Cogro Occupancy 2 Suites (4-person) 3 Standard Offices (2-person) 4 S…" at bounding box center [1066, 183] width 974 height 111
click at [780, 180] on textarea "1 Current Cogro Occupancy 2 Suites (4-person) 3 Standard Offices (2-person) 4 S…" at bounding box center [1066, 183] width 974 height 111
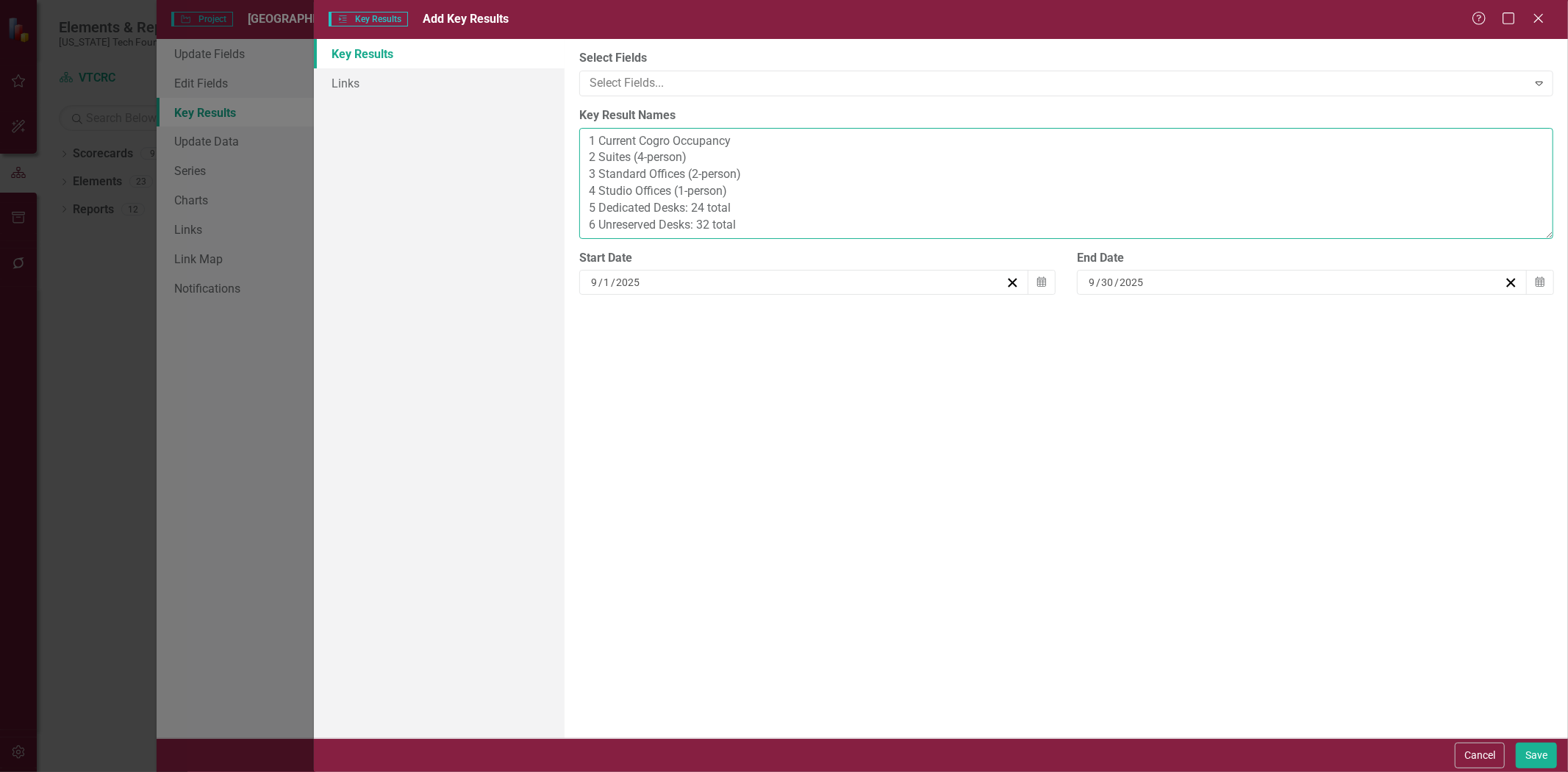
click at [708, 151] on textarea "1 Current Cogro Occupancy 2 Suites (4-person) 3 Standard Offices (2-person) 4 S…" at bounding box center [1066, 183] width 974 height 111
click at [771, 142] on textarea "1 Current Cogro Occupancy 2 Suites (4-person) 3 Standard Offices (2-person) 4 S…" at bounding box center [1066, 183] width 974 height 111
type textarea "1 Current Cogro Occupancy 2 Suites (4-person) 3 Standard Offices (2-person) 4 S…"
click at [1518, 754] on button "Save" at bounding box center [1536, 755] width 41 height 26
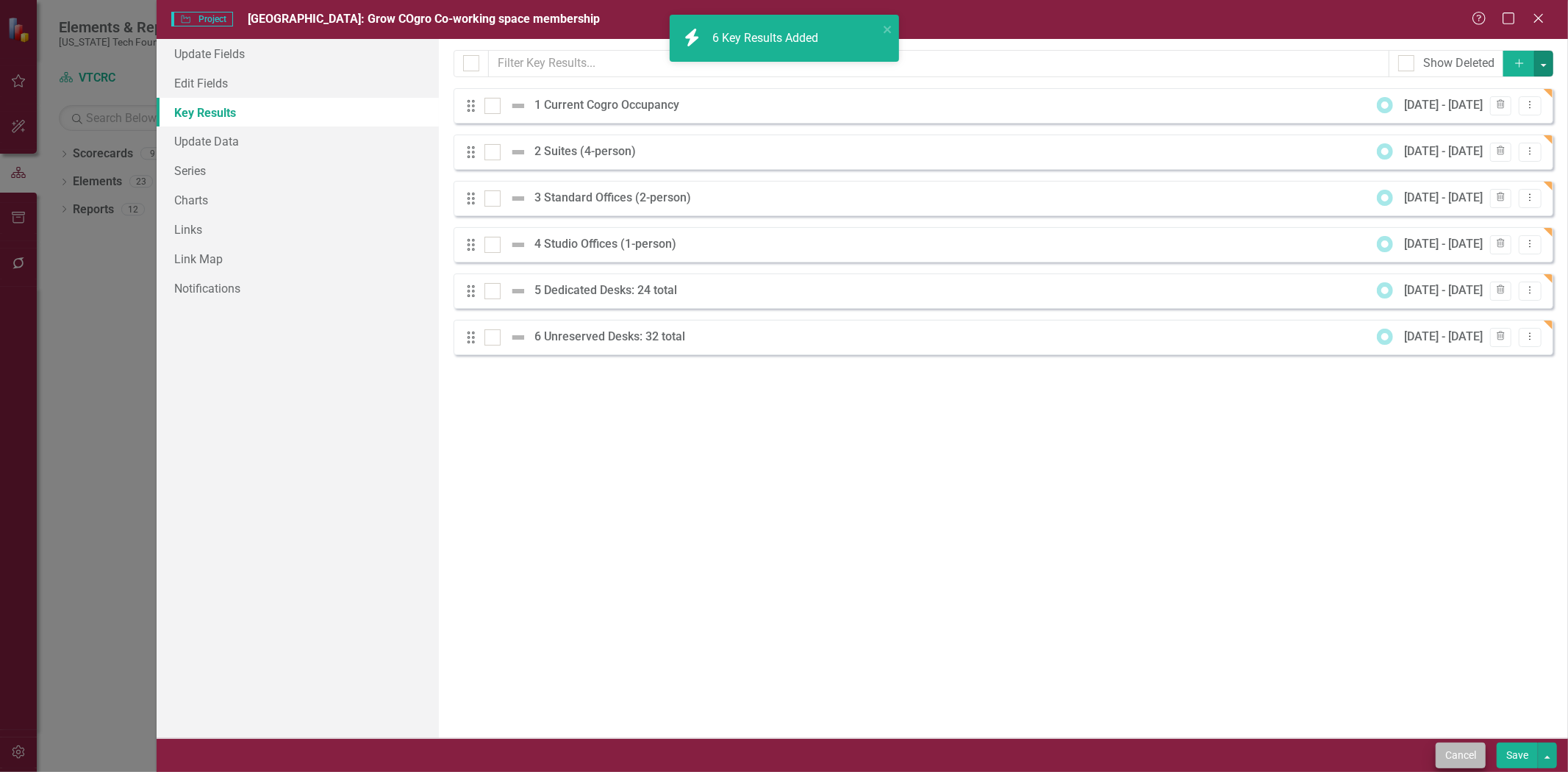
checkbox input "false"
click at [1507, 750] on button "Save" at bounding box center [1517, 755] width 41 height 26
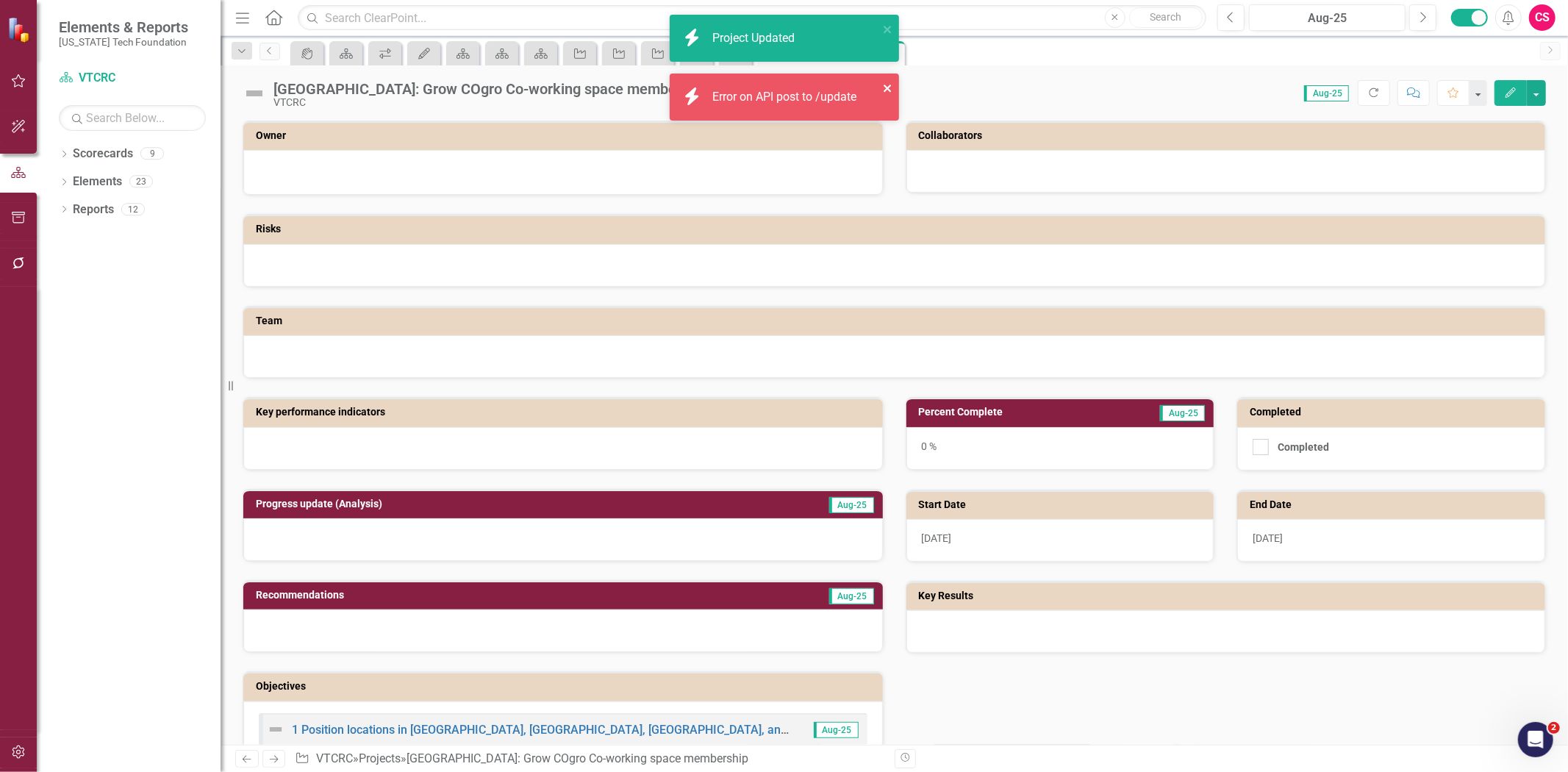
click at [885, 87] on icon "close" at bounding box center [886, 87] width 7 height 7
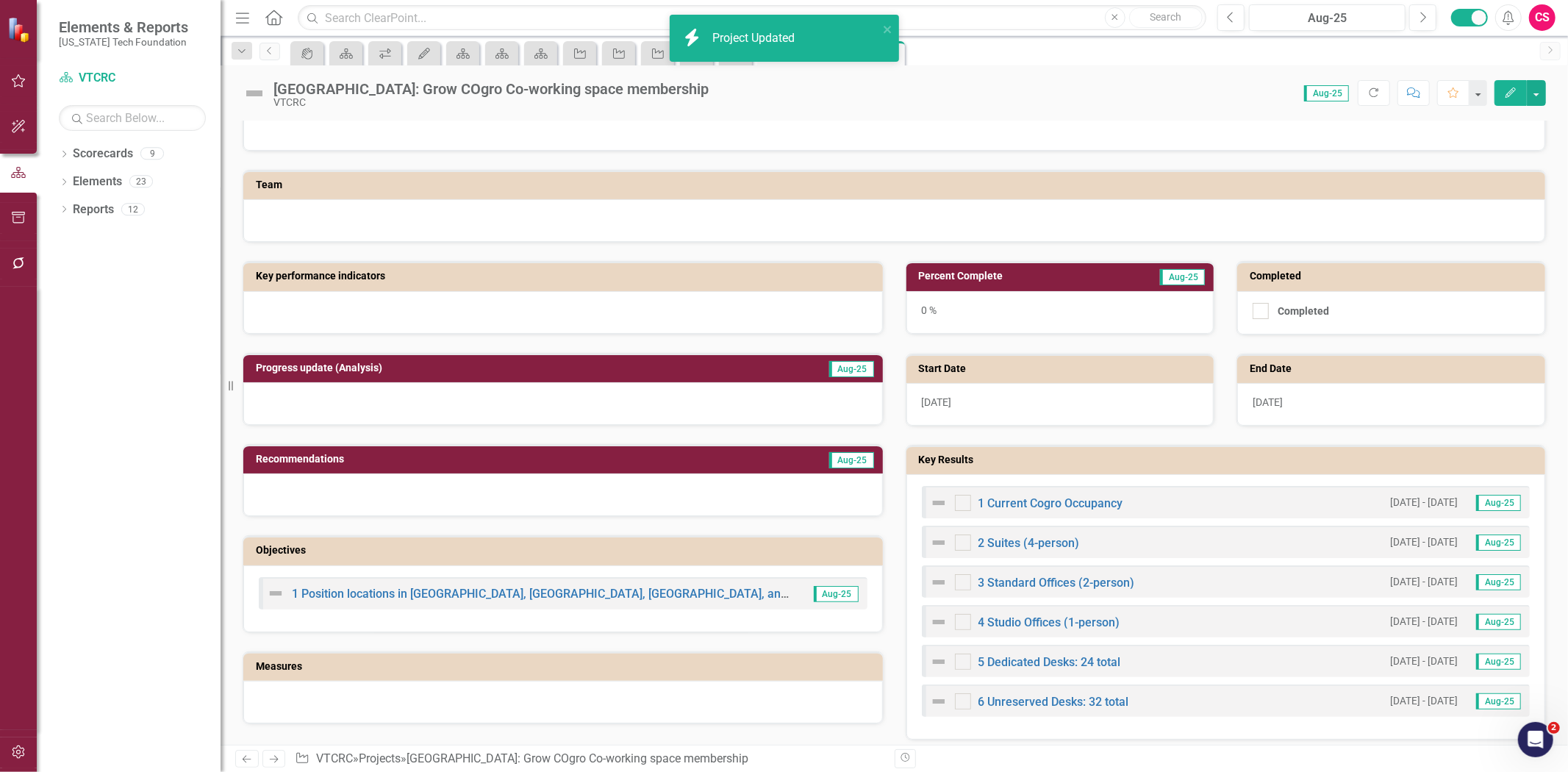
scroll to position [326, 0]
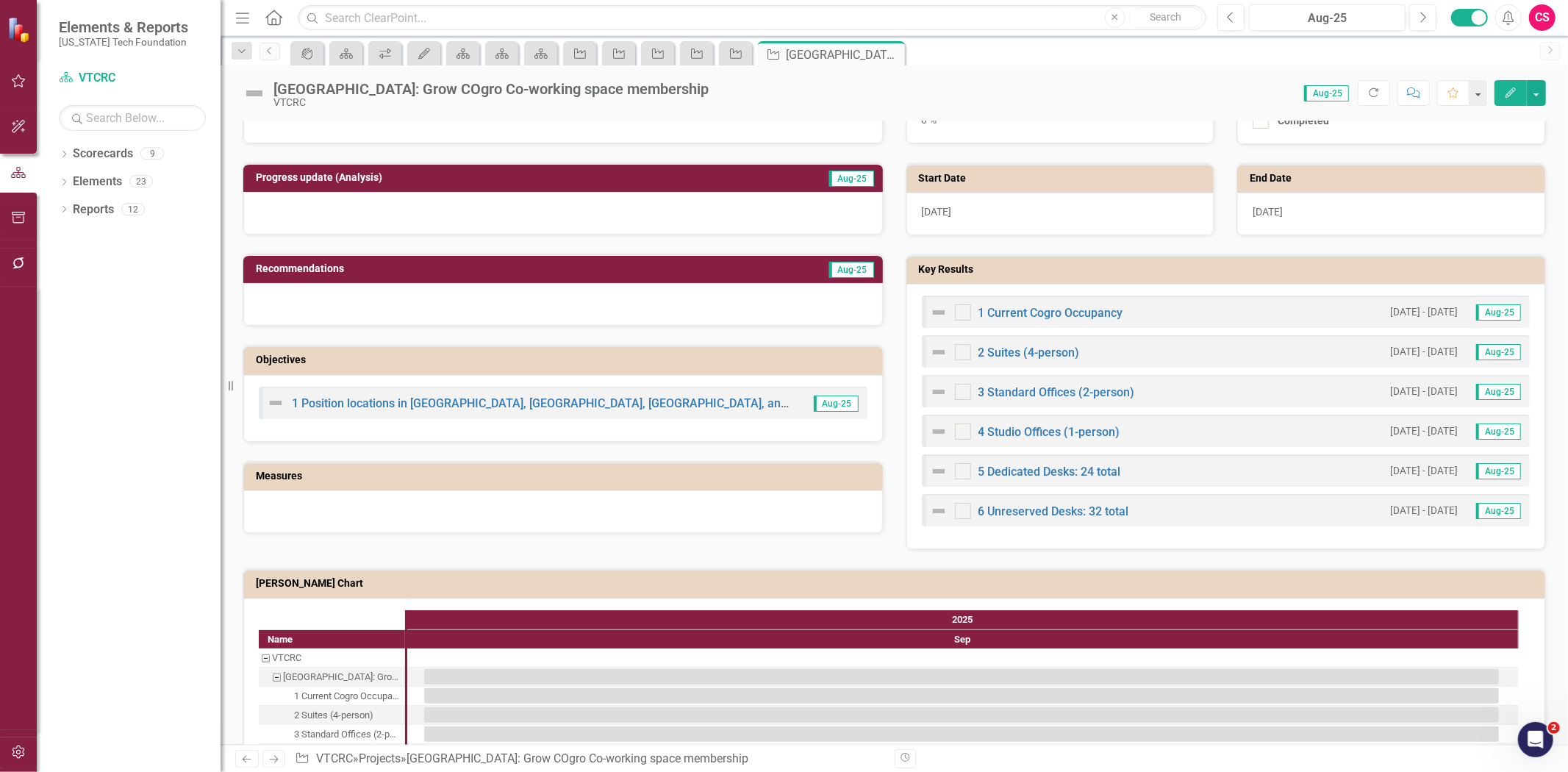
click at [274, 761] on icon "Next" at bounding box center [274, 759] width 13 height 9
